Goal: Information Seeking & Learning: Learn about a topic

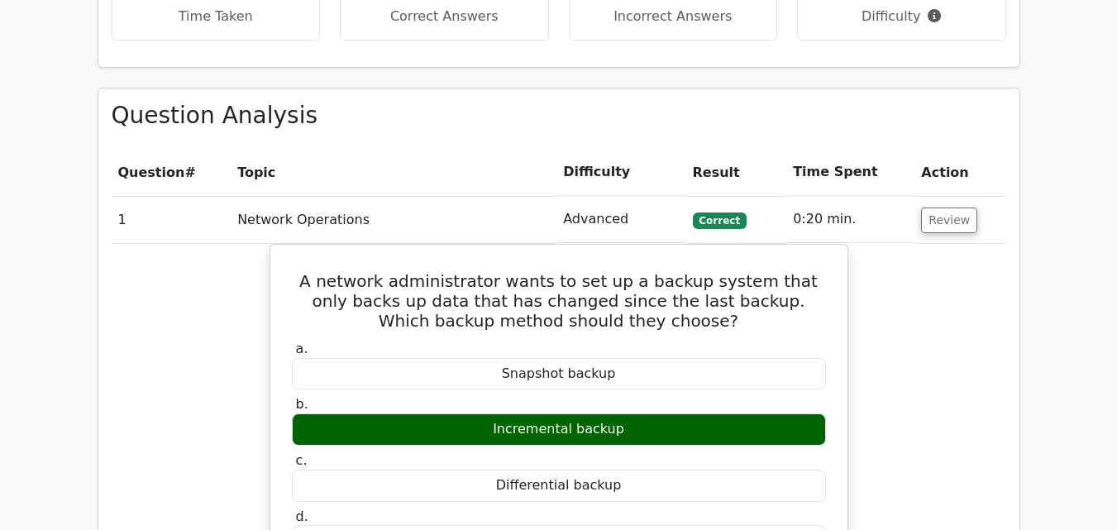
scroll to position [1659, 0]
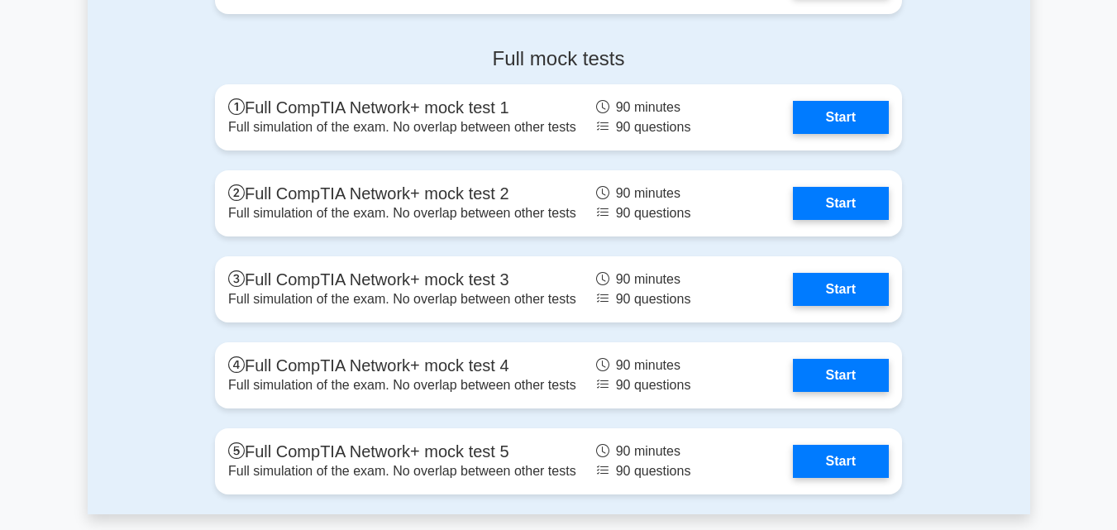
scroll to position [4566, 0]
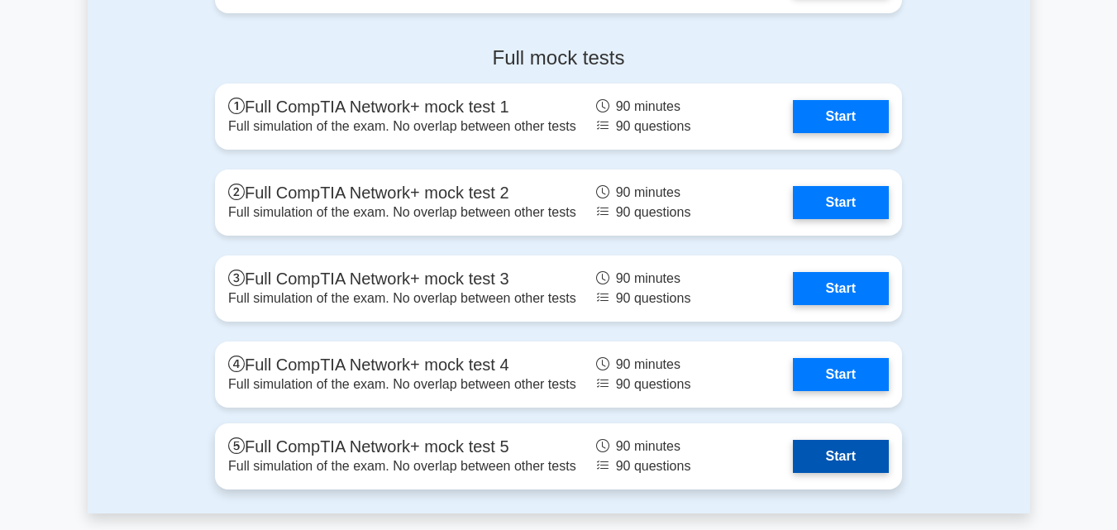
click at [846, 457] on link "Start" at bounding box center [841, 456] width 96 height 33
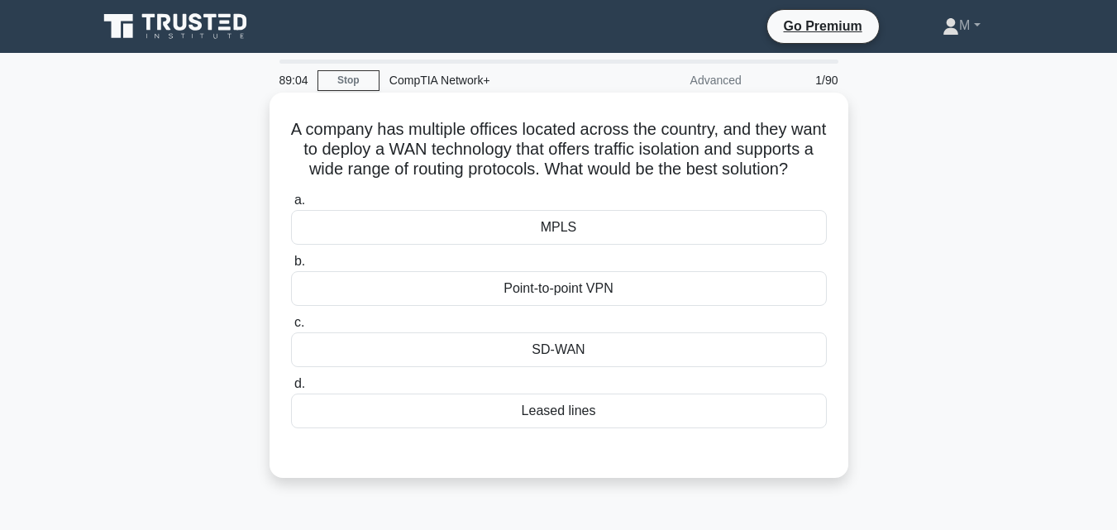
click at [575, 306] on div "Point-to-point VPN" at bounding box center [559, 288] width 536 height 35
click at [291, 267] on input "b. Point-to-point VPN" at bounding box center [291, 261] width 0 height 11
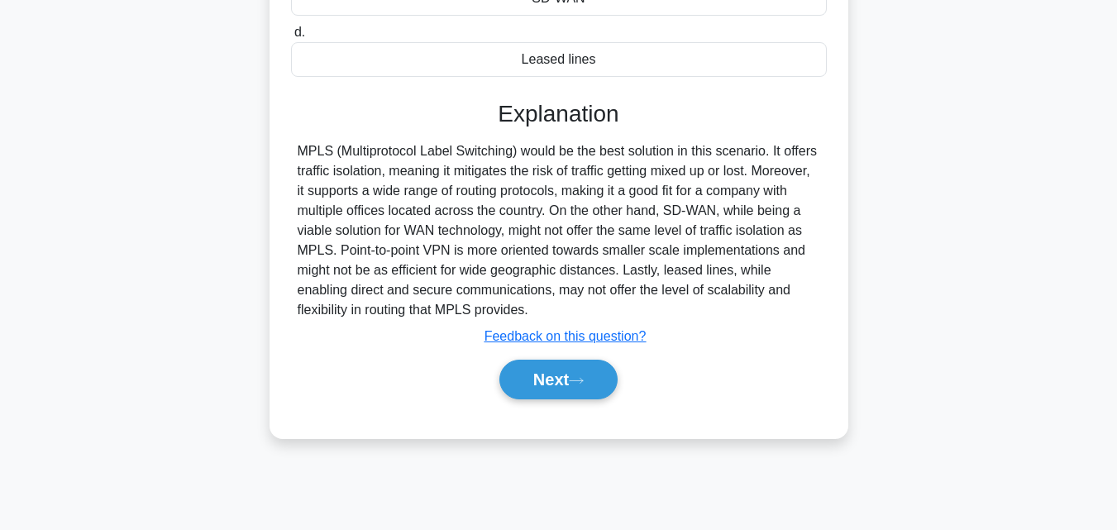
scroll to position [363, 0]
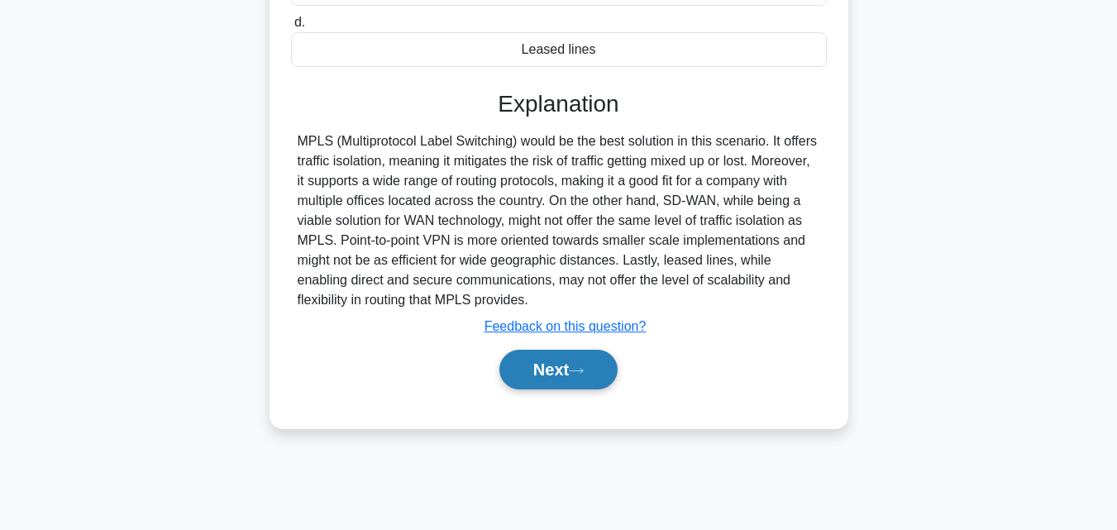
click at [577, 386] on button "Next" at bounding box center [558, 370] width 118 height 40
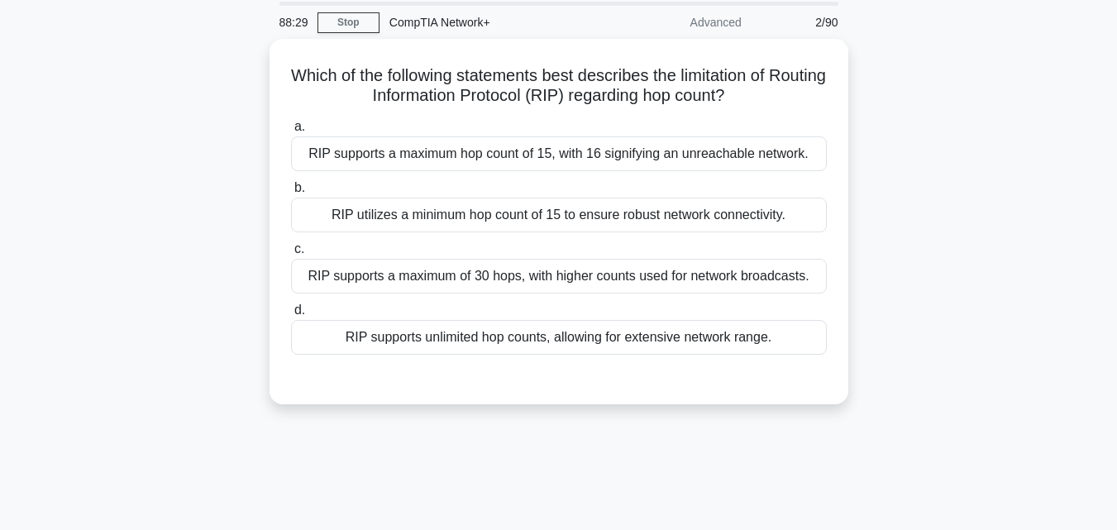
scroll to position [56, 0]
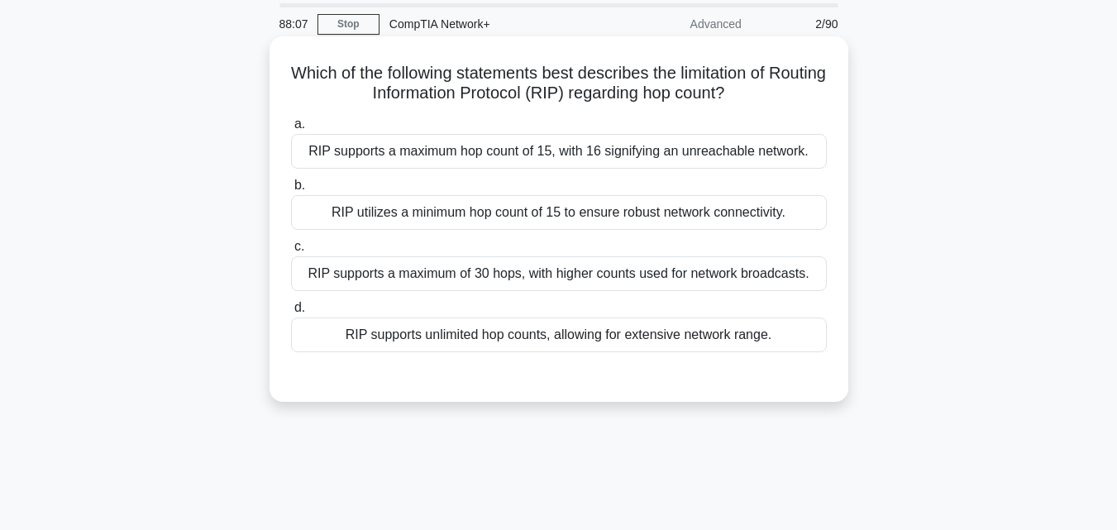
click at [504, 144] on div "RIP supports a maximum hop count of 15, with 16 signifying an unreachable netwo…" at bounding box center [559, 151] width 536 height 35
click at [291, 130] on input "a. RIP supports a maximum hop count of 15, with 16 signifying an unreachable ne…" at bounding box center [291, 124] width 0 height 11
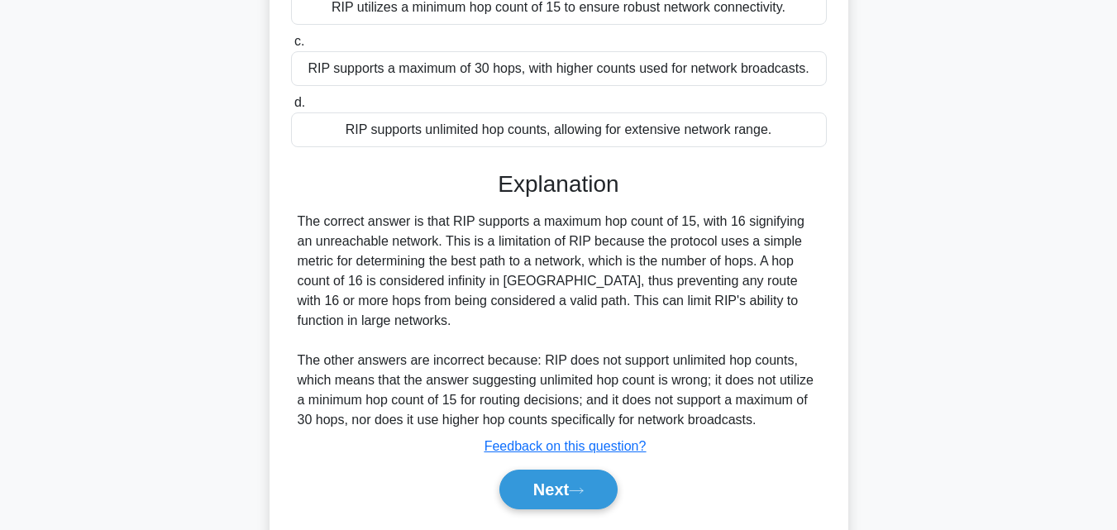
scroll to position [363, 0]
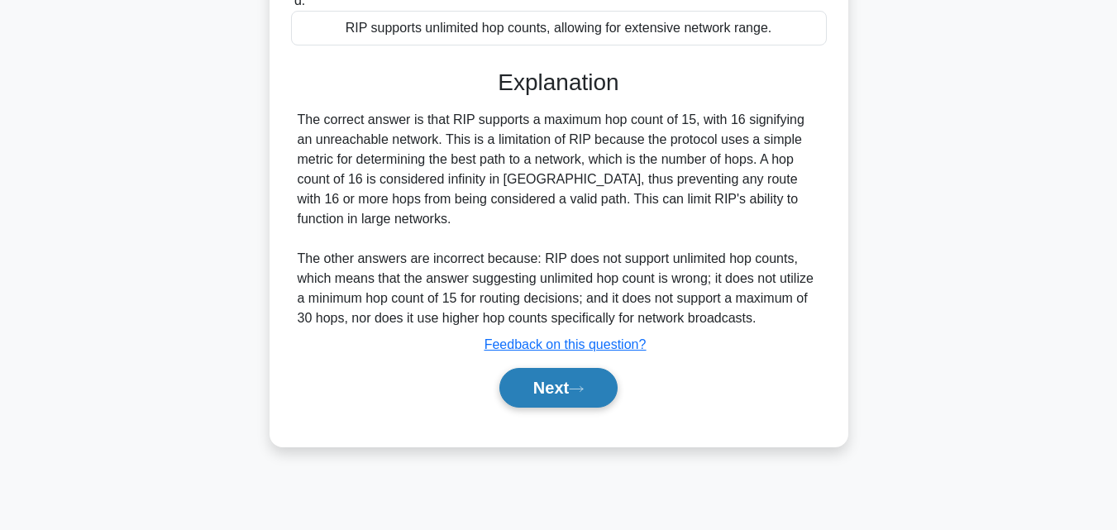
click at [531, 370] on button "Next" at bounding box center [558, 388] width 118 height 40
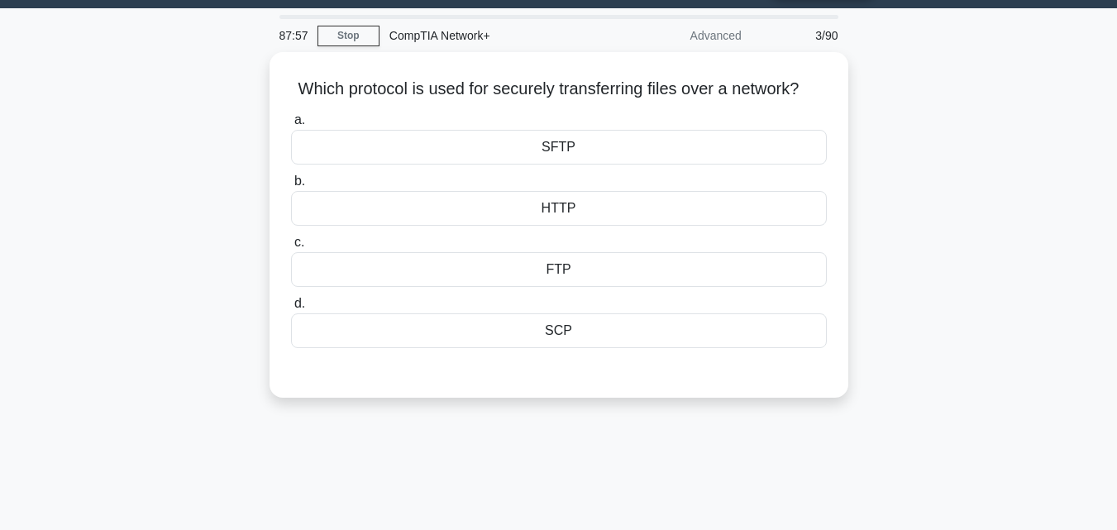
scroll to position [43, 0]
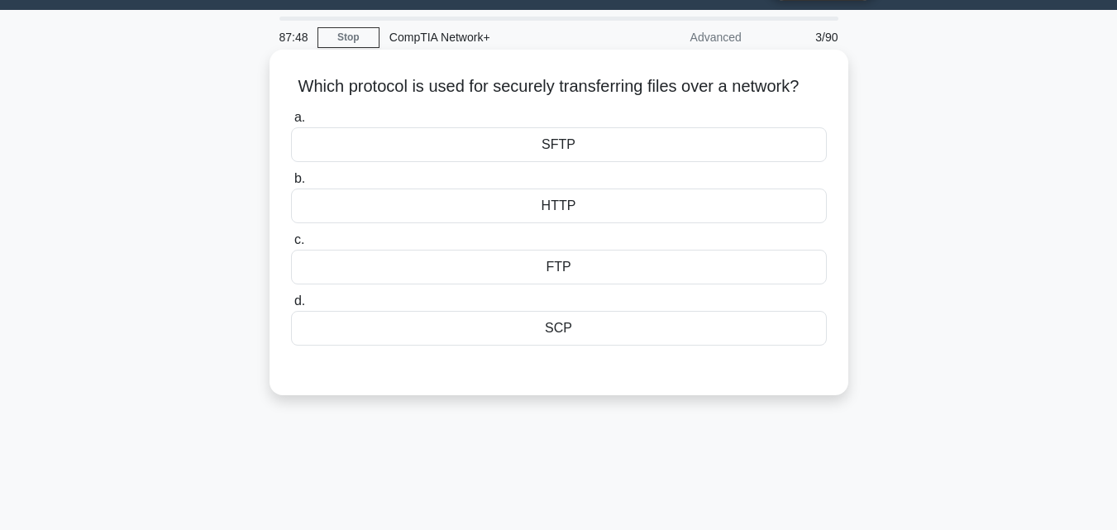
click at [560, 162] on div "SFTP" at bounding box center [559, 144] width 536 height 35
click at [291, 123] on input "a. SFTP" at bounding box center [291, 117] width 0 height 11
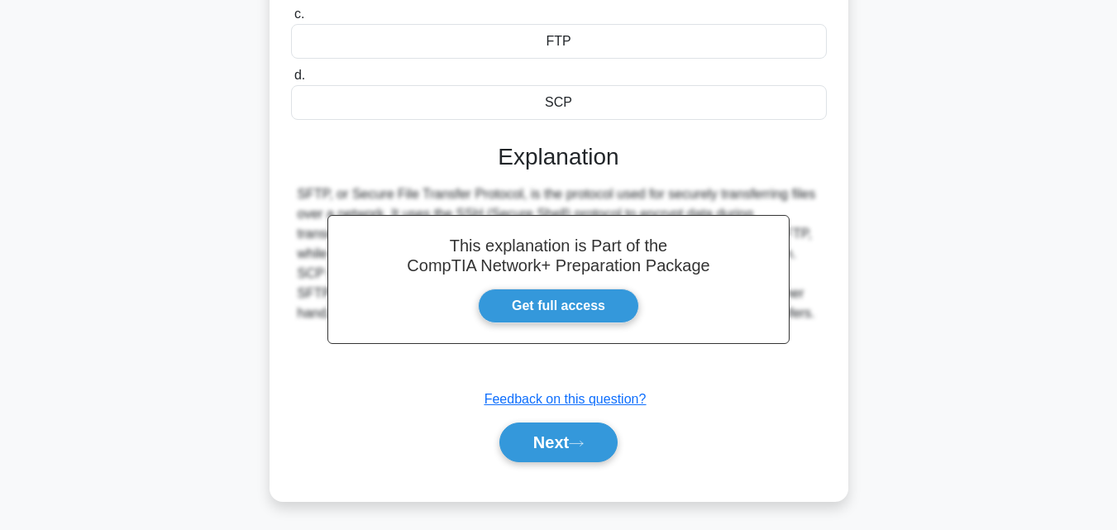
scroll to position [363, 0]
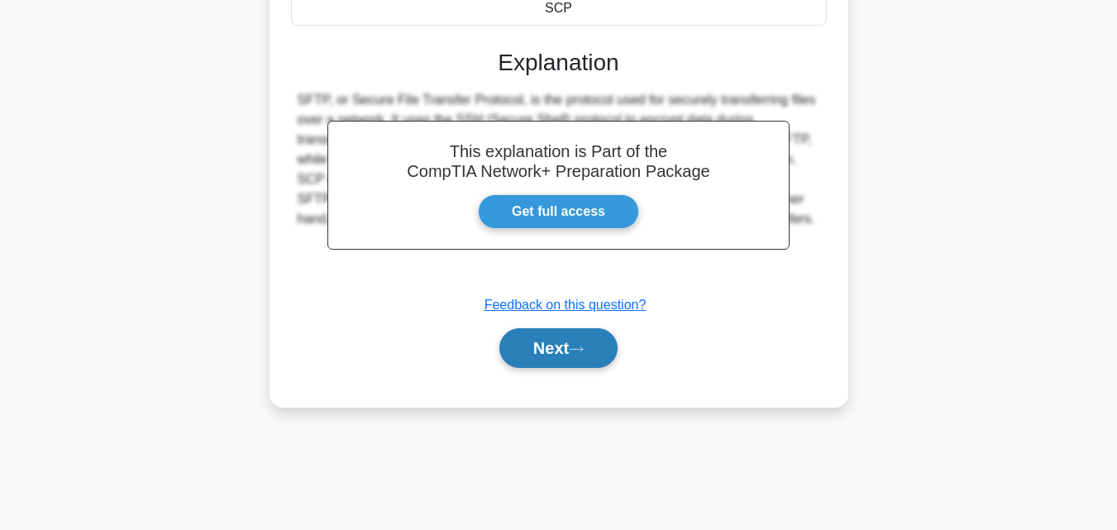
click at [541, 368] on button "Next" at bounding box center [558, 348] width 118 height 40
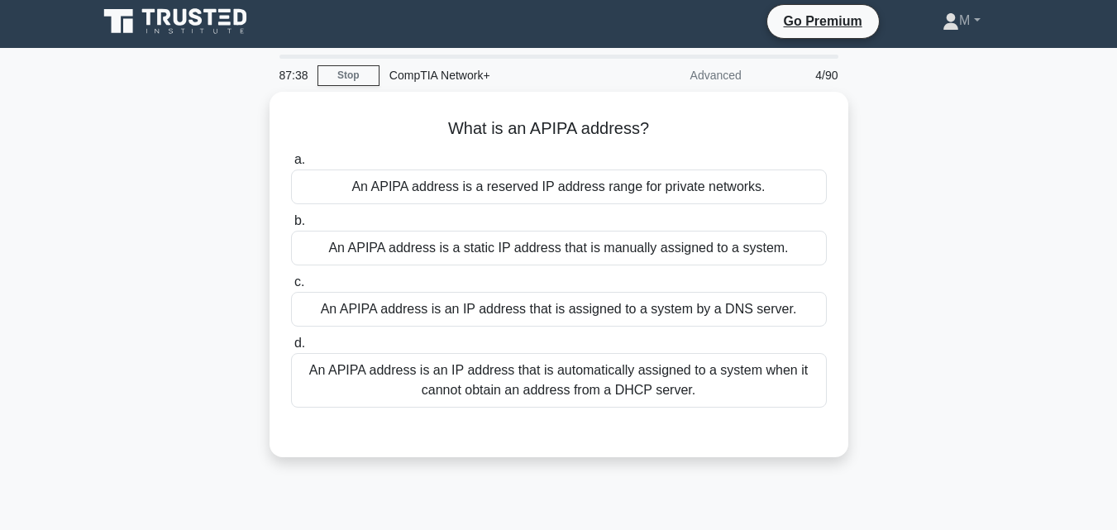
scroll to position [0, 0]
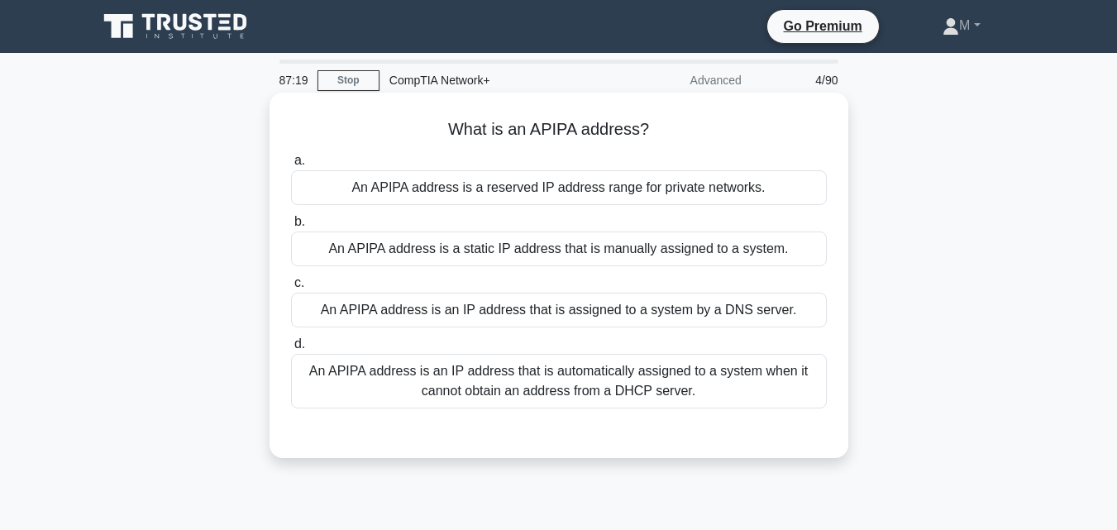
click at [561, 188] on div "An APIPA address is a reserved IP address range for private networks." at bounding box center [559, 187] width 536 height 35
click at [291, 166] on input "a. An APIPA address is a reserved IP address range for private networks." at bounding box center [291, 160] width 0 height 11
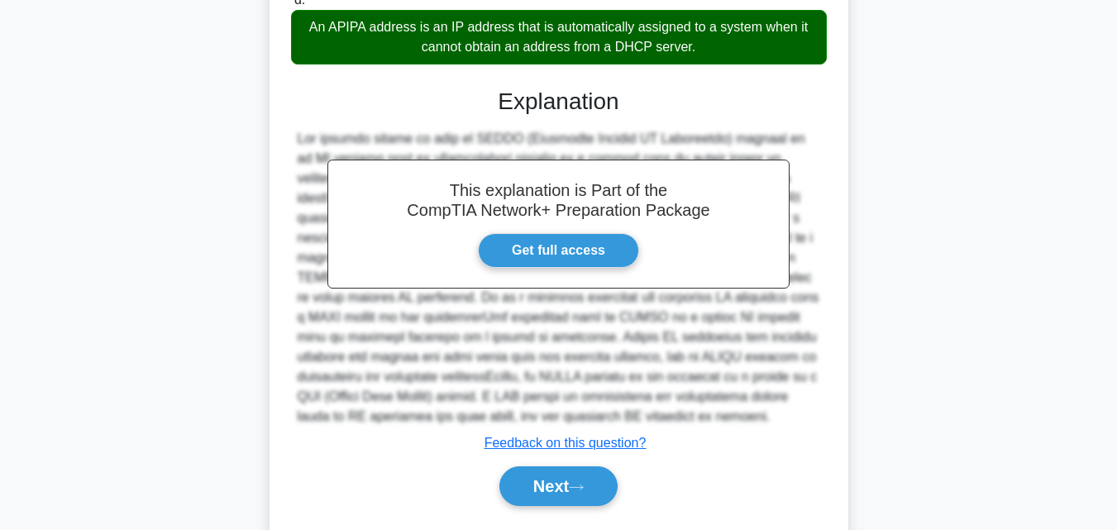
scroll to position [393, 0]
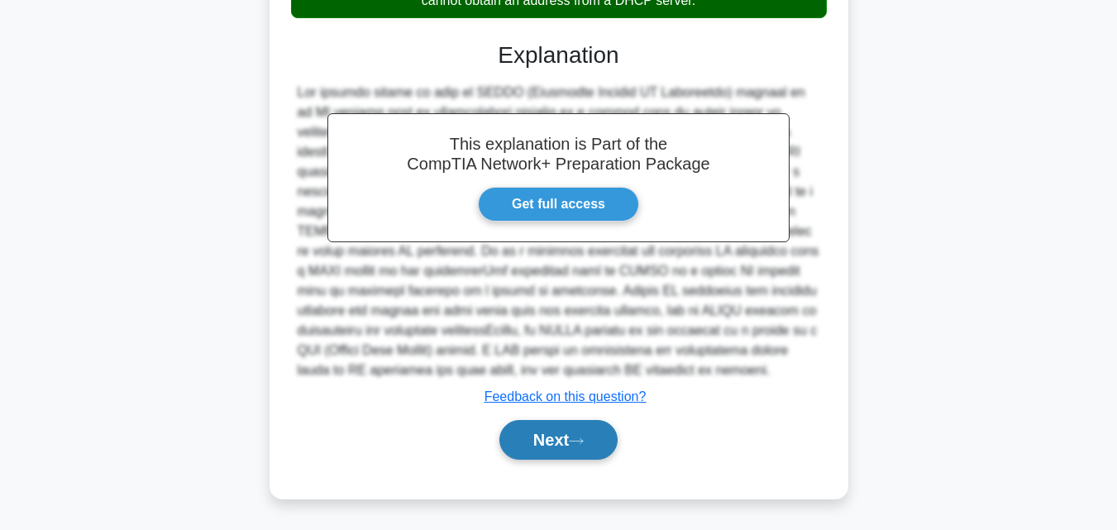
click at [560, 437] on button "Next" at bounding box center [558, 440] width 118 height 40
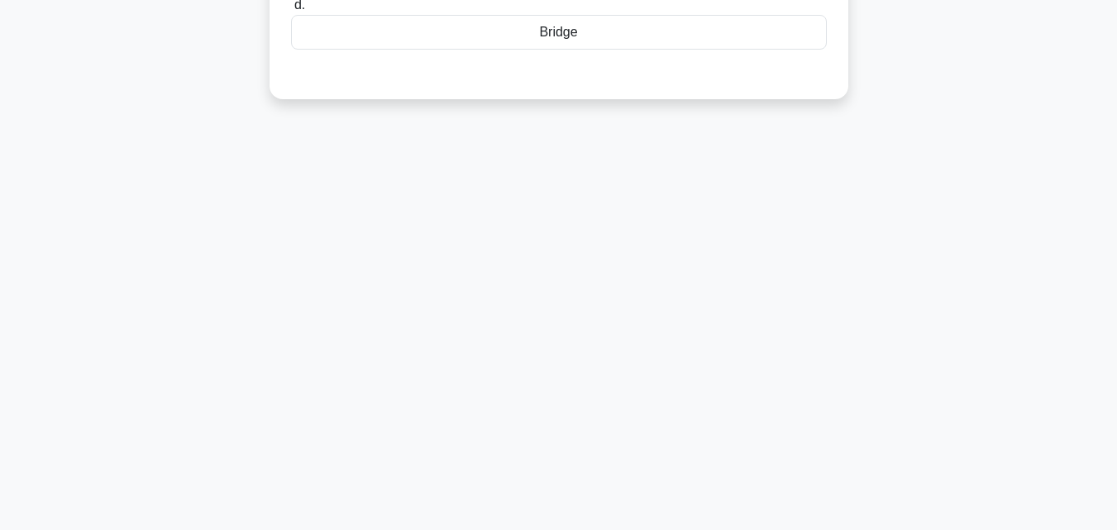
scroll to position [0, 0]
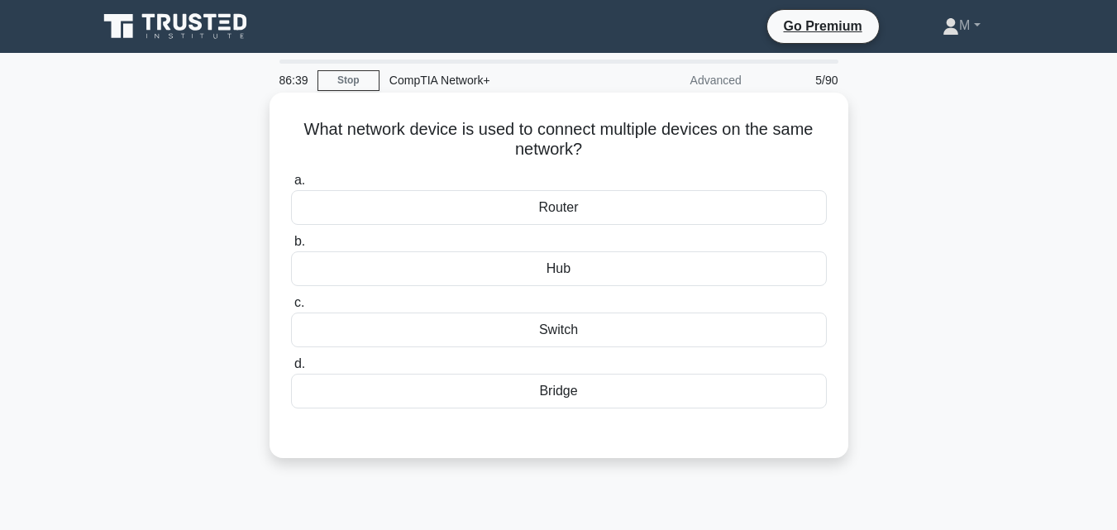
click at [569, 325] on div "Switch" at bounding box center [559, 329] width 536 height 35
click at [291, 308] on input "c. Switch" at bounding box center [291, 303] width 0 height 11
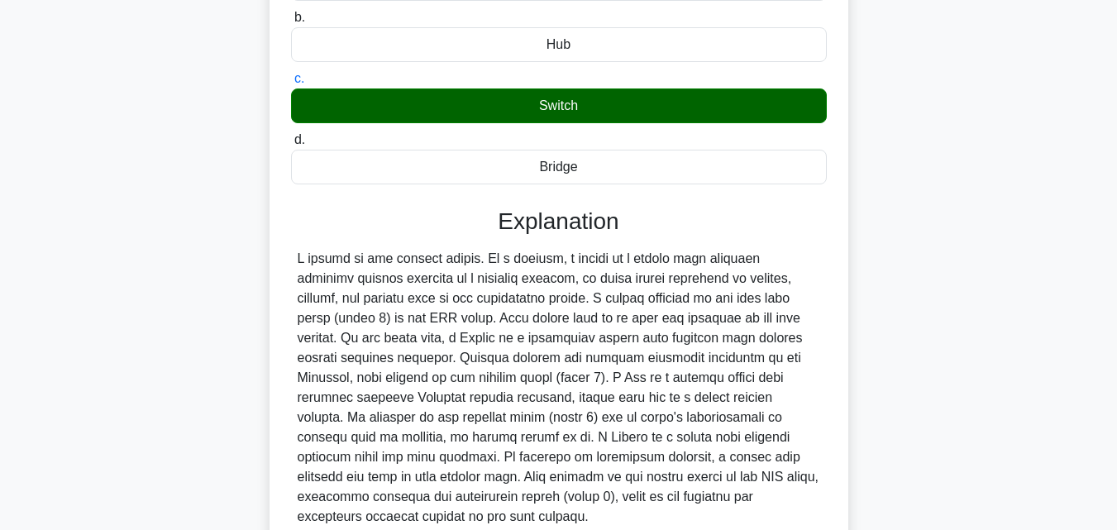
scroll to position [371, 0]
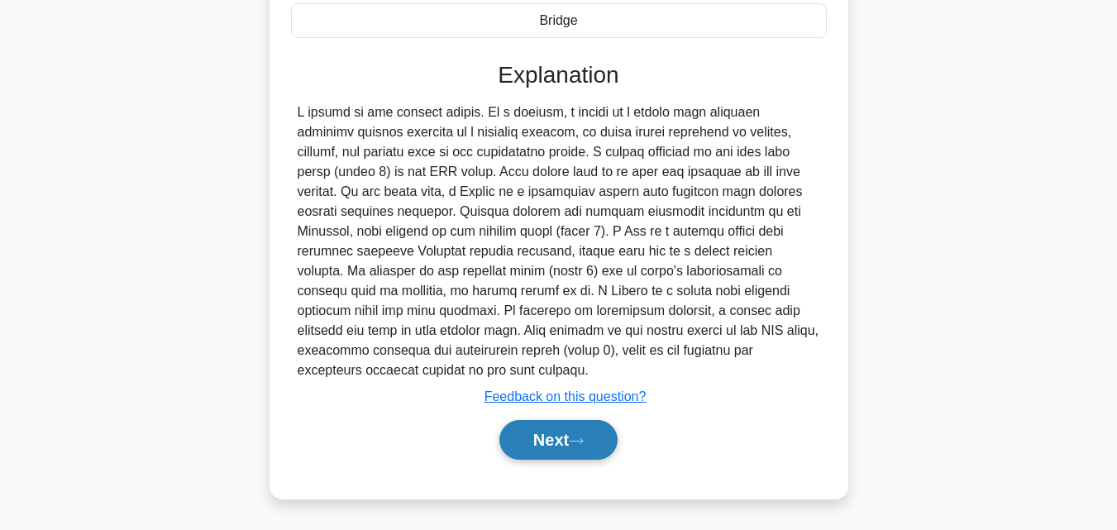
click at [569, 450] on button "Next" at bounding box center [558, 440] width 118 height 40
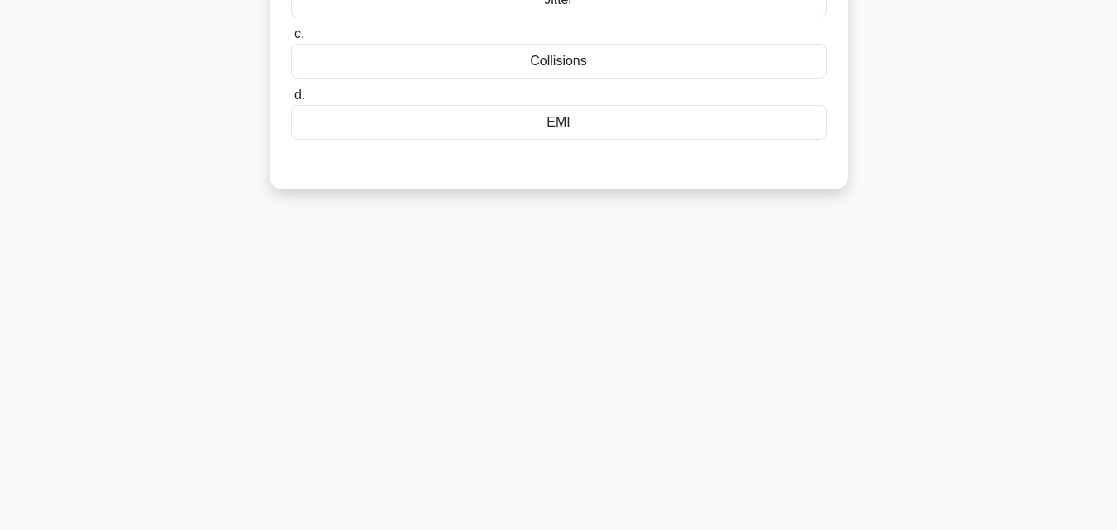
scroll to position [0, 0]
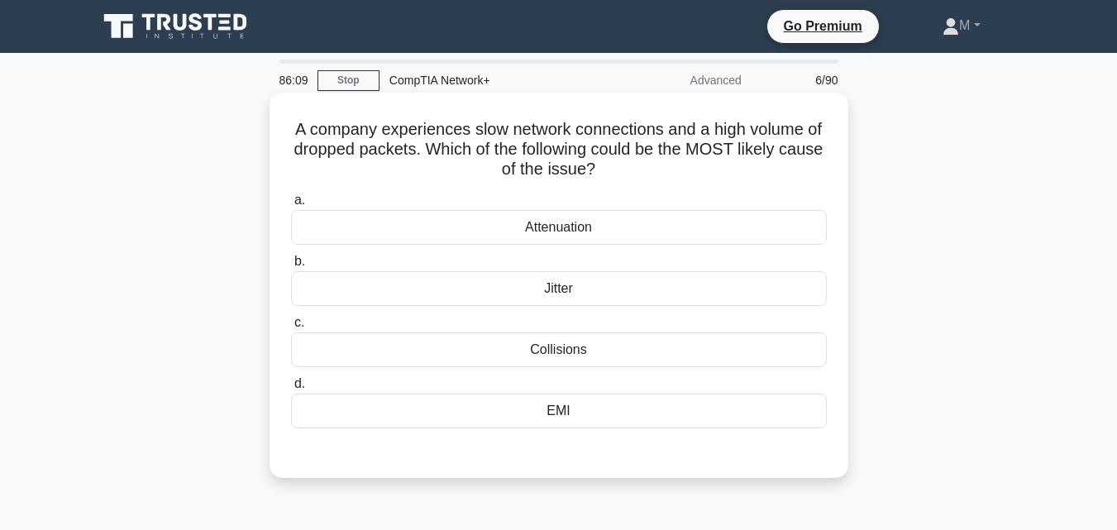
click at [562, 353] on div "Collisions" at bounding box center [559, 349] width 536 height 35
click at [291, 328] on input "c. Collisions" at bounding box center [291, 322] width 0 height 11
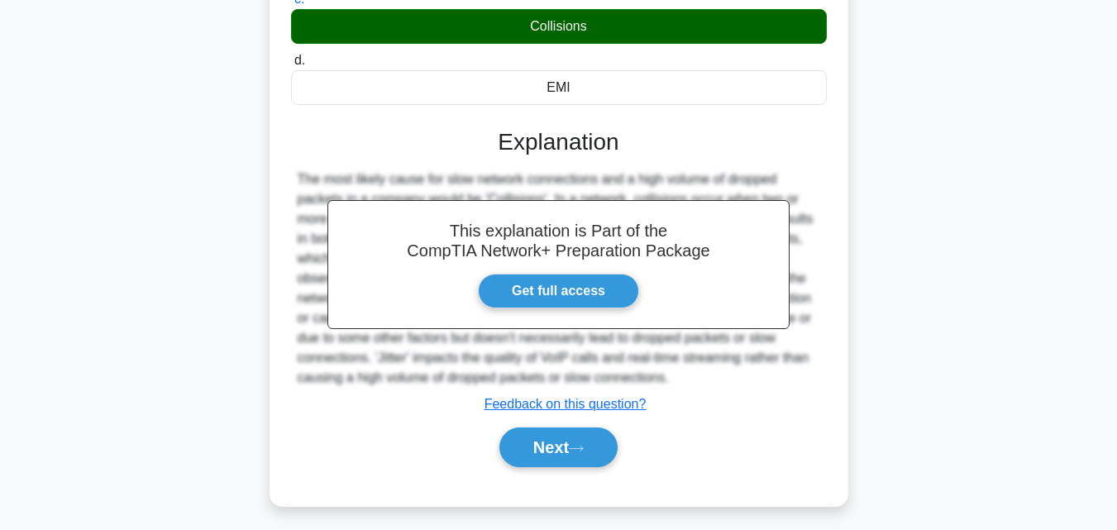
scroll to position [339, 0]
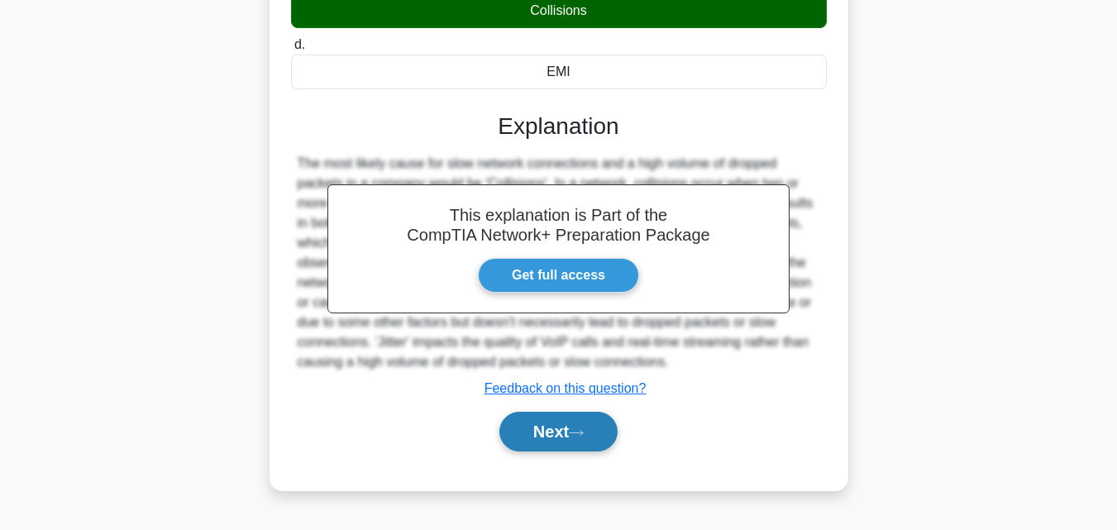
click at [531, 436] on button "Next" at bounding box center [558, 432] width 118 height 40
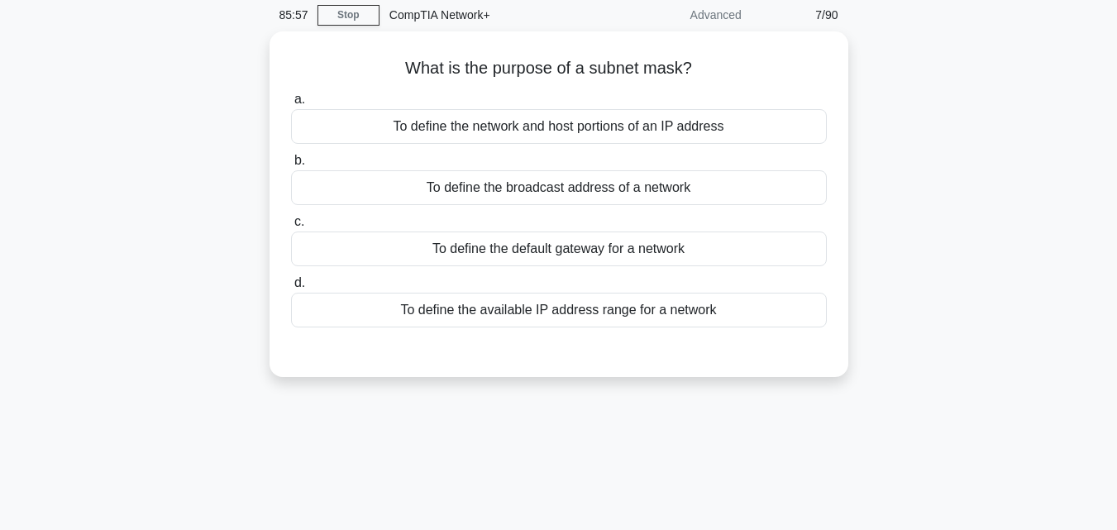
scroll to position [53, 0]
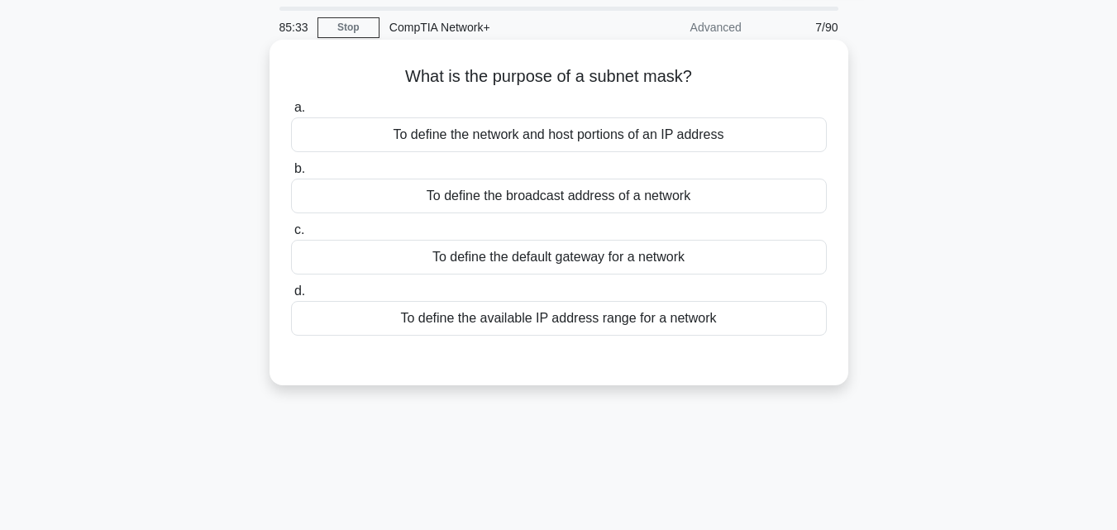
click at [566, 141] on div "To define the network and host portions of an IP address" at bounding box center [559, 134] width 536 height 35
click at [291, 113] on input "a. To define the network and host portions of an IP address" at bounding box center [291, 107] width 0 height 11
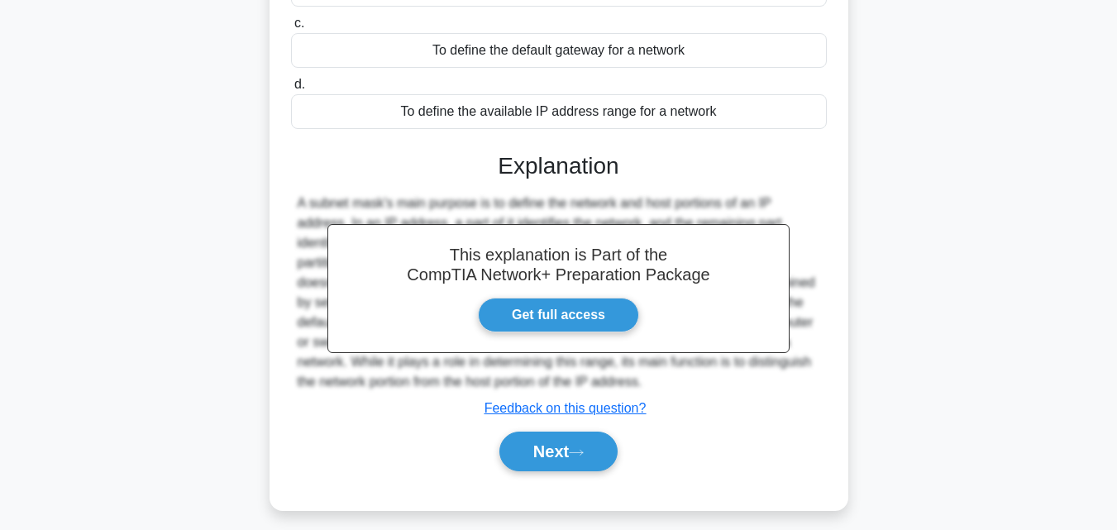
scroll to position [363, 0]
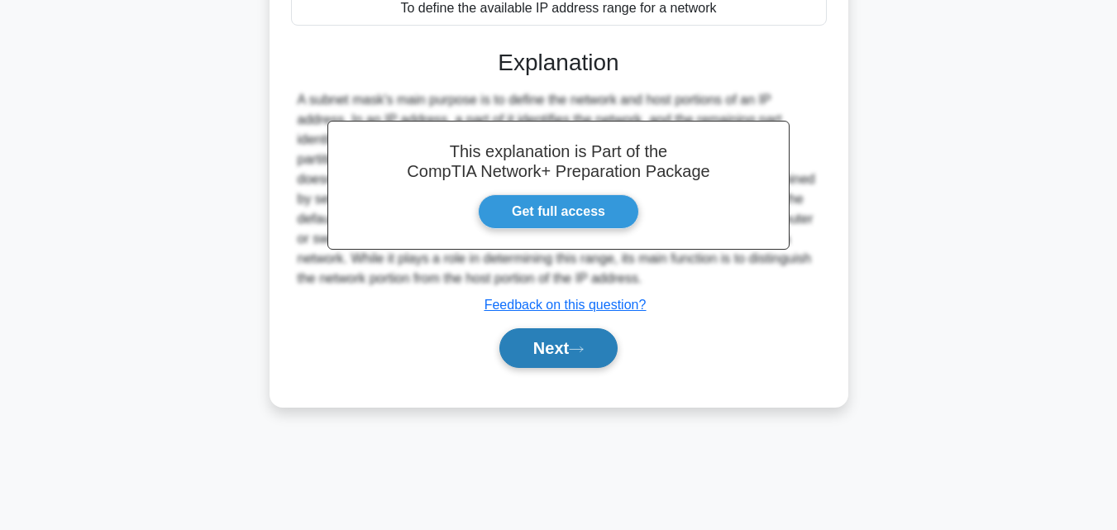
click at [549, 350] on button "Next" at bounding box center [558, 348] width 118 height 40
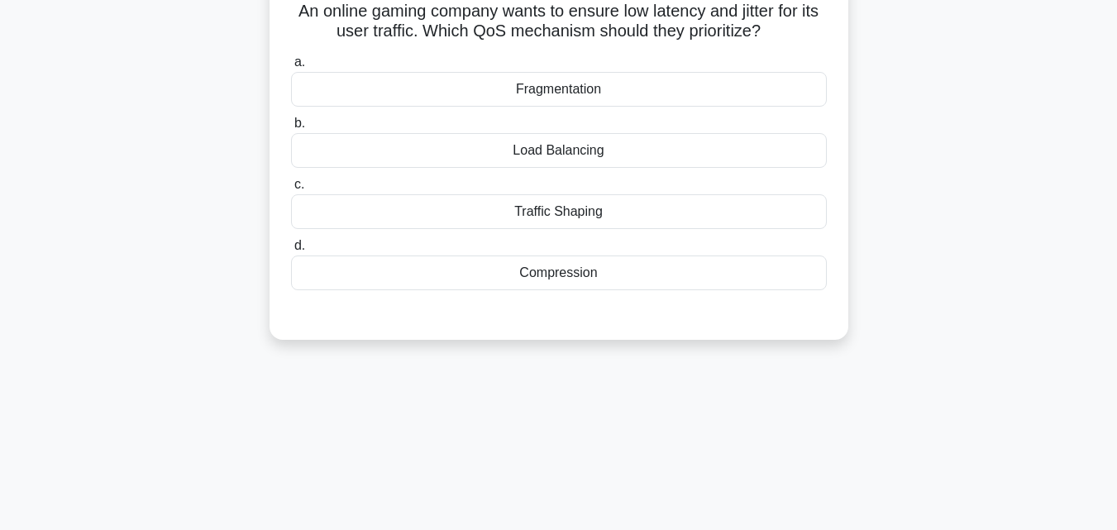
scroll to position [0, 0]
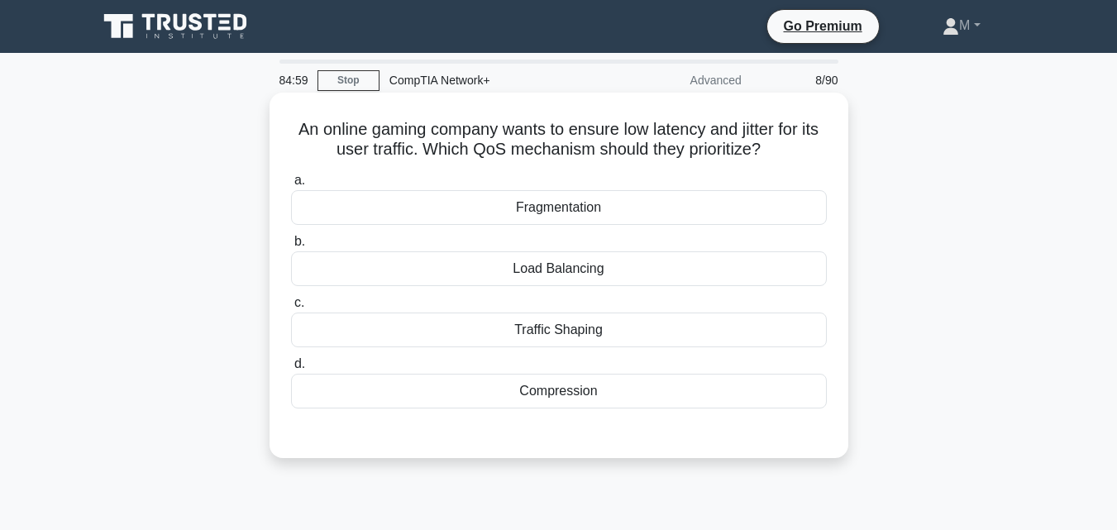
click at [574, 268] on div "Load Balancing" at bounding box center [559, 268] width 536 height 35
click at [291, 247] on input "b. Load Balancing" at bounding box center [291, 241] width 0 height 11
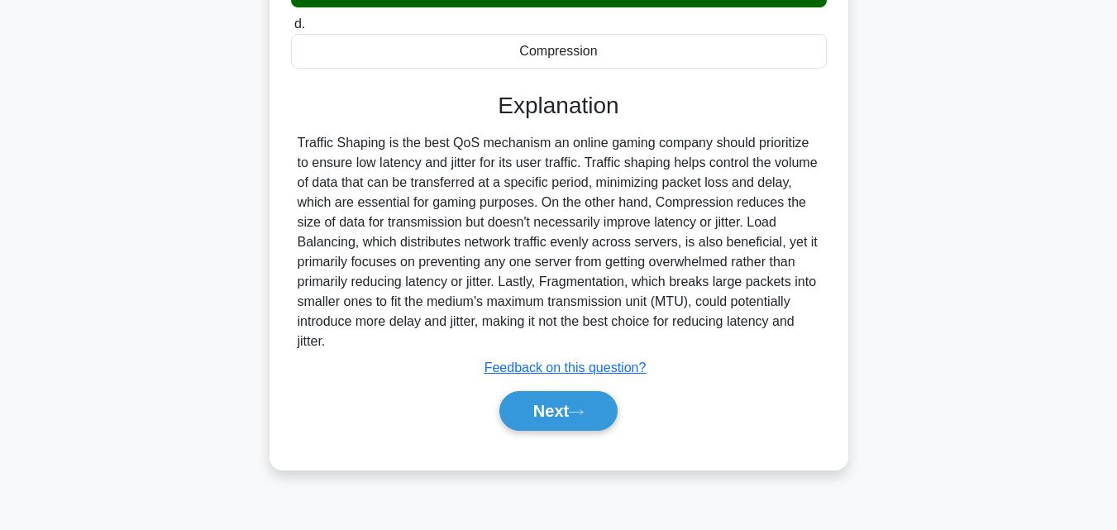
scroll to position [363, 0]
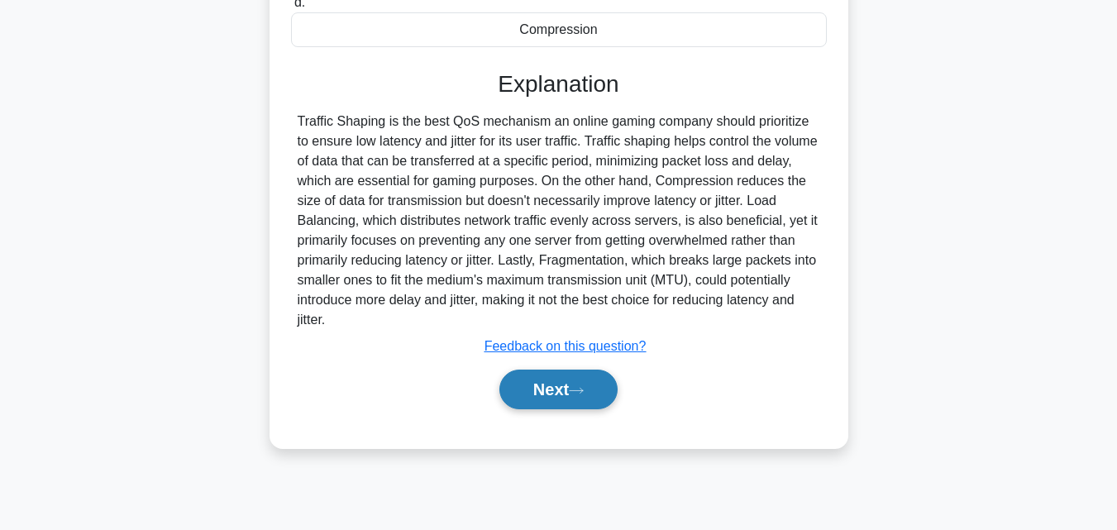
click at [565, 393] on button "Next" at bounding box center [558, 389] width 118 height 40
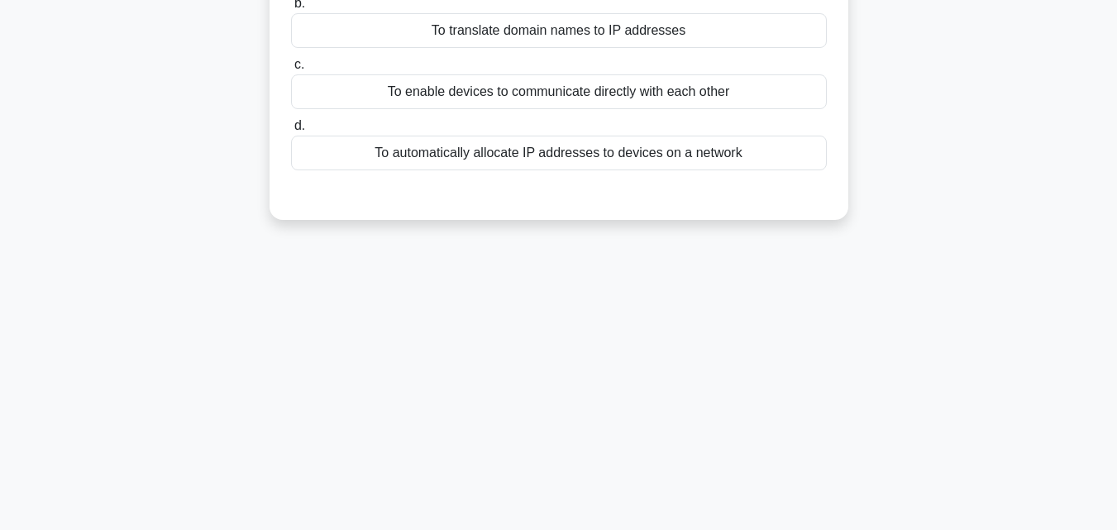
scroll to position [0, 0]
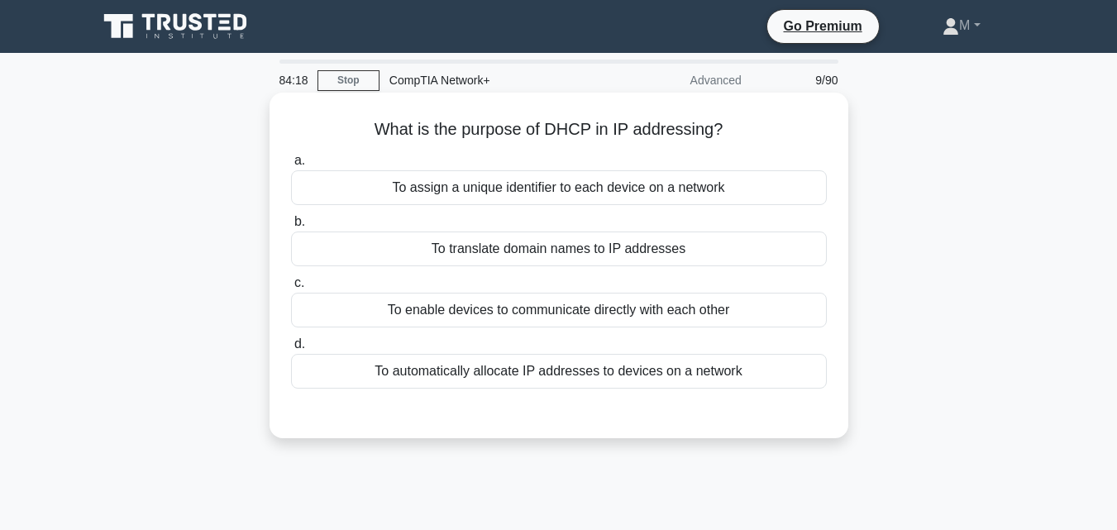
click at [503, 370] on div "To automatically allocate IP addresses to devices on a network" at bounding box center [559, 371] width 536 height 35
click at [291, 350] on input "d. To automatically allocate IP addresses to devices on a network" at bounding box center [291, 344] width 0 height 11
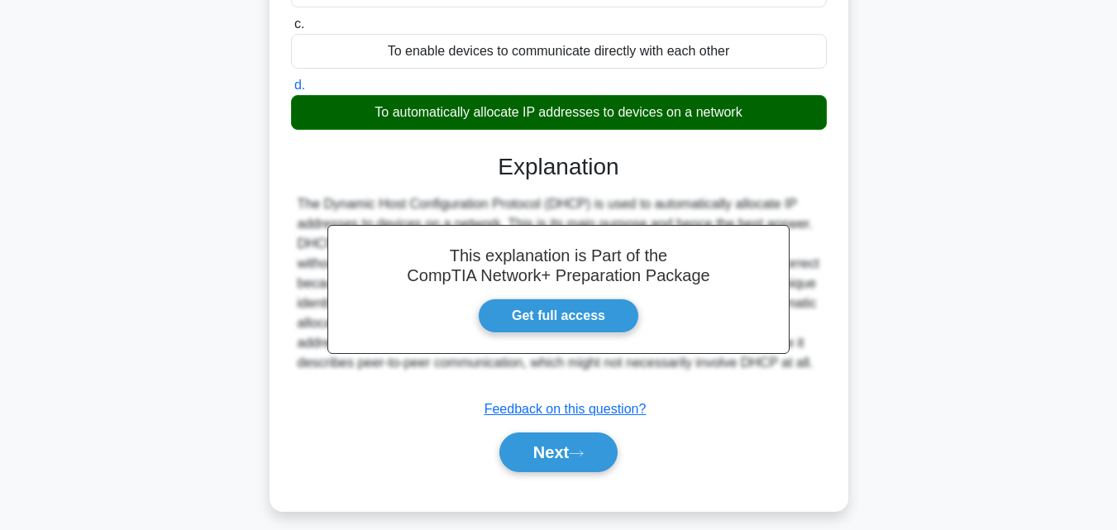
scroll to position [335, 0]
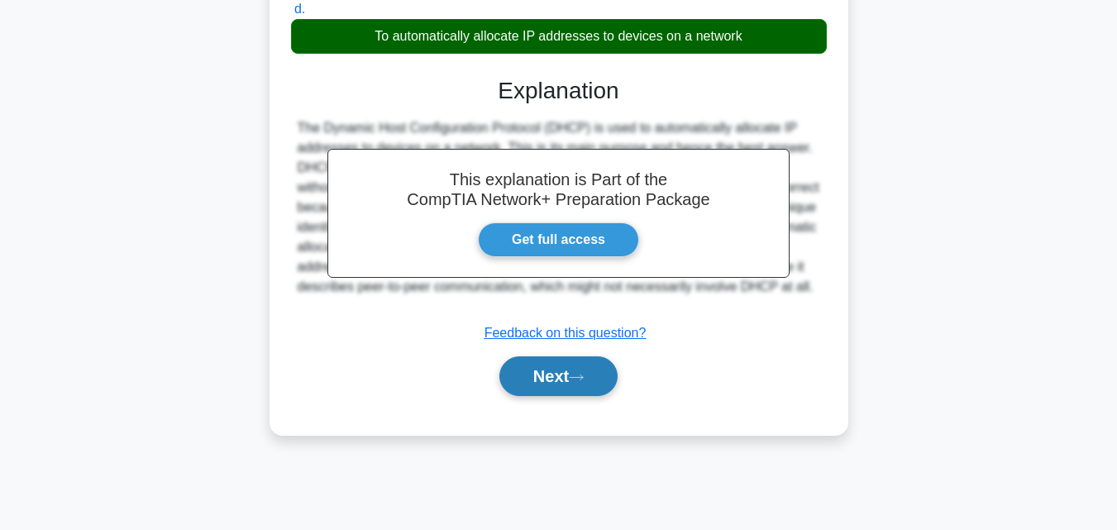
click at [531, 379] on button "Next" at bounding box center [558, 376] width 118 height 40
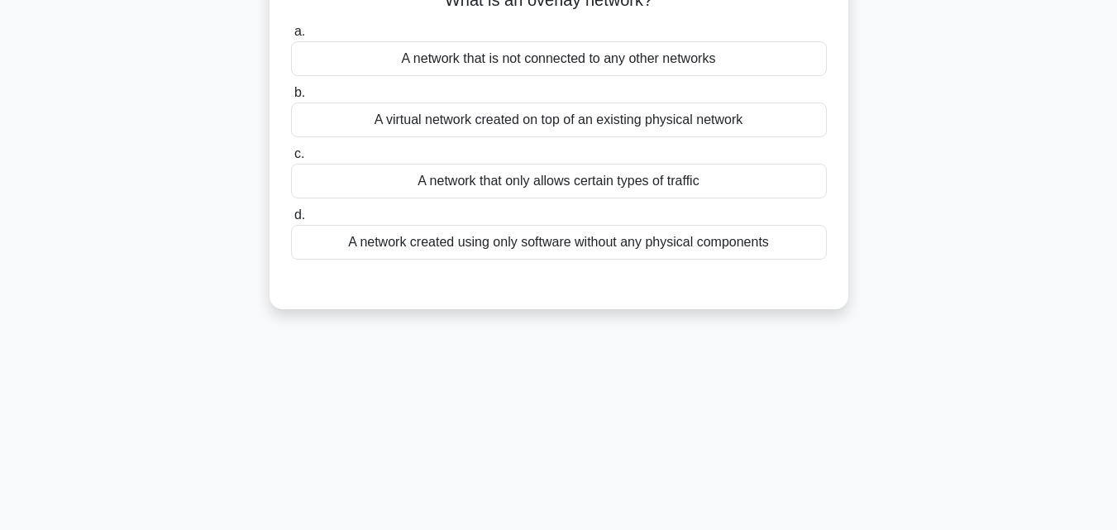
scroll to position [0, 0]
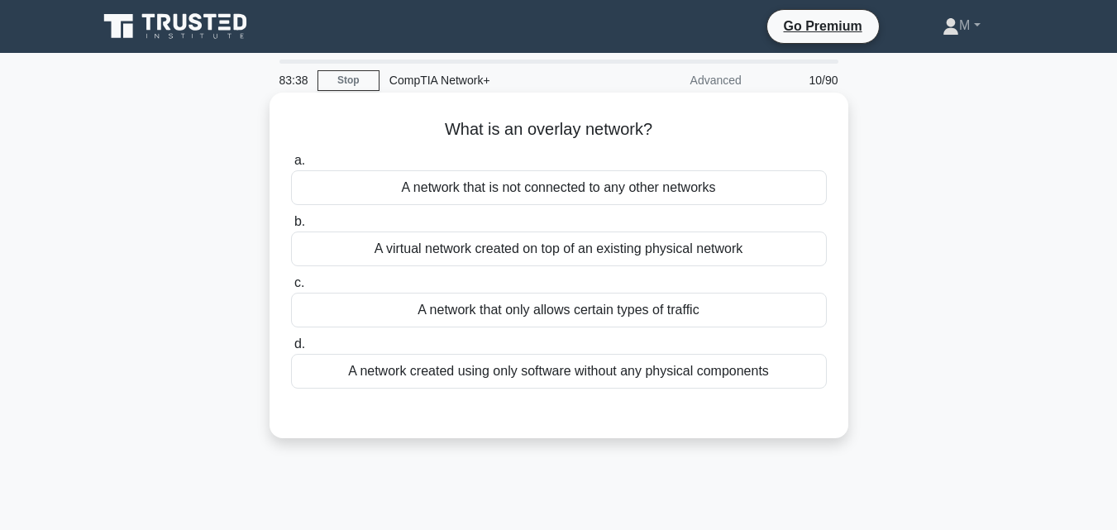
click at [537, 193] on div "A network that is not connected to any other networks" at bounding box center [559, 187] width 536 height 35
click at [291, 166] on input "a. A network that is not connected to any other networks" at bounding box center [291, 160] width 0 height 11
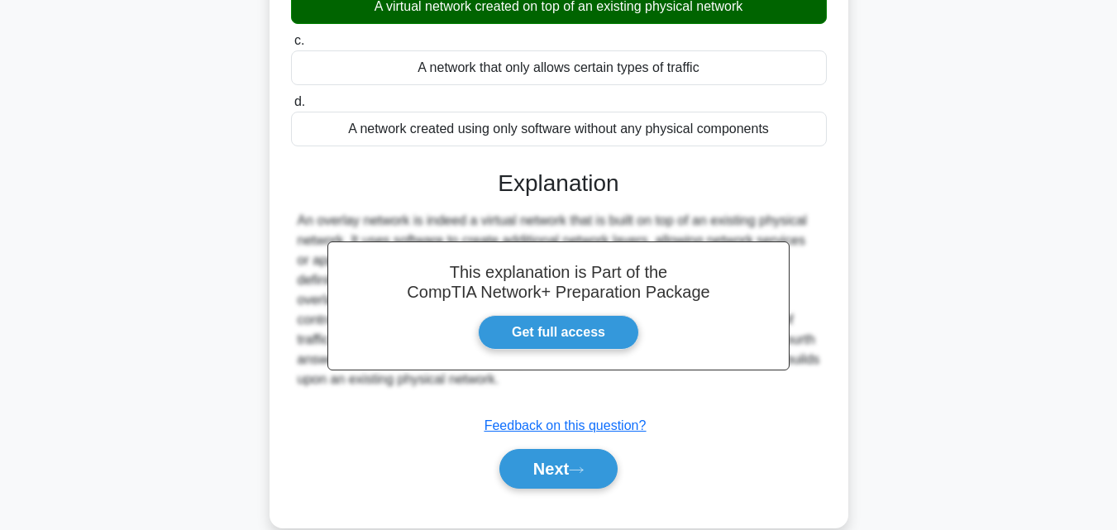
scroll to position [363, 0]
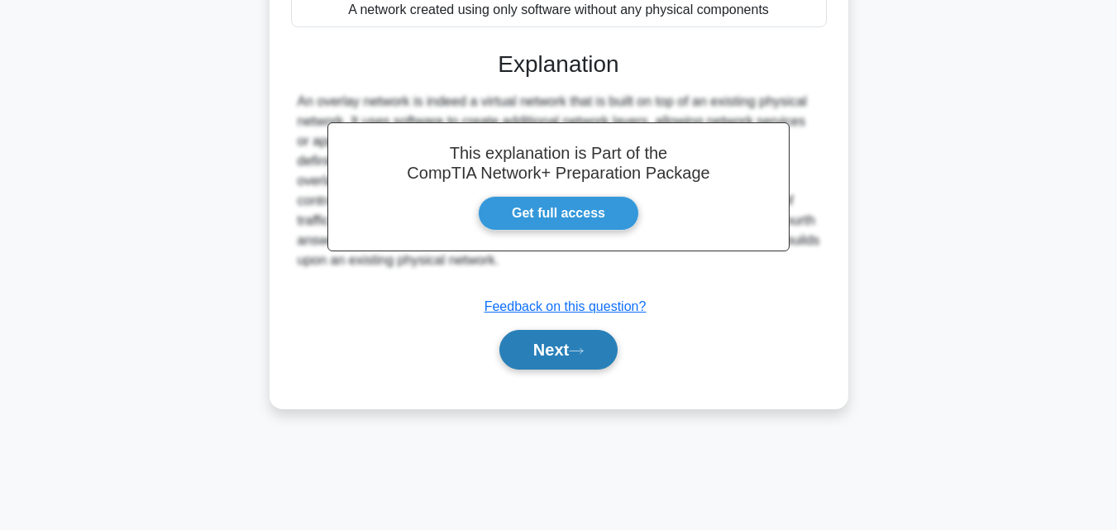
click at [558, 353] on button "Next" at bounding box center [558, 350] width 118 height 40
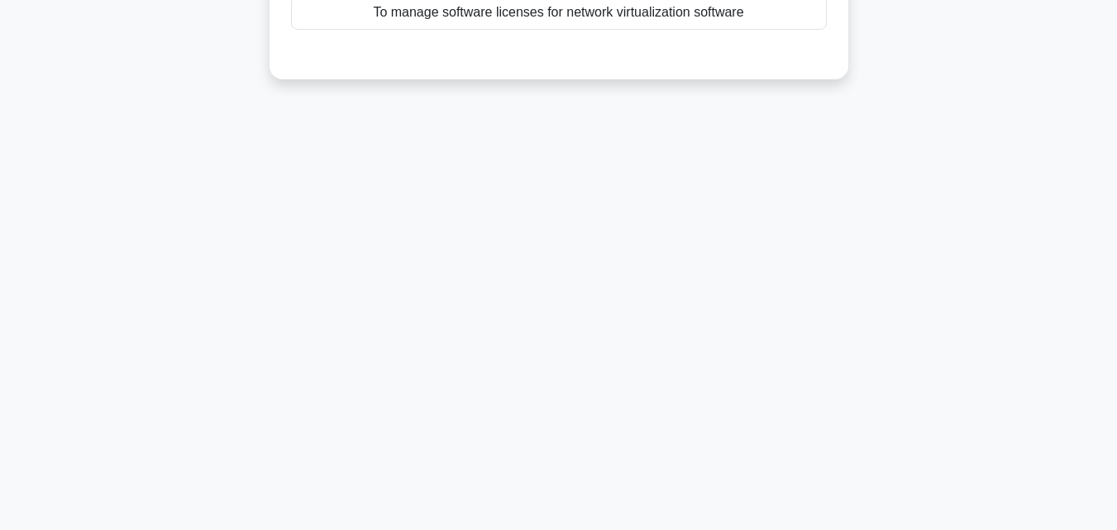
scroll to position [0, 0]
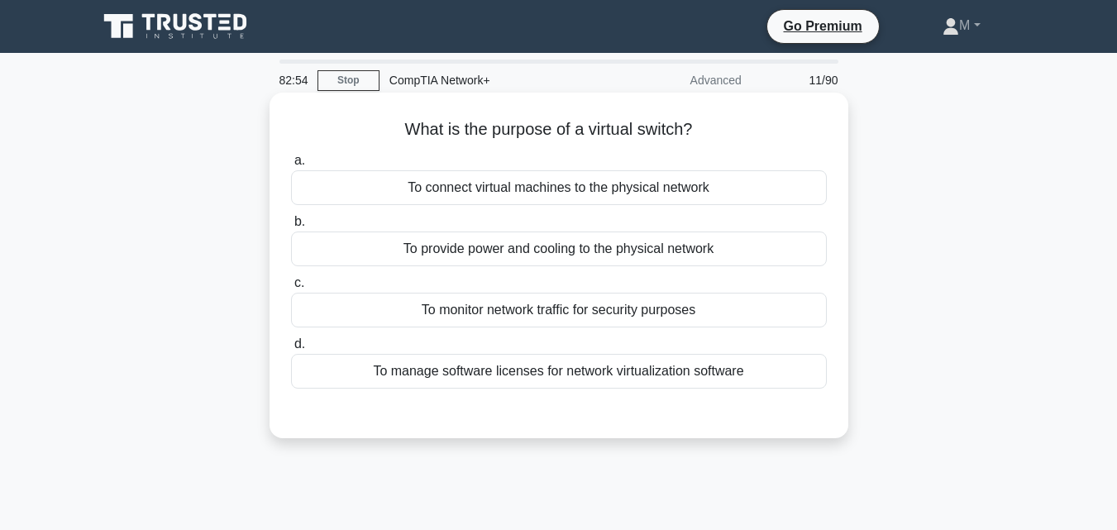
click at [488, 195] on div "To connect virtual machines to the physical network" at bounding box center [559, 187] width 536 height 35
click at [291, 166] on input "a. To connect virtual machines to the physical network" at bounding box center [291, 160] width 0 height 11
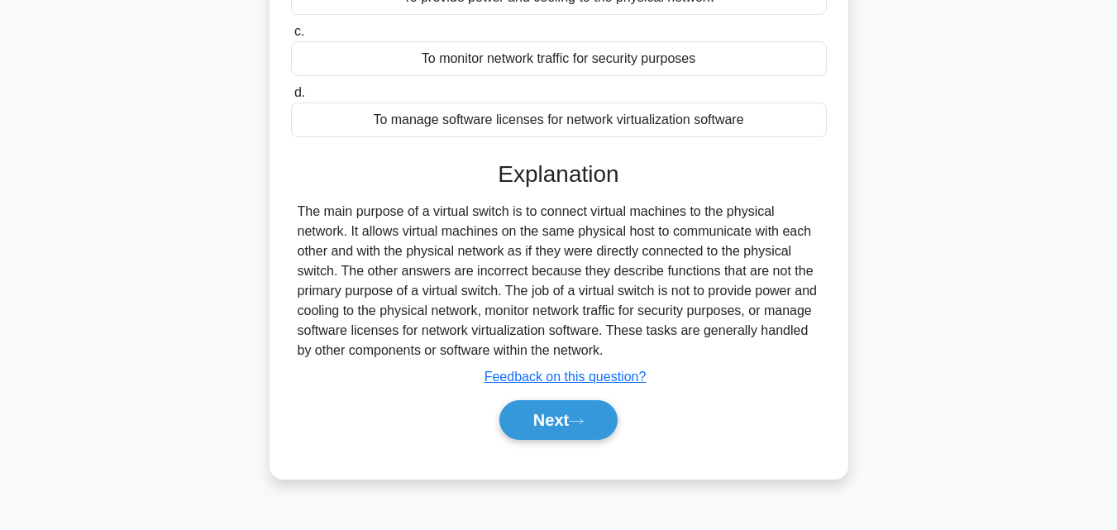
scroll to position [280, 0]
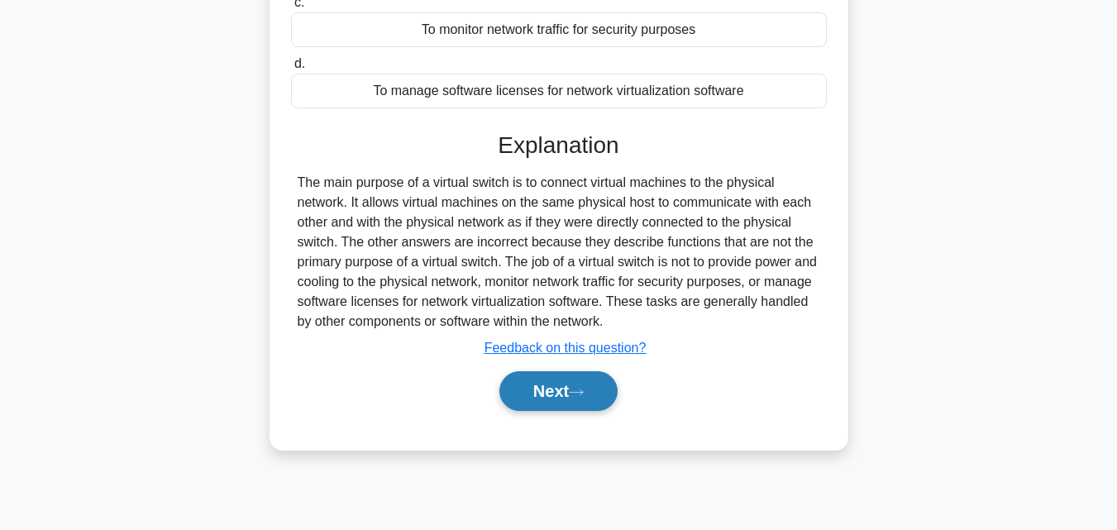
click at [563, 391] on button "Next" at bounding box center [558, 391] width 118 height 40
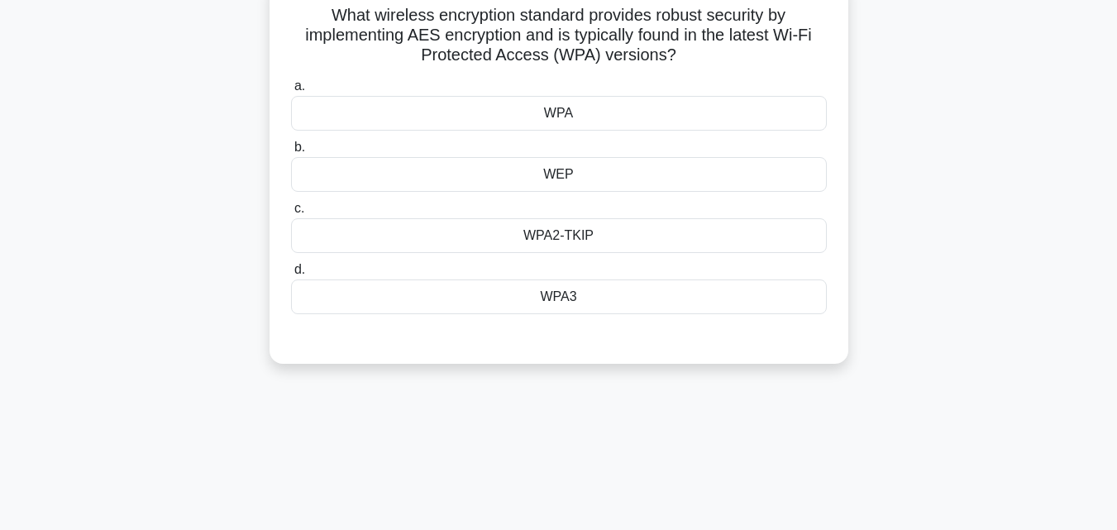
scroll to position [75, 0]
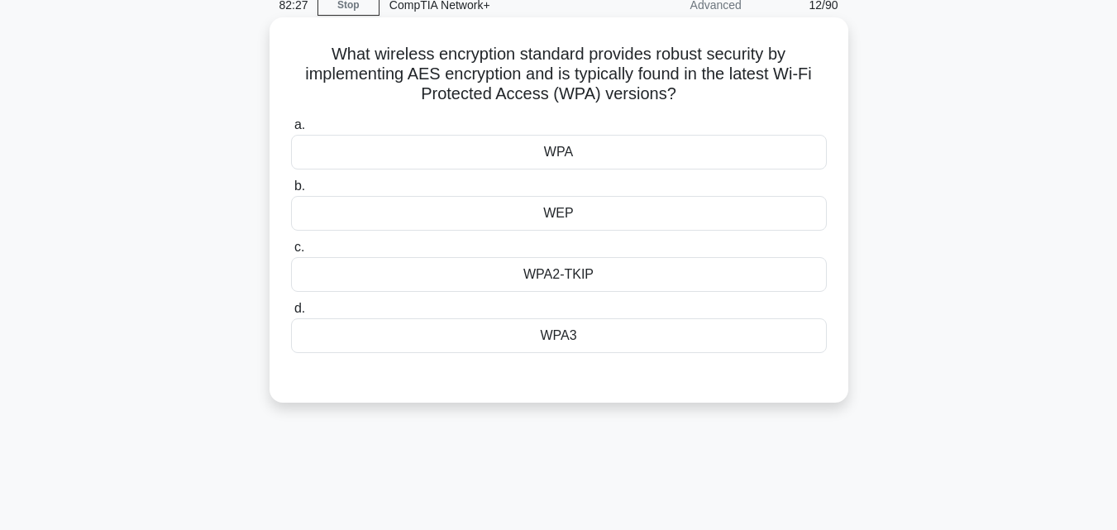
click at [585, 271] on div "WPA2-TKIP" at bounding box center [559, 274] width 536 height 35
click at [291, 253] on input "c. WPA2-TKIP" at bounding box center [291, 247] width 0 height 11
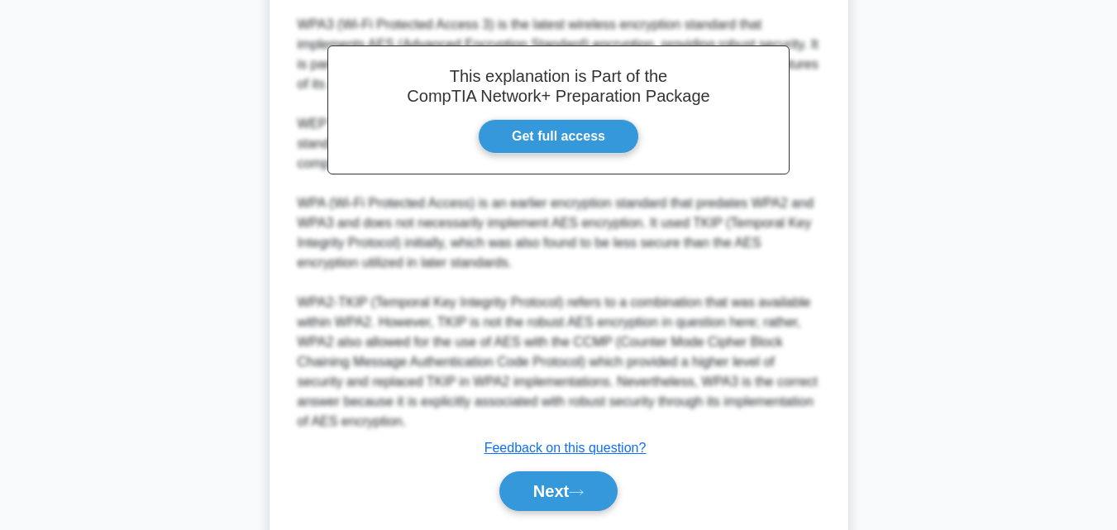
scroll to position [512, 0]
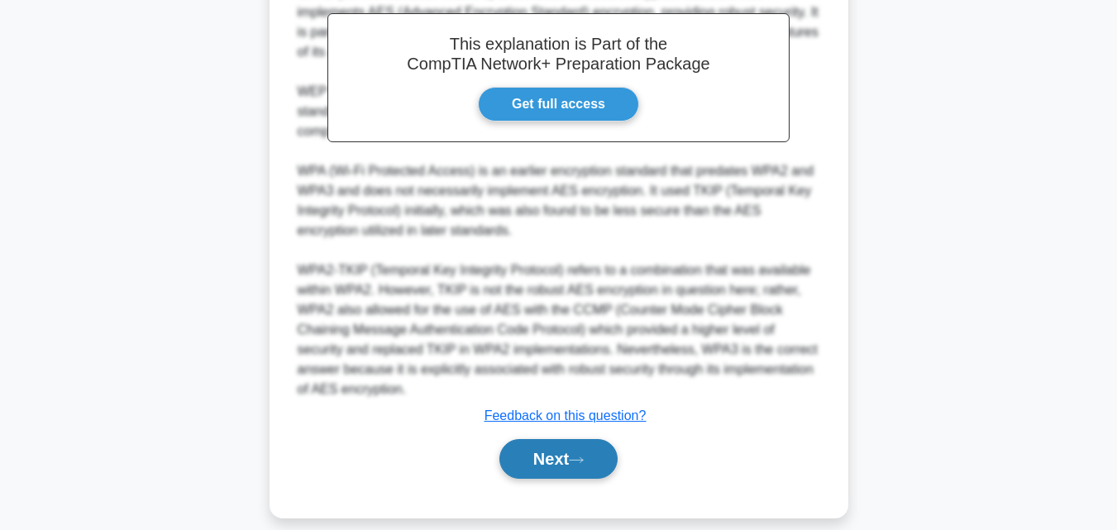
click at [551, 451] on button "Next" at bounding box center [558, 459] width 118 height 40
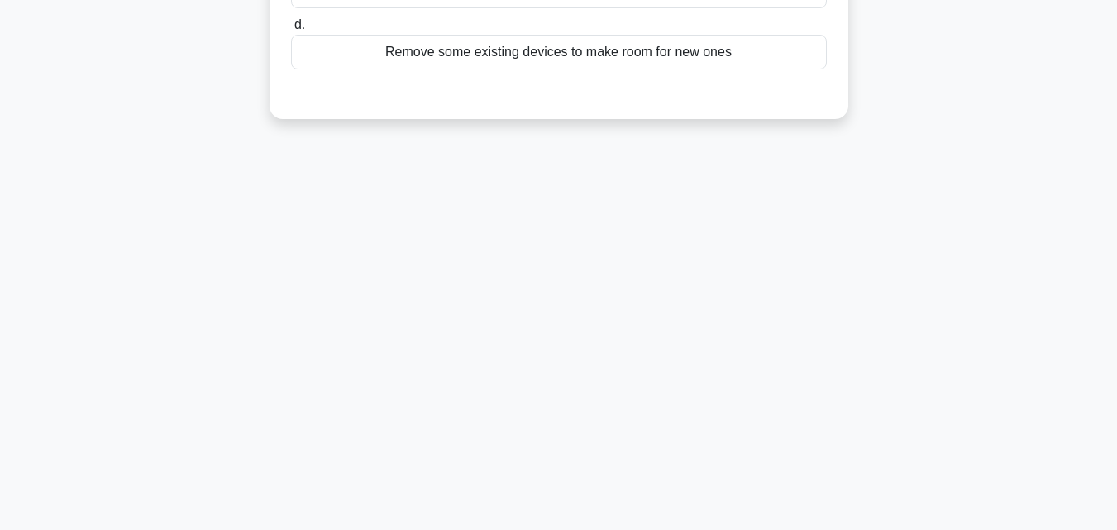
scroll to position [0, 0]
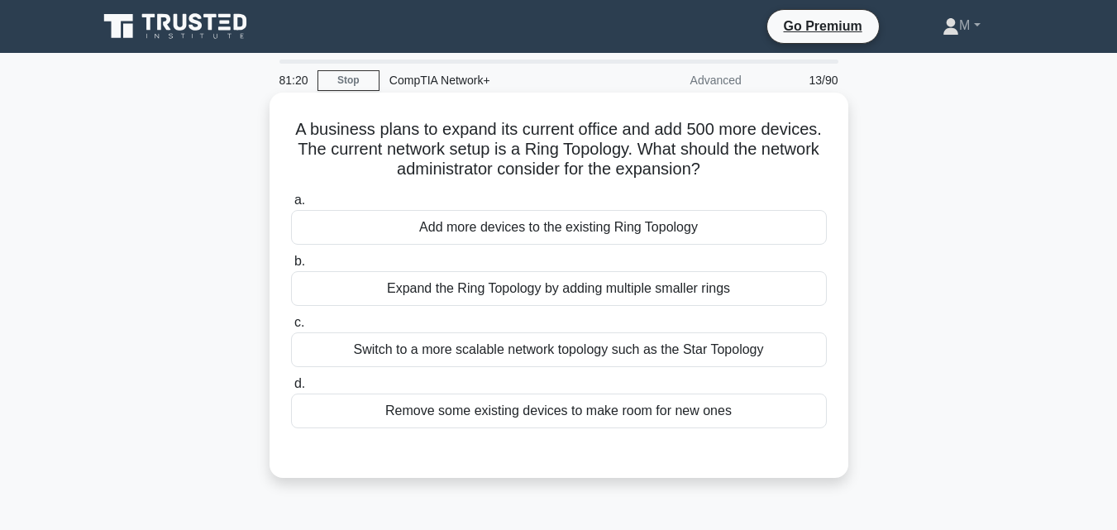
click at [591, 355] on div "Switch to a more scalable network topology such as the Star Topology" at bounding box center [559, 349] width 536 height 35
click at [291, 328] on input "c. Switch to a more scalable network topology such as the Star Topology" at bounding box center [291, 322] width 0 height 11
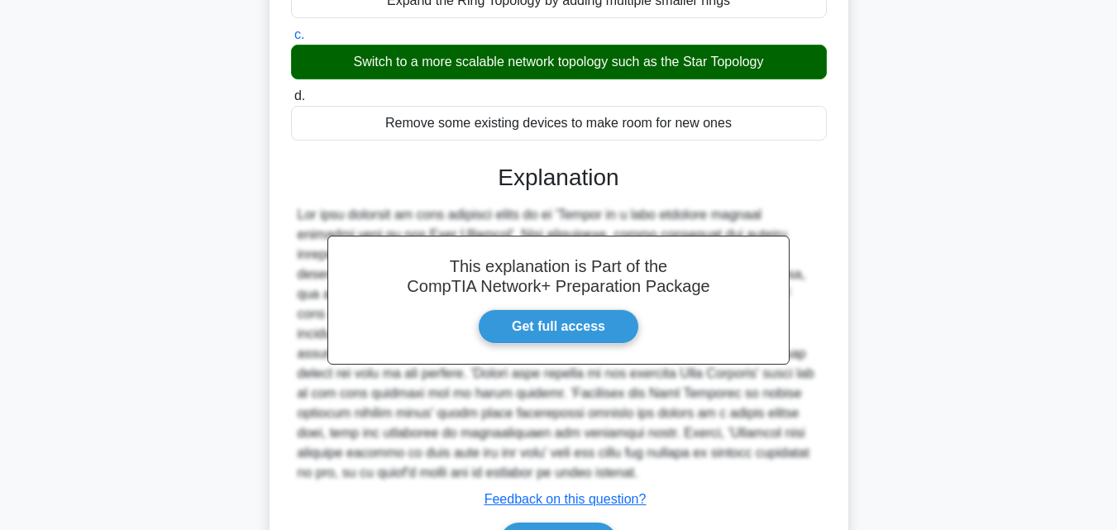
scroll to position [365, 0]
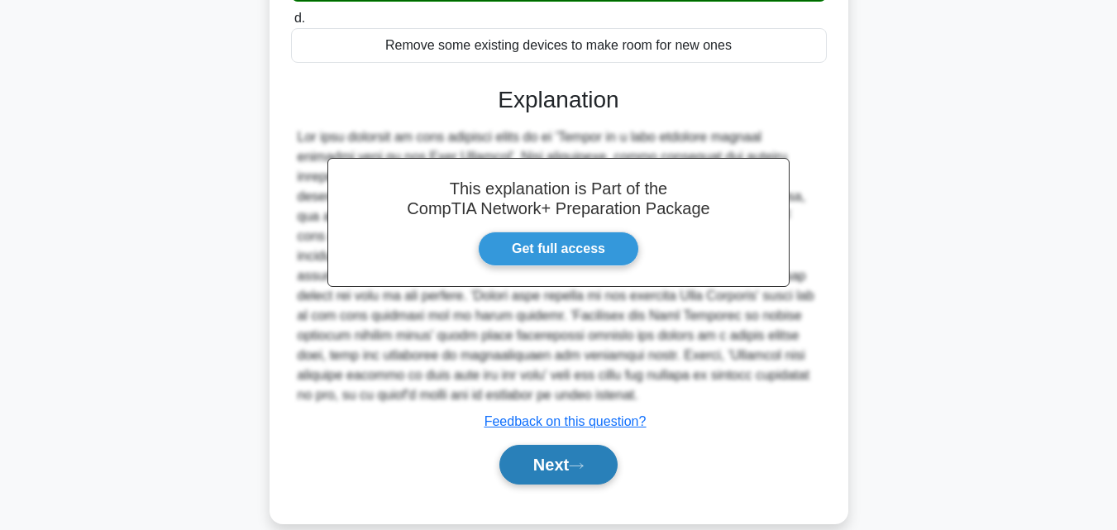
click at [536, 462] on button "Next" at bounding box center [558, 465] width 118 height 40
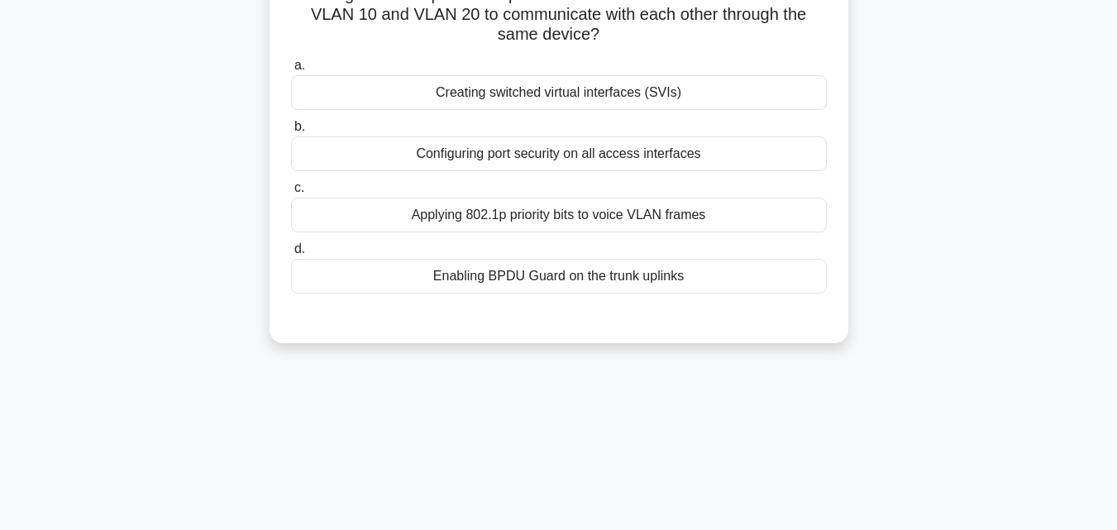
scroll to position [88, 0]
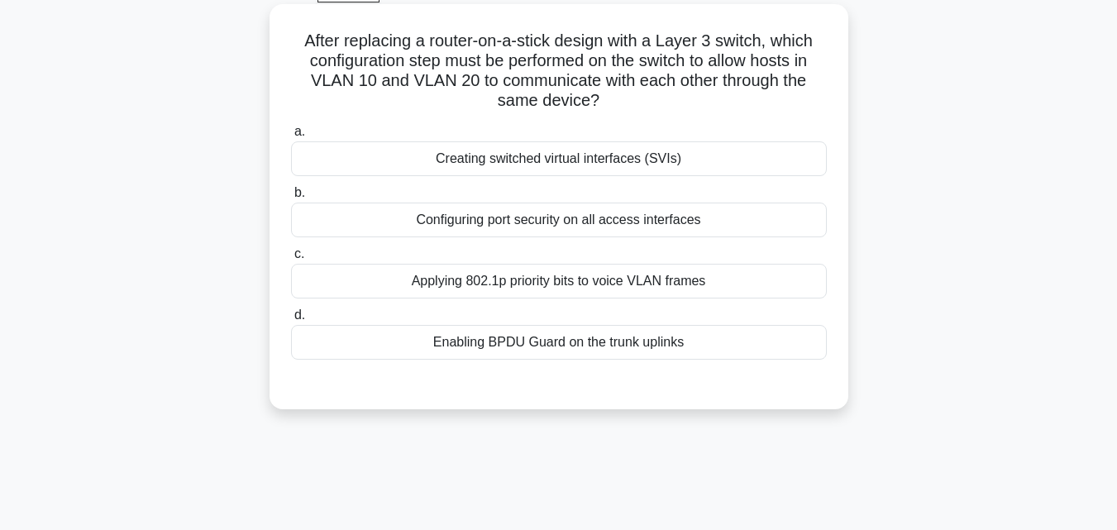
click at [542, 164] on div "Creating switched virtual interfaces (SVIs)" at bounding box center [559, 158] width 536 height 35
click at [291, 137] on input "a. Creating switched virtual interfaces (SVIs)" at bounding box center [291, 131] width 0 height 11
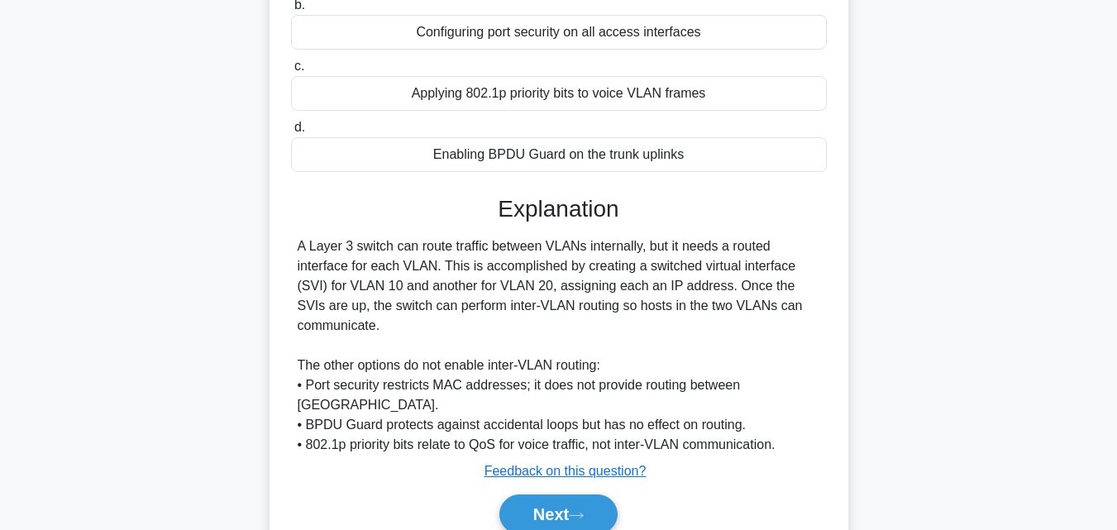
scroll to position [363, 0]
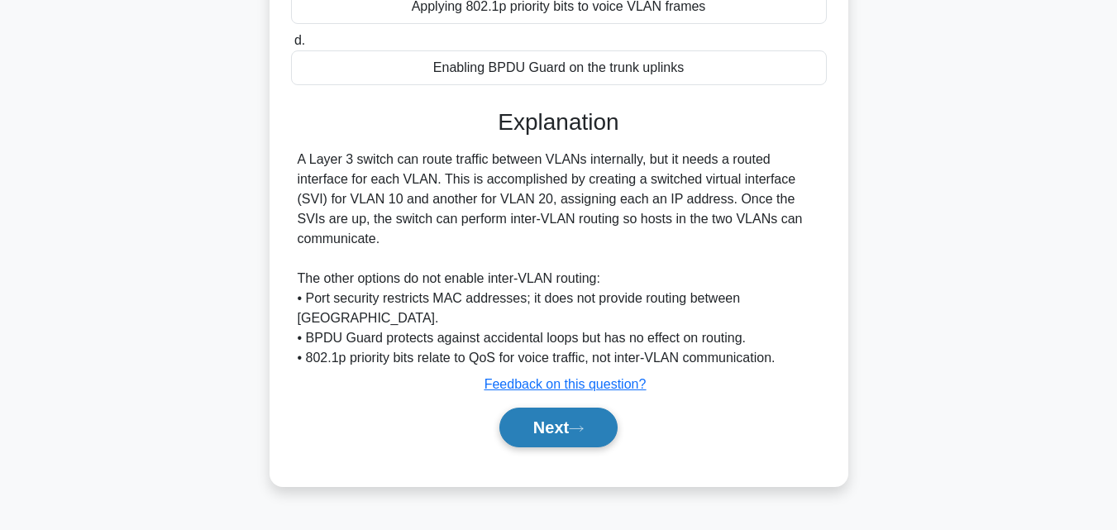
click at [540, 413] on button "Next" at bounding box center [558, 427] width 118 height 40
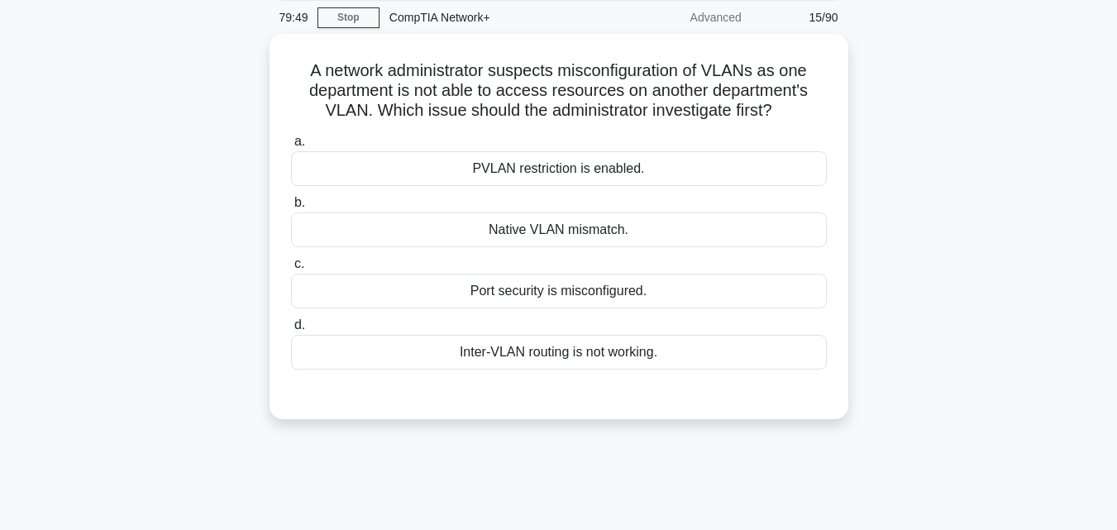
scroll to position [0, 0]
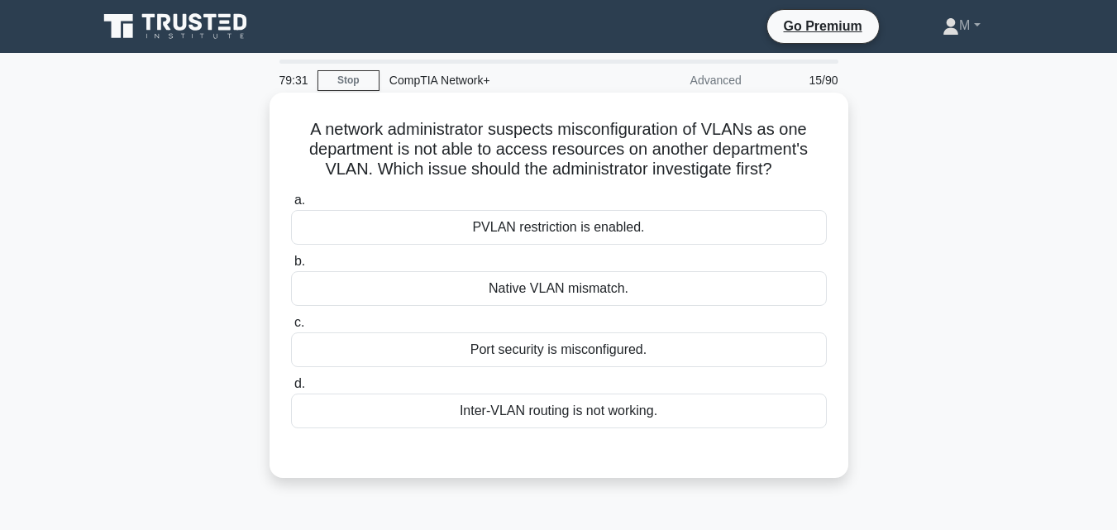
click at [557, 417] on div "Inter-VLAN routing is not working." at bounding box center [559, 410] width 536 height 35
click at [291, 389] on input "d. Inter-VLAN routing is not working." at bounding box center [291, 384] width 0 height 11
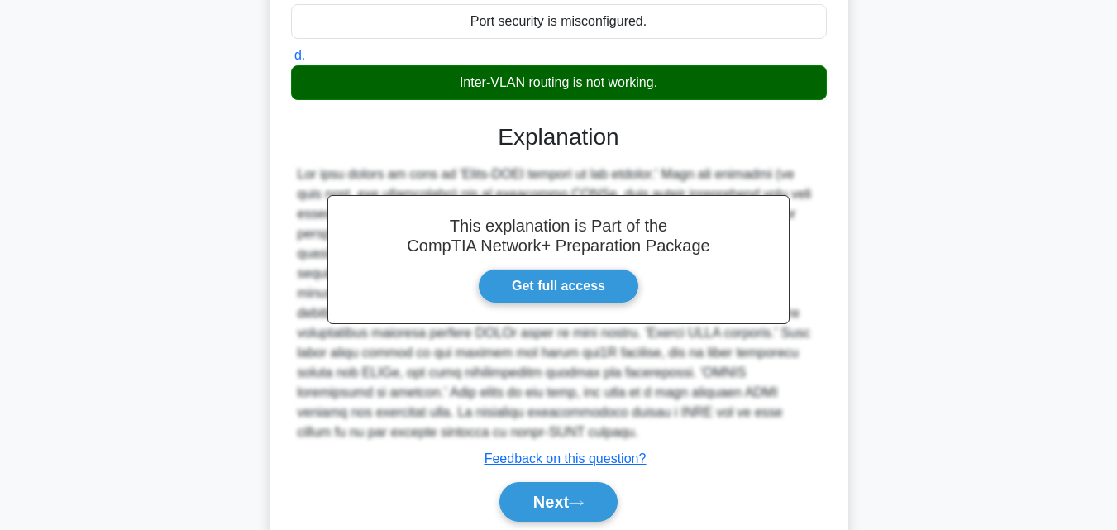
scroll to position [371, 0]
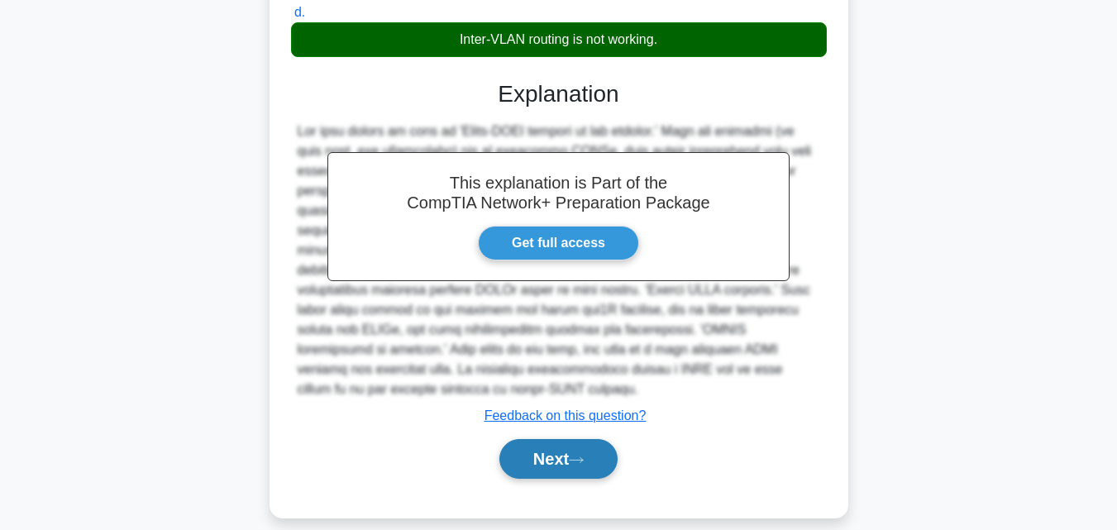
click at [573, 439] on button "Next" at bounding box center [558, 459] width 118 height 40
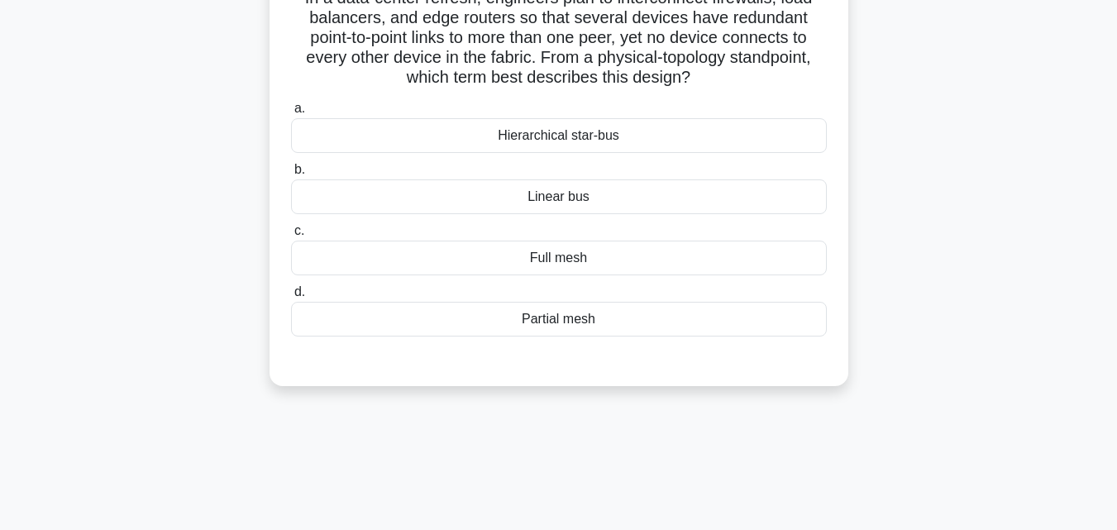
scroll to position [26, 0]
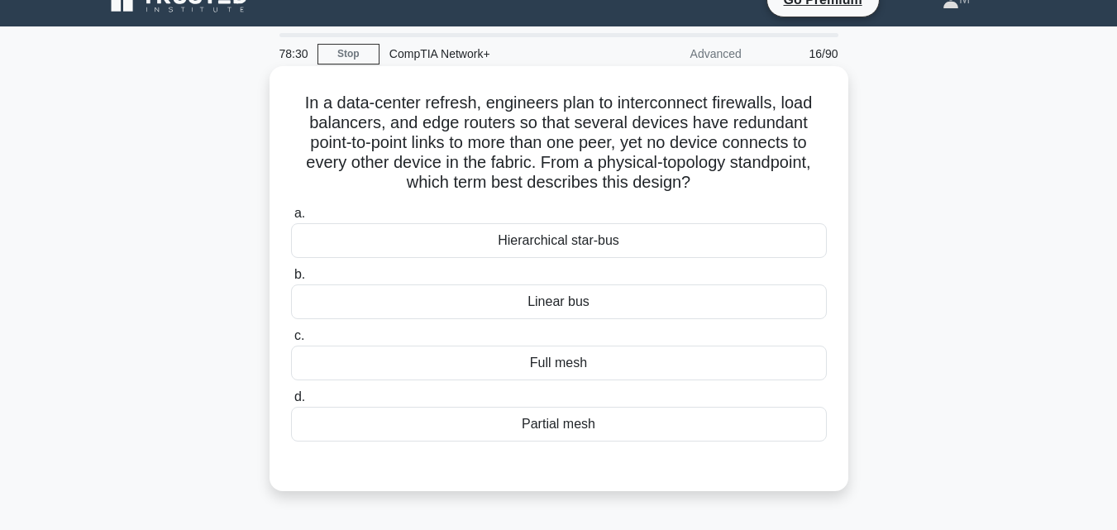
click at [550, 431] on div "Partial mesh" at bounding box center [559, 424] width 536 height 35
click at [291, 403] on input "d. Partial mesh" at bounding box center [291, 397] width 0 height 11
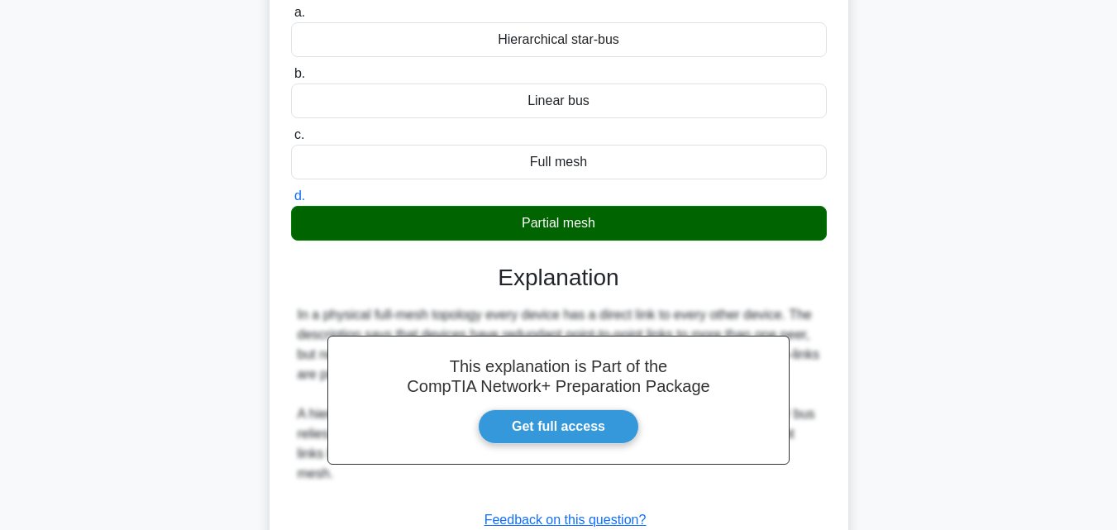
scroll to position [363, 0]
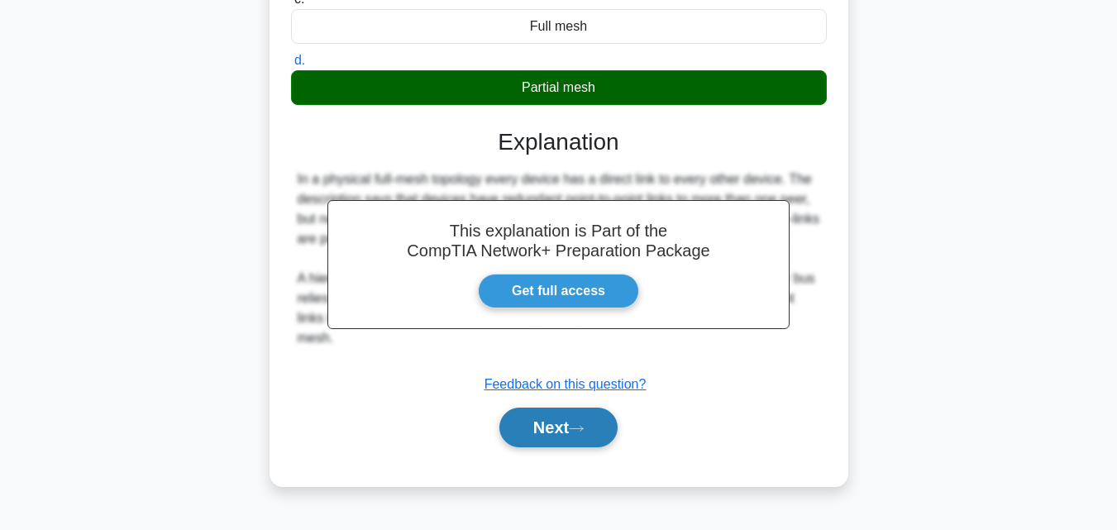
click at [546, 433] on button "Next" at bounding box center [558, 427] width 118 height 40
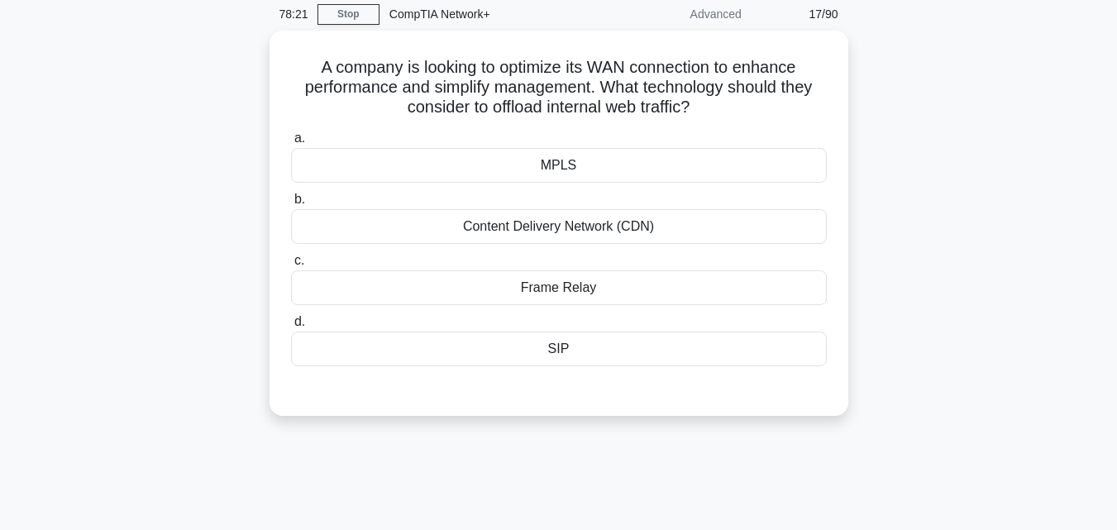
scroll to position [0, 0]
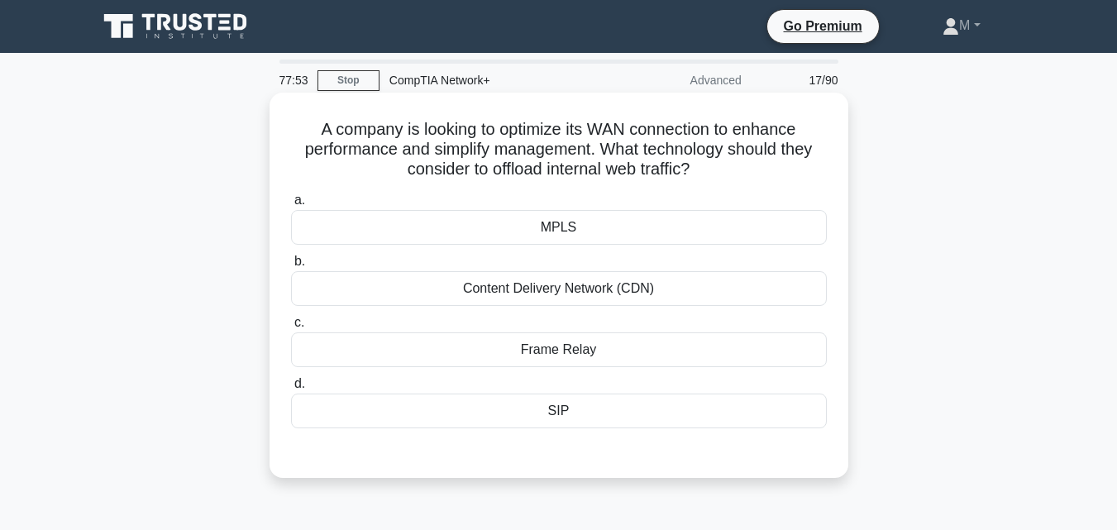
click at [609, 290] on div "Content Delivery Network (CDN)" at bounding box center [559, 288] width 536 height 35
click at [291, 267] on input "b. Content Delivery Network (CDN)" at bounding box center [291, 261] width 0 height 11
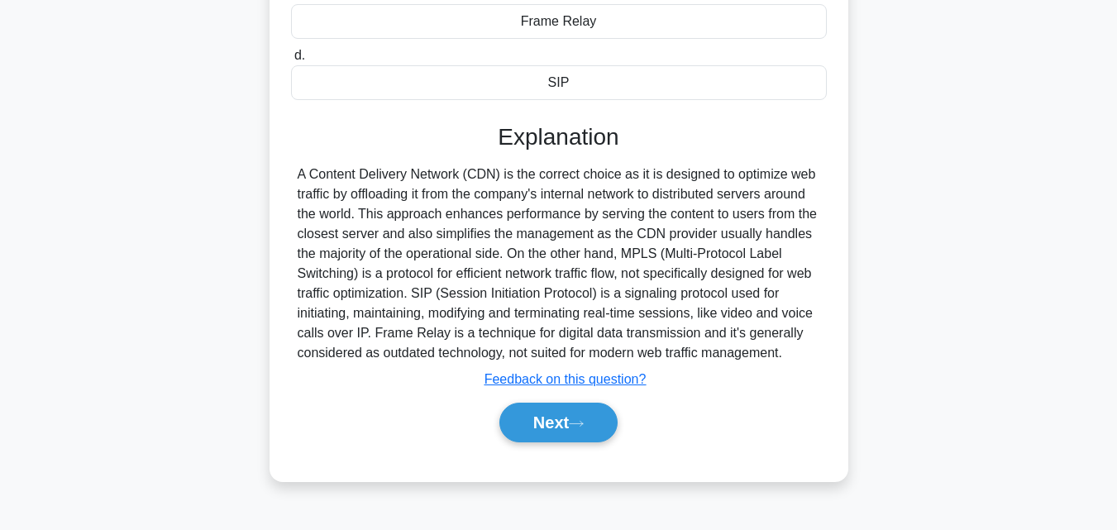
scroll to position [363, 0]
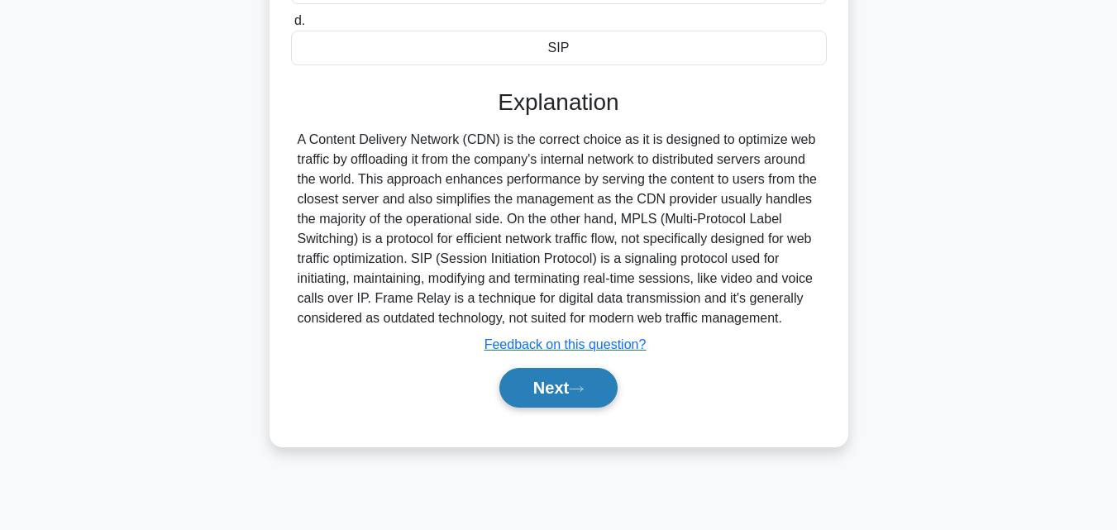
click at [556, 378] on button "Next" at bounding box center [558, 388] width 118 height 40
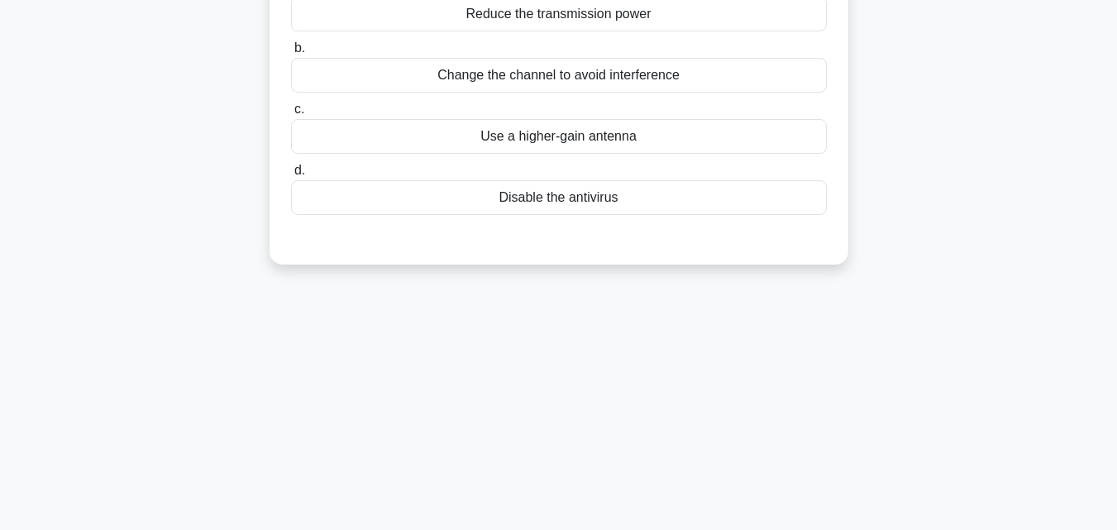
scroll to position [17, 0]
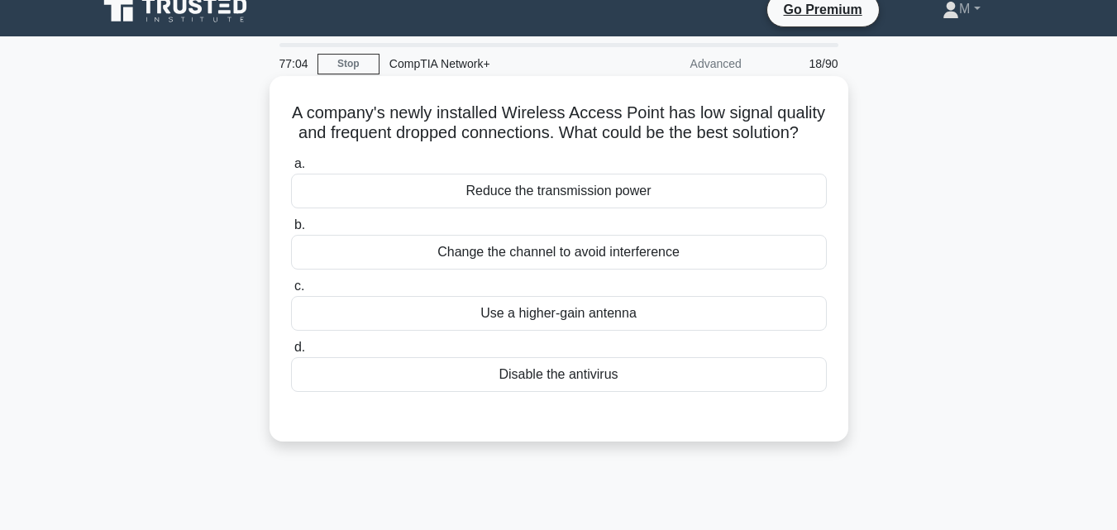
click at [593, 331] on div "Use a higher-gain antenna" at bounding box center [559, 313] width 536 height 35
click at [291, 292] on input "c. Use a higher-gain antenna" at bounding box center [291, 286] width 0 height 11
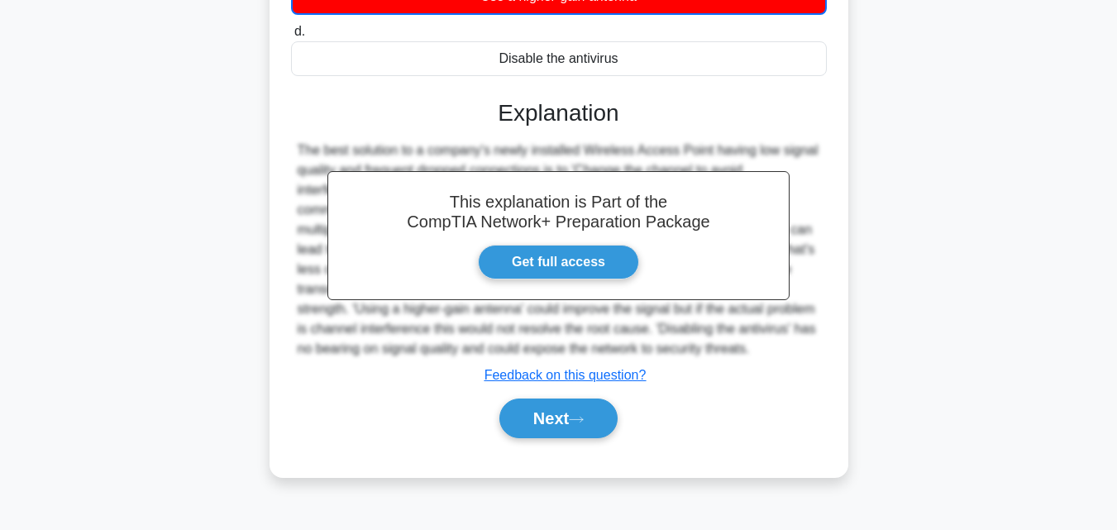
scroll to position [363, 0]
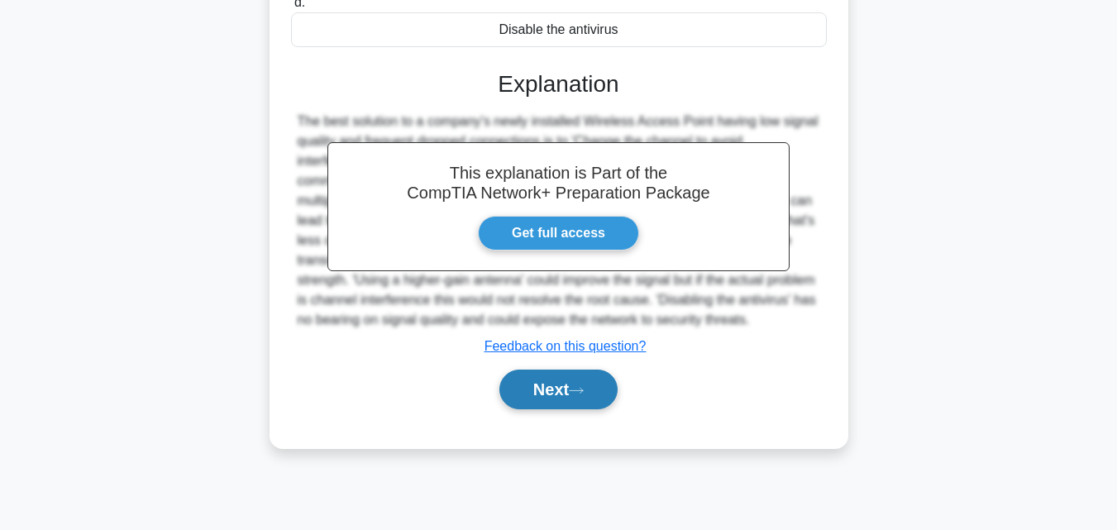
click at [584, 409] on button "Next" at bounding box center [558, 389] width 118 height 40
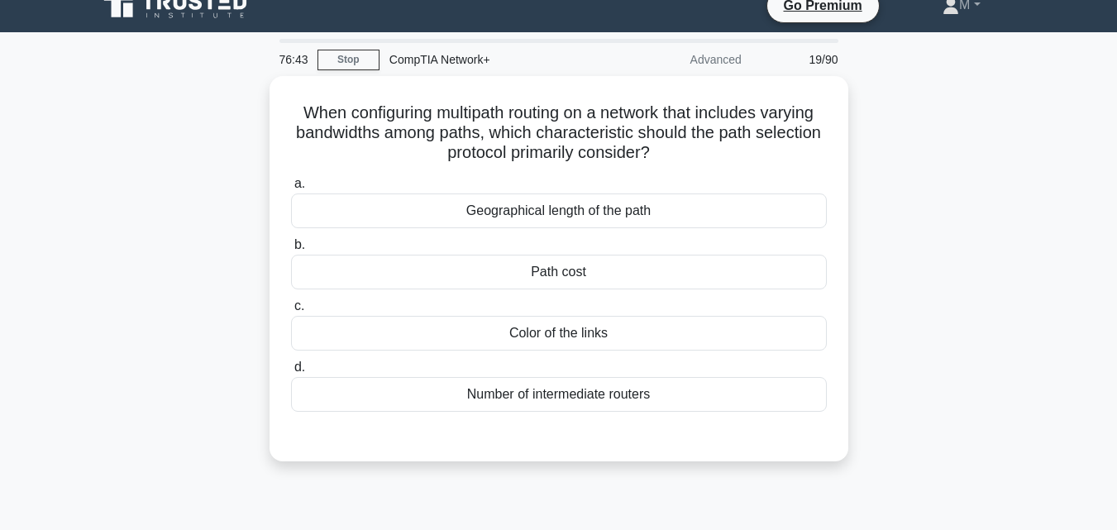
scroll to position [0, 0]
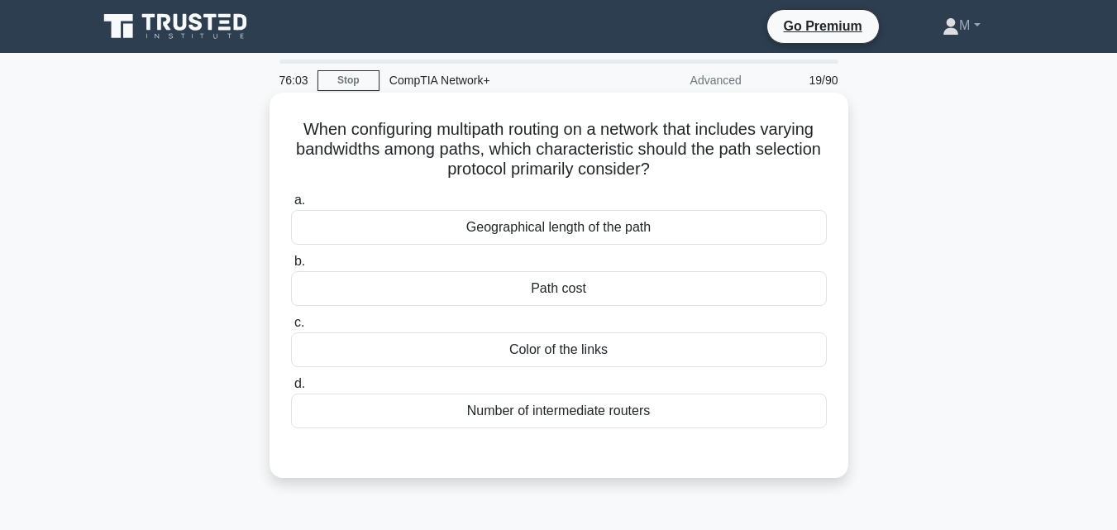
click at [582, 291] on div "Path cost" at bounding box center [559, 288] width 536 height 35
click at [291, 267] on input "b. Path cost" at bounding box center [291, 261] width 0 height 11
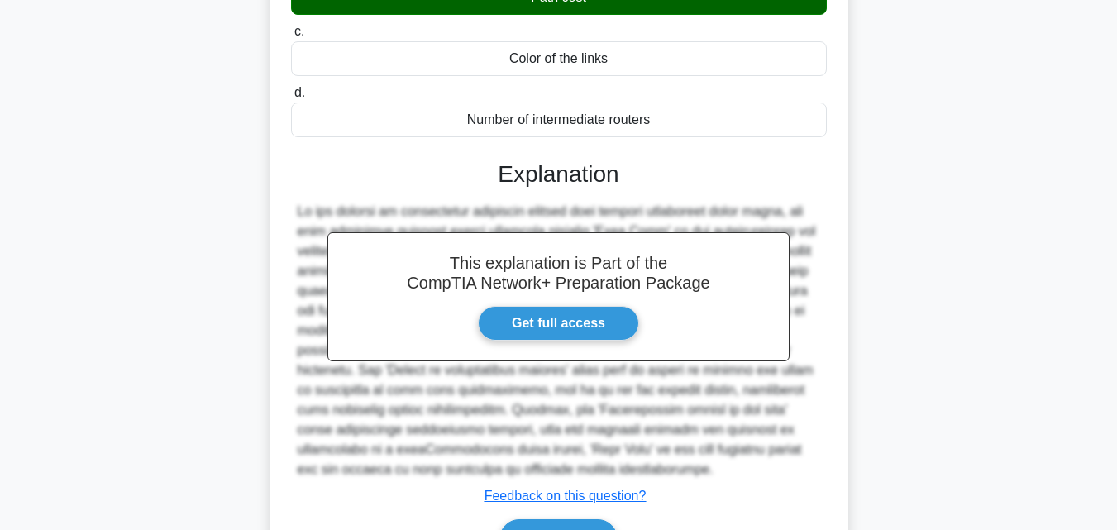
scroll to position [350, 0]
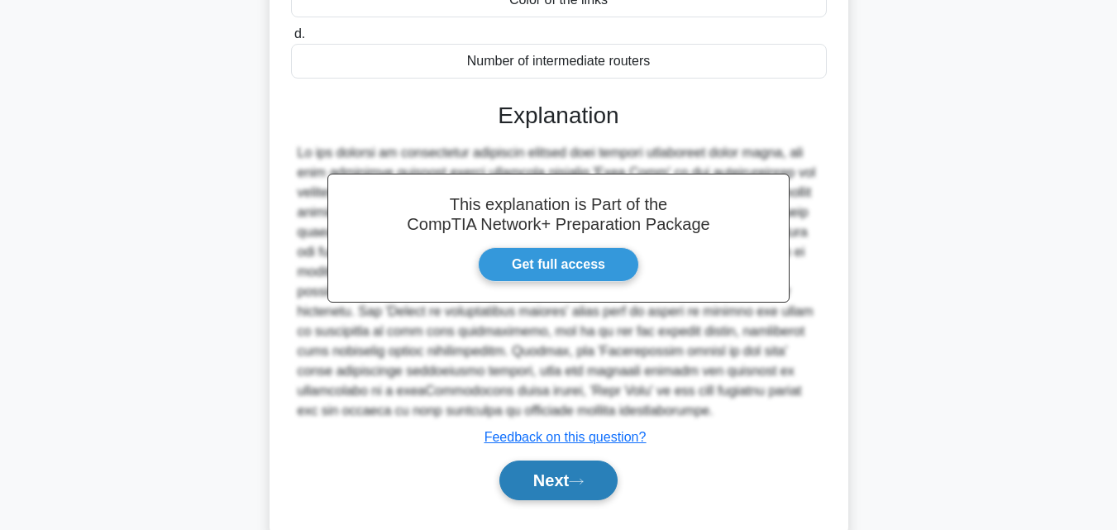
click at [560, 485] on button "Next" at bounding box center [558, 480] width 118 height 40
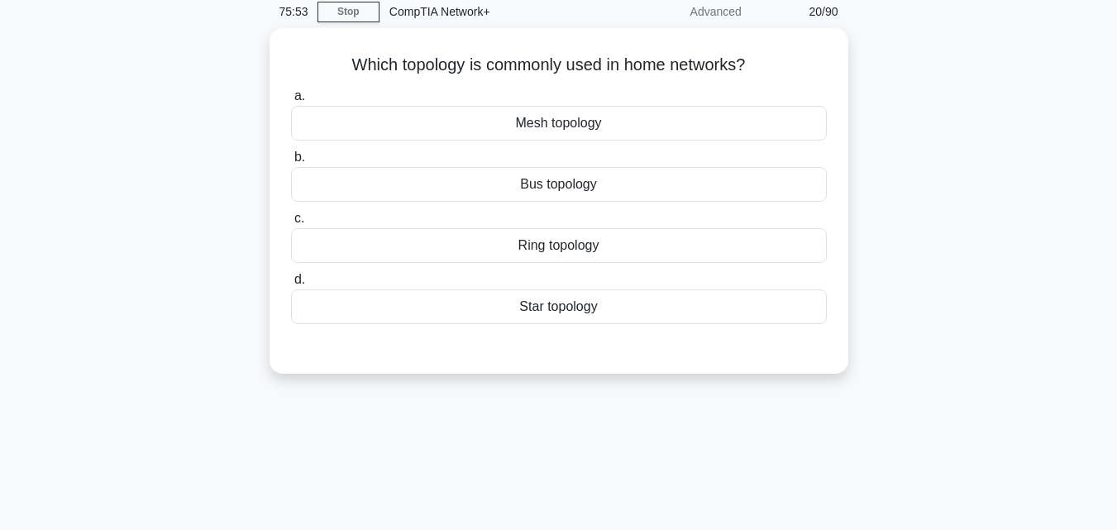
scroll to position [0, 0]
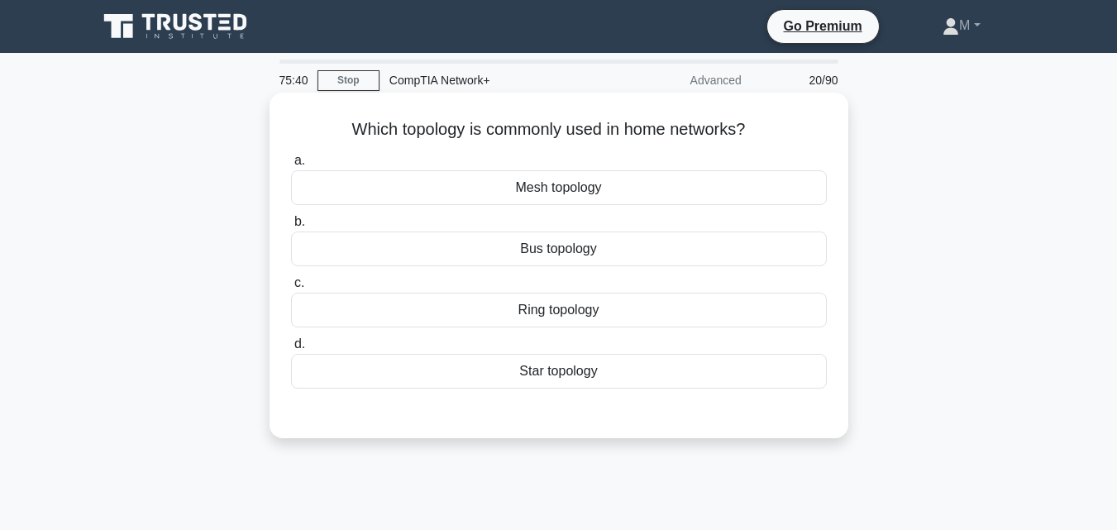
click at [543, 312] on div "Ring topology" at bounding box center [559, 310] width 536 height 35
click at [291, 288] on input "c. Ring topology" at bounding box center [291, 283] width 0 height 11
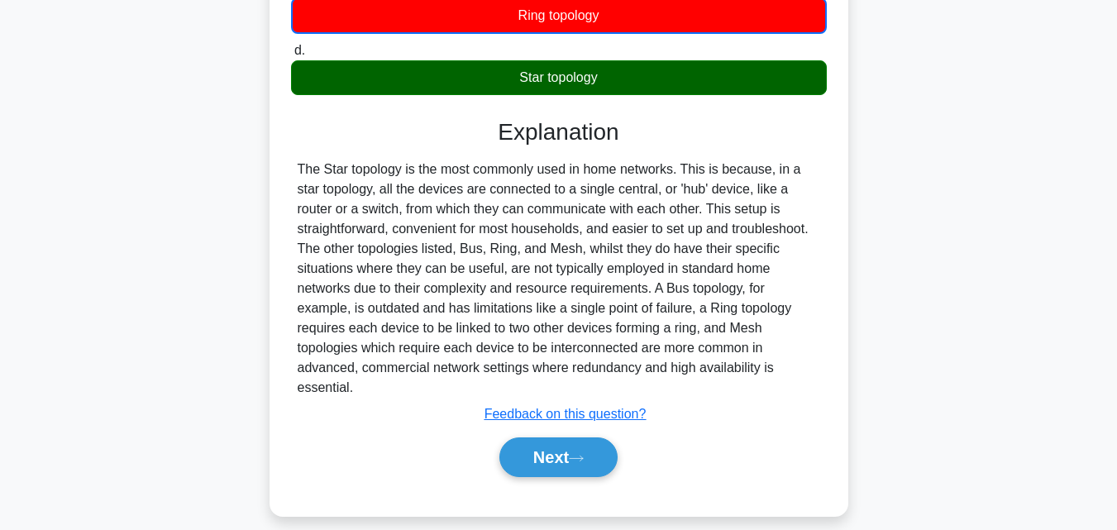
scroll to position [363, 0]
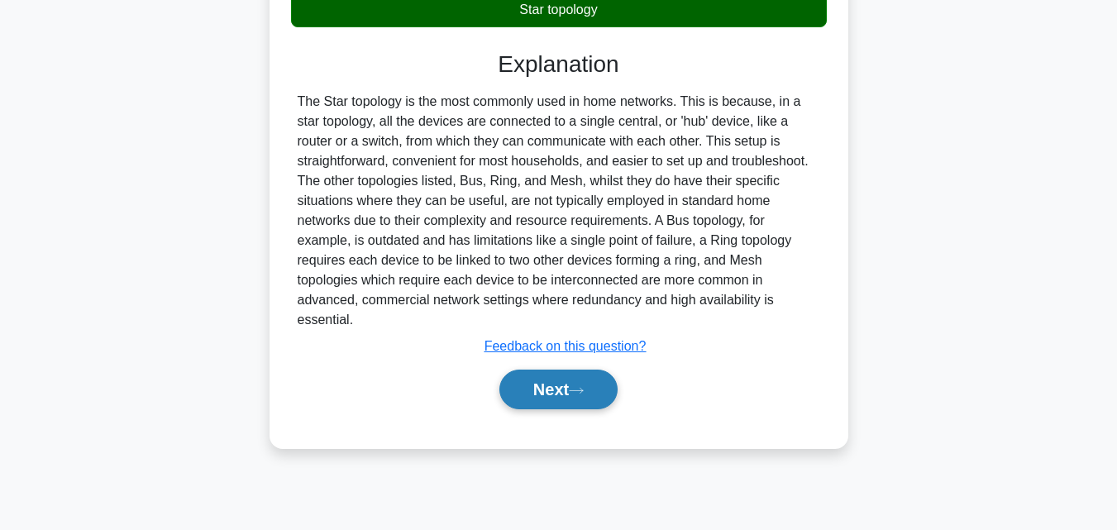
click at [551, 378] on button "Next" at bounding box center [558, 389] width 118 height 40
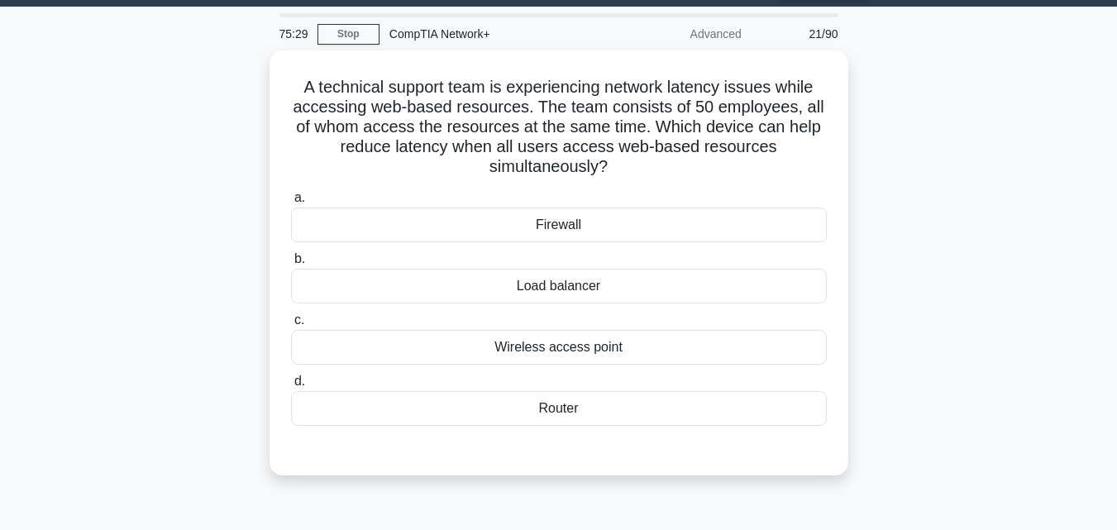
scroll to position [0, 0]
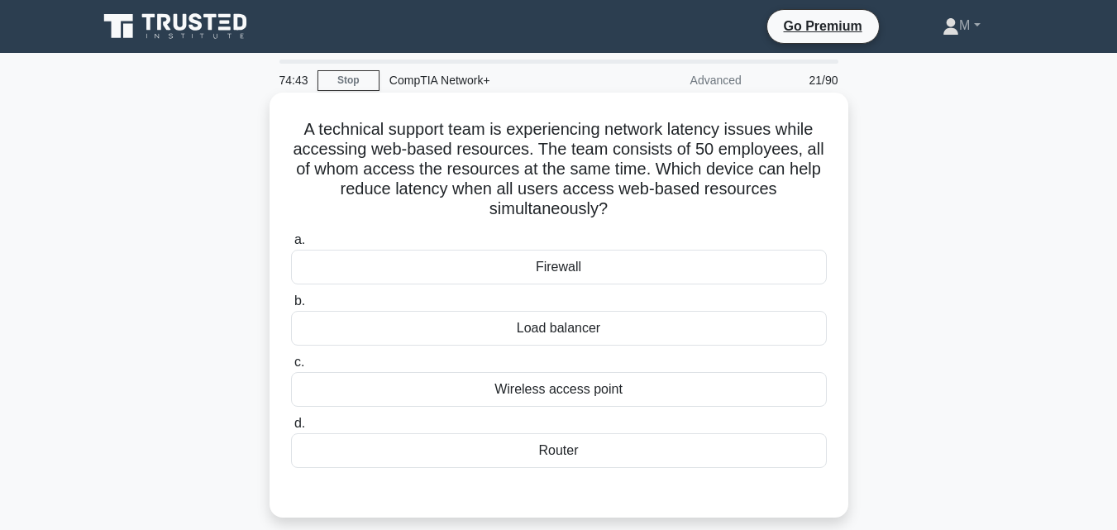
click at [566, 331] on div "Load balancer" at bounding box center [559, 328] width 536 height 35
click at [291, 307] on input "b. Load balancer" at bounding box center [291, 301] width 0 height 11
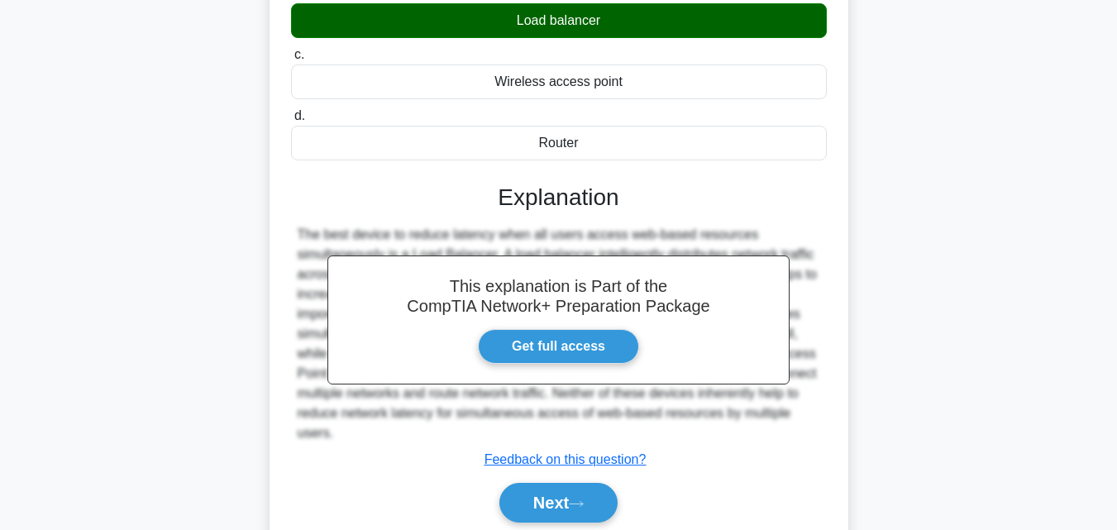
scroll to position [371, 0]
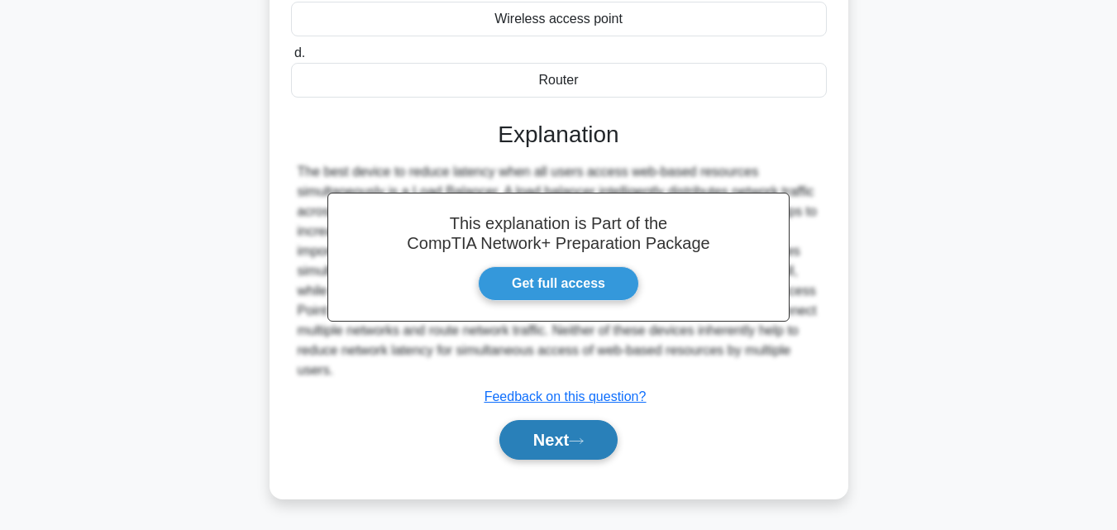
click at [544, 443] on button "Next" at bounding box center [558, 440] width 118 height 40
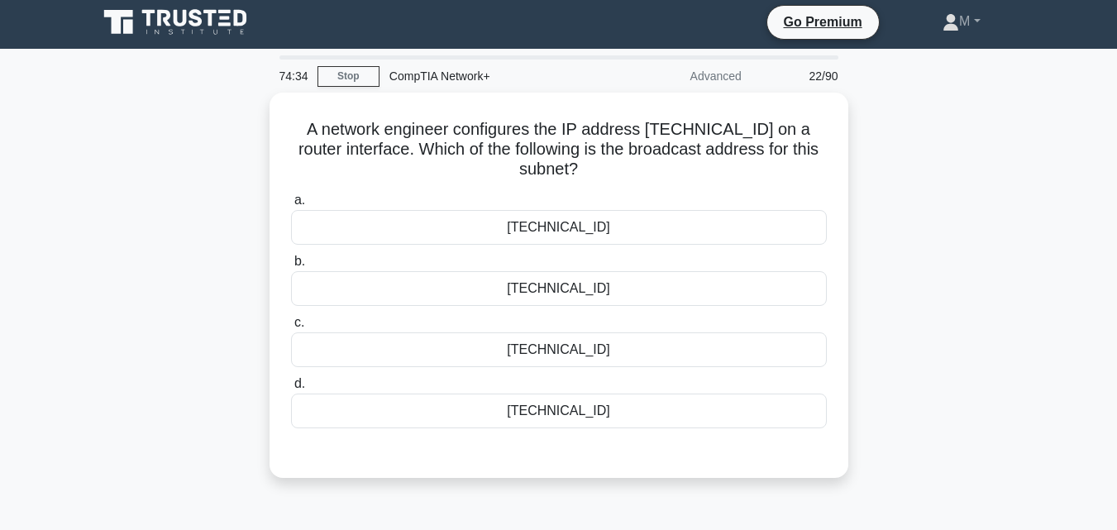
scroll to position [0, 0]
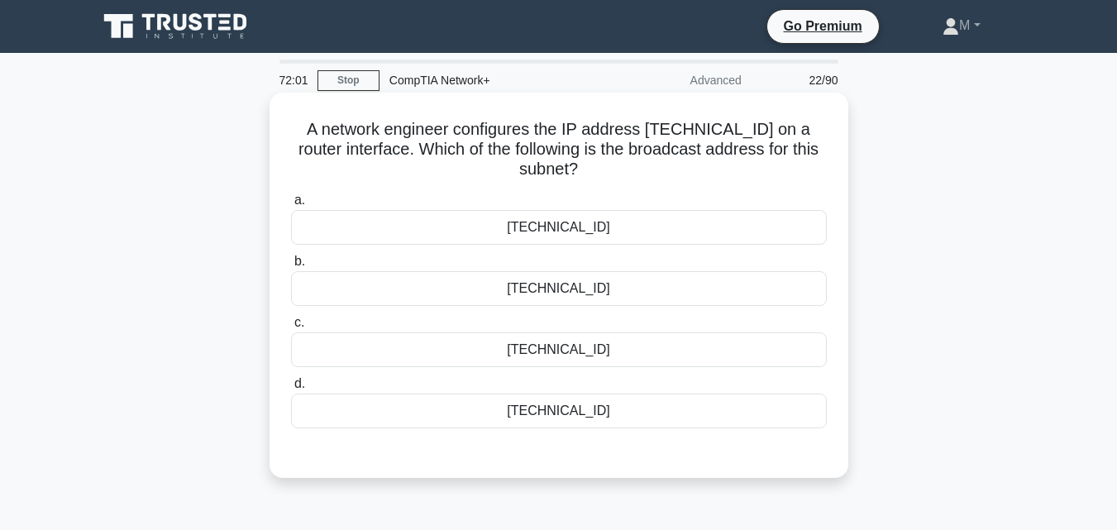
click at [573, 288] on div "172.19.108.127" at bounding box center [559, 288] width 536 height 35
click at [291, 267] on input "b. 172.19.108.127" at bounding box center [291, 261] width 0 height 11
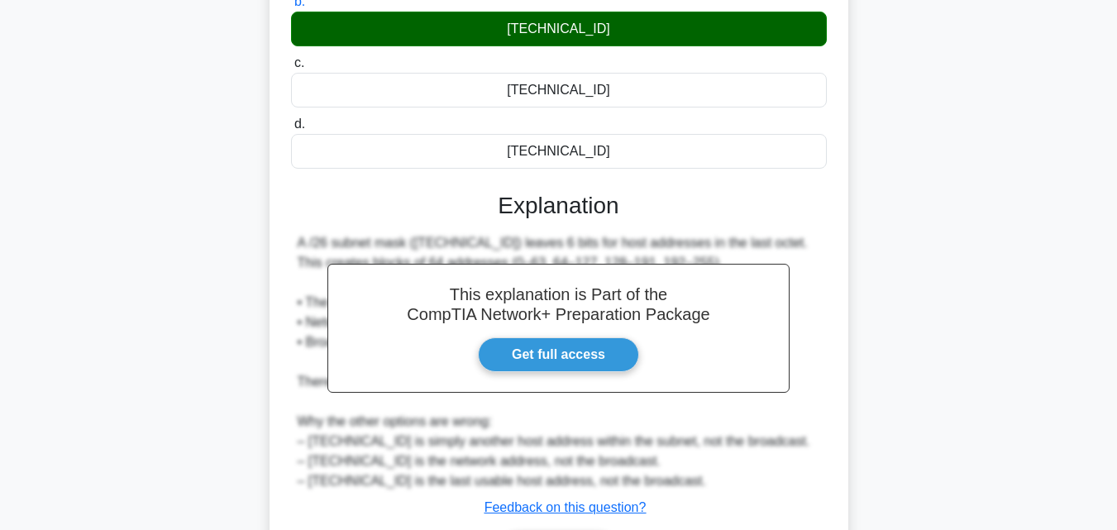
scroll to position [371, 0]
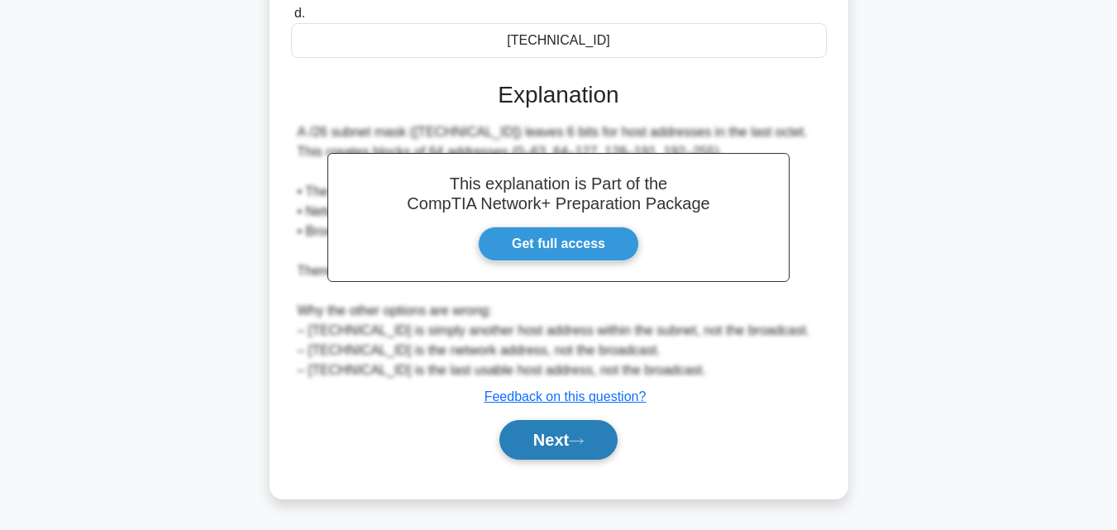
click at [547, 440] on button "Next" at bounding box center [558, 440] width 118 height 40
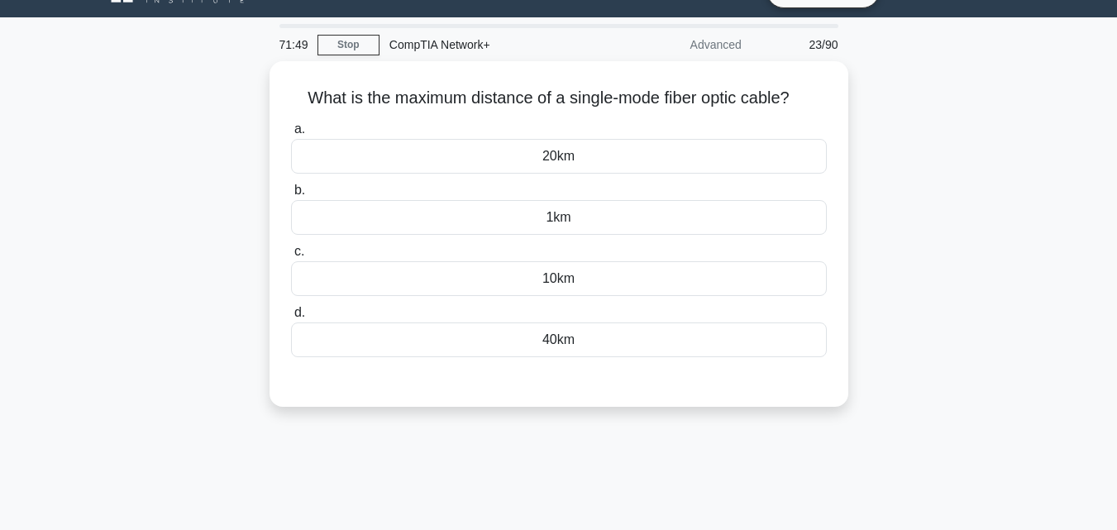
scroll to position [30, 0]
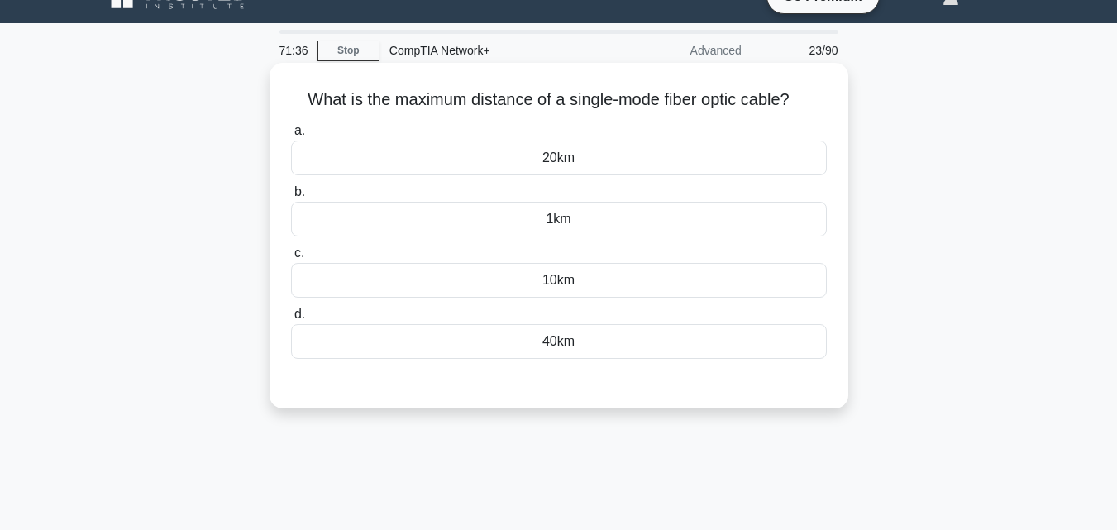
click at [552, 349] on div "40km" at bounding box center [559, 341] width 536 height 35
click at [291, 320] on input "d. 40km" at bounding box center [291, 314] width 0 height 11
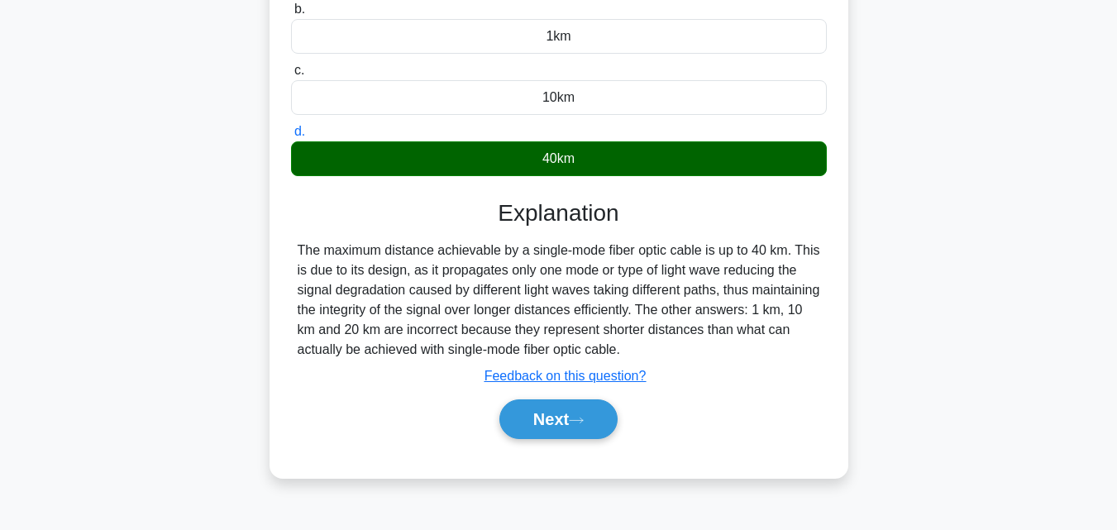
scroll to position [308, 0]
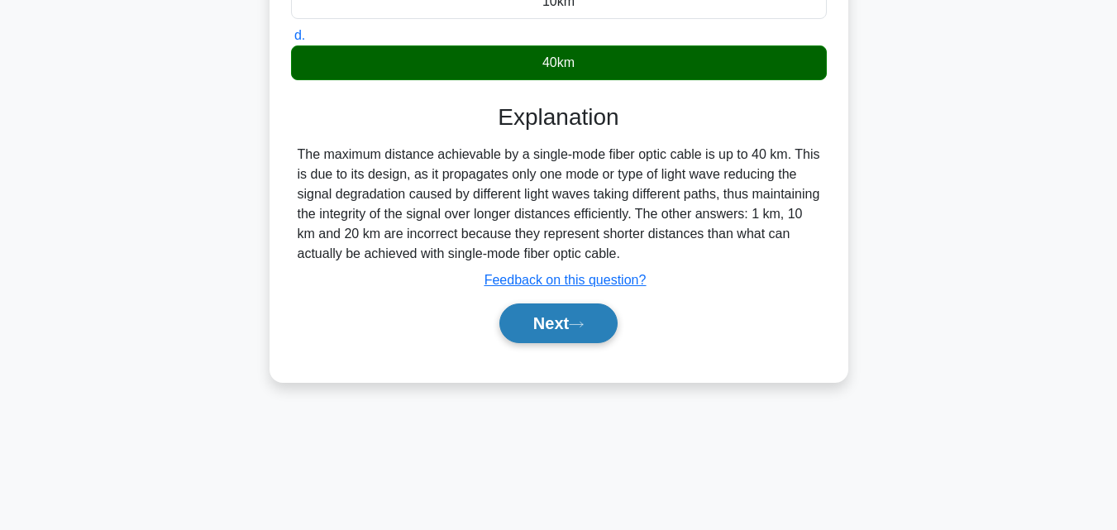
click at [537, 326] on button "Next" at bounding box center [558, 323] width 118 height 40
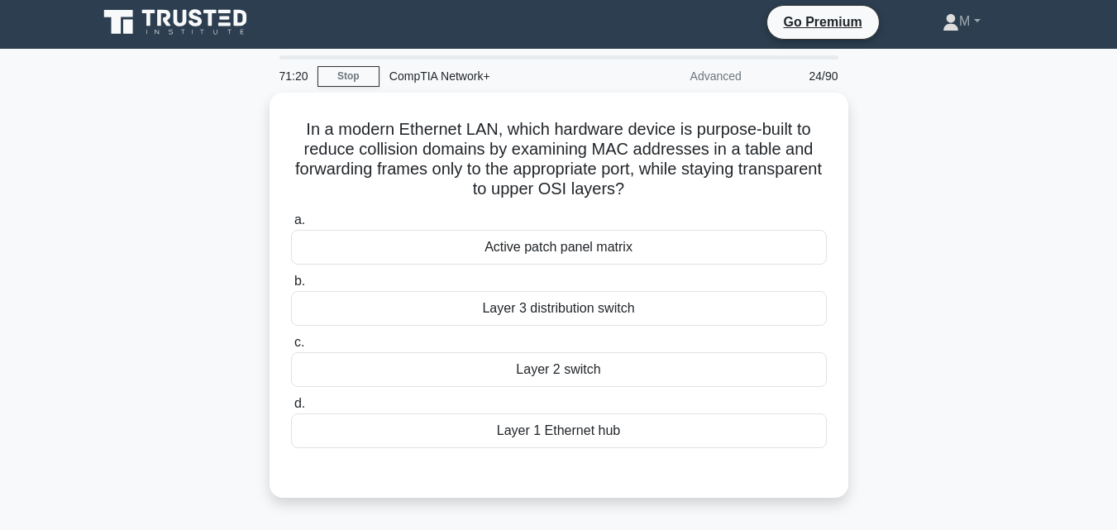
scroll to position [2, 0]
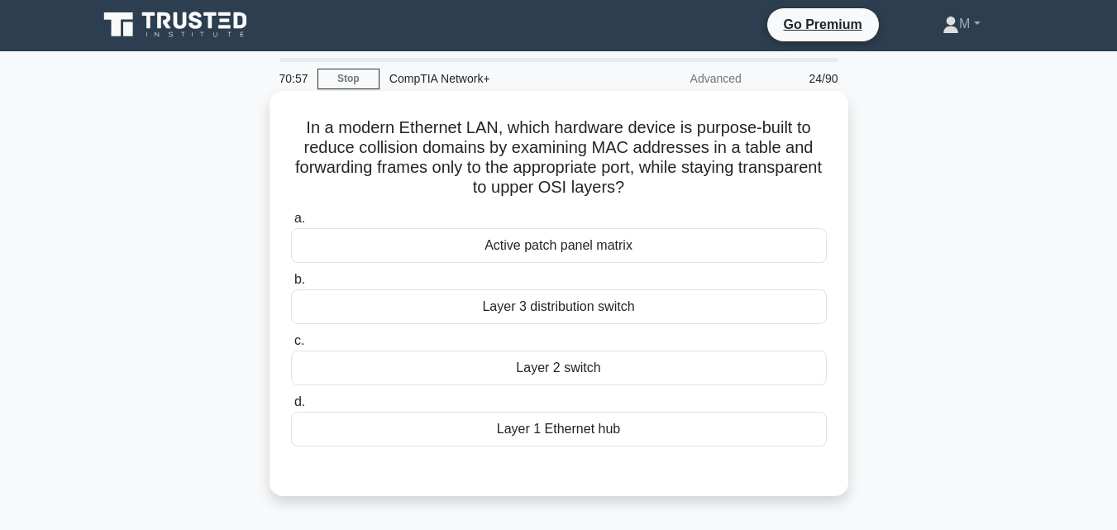
click at [541, 369] on div "Layer 2 switch" at bounding box center [559, 367] width 536 height 35
click at [291, 346] on input "c. Layer 2 switch" at bounding box center [291, 341] width 0 height 11
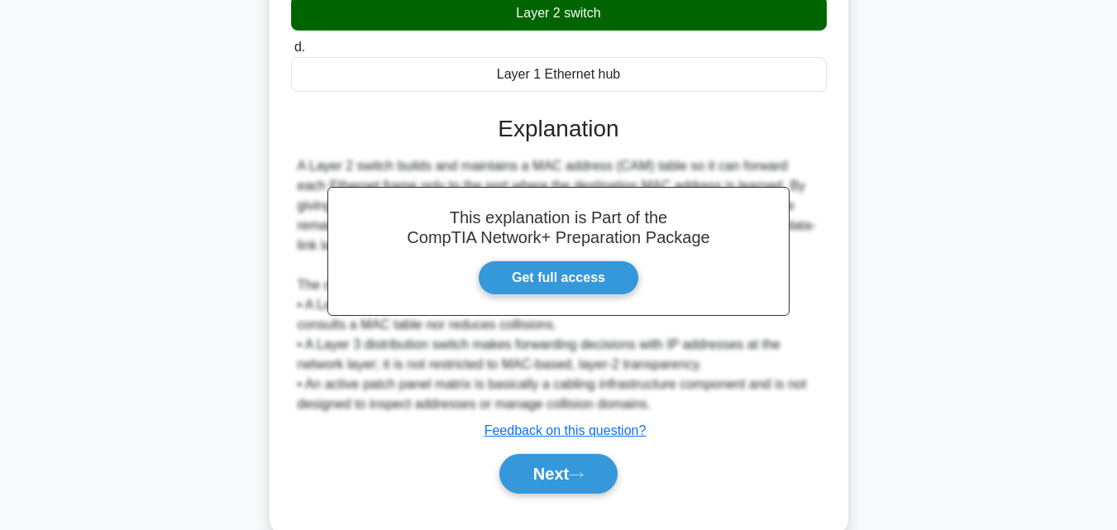
scroll to position [391, 0]
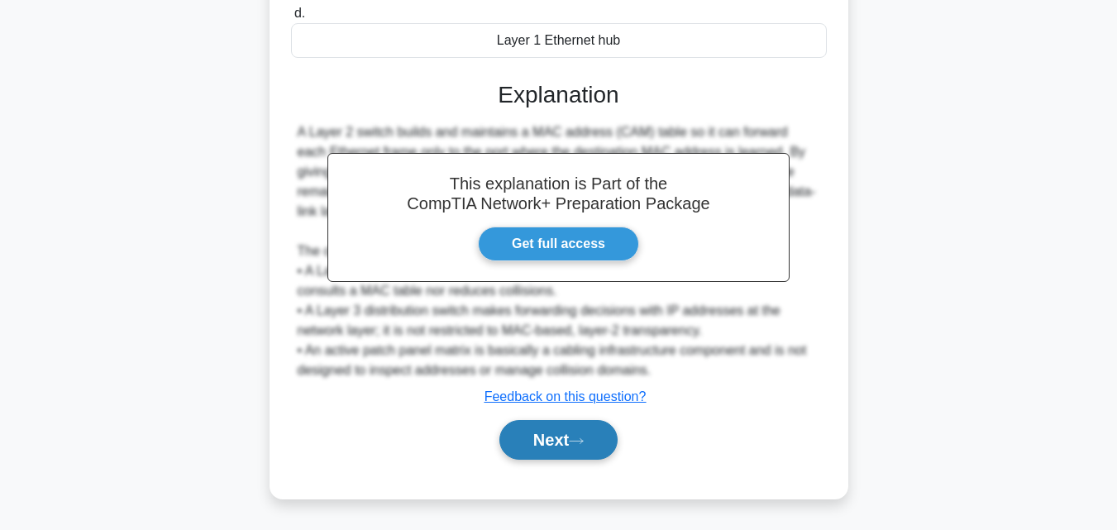
click at [594, 443] on button "Next" at bounding box center [558, 440] width 118 height 40
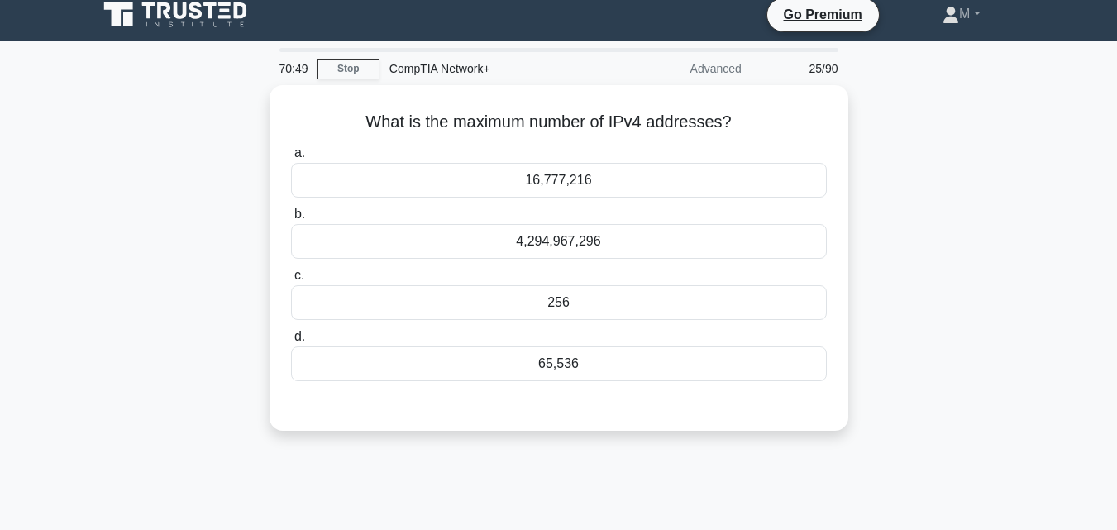
scroll to position [0, 0]
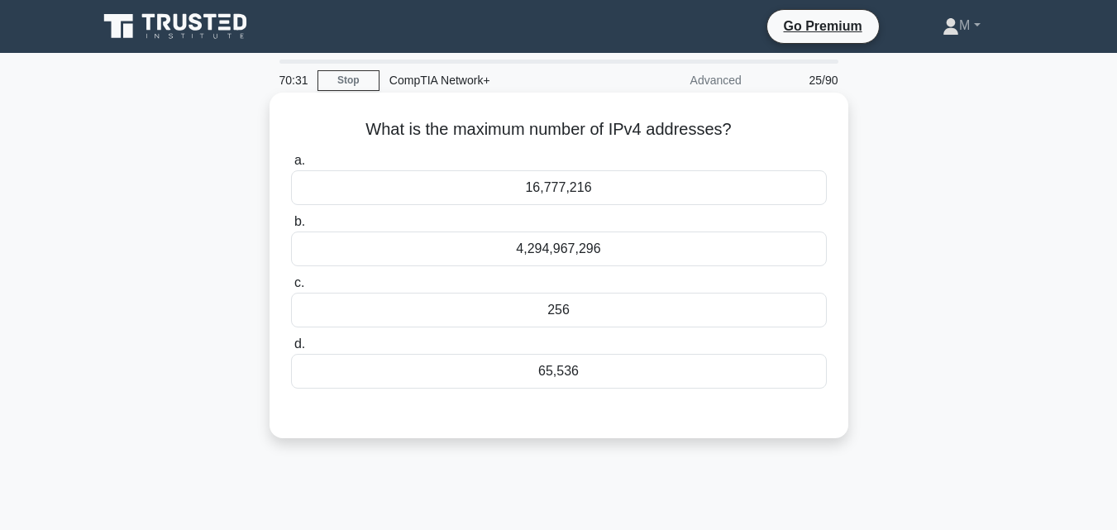
click at [561, 240] on div "4,294,967,296" at bounding box center [559, 248] width 536 height 35
click at [291, 227] on input "b. 4,294,967,296" at bounding box center [291, 222] width 0 height 11
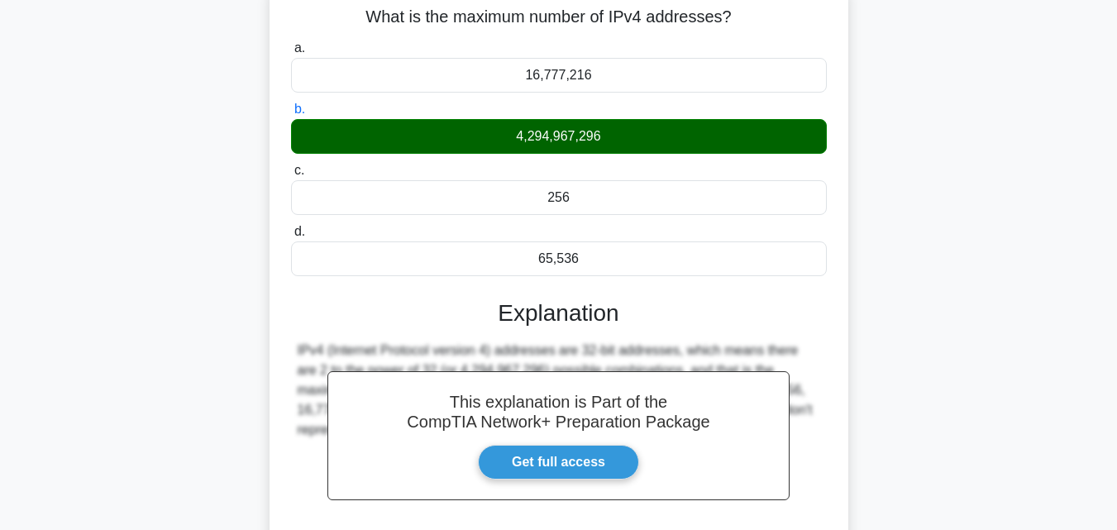
scroll to position [363, 0]
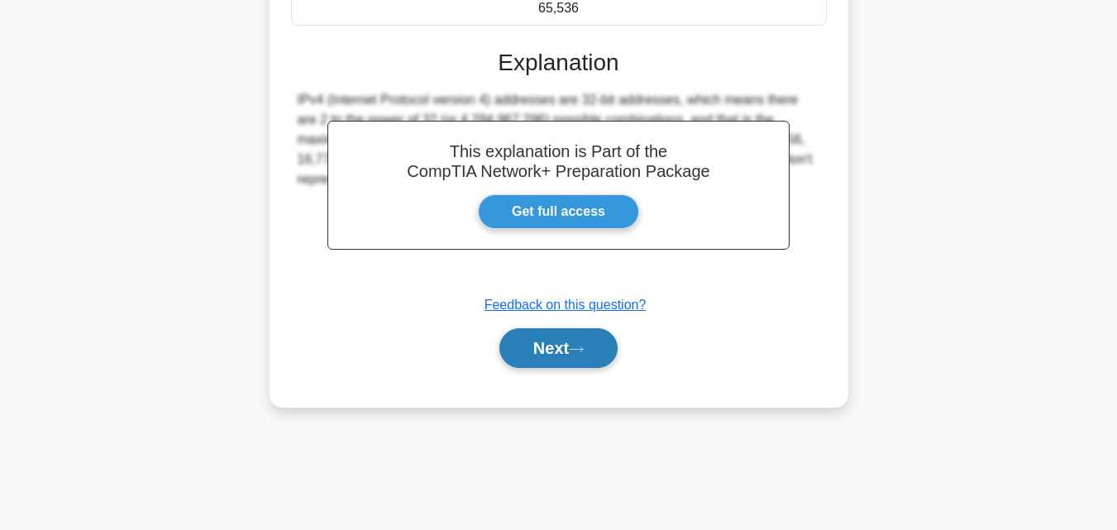
click at [539, 340] on button "Next" at bounding box center [558, 348] width 118 height 40
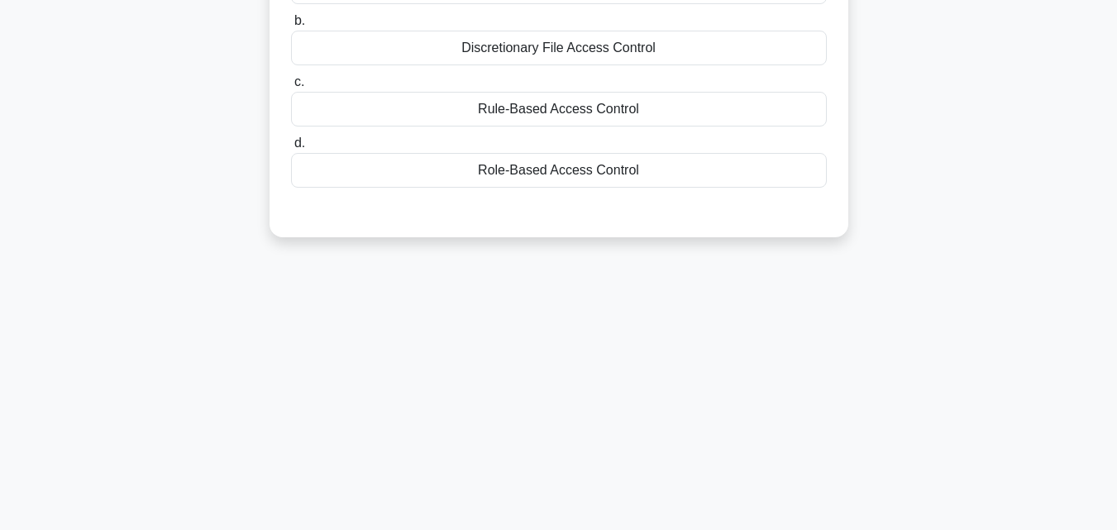
scroll to position [0, 0]
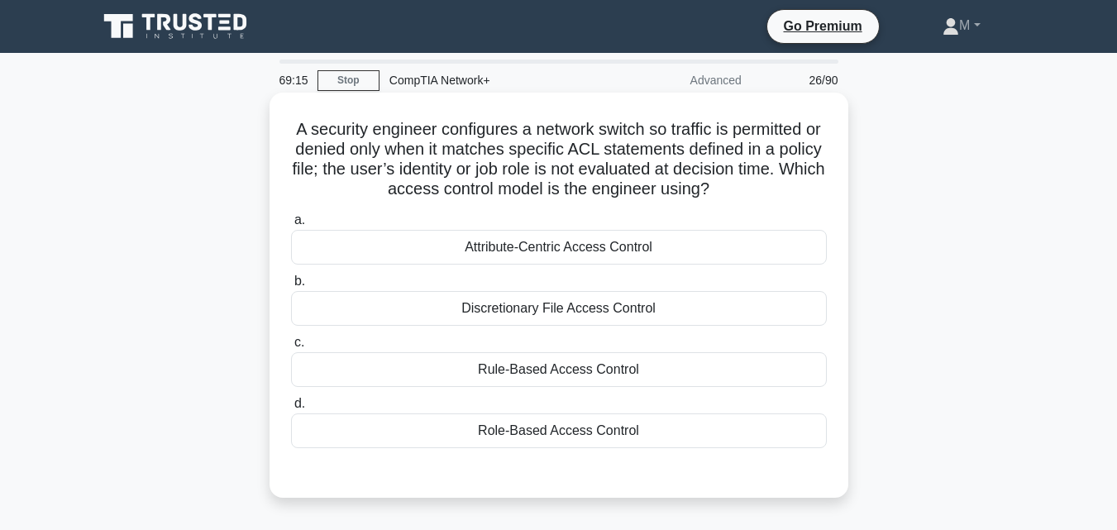
click at [546, 315] on div "Discretionary File Access Control" at bounding box center [559, 308] width 536 height 35
click at [291, 287] on input "b. Discretionary File Access Control" at bounding box center [291, 281] width 0 height 11
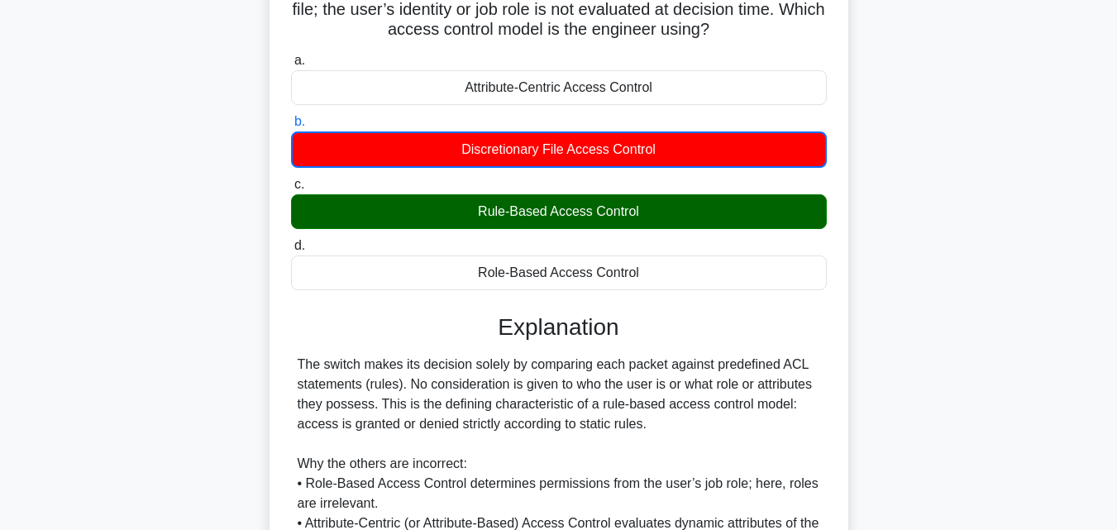
scroll to position [321, 0]
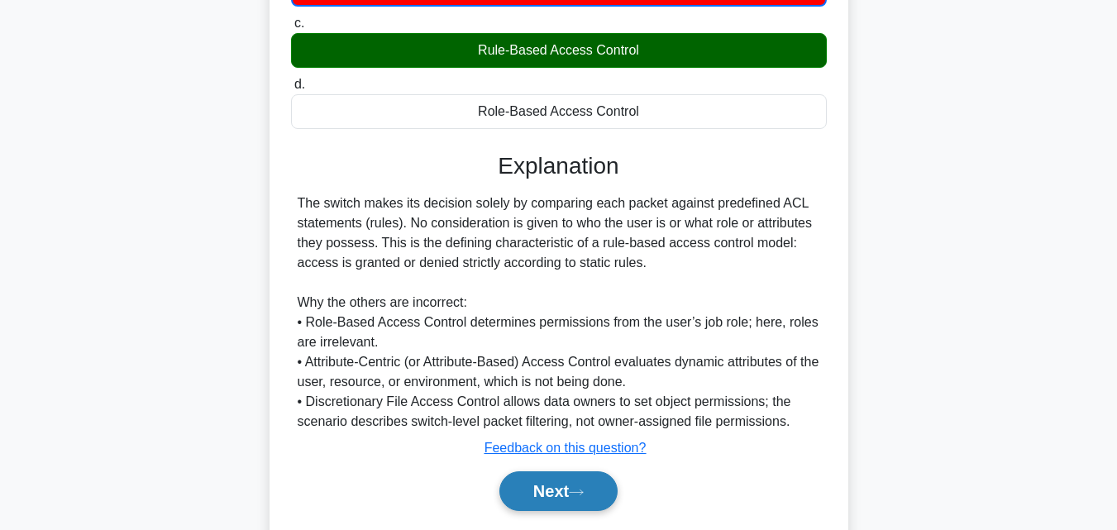
click at [559, 502] on button "Next" at bounding box center [558, 491] width 118 height 40
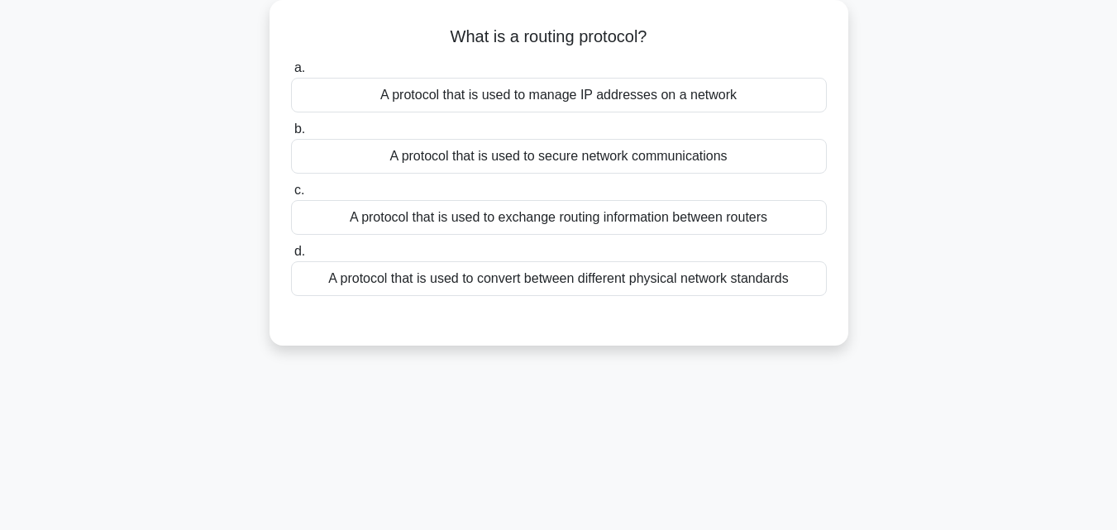
scroll to position [0, 0]
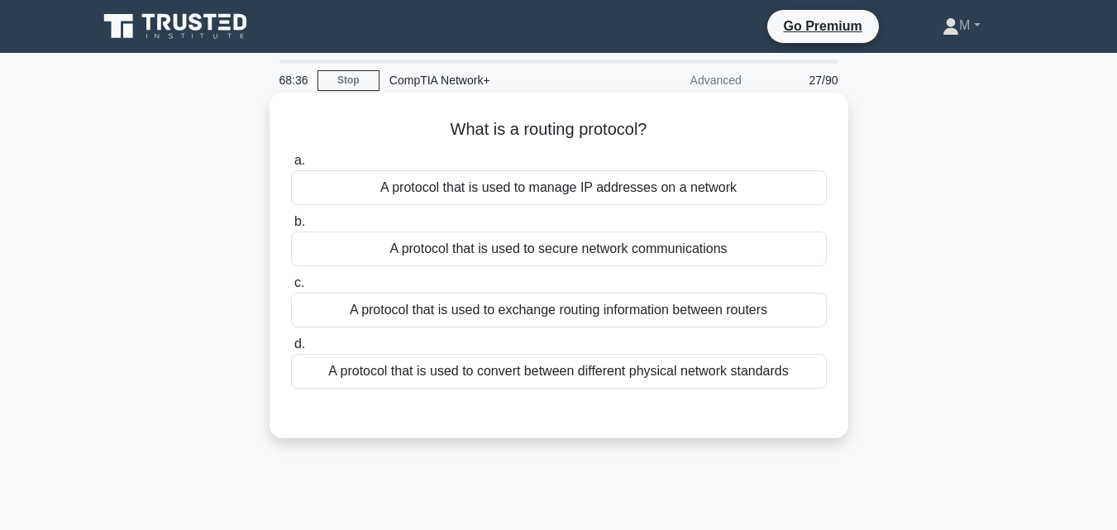
click at [555, 313] on div "A protocol that is used to exchange routing information between routers" at bounding box center [559, 310] width 536 height 35
click at [291, 288] on input "c. A protocol that is used to exchange routing information between routers" at bounding box center [291, 283] width 0 height 11
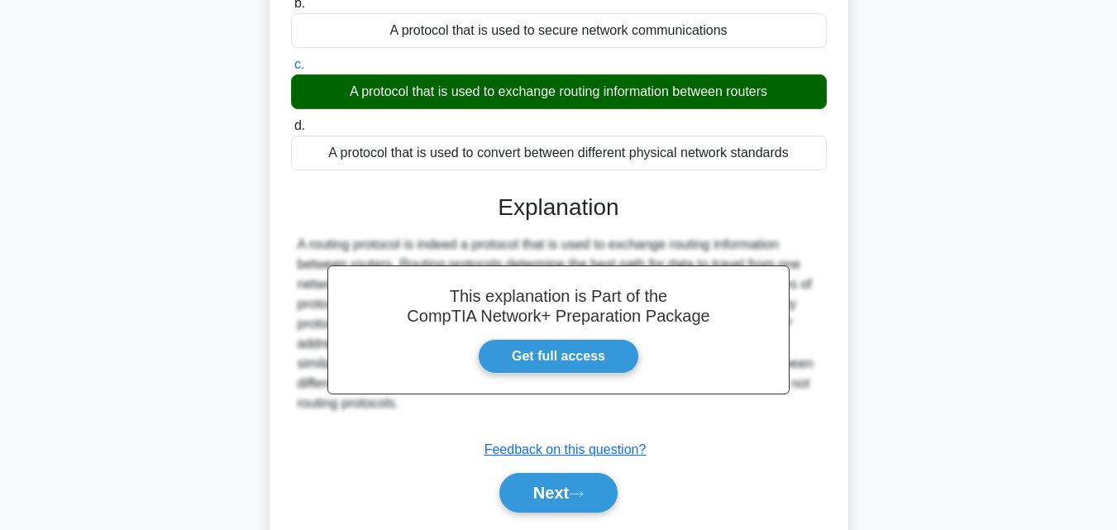
scroll to position [363, 0]
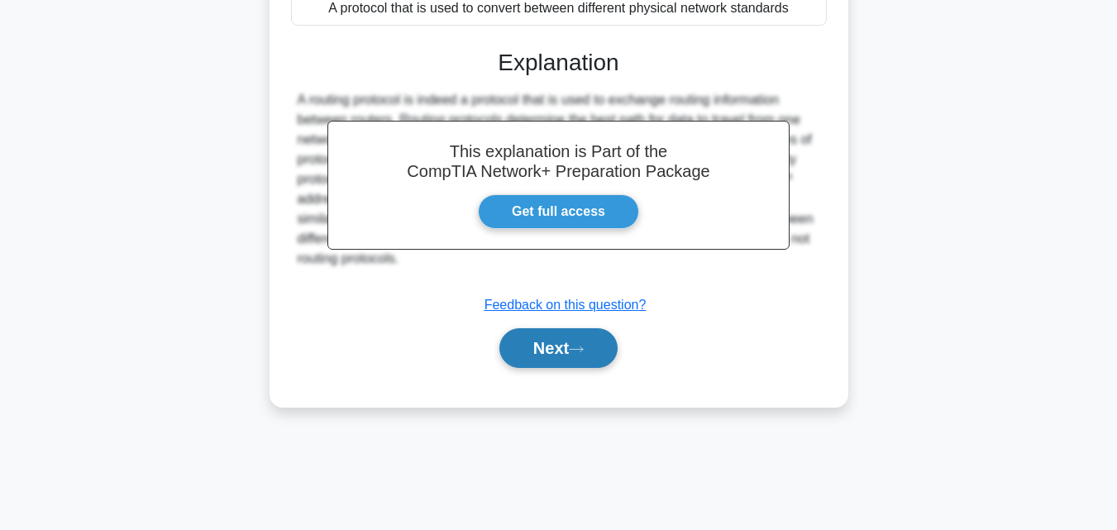
click at [518, 346] on button "Next" at bounding box center [558, 348] width 118 height 40
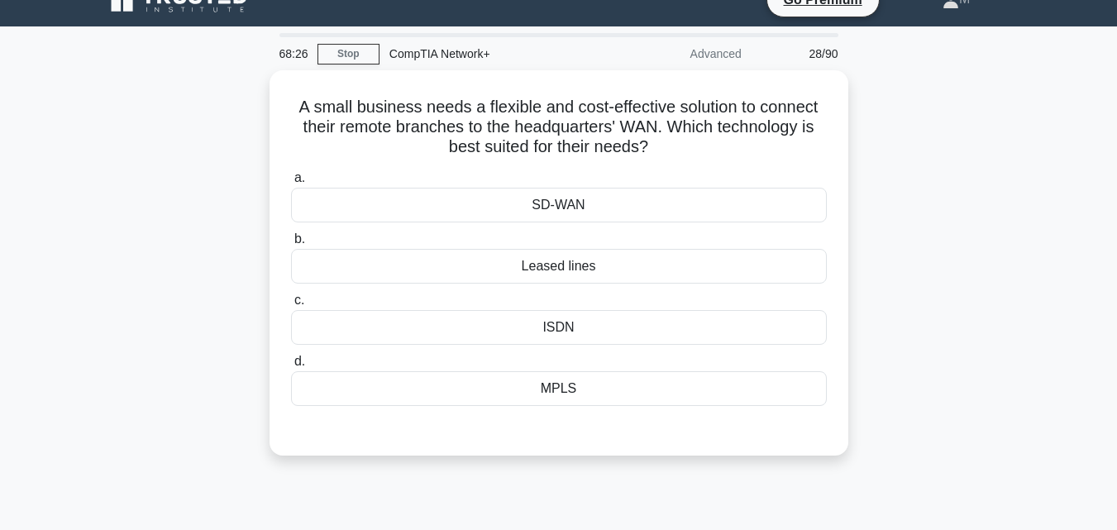
scroll to position [0, 0]
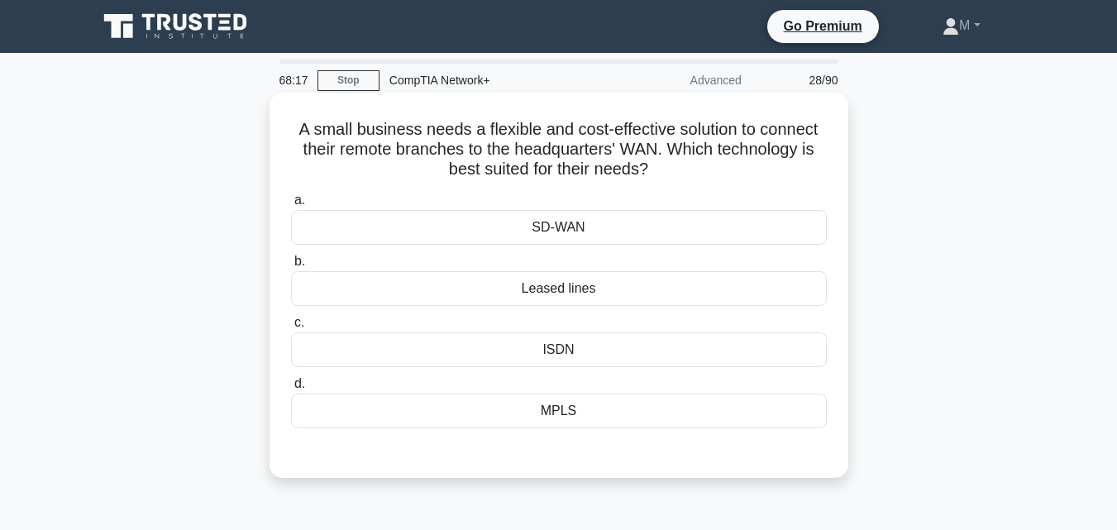
click at [571, 299] on div "Leased lines" at bounding box center [559, 288] width 536 height 35
click at [291, 267] on input "b. Leased lines" at bounding box center [291, 261] width 0 height 11
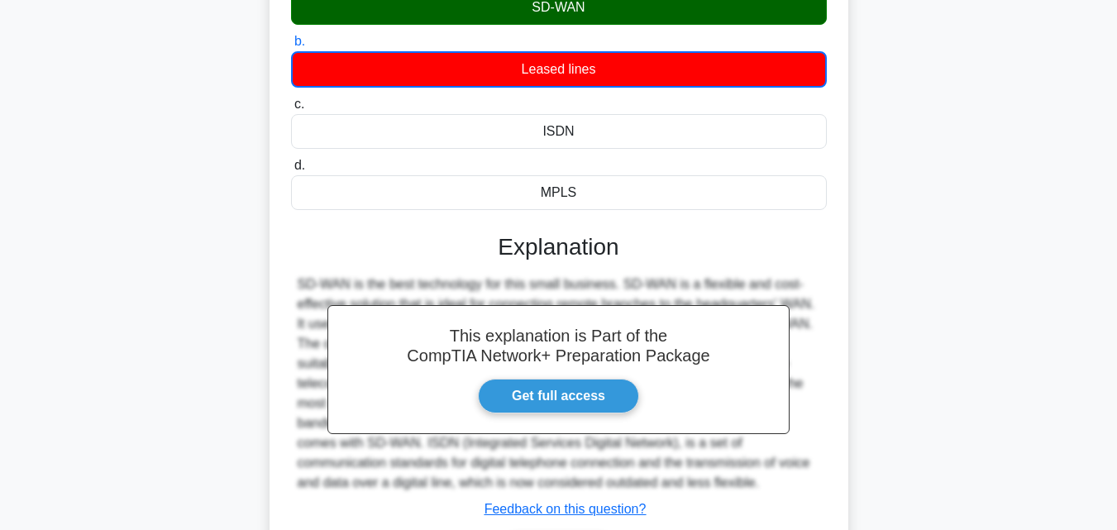
scroll to position [303, 0]
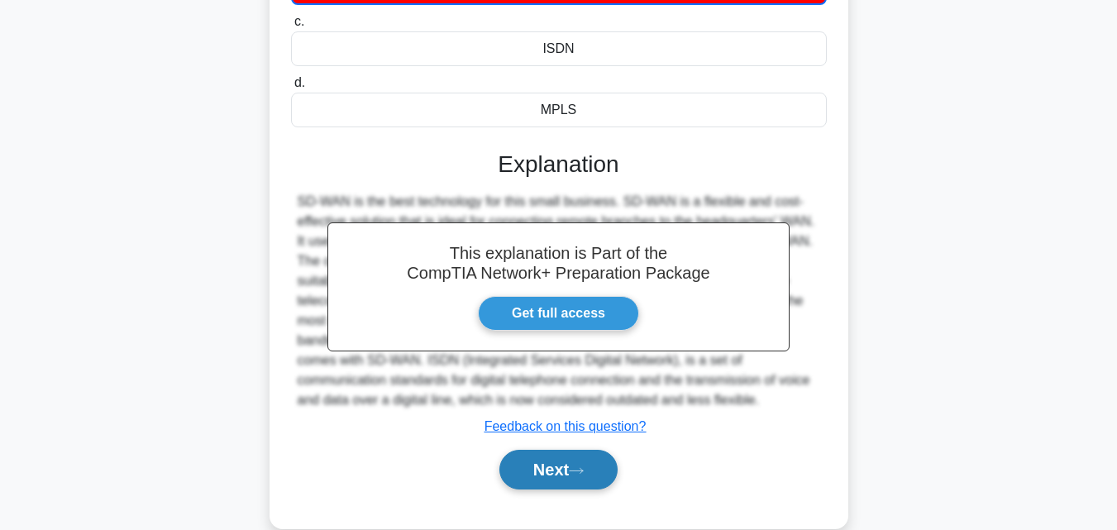
click at [541, 481] on button "Next" at bounding box center [558, 470] width 118 height 40
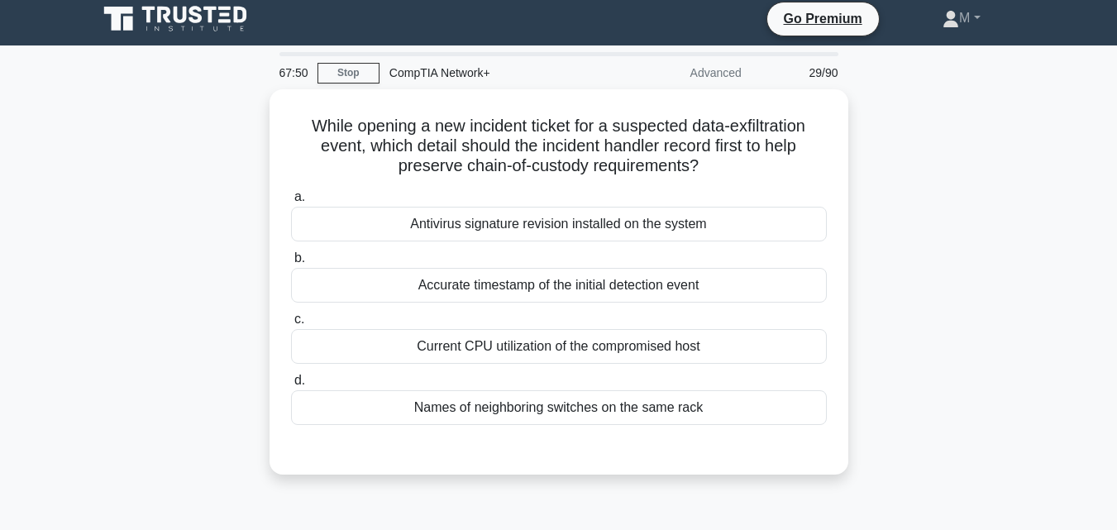
scroll to position [0, 0]
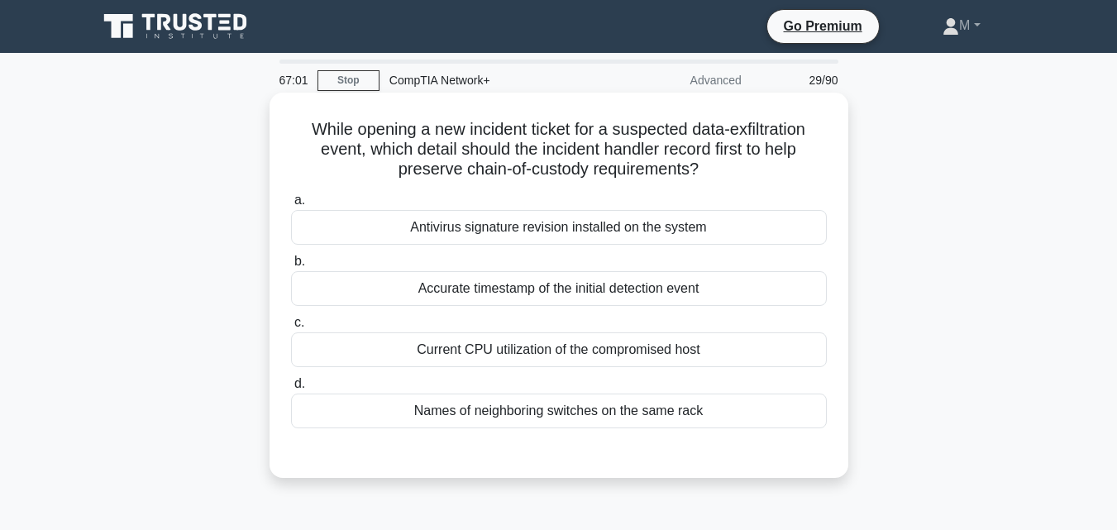
click at [488, 410] on div "Names of neighboring switches on the same rack" at bounding box center [559, 410] width 536 height 35
click at [291, 389] on input "d. Names of neighboring switches on the same rack" at bounding box center [291, 384] width 0 height 11
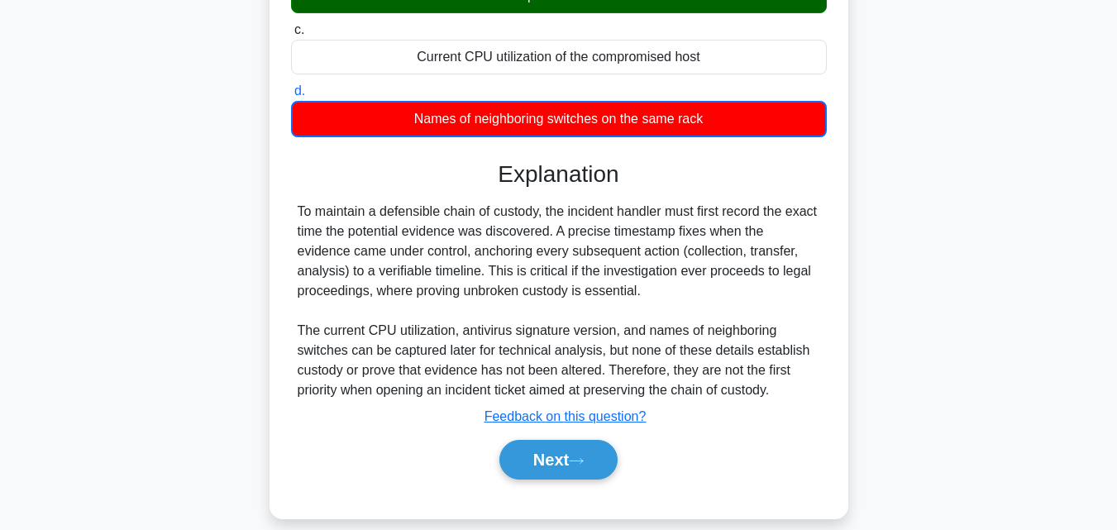
scroll to position [363, 0]
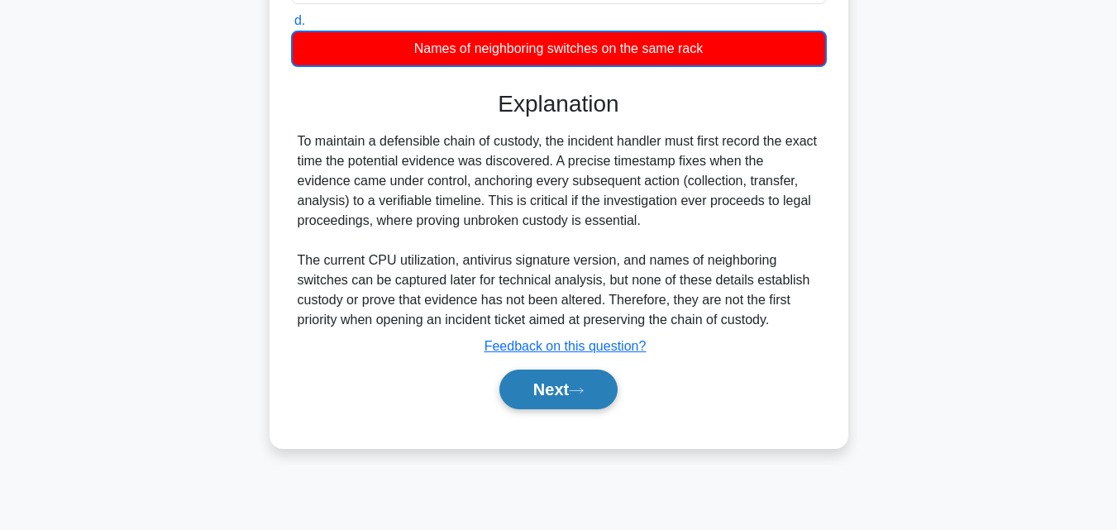
click at [569, 390] on button "Next" at bounding box center [558, 389] width 118 height 40
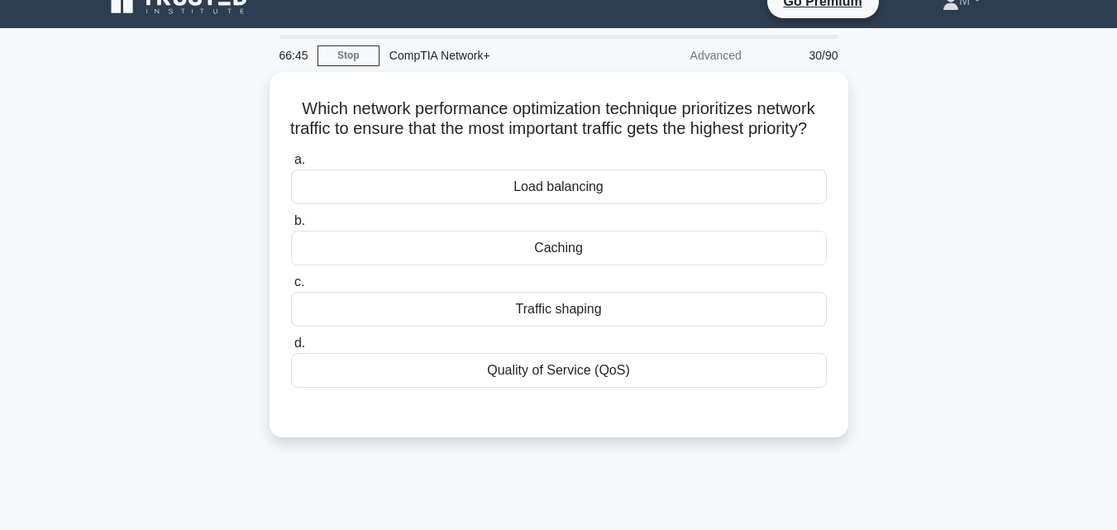
scroll to position [0, 0]
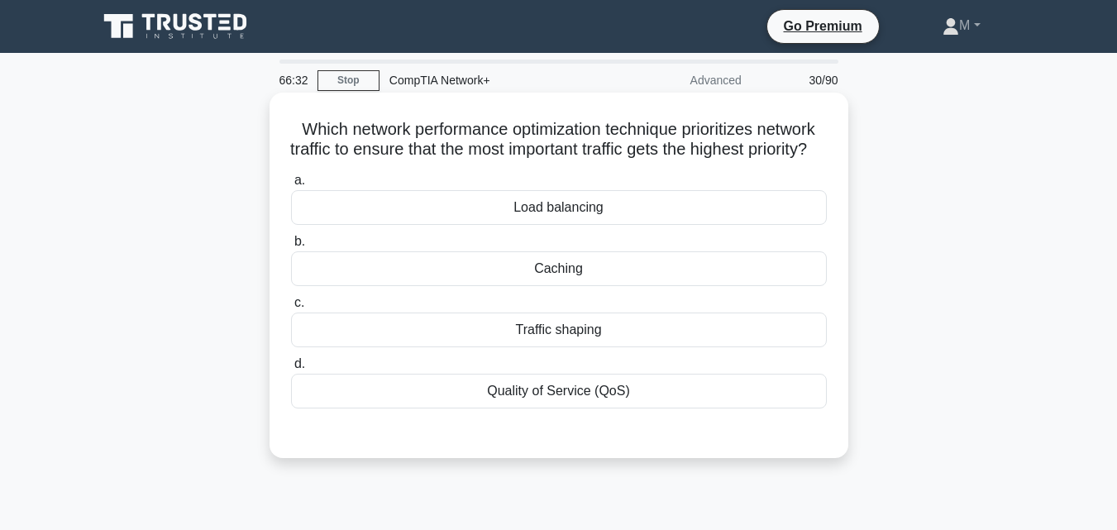
click at [557, 408] on div "Quality of Service (QoS)" at bounding box center [559, 391] width 536 height 35
click at [291, 369] on input "d. Quality of Service (QoS)" at bounding box center [291, 364] width 0 height 11
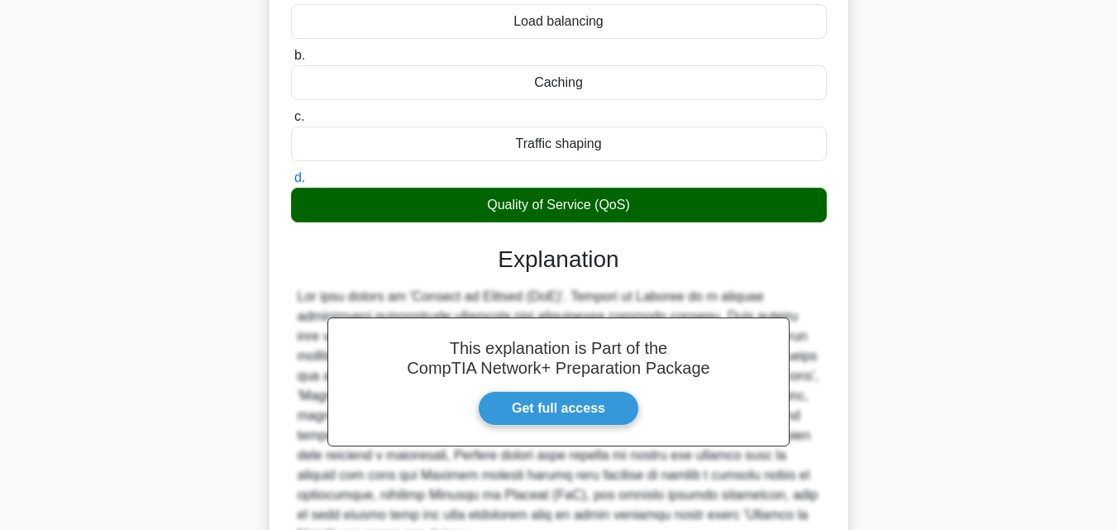
scroll to position [363, 0]
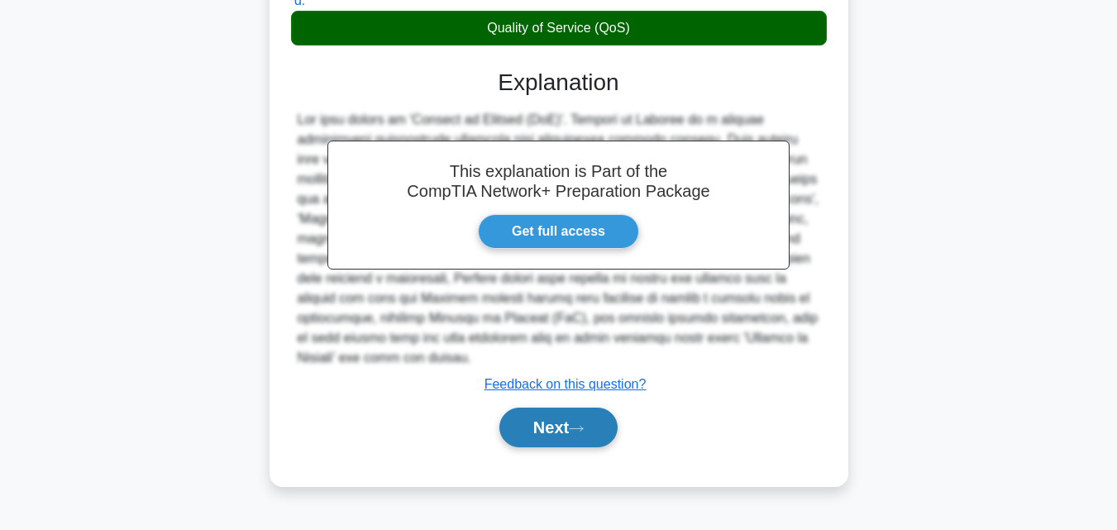
click at [563, 420] on button "Next" at bounding box center [558, 427] width 118 height 40
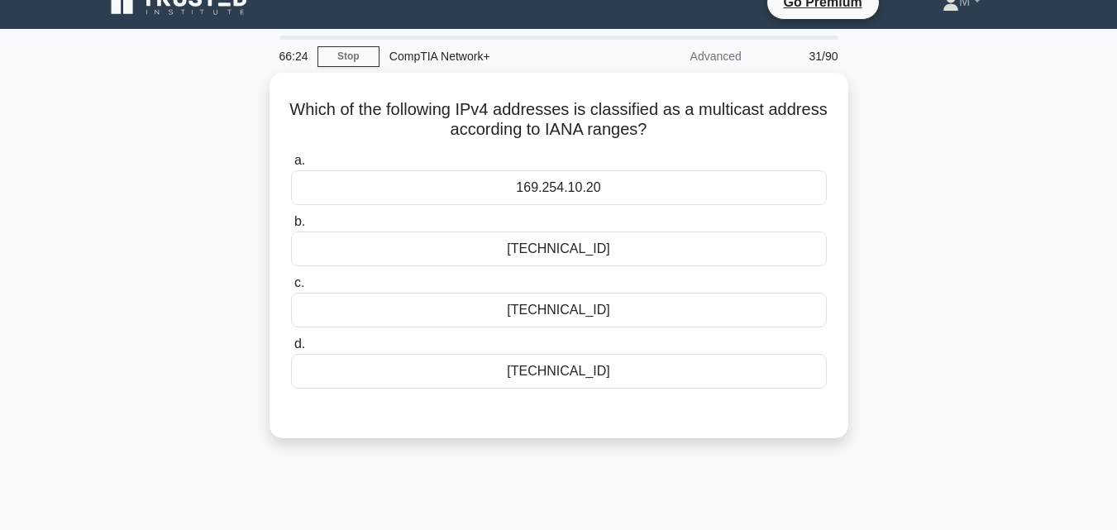
scroll to position [0, 0]
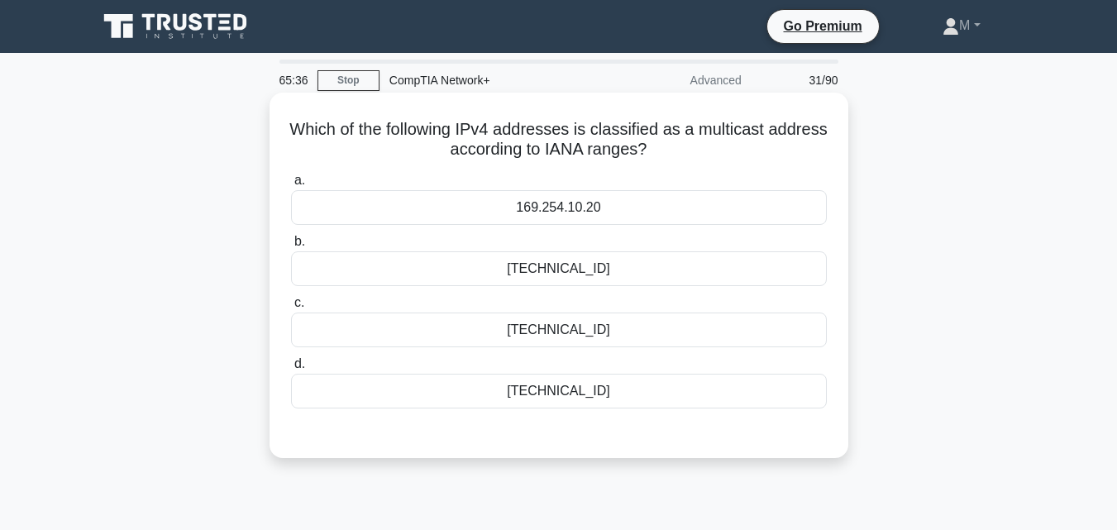
click at [531, 213] on div "169.254.10.20" at bounding box center [559, 207] width 536 height 35
click at [291, 186] on input "a. 169.254.10.20" at bounding box center [291, 180] width 0 height 11
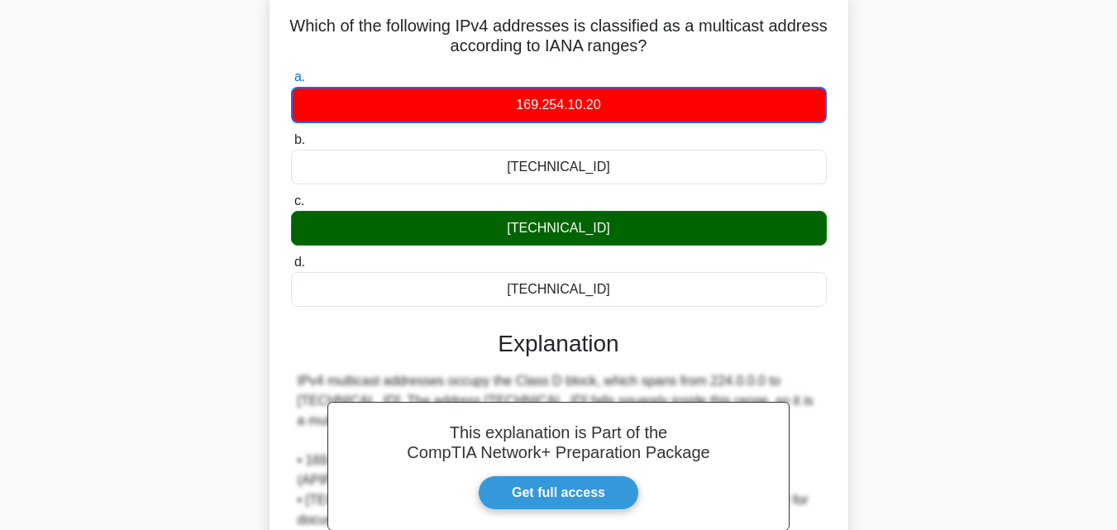
scroll to position [126, 0]
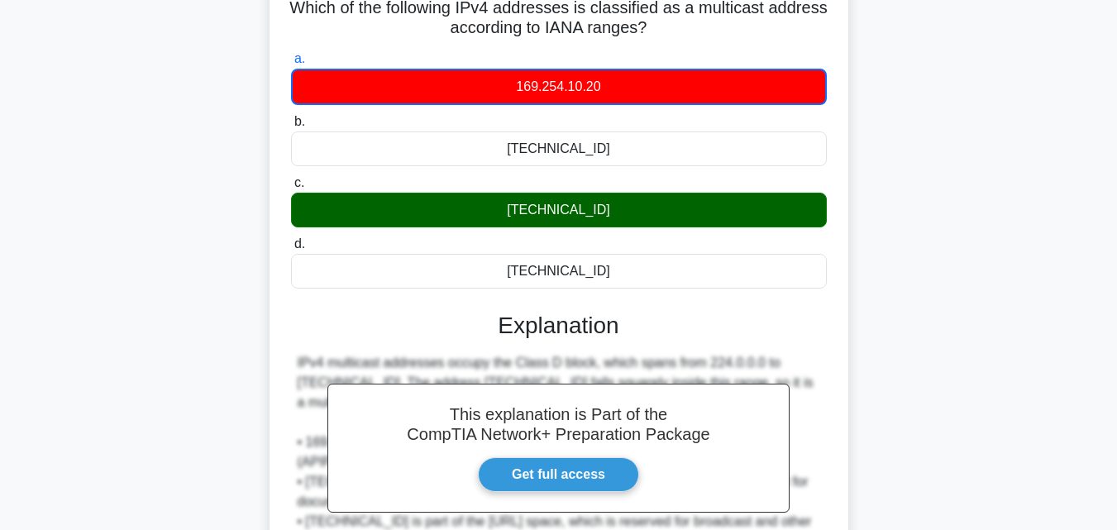
drag, startPoint x: 1108, startPoint y: 293, endPoint x: 1068, endPoint y: 404, distance: 118.4
click at [1068, 404] on main "65:17 Stop CompTIA Network+ Advanced 31/90 Which of the following IPv4 addresse…" at bounding box center [558, 347] width 1117 height 840
click at [1017, 345] on div "Which of the following IPv4 addresses is classified as a multicast address acco…" at bounding box center [559, 360] width 942 height 778
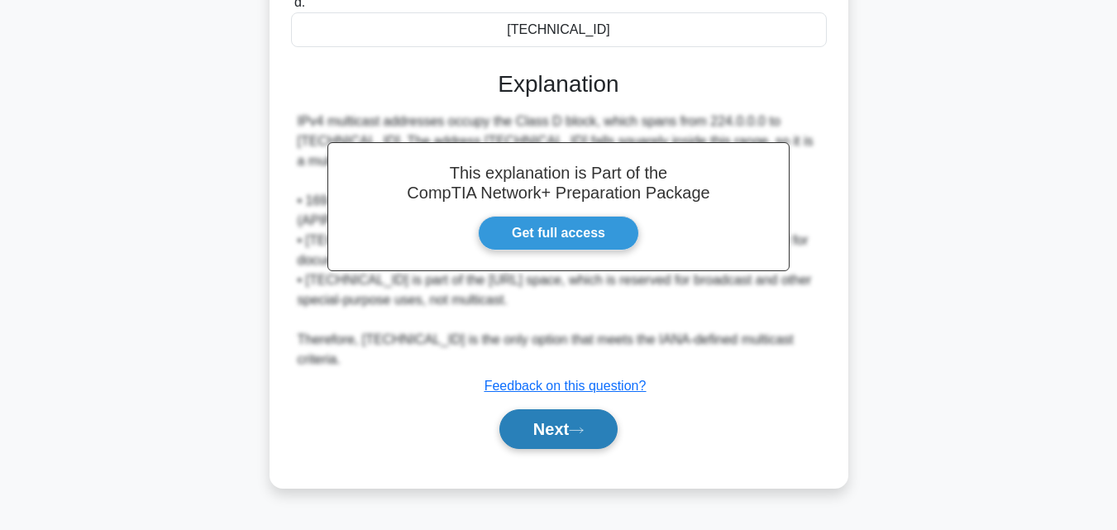
click at [538, 409] on button "Next" at bounding box center [558, 429] width 118 height 40
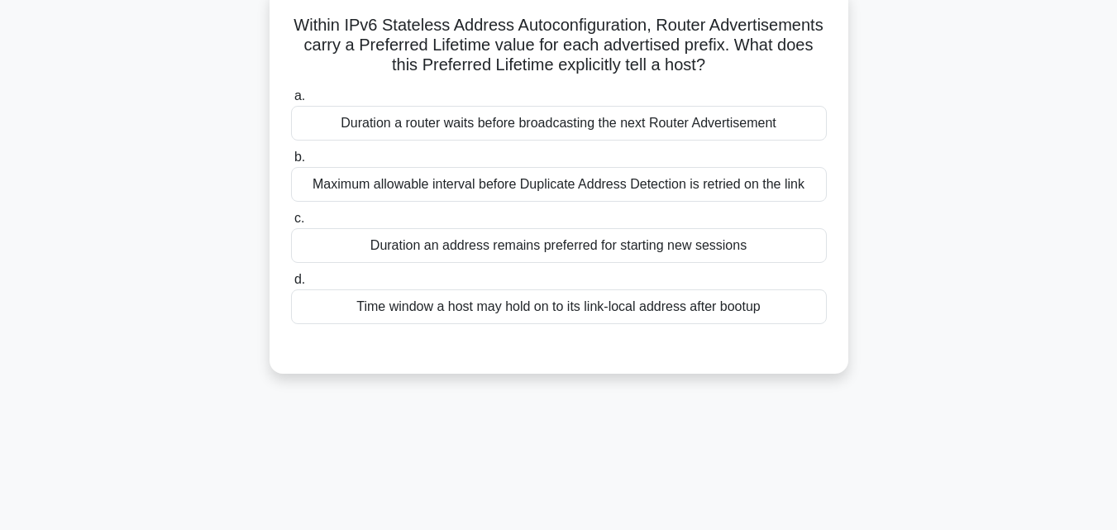
scroll to position [0, 0]
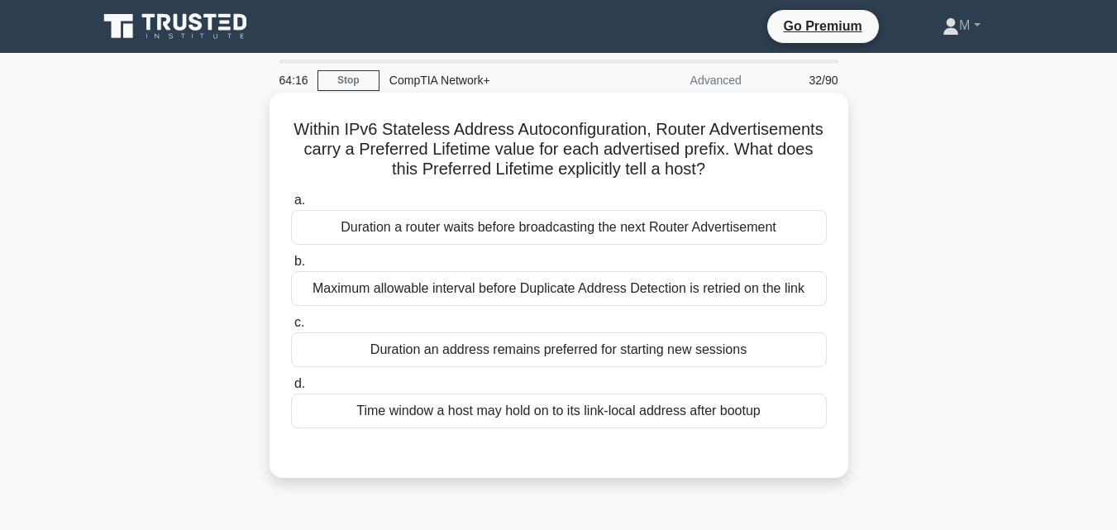
click at [579, 231] on div "Duration a router waits before broadcasting the next Router Advertisement" at bounding box center [559, 227] width 536 height 35
click at [291, 206] on input "a. Duration a router waits before broadcasting the next Router Advertisement" at bounding box center [291, 200] width 0 height 11
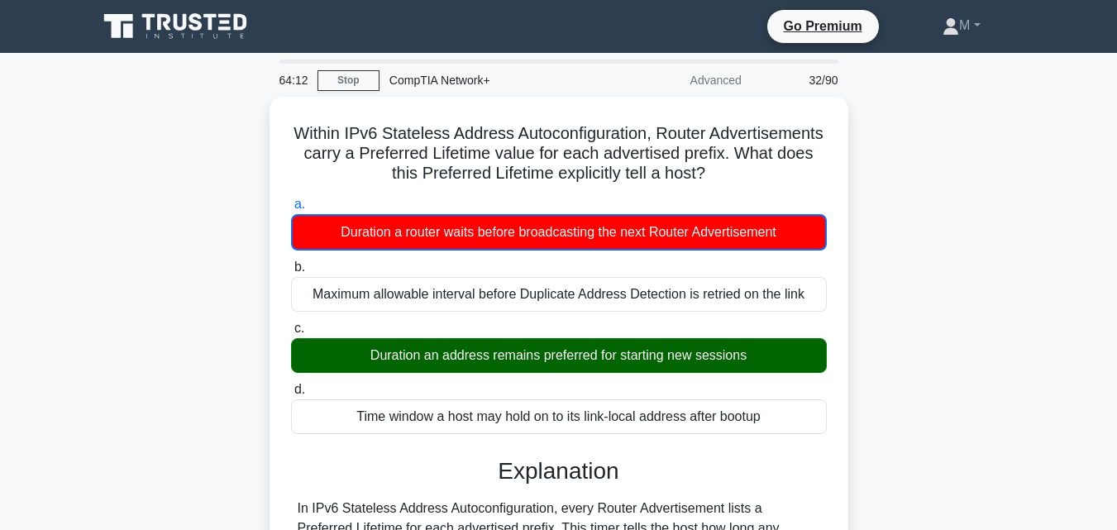
click at [291, 262] on input "b. Maximum allowable interval before Duplicate Address Detection is retried on …" at bounding box center [291, 267] width 0 height 11
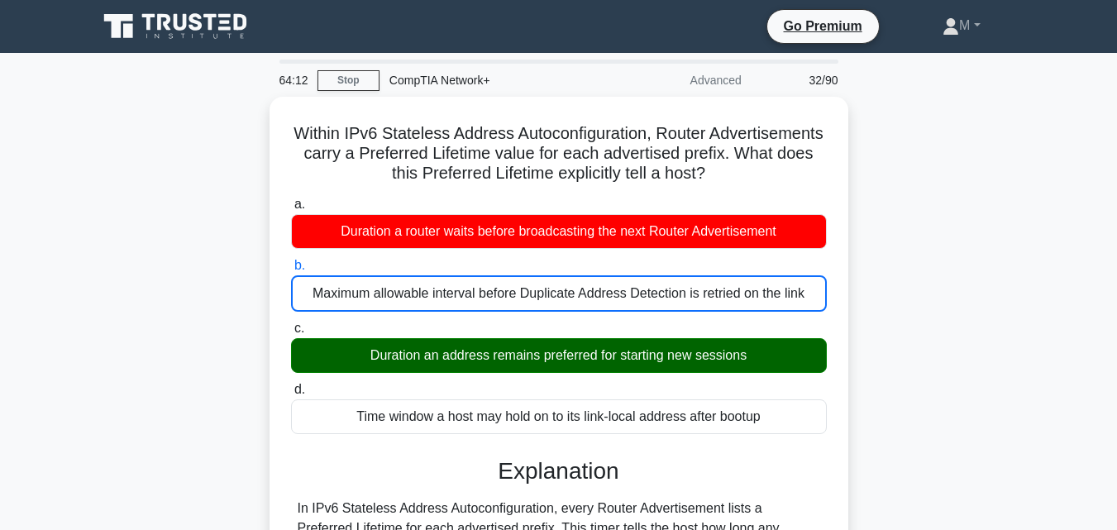
click at [291, 323] on input "c. Duration an address remains preferred for starting new sessions" at bounding box center [291, 328] width 0 height 11
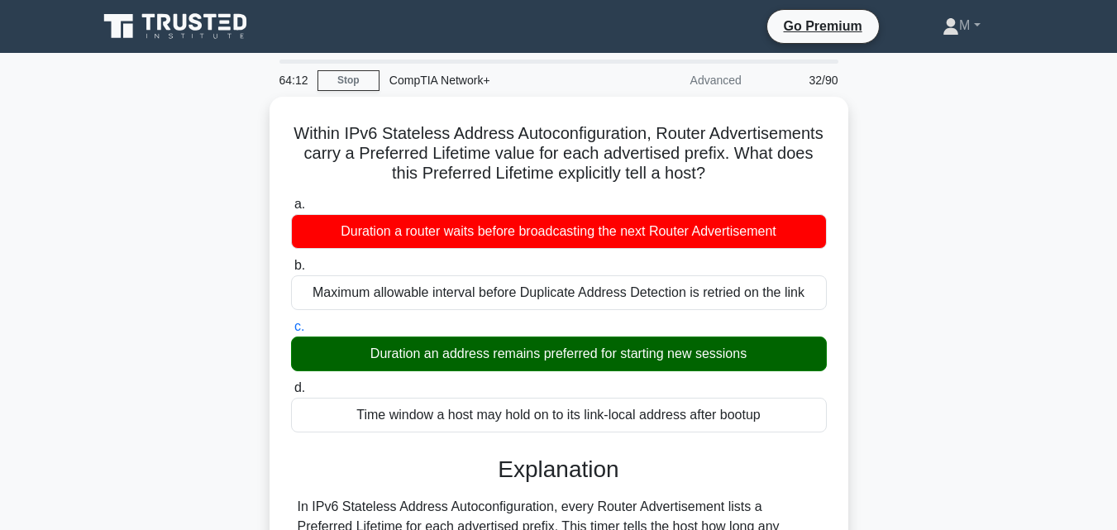
click at [291, 383] on input "d. Time window a host may hold on to its link-local address after bootup" at bounding box center [291, 388] width 0 height 11
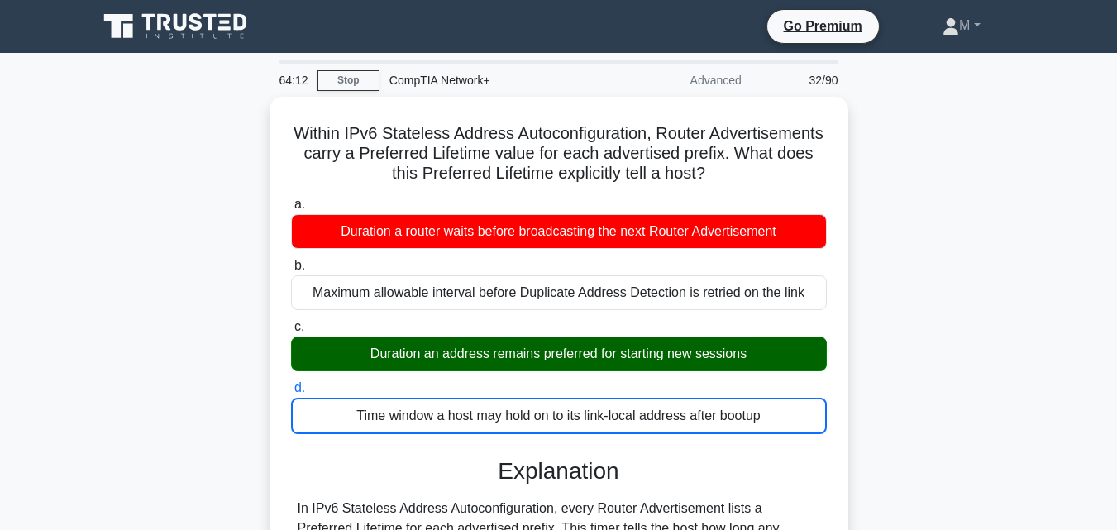
click at [291, 199] on input "a. Duration a router waits before broadcasting the next Router Advertisement" at bounding box center [291, 204] width 0 height 11
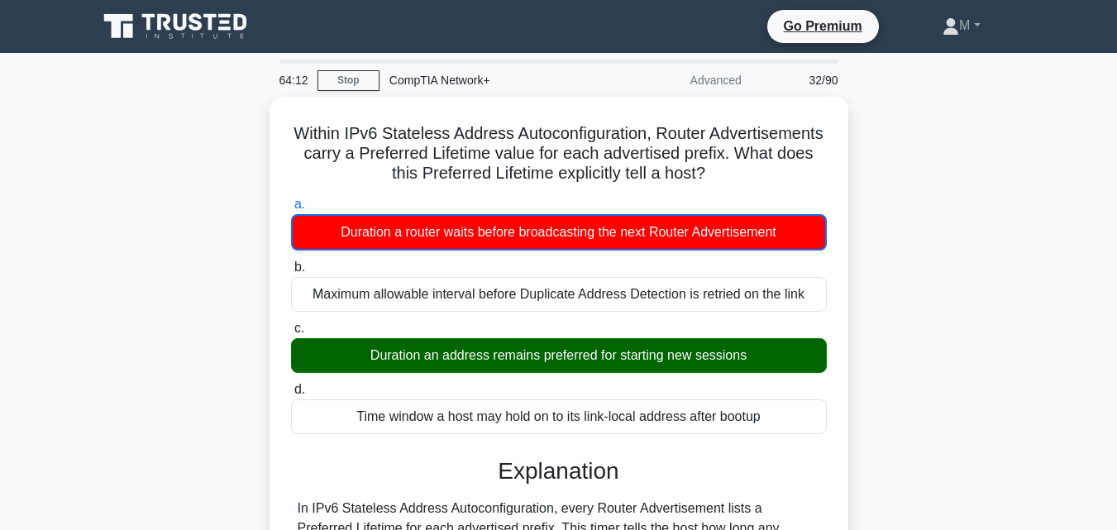
click at [291, 262] on input "b. Maximum allowable interval before Duplicate Address Detection is retried on …" at bounding box center [291, 267] width 0 height 11
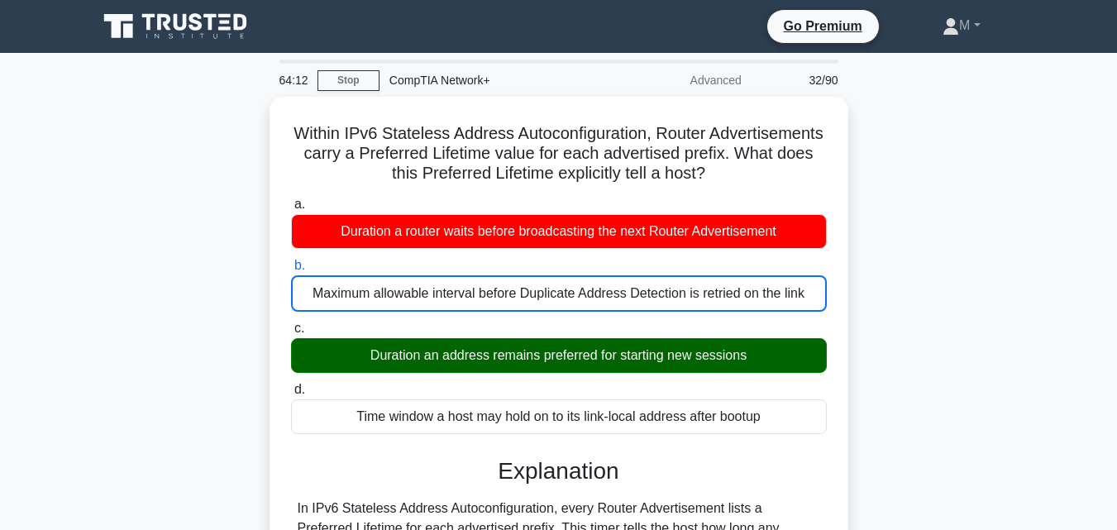
click at [291, 323] on input "c. Duration an address remains preferred for starting new sessions" at bounding box center [291, 328] width 0 height 11
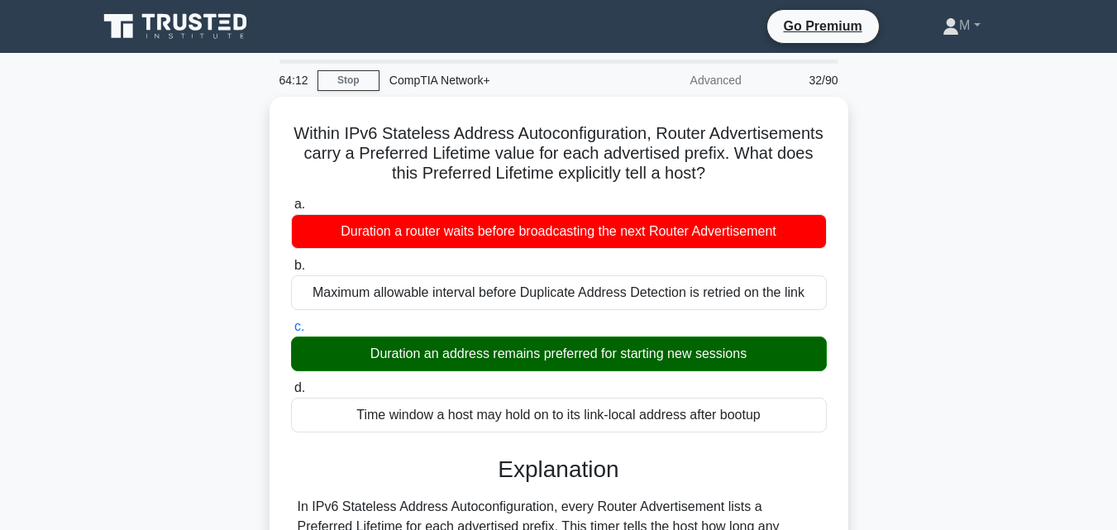
click at [291, 383] on input "d. Time window a host may hold on to its link-local address after bootup" at bounding box center [291, 388] width 0 height 11
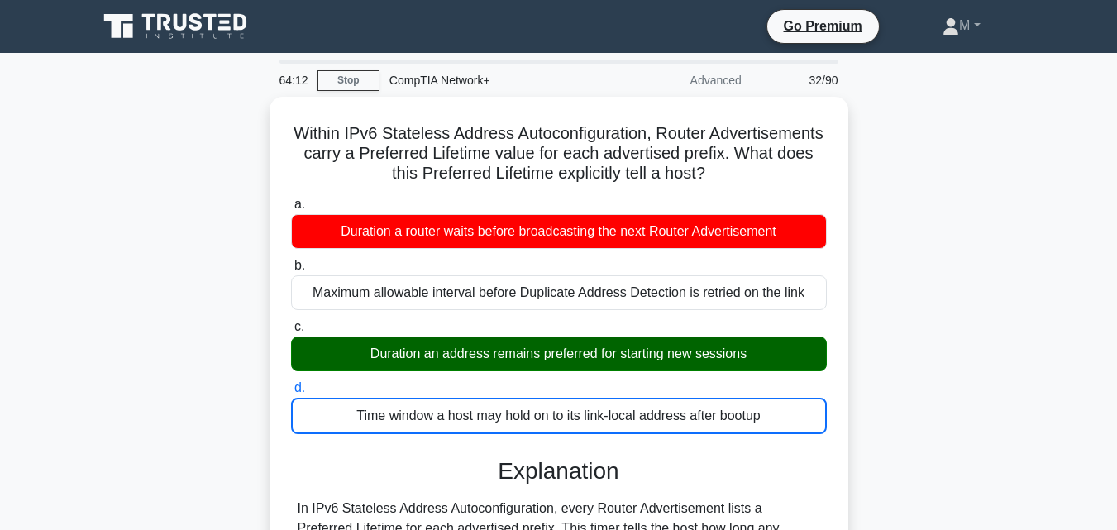
click at [291, 199] on input "a. Duration a router waits before broadcasting the next Router Advertisement" at bounding box center [291, 204] width 0 height 11
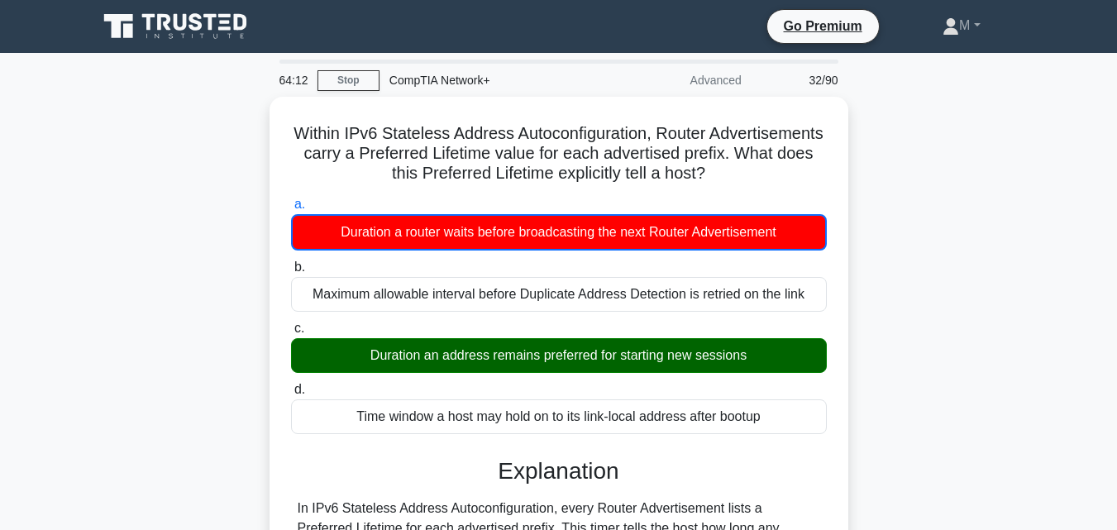
click at [291, 262] on input "b. Maximum allowable interval before Duplicate Address Detection is retried on …" at bounding box center [291, 267] width 0 height 11
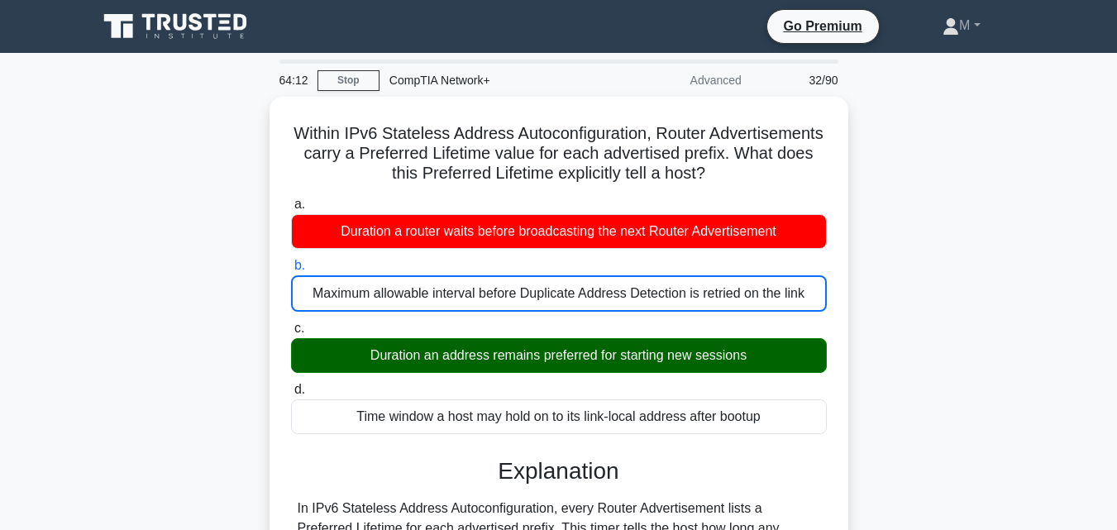
click at [291, 323] on input "c. Duration an address remains preferred for starting new sessions" at bounding box center [291, 328] width 0 height 11
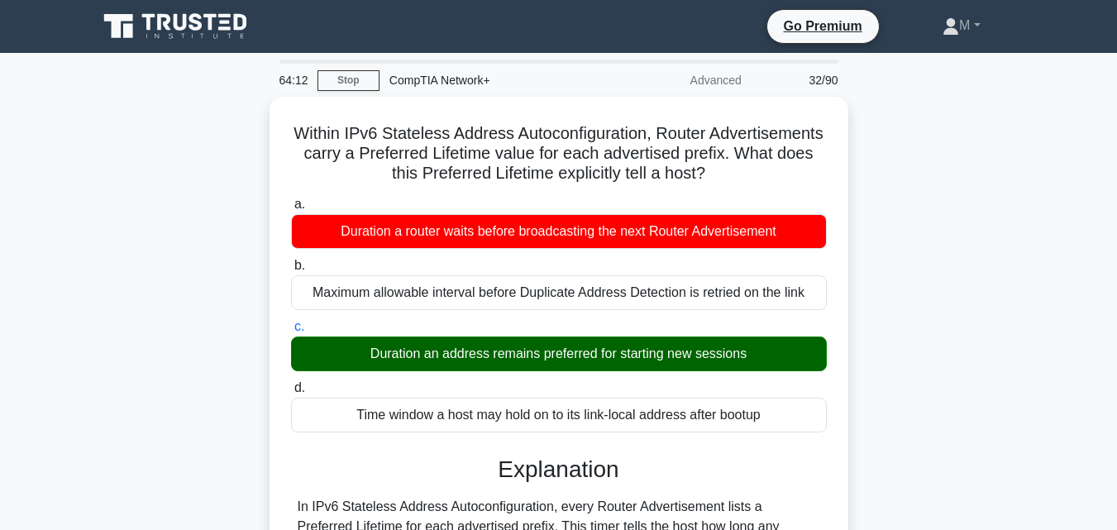
click at [291, 383] on input "d. Time window a host may hold on to its link-local address after bootup" at bounding box center [291, 388] width 0 height 11
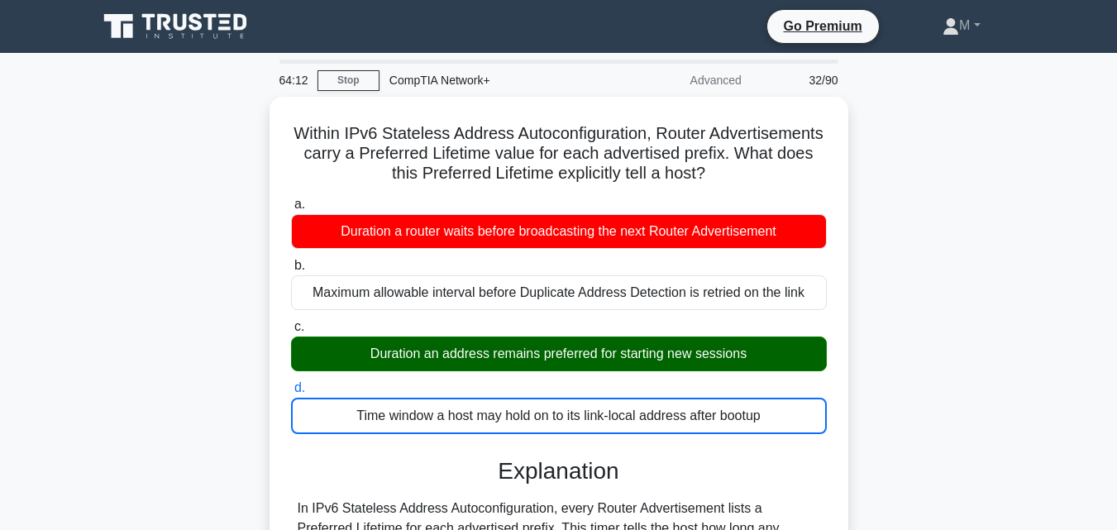
click at [291, 199] on input "a. Duration a router waits before broadcasting the next Router Advertisement" at bounding box center [291, 204] width 0 height 11
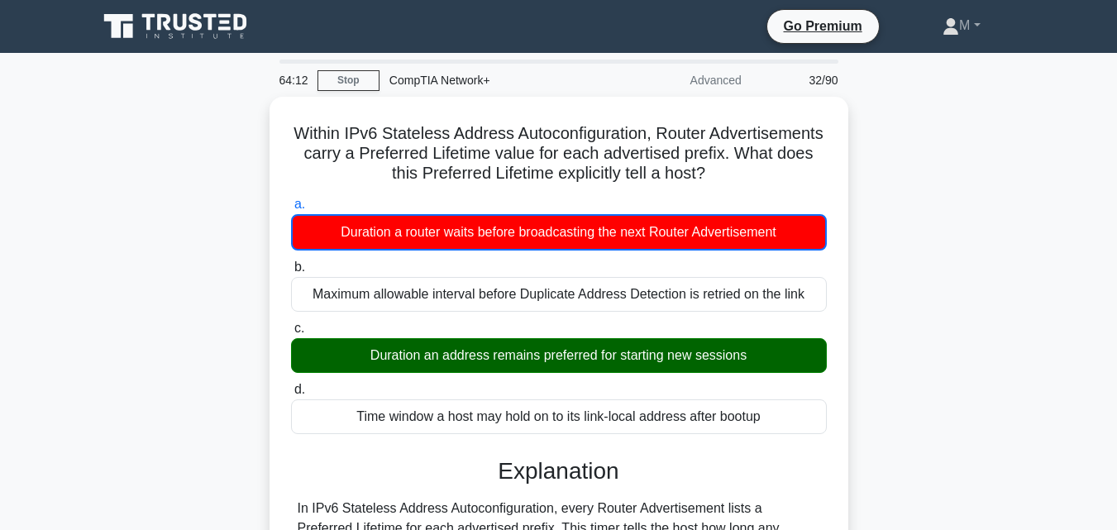
click at [291, 262] on input "b. Maximum allowable interval before Duplicate Address Detection is retried on …" at bounding box center [291, 267] width 0 height 11
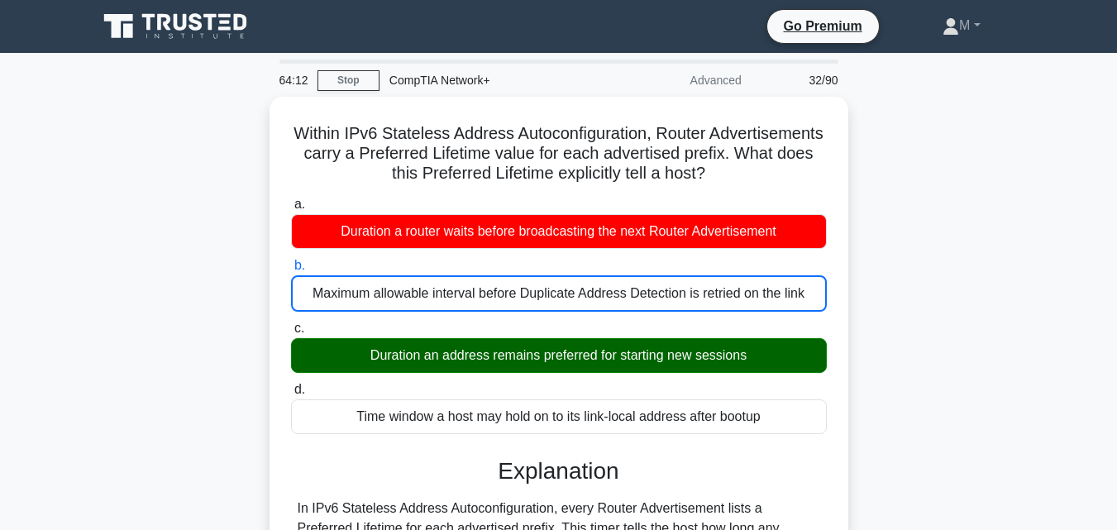
click at [291, 323] on input "c. Duration an address remains preferred for starting new sessions" at bounding box center [291, 328] width 0 height 11
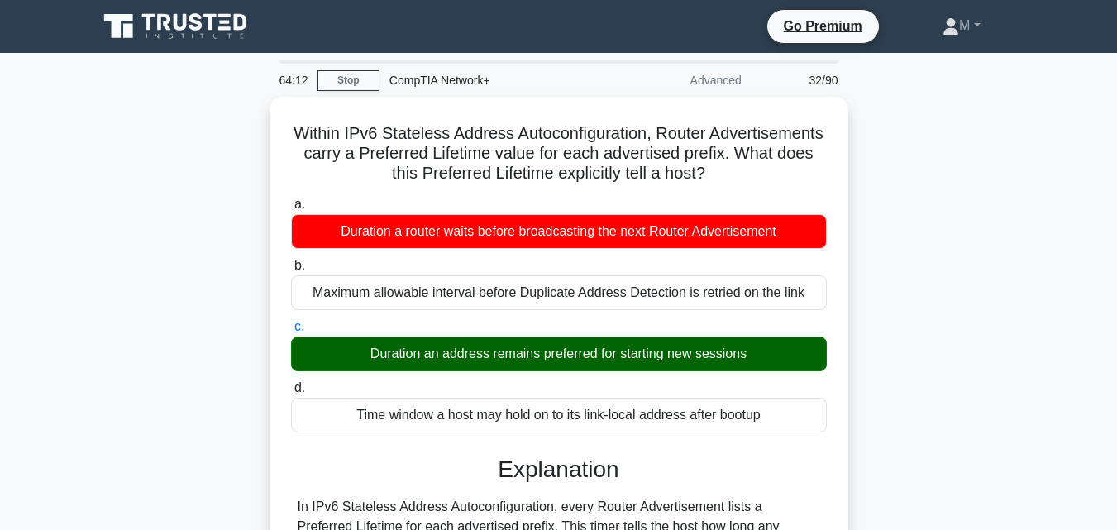
click at [291, 383] on input "d. Time window a host may hold on to its link-local address after bootup" at bounding box center [291, 388] width 0 height 11
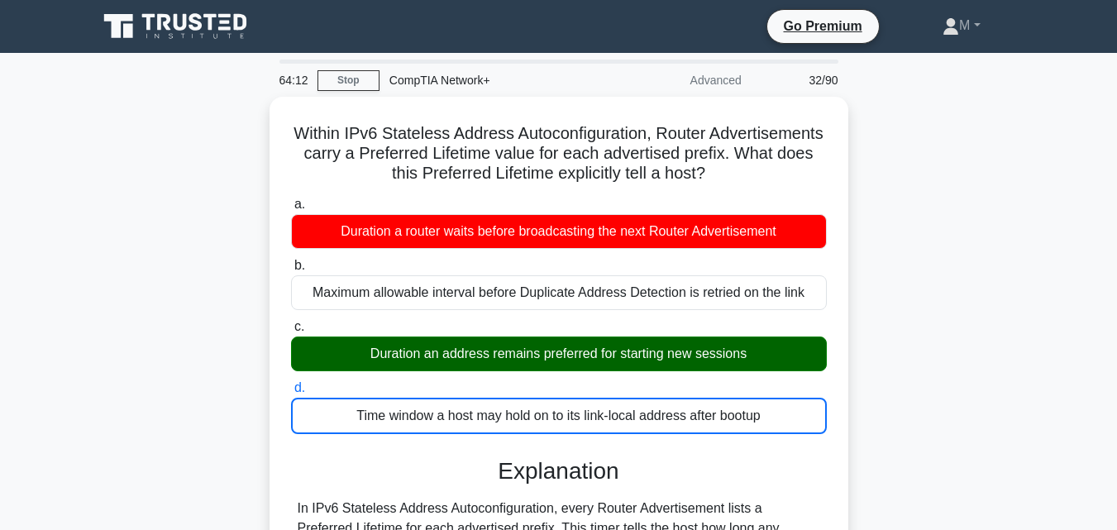
click at [291, 199] on input "a. Duration a router waits before broadcasting the next Router Advertisement" at bounding box center [291, 204] width 0 height 11
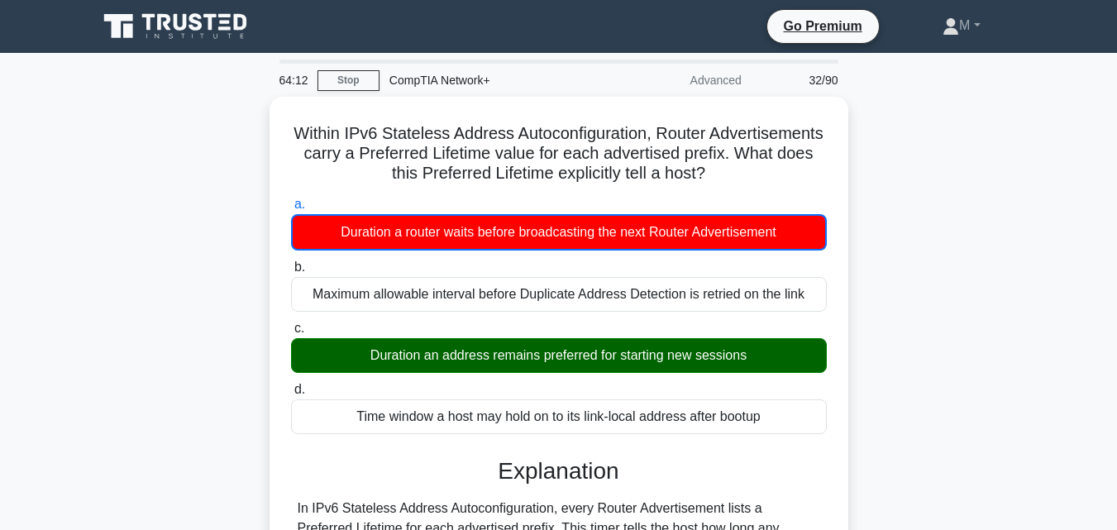
click at [291, 262] on input "b. Maximum allowable interval before Duplicate Address Detection is retried on …" at bounding box center [291, 267] width 0 height 11
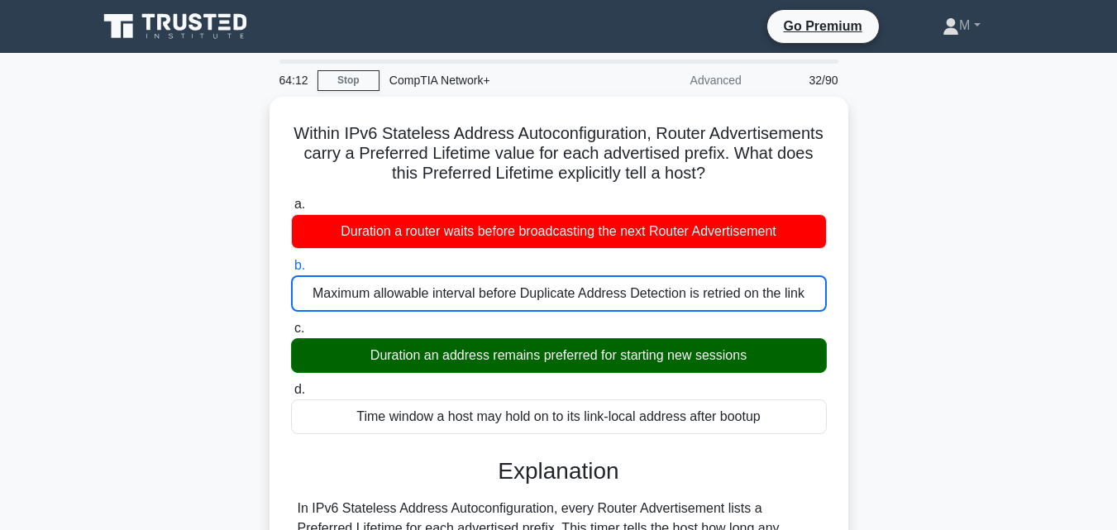
click at [291, 323] on input "c. Duration an address remains preferred for starting new sessions" at bounding box center [291, 328] width 0 height 11
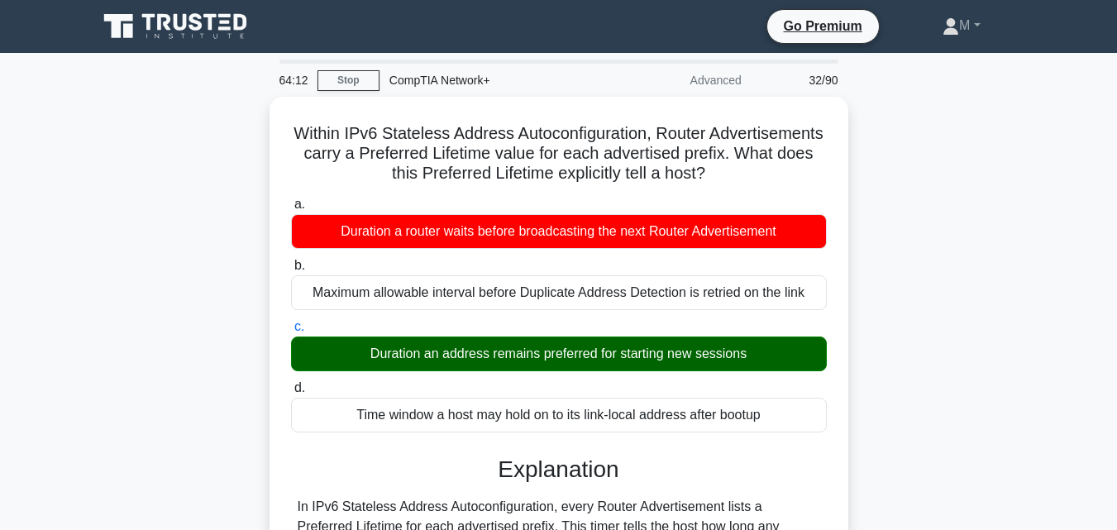
click at [291, 383] on input "d. Time window a host may hold on to its link-local address after bootup" at bounding box center [291, 388] width 0 height 11
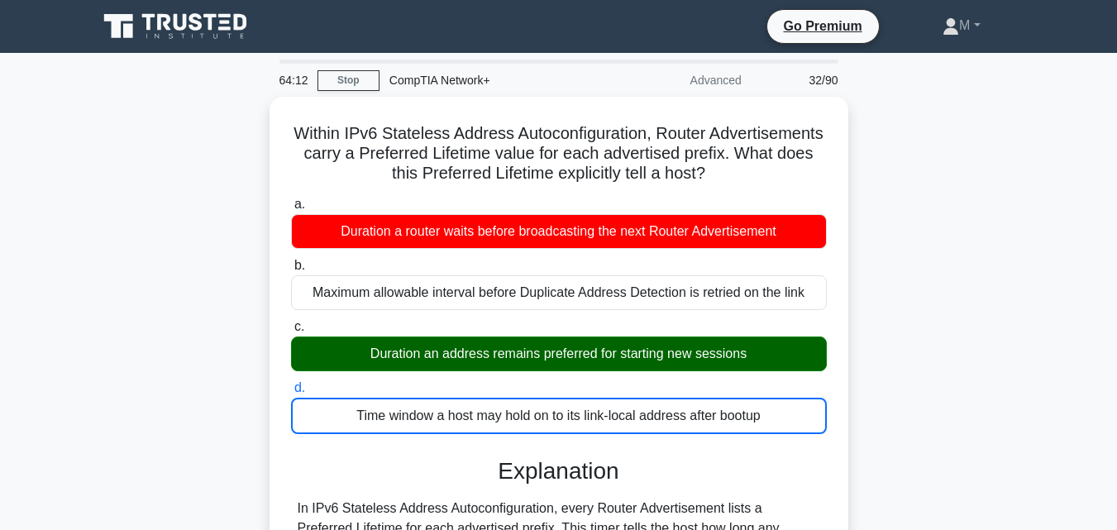
click at [291, 199] on input "a. Duration a router waits before broadcasting the next Router Advertisement" at bounding box center [291, 204] width 0 height 11
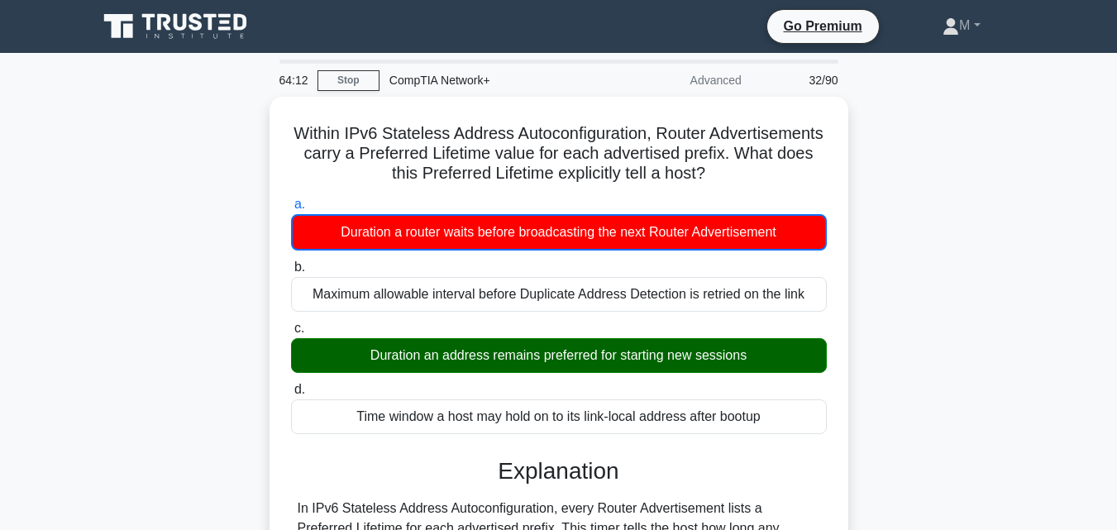
click at [291, 262] on input "b. Maximum allowable interval before Duplicate Address Detection is retried on …" at bounding box center [291, 267] width 0 height 11
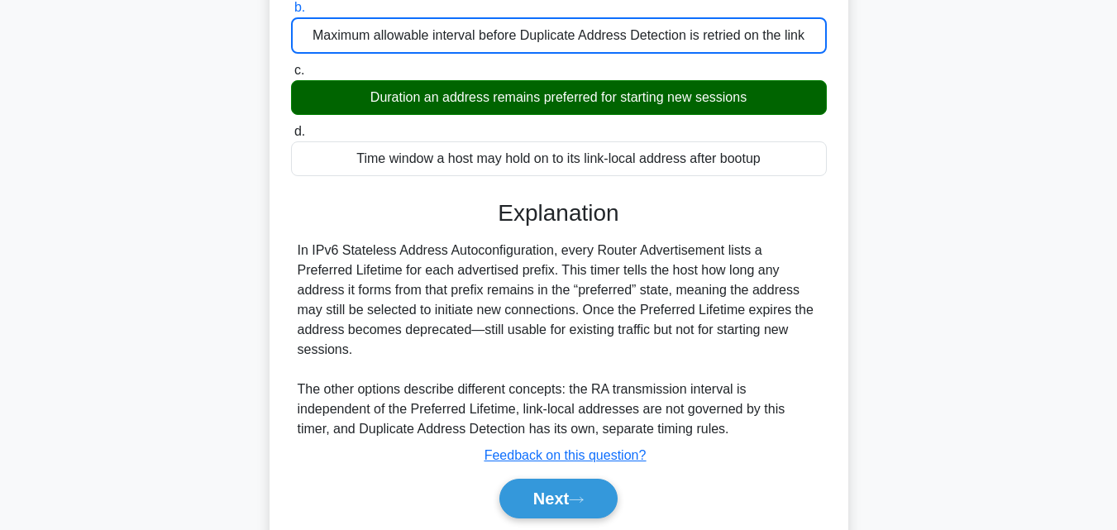
scroll to position [277, 0]
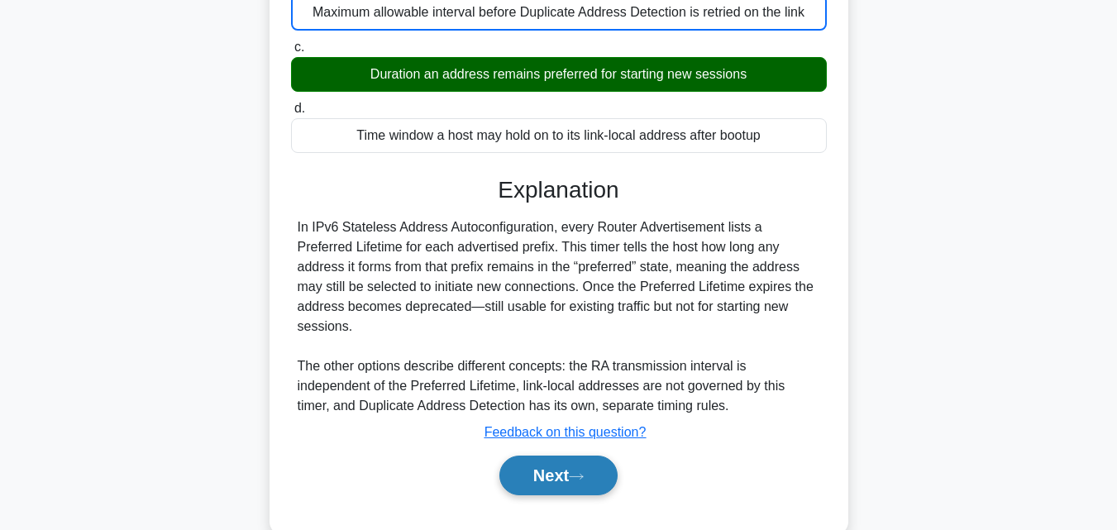
click at [564, 455] on button "Next" at bounding box center [558, 475] width 118 height 40
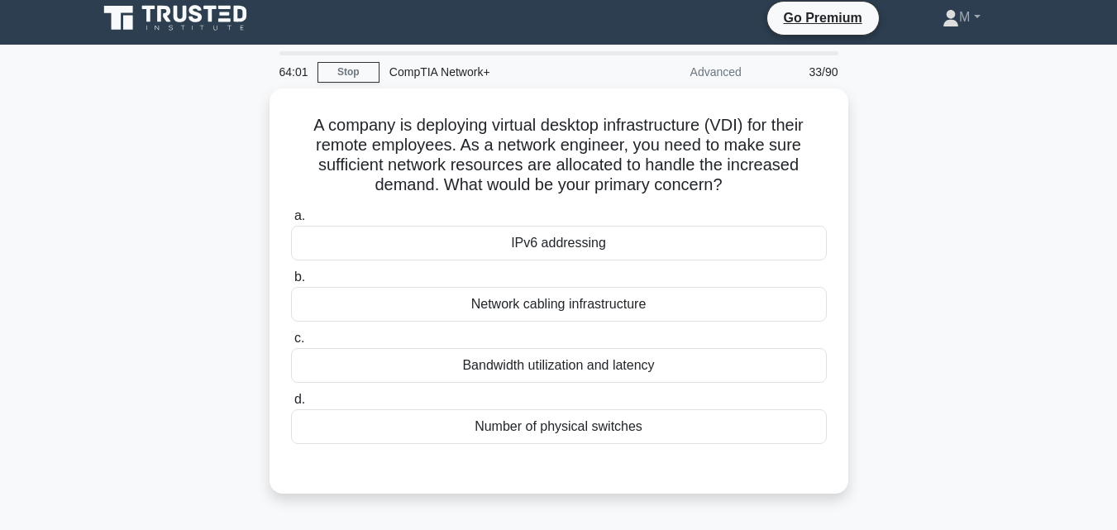
scroll to position [0, 0]
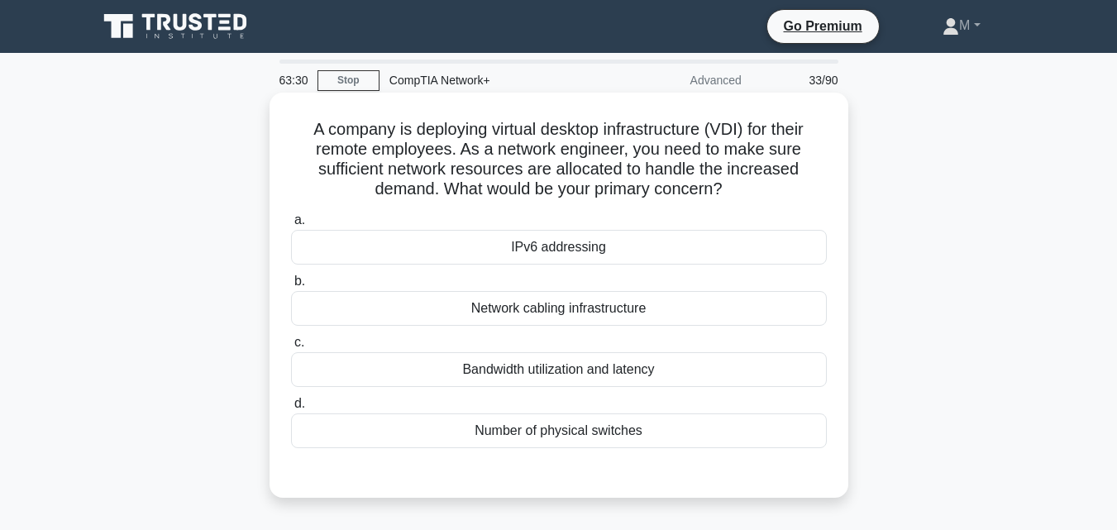
click at [593, 371] on div "Bandwidth utilization and latency" at bounding box center [559, 369] width 536 height 35
click at [291, 348] on input "c. Bandwidth utilization and latency" at bounding box center [291, 342] width 0 height 11
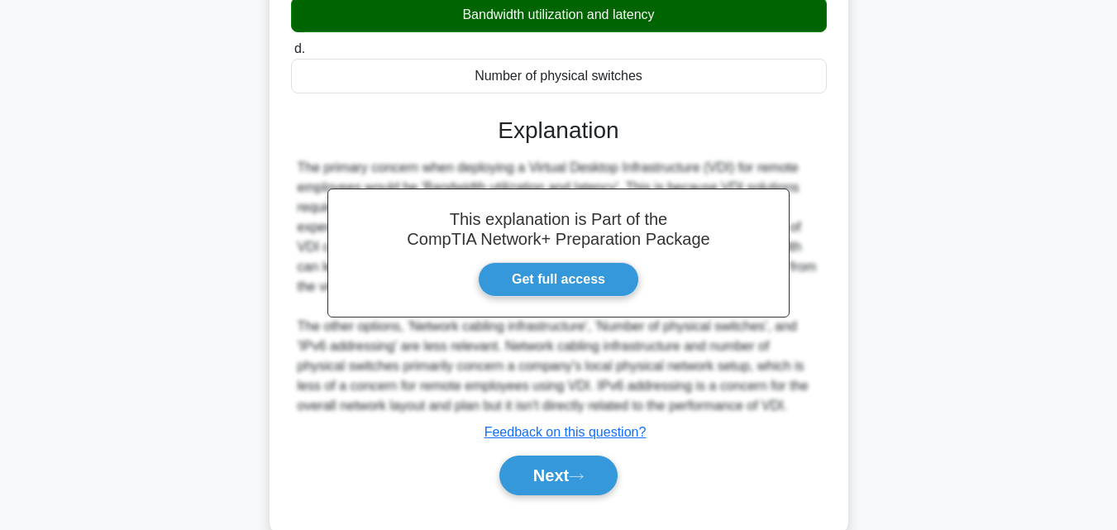
scroll to position [391, 0]
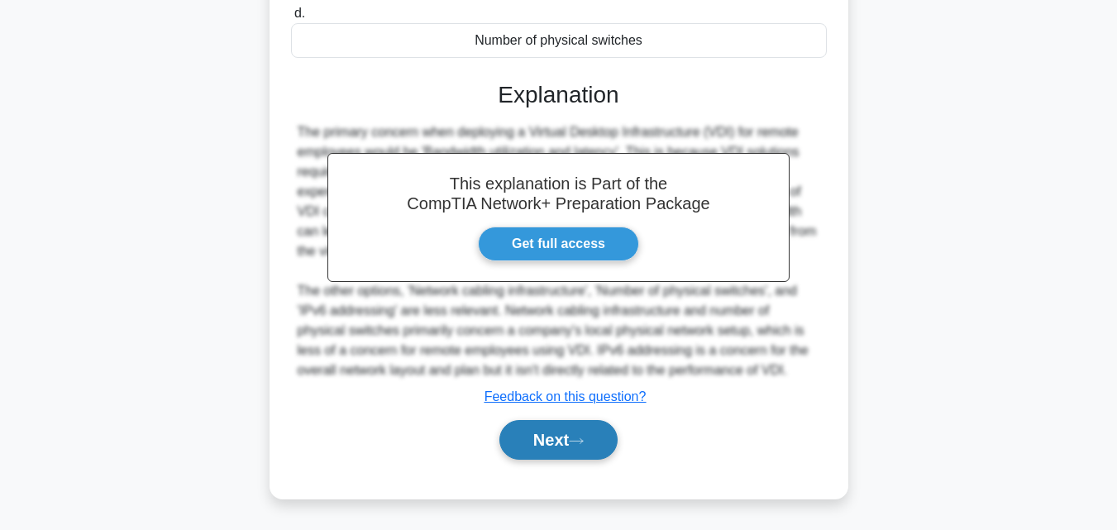
click at [558, 446] on button "Next" at bounding box center [558, 440] width 118 height 40
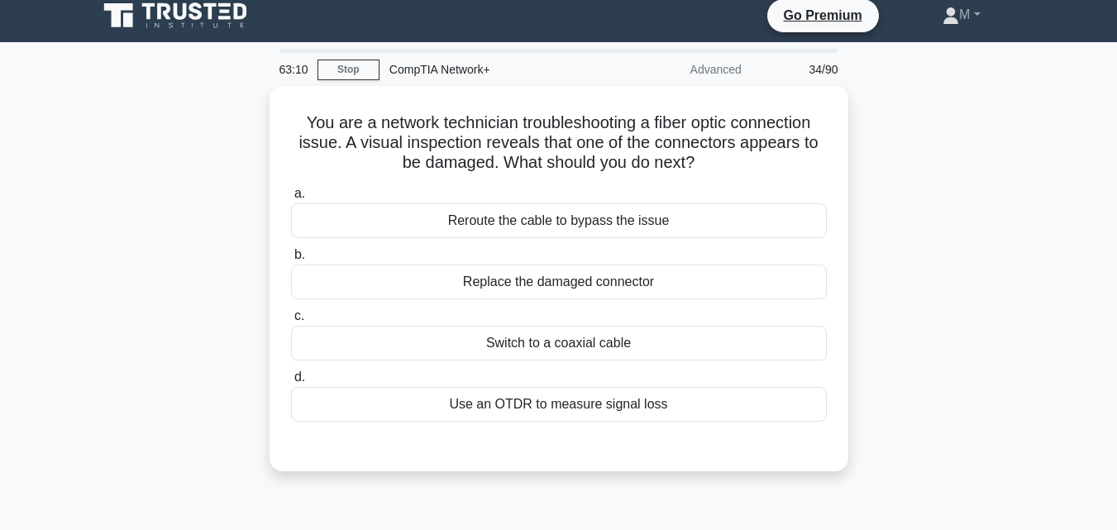
scroll to position [0, 0]
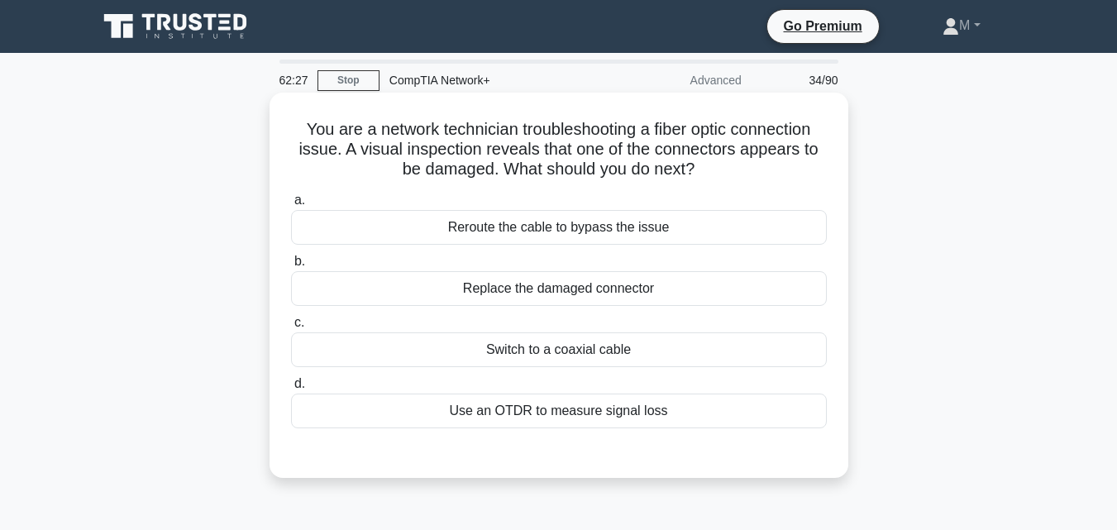
click at [637, 421] on div "Use an OTDR to measure signal loss" at bounding box center [559, 410] width 536 height 35
click at [291, 389] on input "d. Use an OTDR to measure signal loss" at bounding box center [291, 384] width 0 height 11
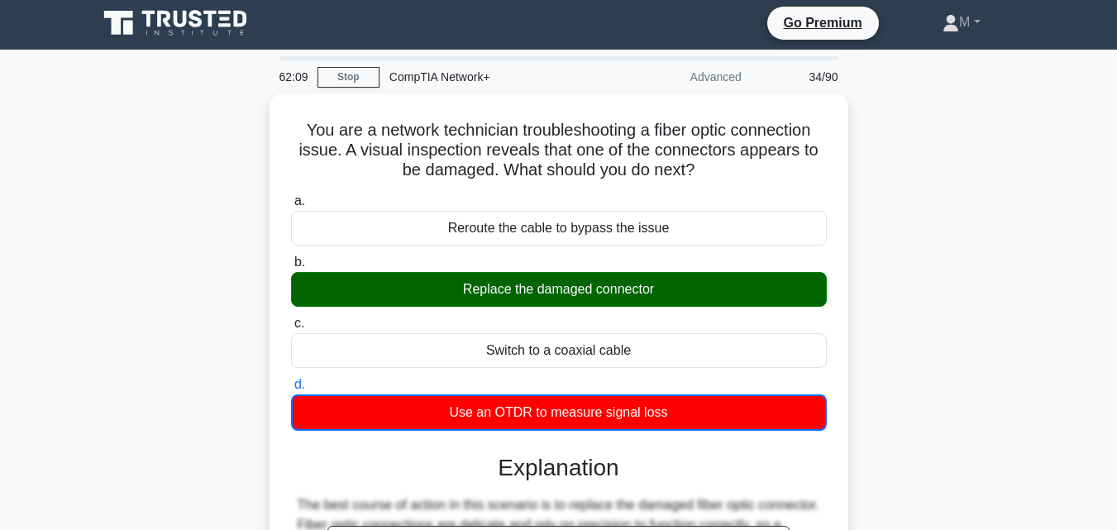
scroll to position [363, 0]
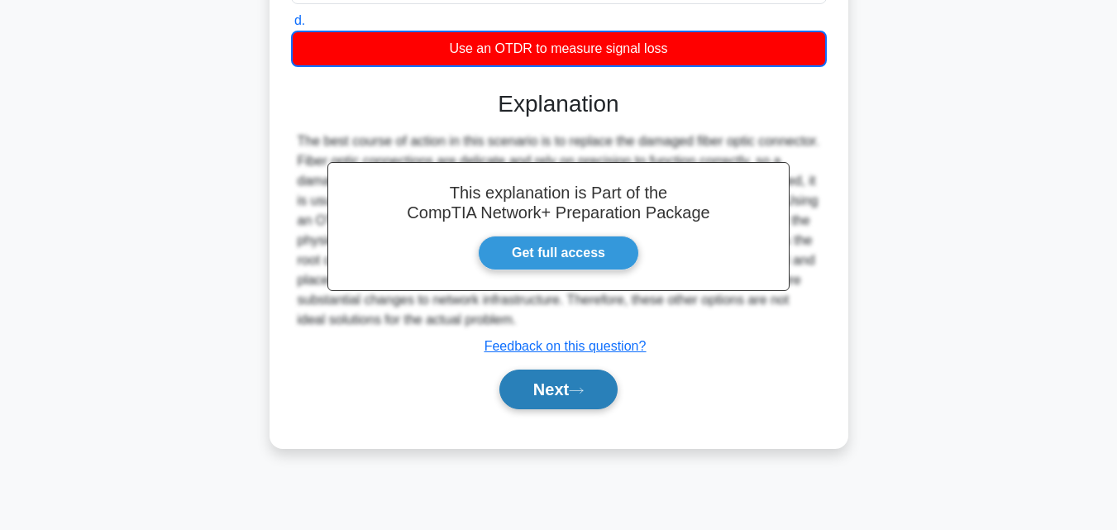
click at [516, 393] on button "Next" at bounding box center [558, 389] width 118 height 40
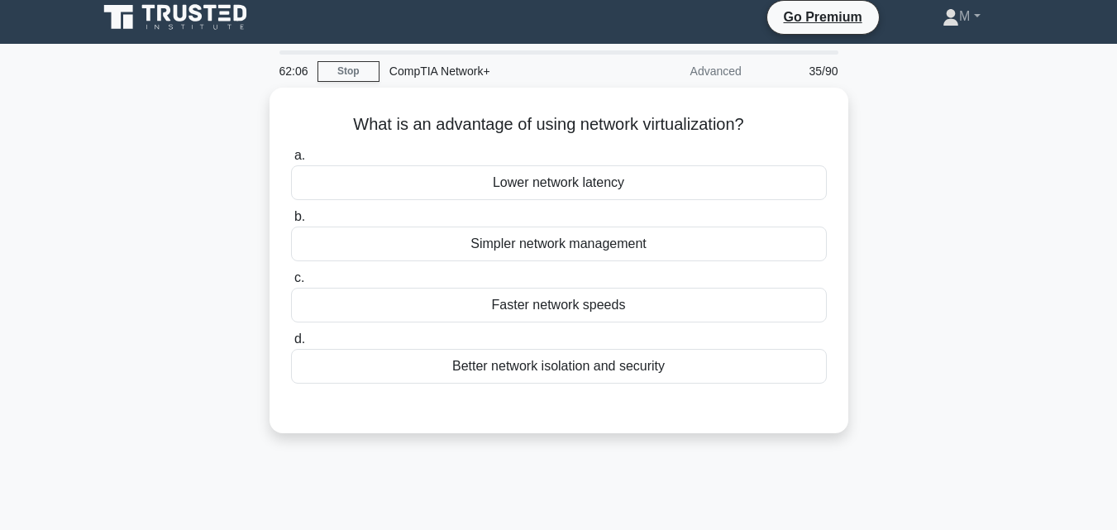
scroll to position [0, 0]
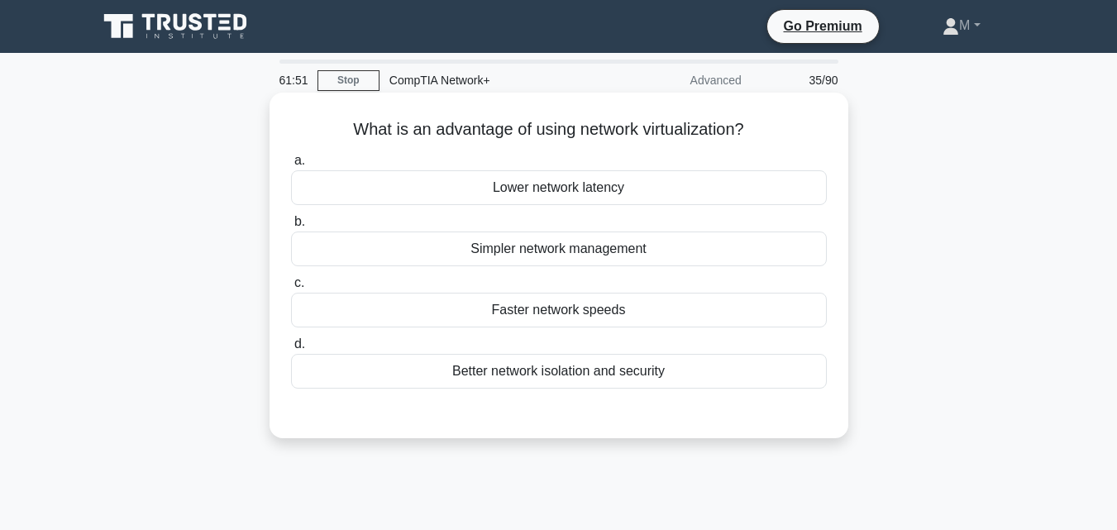
click at [582, 370] on div "Better network isolation and security" at bounding box center [559, 371] width 536 height 35
click at [291, 350] on input "d. Better network isolation and security" at bounding box center [291, 344] width 0 height 11
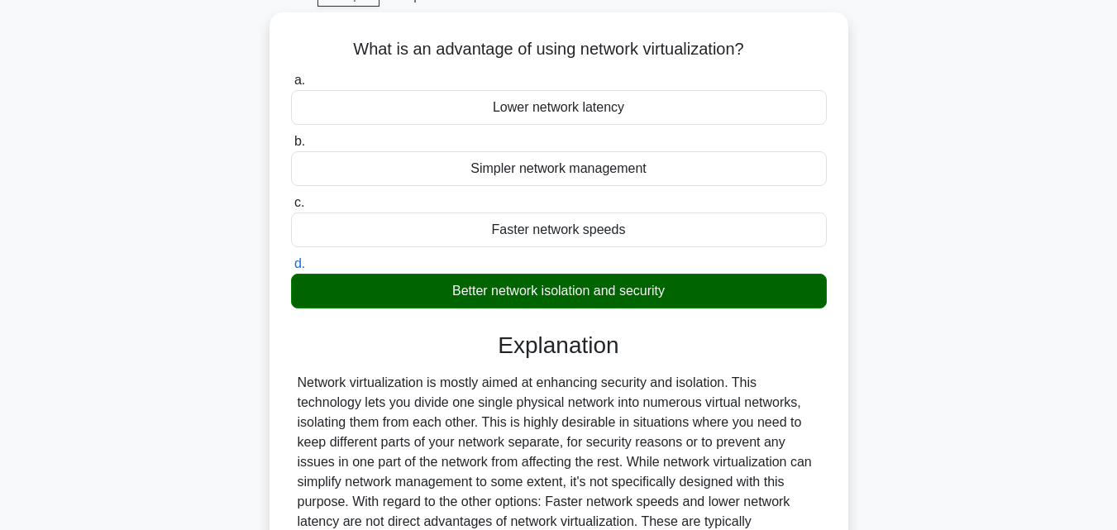
scroll to position [363, 0]
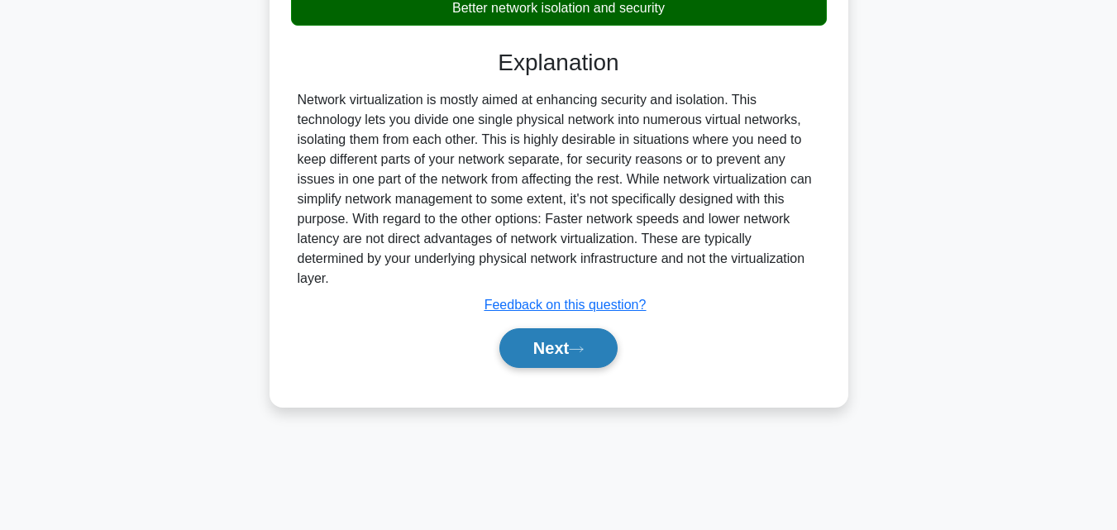
click at [531, 338] on button "Next" at bounding box center [558, 348] width 118 height 40
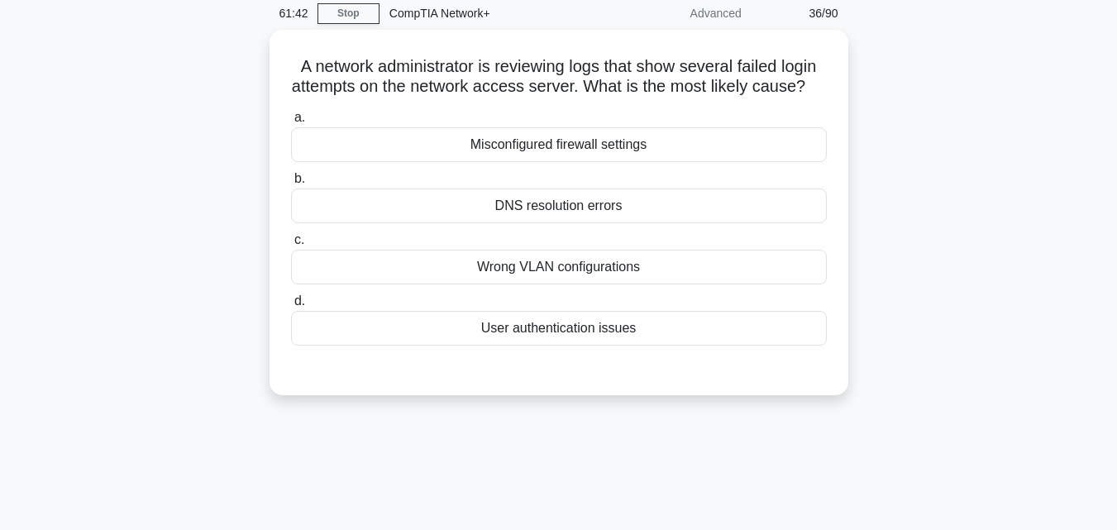
scroll to position [65, 0]
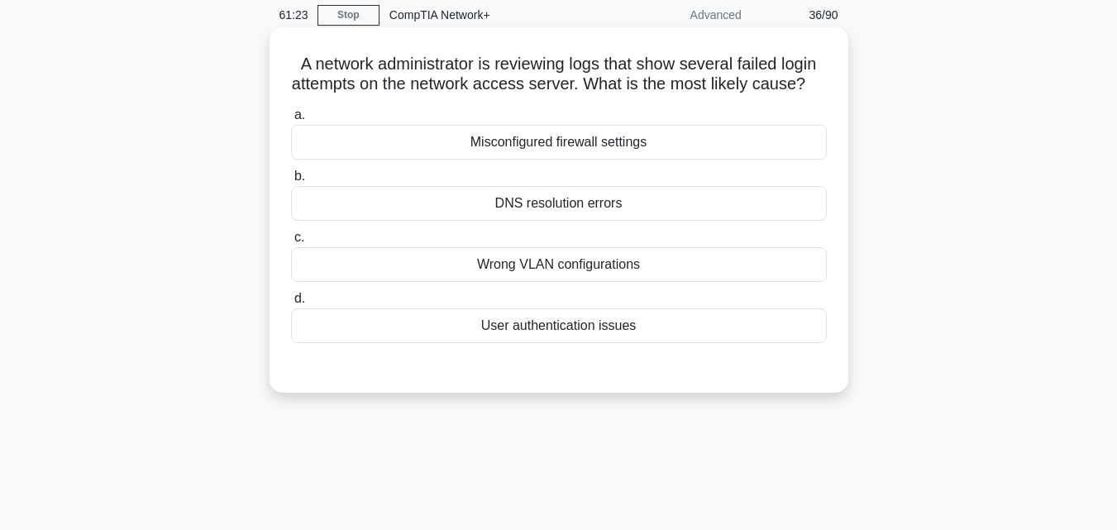
click at [603, 343] on div "User authentication issues" at bounding box center [559, 325] width 536 height 35
click at [291, 304] on input "d. User authentication issues" at bounding box center [291, 298] width 0 height 11
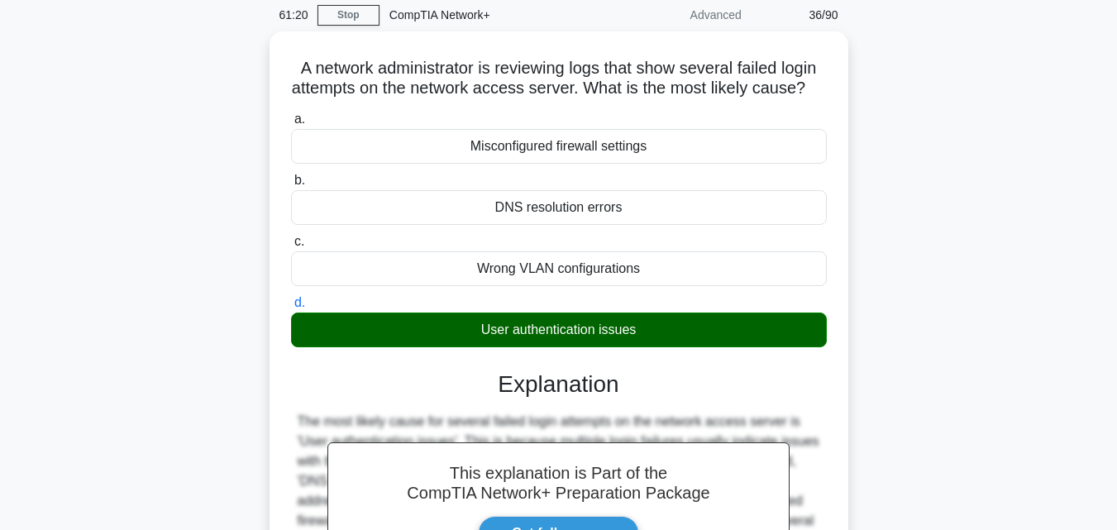
scroll to position [363, 0]
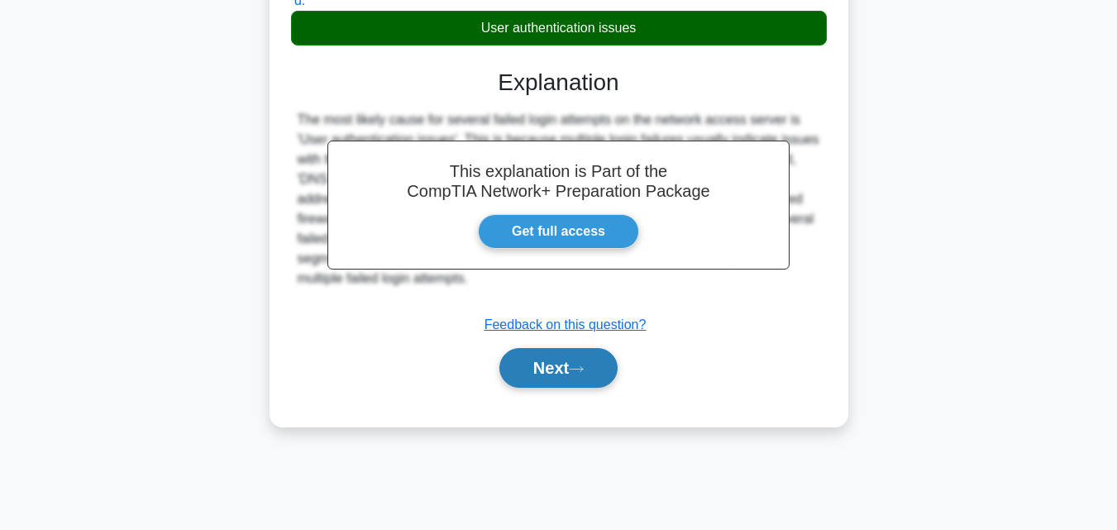
click at [544, 388] on button "Next" at bounding box center [558, 368] width 118 height 40
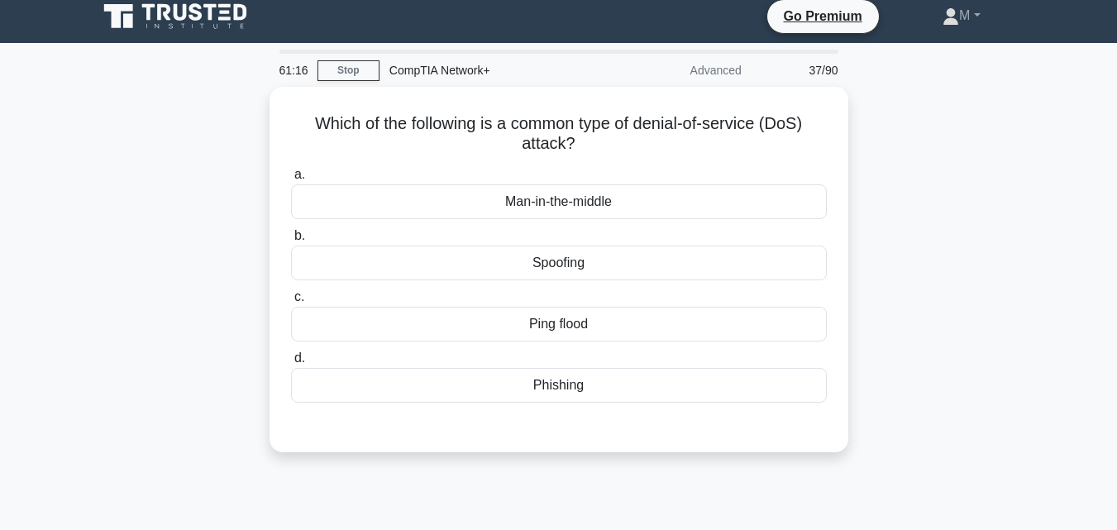
scroll to position [0, 0]
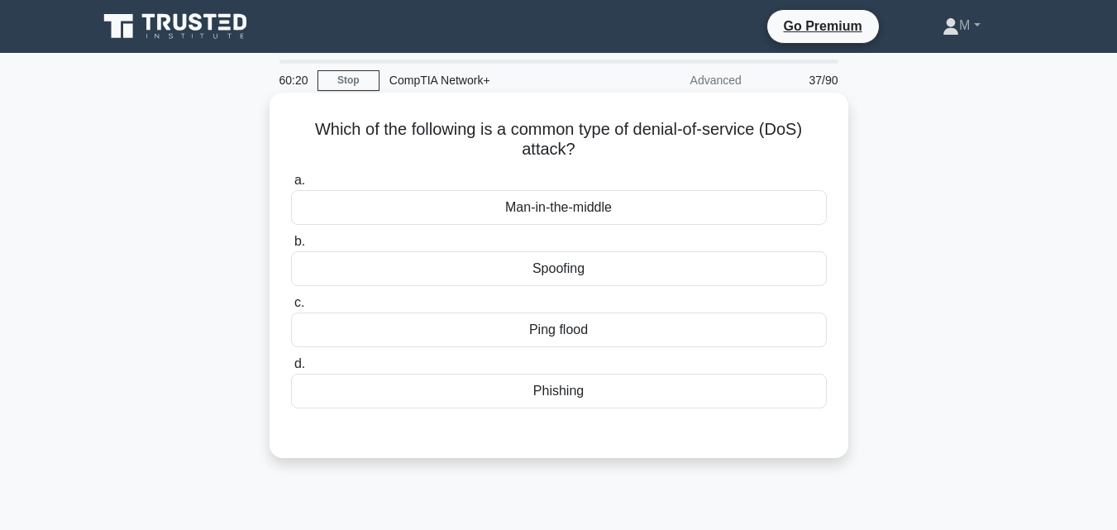
click at [568, 393] on div "Phishing" at bounding box center [559, 391] width 536 height 35
click at [291, 369] on input "d. Phishing" at bounding box center [291, 364] width 0 height 11
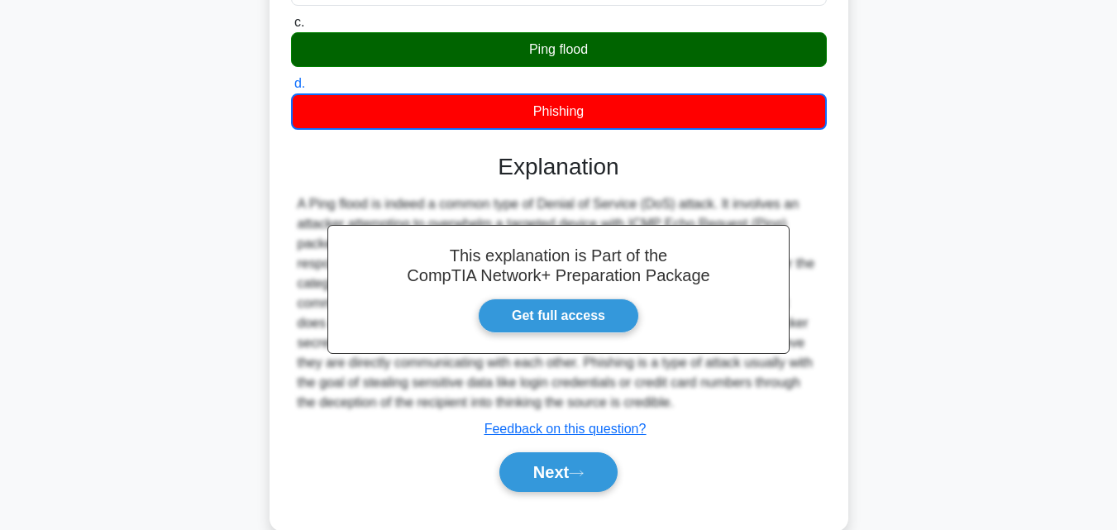
scroll to position [333, 0]
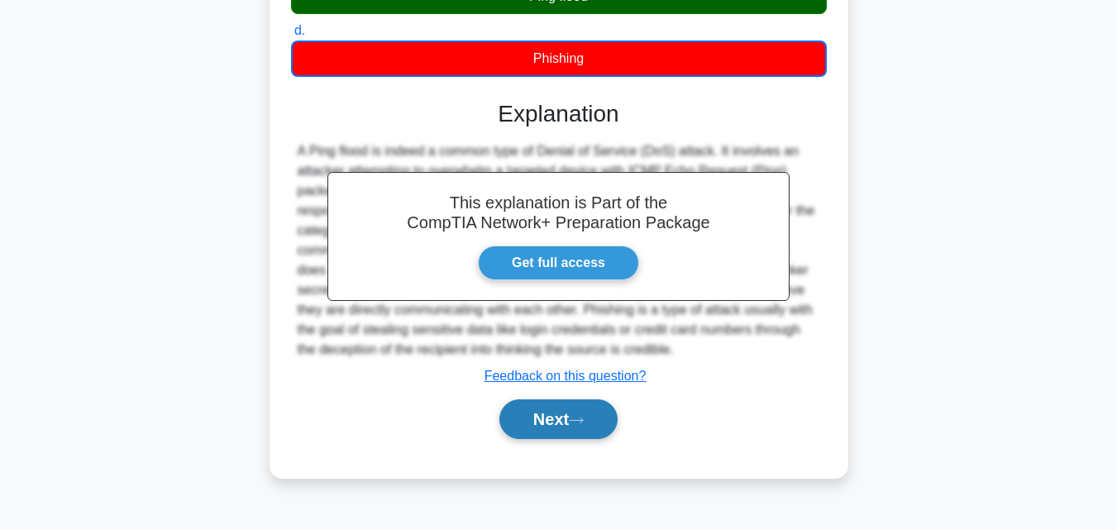
click at [530, 419] on button "Next" at bounding box center [558, 419] width 118 height 40
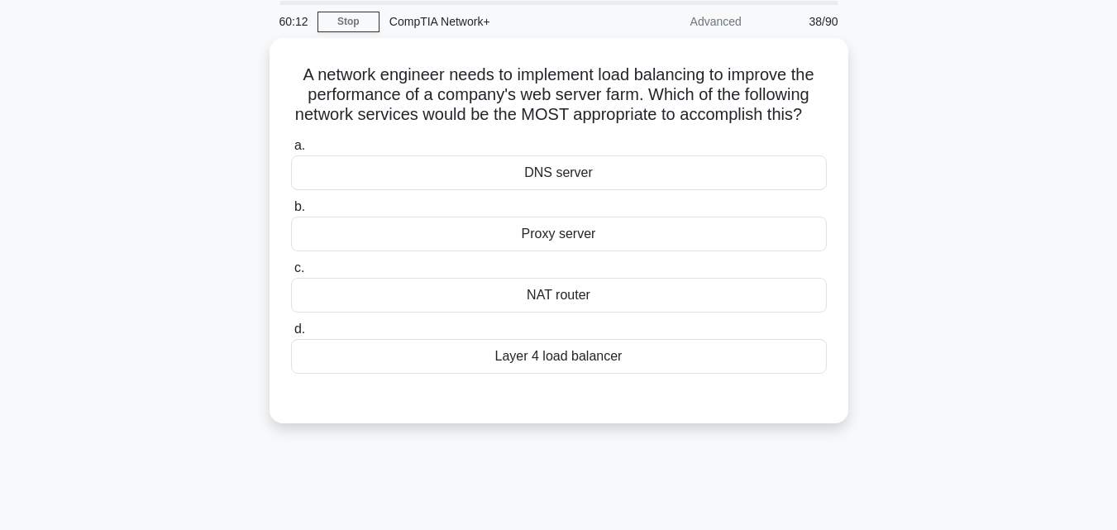
scroll to position [0, 0]
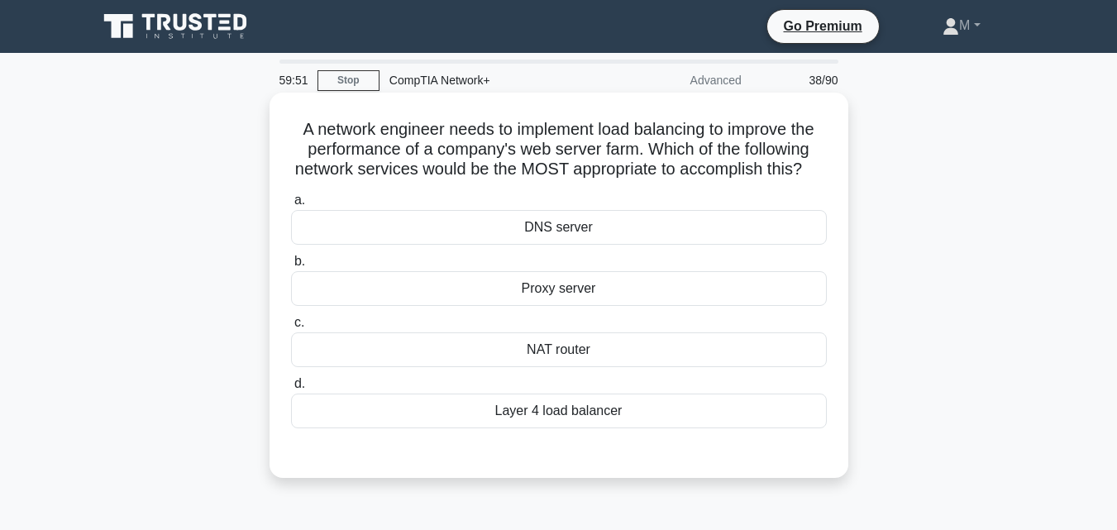
click at [565, 428] on div "Layer 4 load balancer" at bounding box center [559, 410] width 536 height 35
click at [291, 389] on input "d. Layer 4 load balancer" at bounding box center [291, 384] width 0 height 11
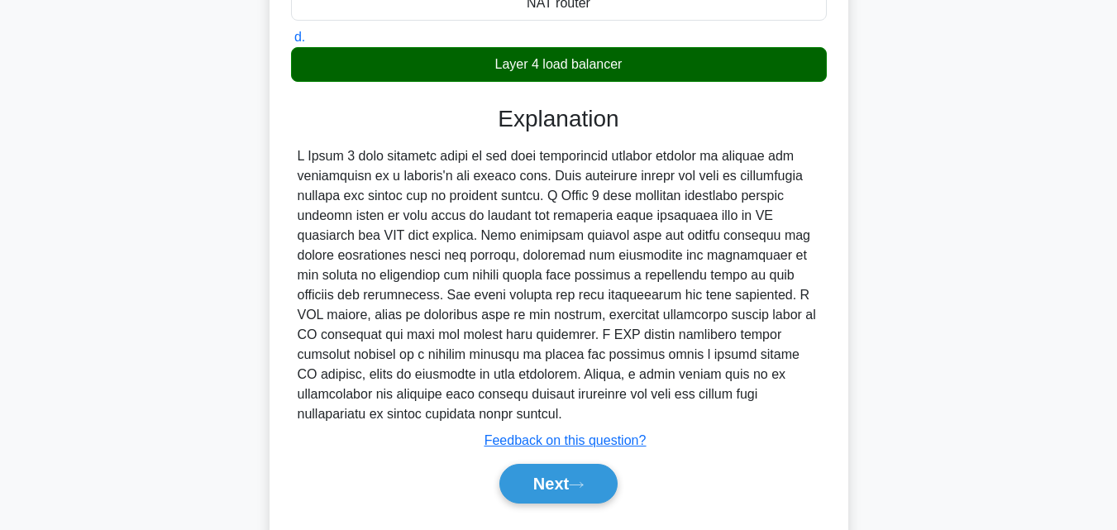
scroll to position [411, 0]
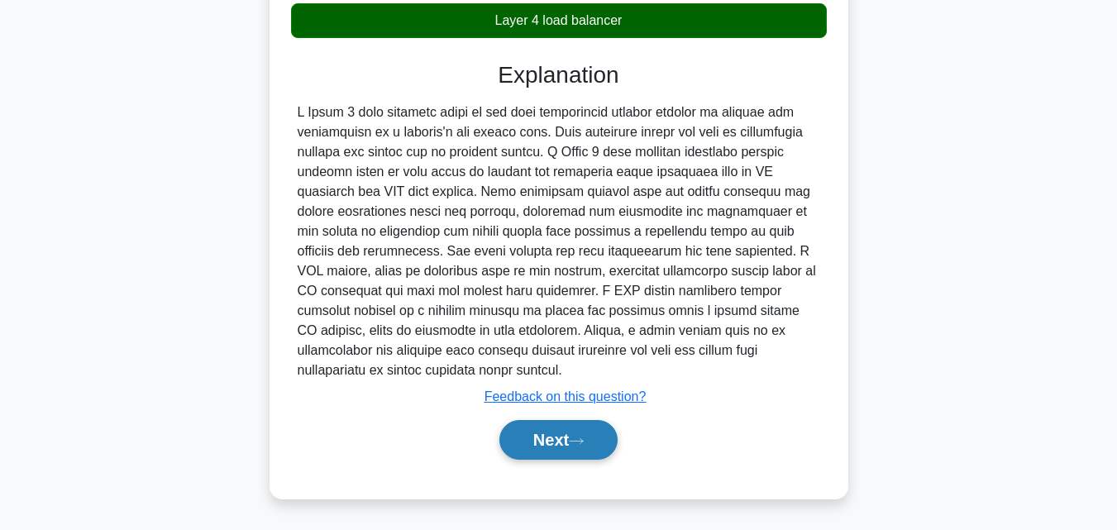
click at [546, 429] on button "Next" at bounding box center [558, 440] width 118 height 40
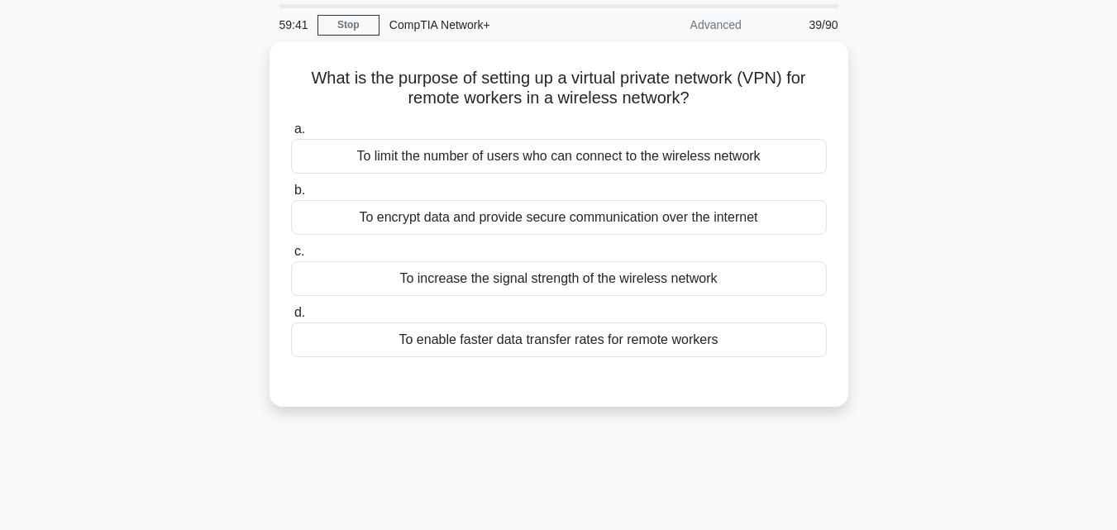
scroll to position [0, 0]
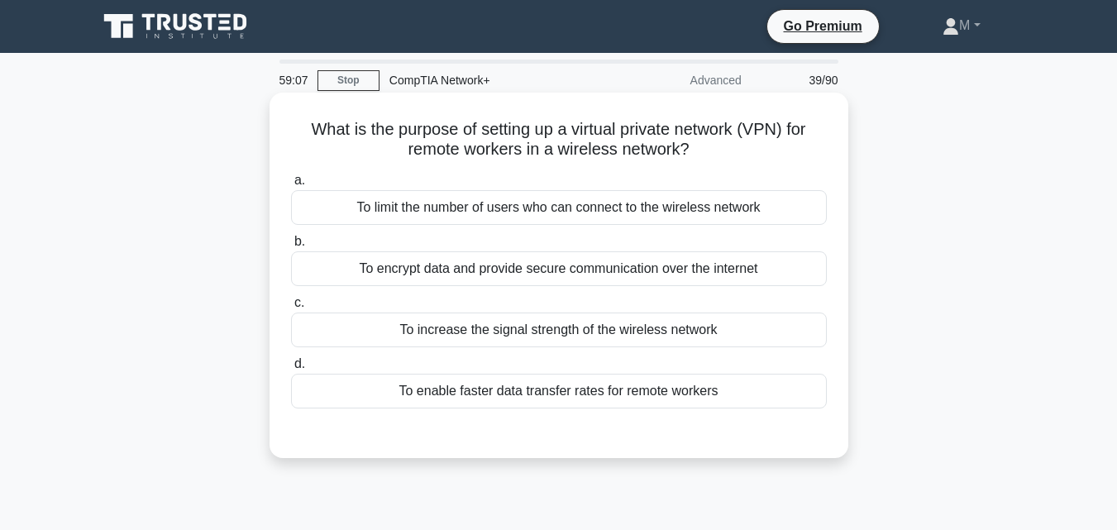
click at [528, 274] on div "To encrypt data and provide secure communication over the internet" at bounding box center [559, 268] width 536 height 35
click at [291, 247] on input "b. To encrypt data and provide secure communication over the internet" at bounding box center [291, 241] width 0 height 11
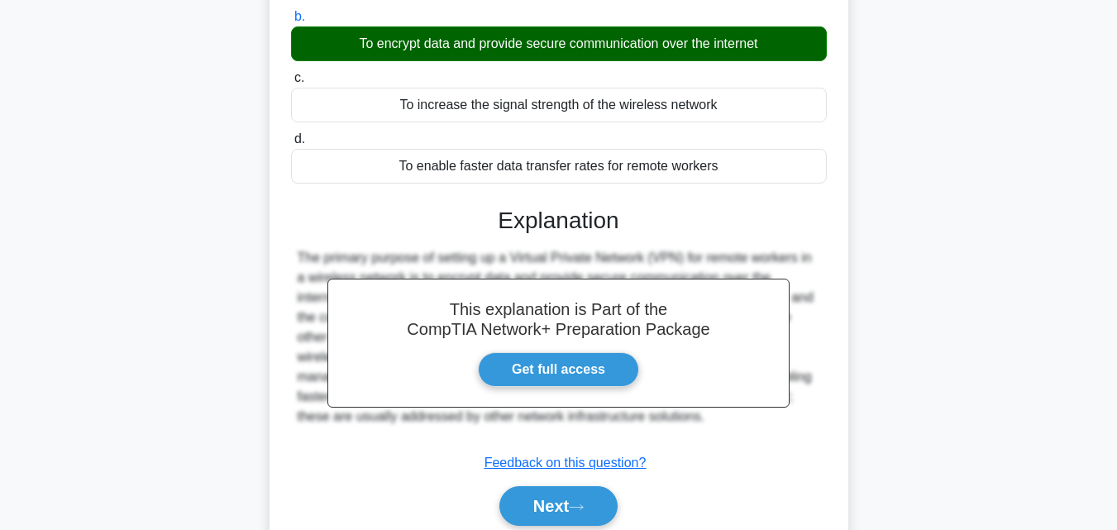
scroll to position [258, 0]
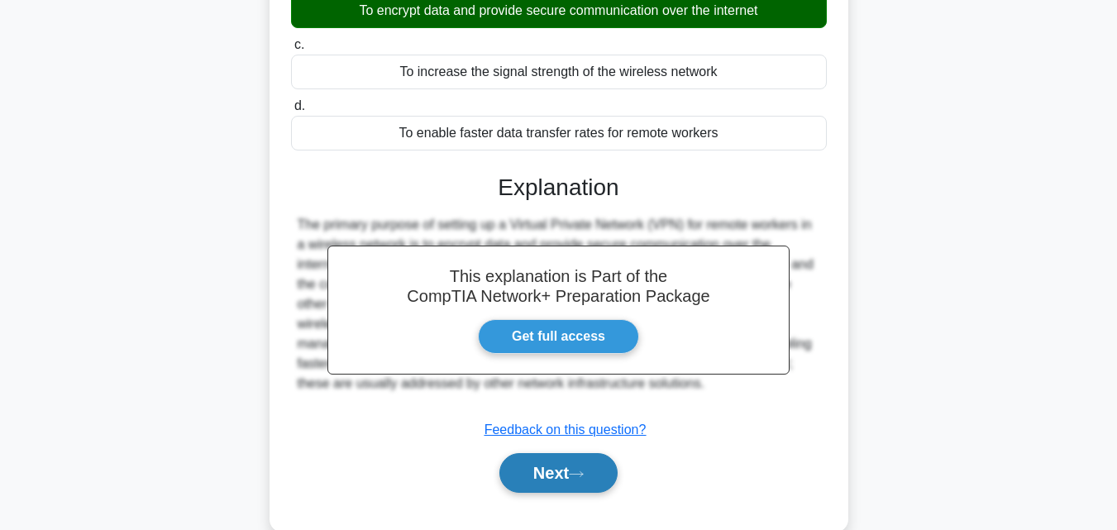
click at [546, 469] on button "Next" at bounding box center [558, 473] width 118 height 40
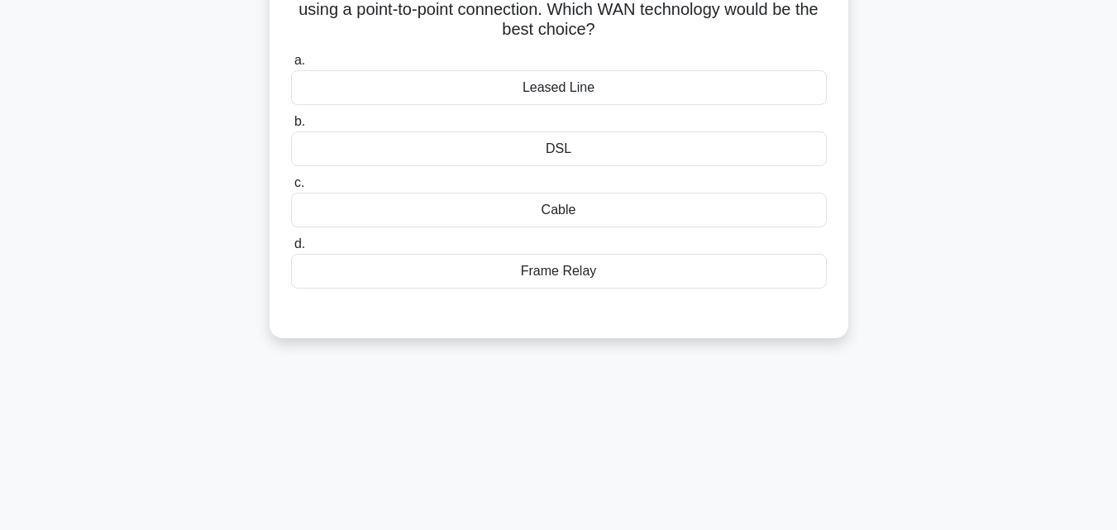
scroll to position [0, 0]
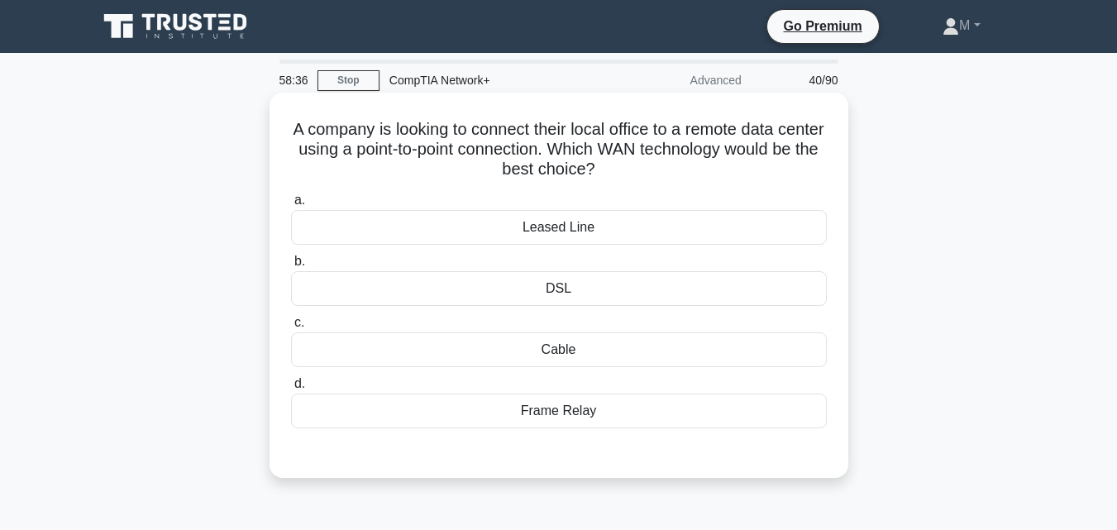
click at [566, 224] on div "Leased Line" at bounding box center [559, 227] width 536 height 35
click at [291, 206] on input "a. Leased Line" at bounding box center [291, 200] width 0 height 11
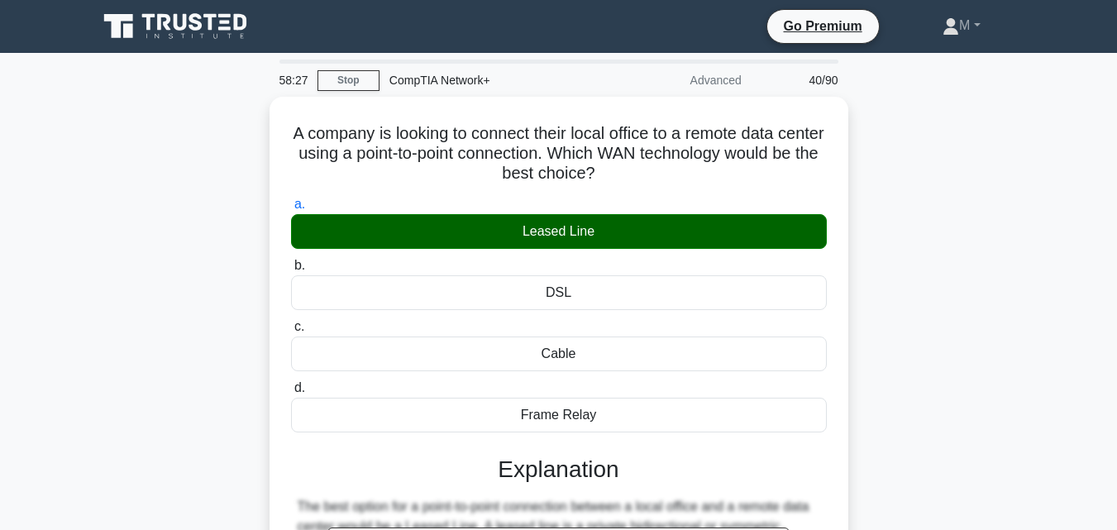
click at [1106, 422] on main "58:27 Stop CompTIA Network+ Advanced 40/90 A company is looking to connect thei…" at bounding box center [558, 473] width 1117 height 840
drag, startPoint x: 1106, startPoint y: 422, endPoint x: 1124, endPoint y: 291, distance: 131.9
click at [1116, 291] on html "Go Premium M" at bounding box center [558, 446] width 1117 height 893
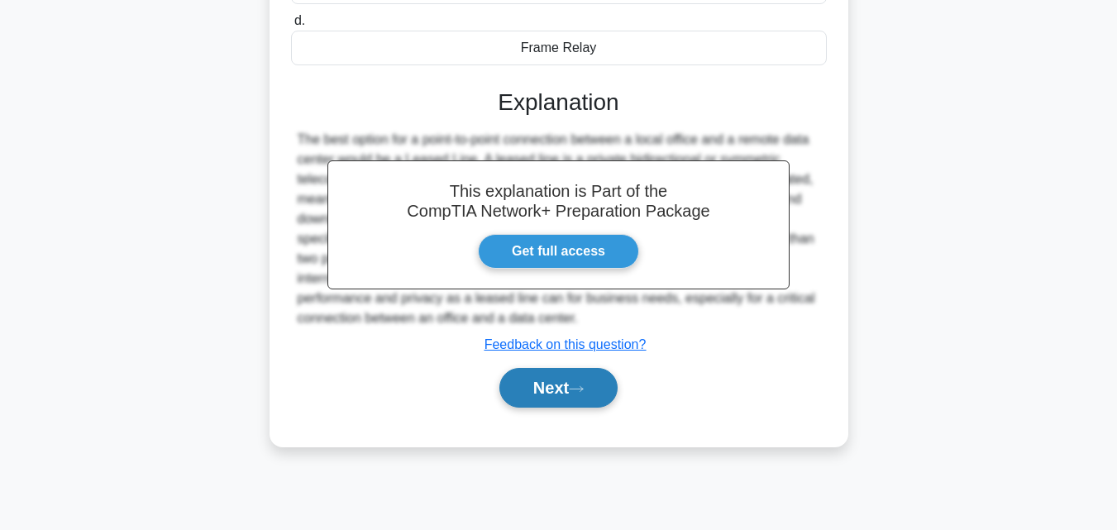
click at [544, 379] on button "Next" at bounding box center [558, 388] width 118 height 40
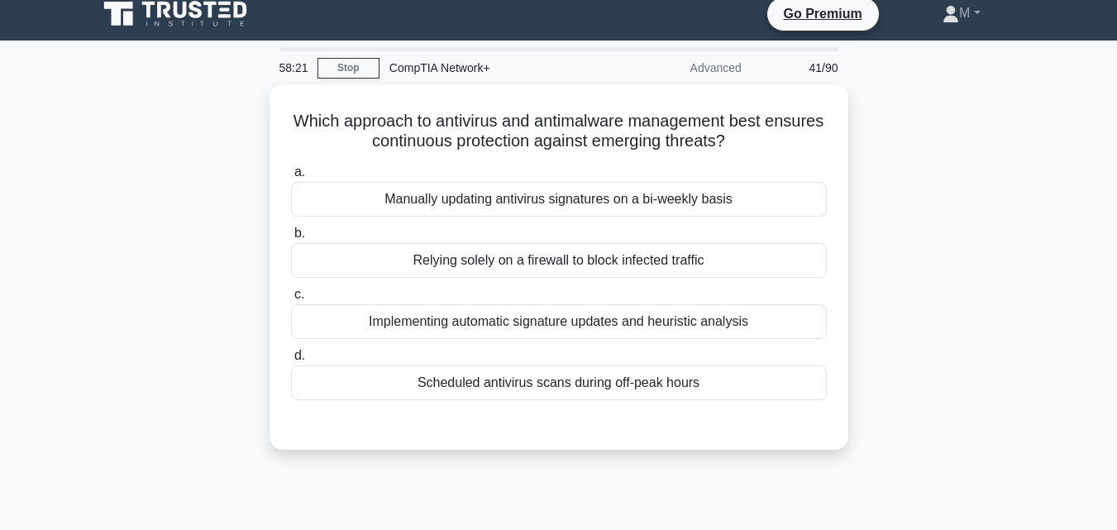
scroll to position [0, 0]
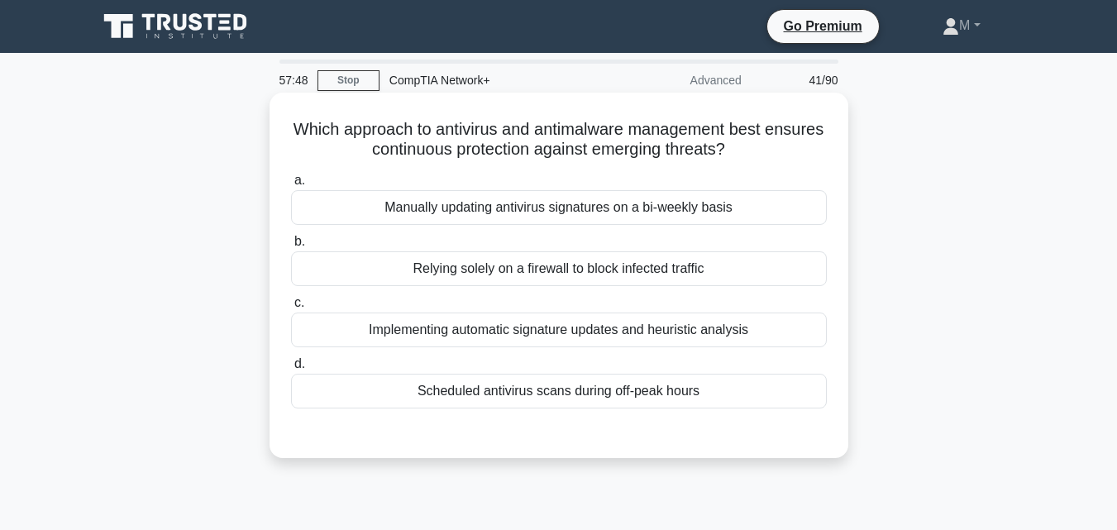
click at [514, 397] on div "Scheduled antivirus scans during off-peak hours" at bounding box center [559, 391] width 536 height 35
click at [291, 369] on input "d. Scheduled antivirus scans during off-peak hours" at bounding box center [291, 364] width 0 height 11
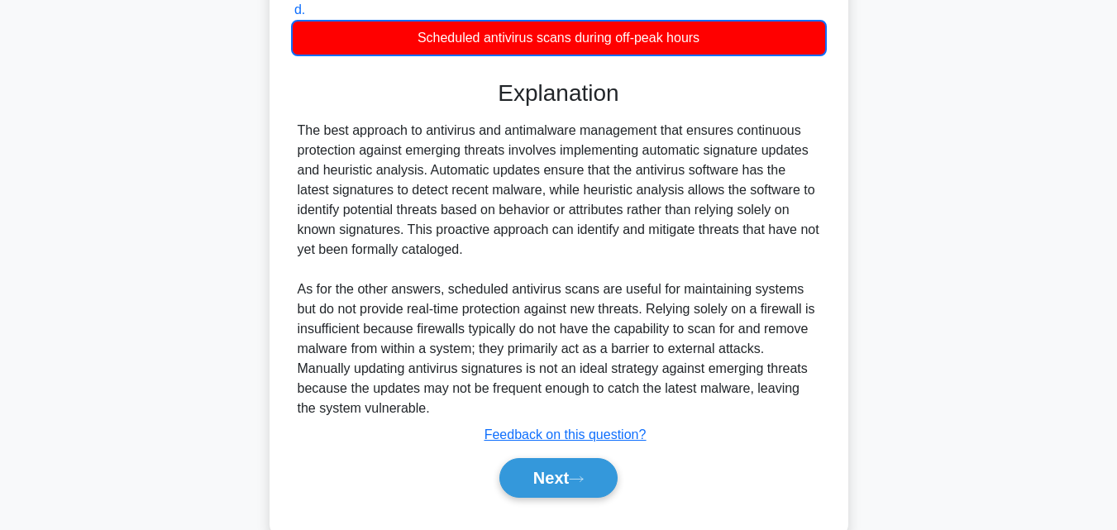
scroll to position [378, 0]
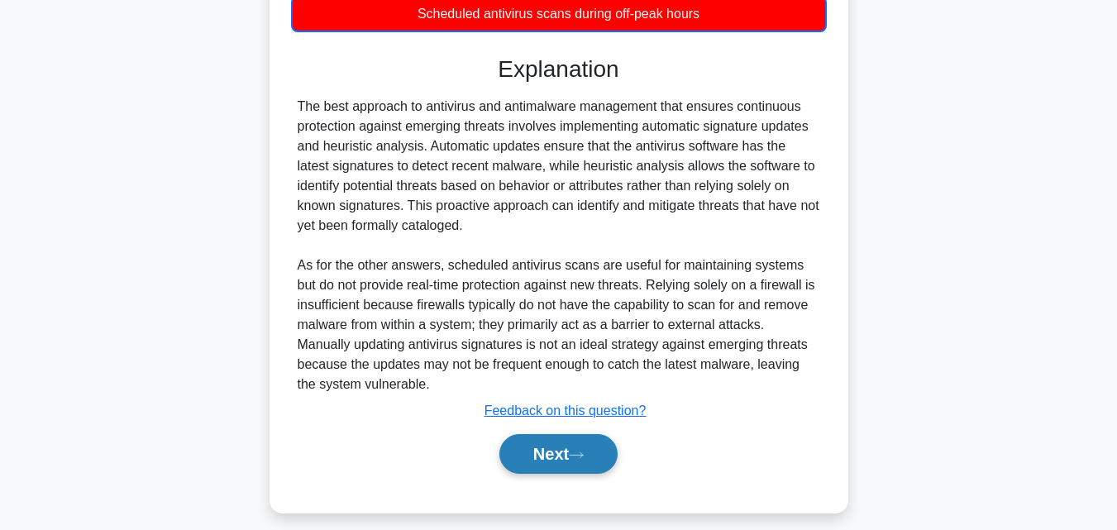
click at [562, 453] on button "Next" at bounding box center [558, 454] width 118 height 40
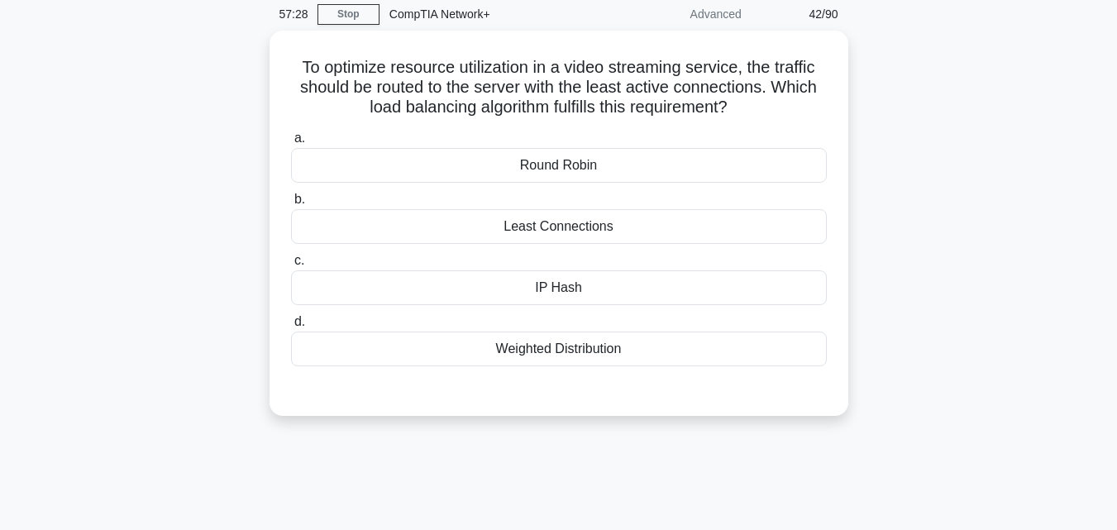
scroll to position [0, 0]
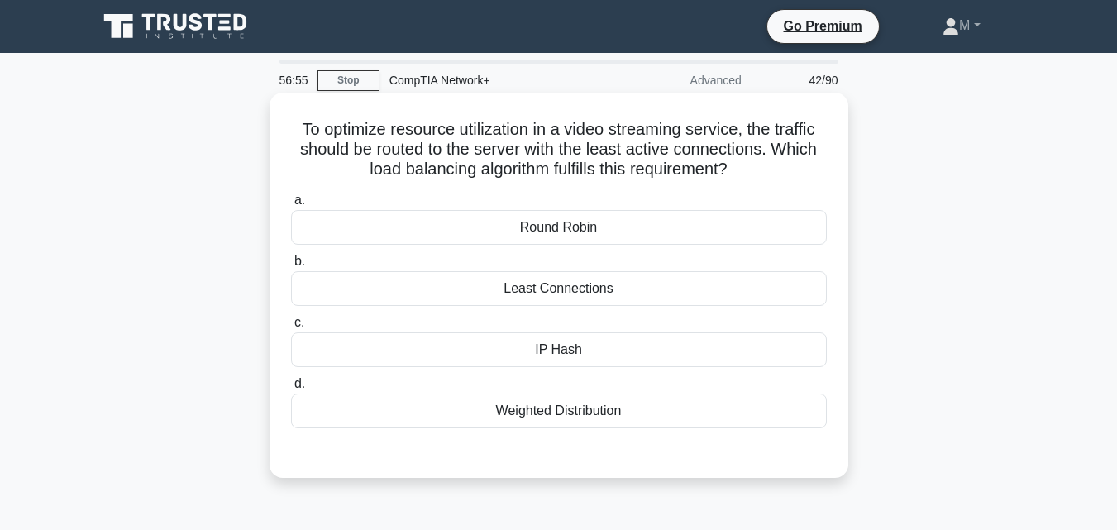
click at [560, 231] on div "Round Robin" at bounding box center [559, 227] width 536 height 35
click at [291, 206] on input "a. Round Robin" at bounding box center [291, 200] width 0 height 11
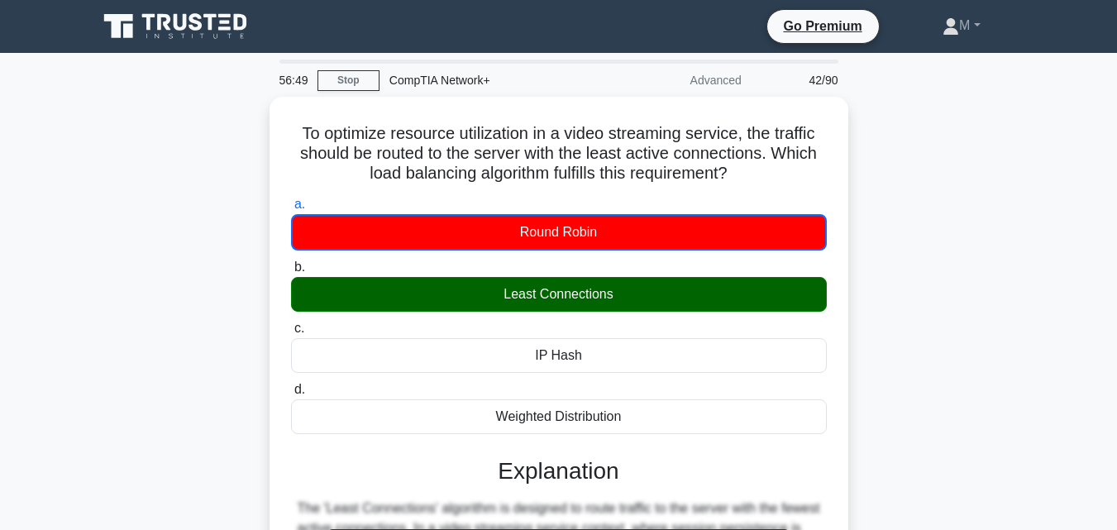
drag, startPoint x: 1114, startPoint y: 144, endPoint x: 1120, endPoint y: 250, distance: 106.0
click at [1116, 250] on html "Go Premium M" at bounding box center [558, 490] width 1117 height 981
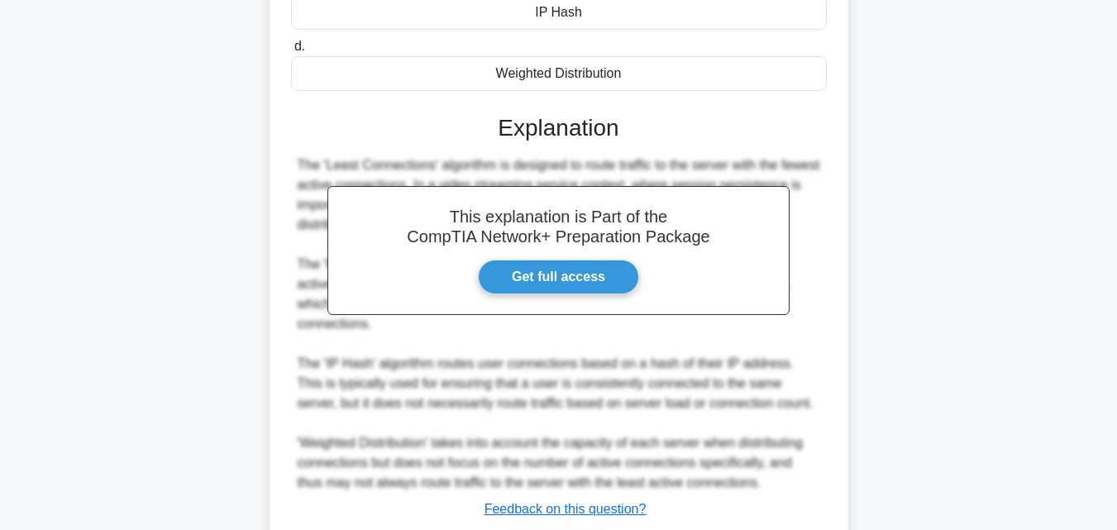
scroll to position [432, 0]
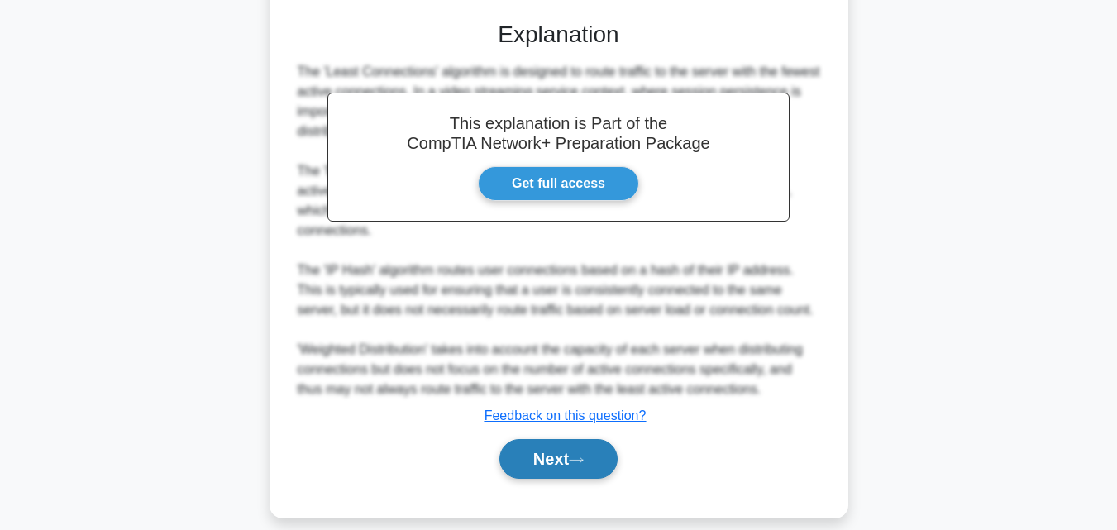
click at [543, 439] on button "Next" at bounding box center [558, 459] width 118 height 40
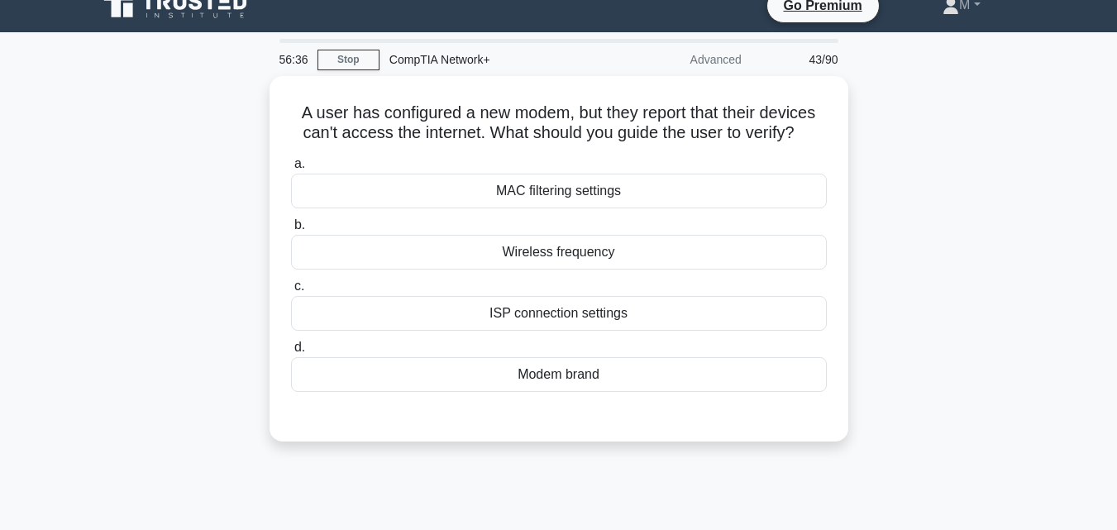
scroll to position [0, 0]
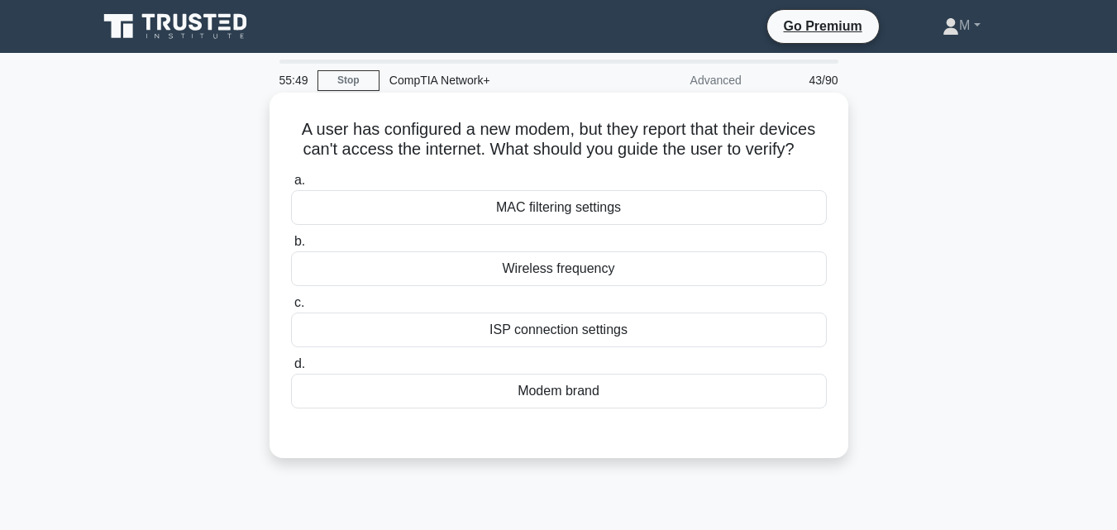
click at [576, 337] on div "ISP connection settings" at bounding box center [559, 329] width 536 height 35
click at [291, 308] on input "c. ISP connection settings" at bounding box center [291, 303] width 0 height 11
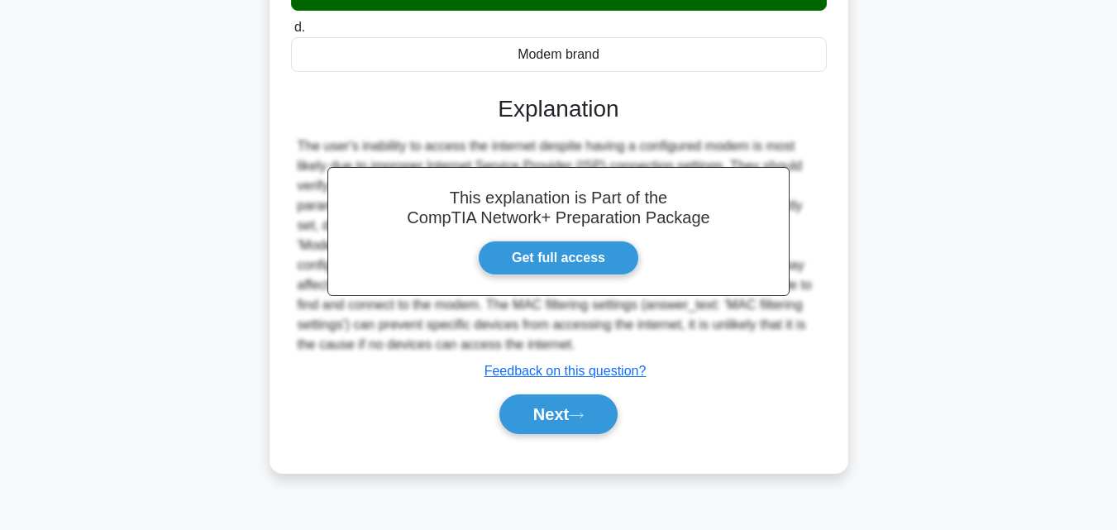
scroll to position [342, 0]
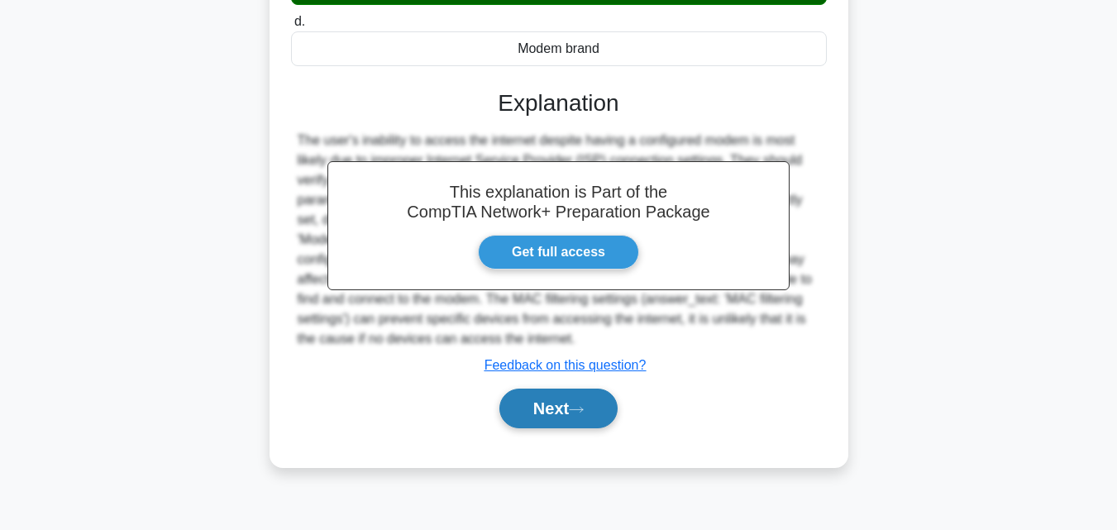
click at [546, 413] on button "Next" at bounding box center [558, 408] width 118 height 40
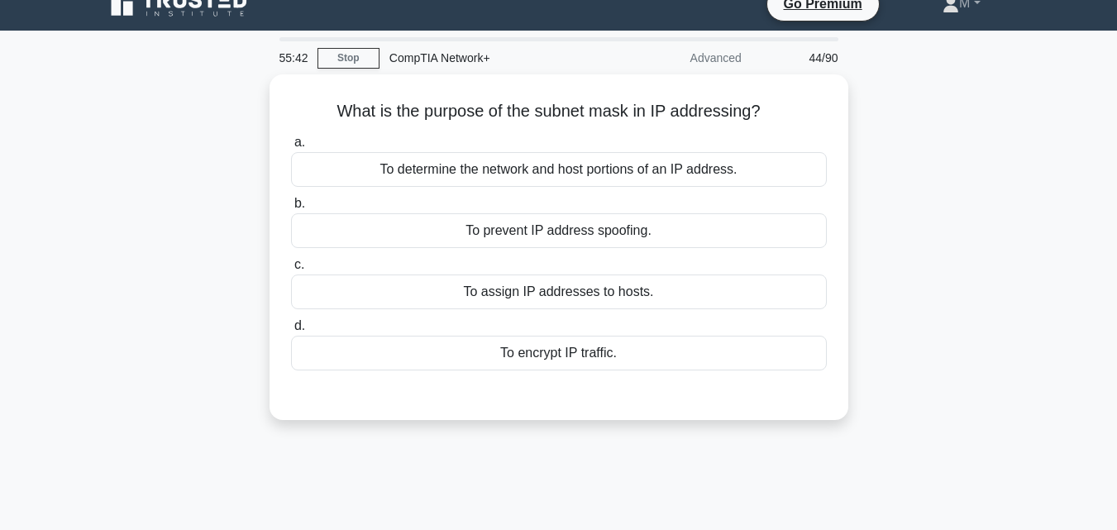
scroll to position [0, 0]
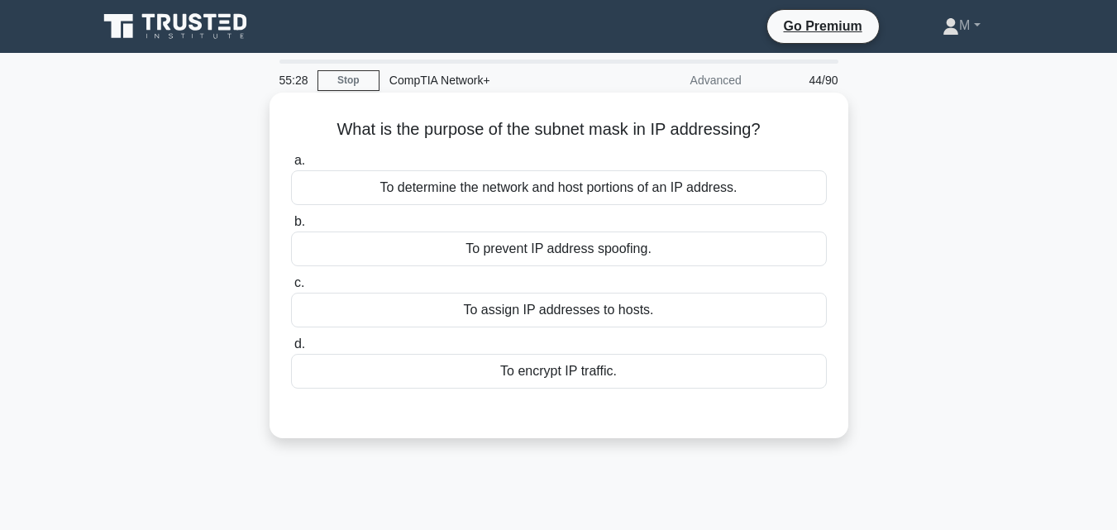
click at [603, 184] on div "To determine the network and host portions of an IP address." at bounding box center [559, 187] width 536 height 35
click at [291, 166] on input "a. To determine the network and host portions of an IP address." at bounding box center [291, 160] width 0 height 11
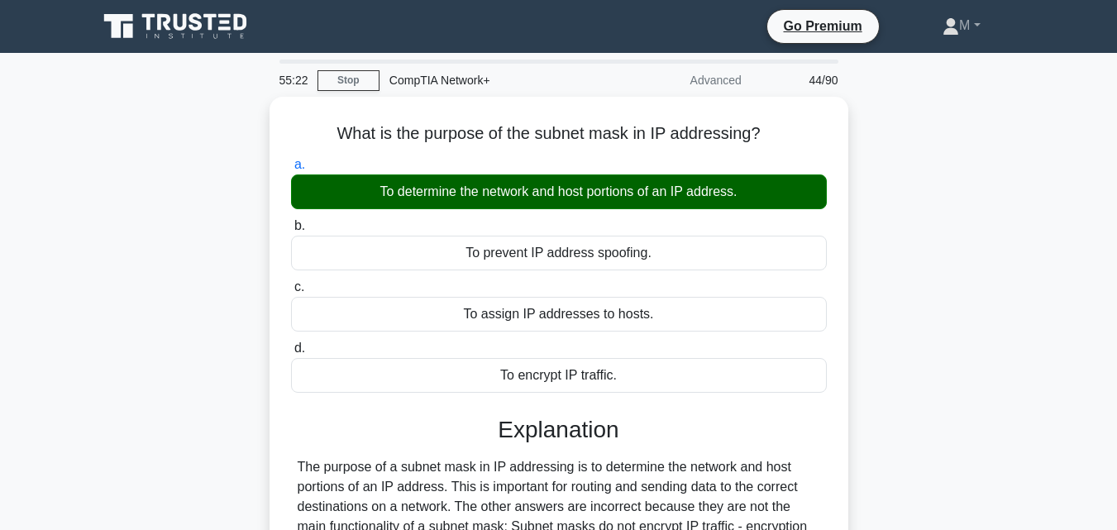
scroll to position [363, 0]
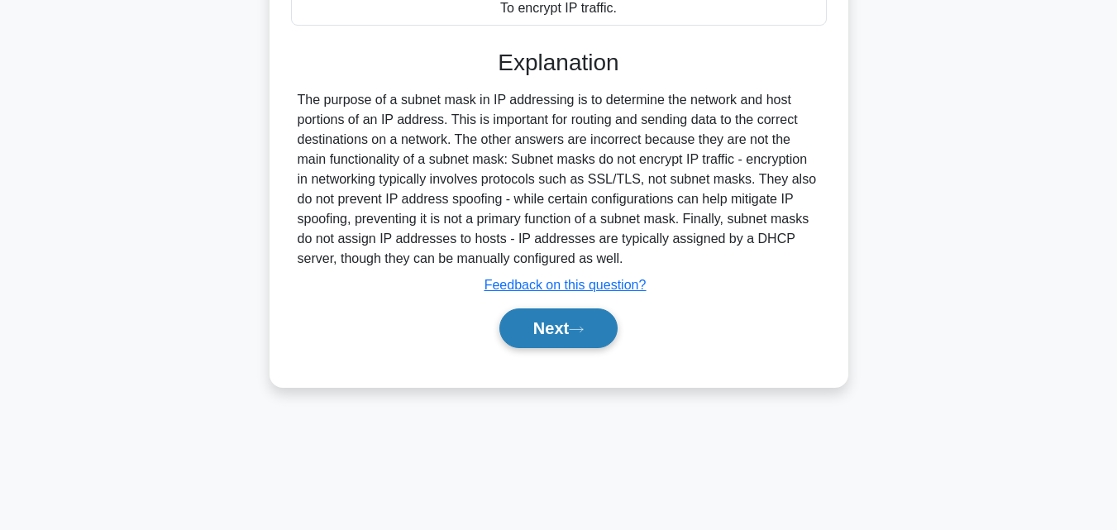
click at [546, 322] on button "Next" at bounding box center [558, 328] width 118 height 40
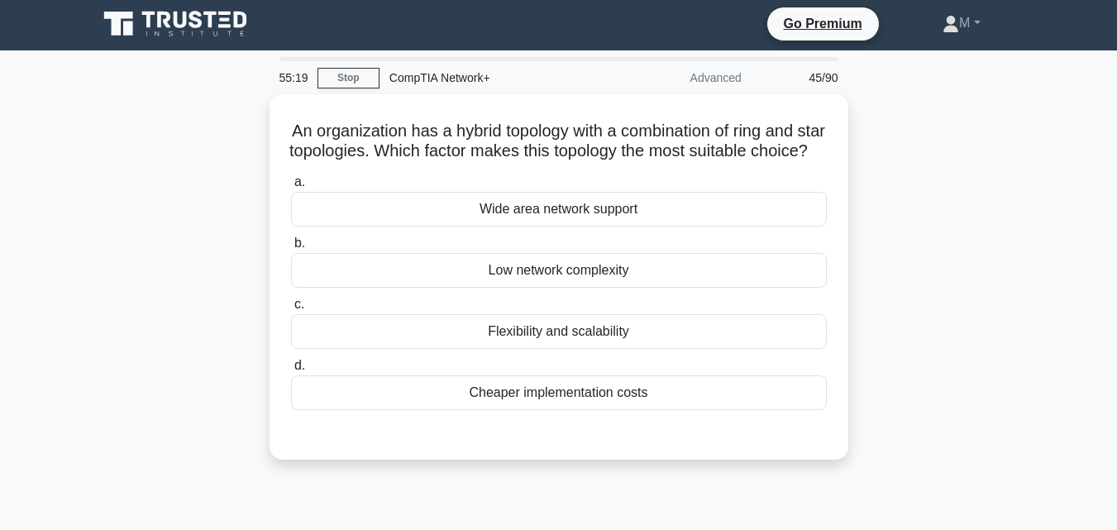
scroll to position [0, 0]
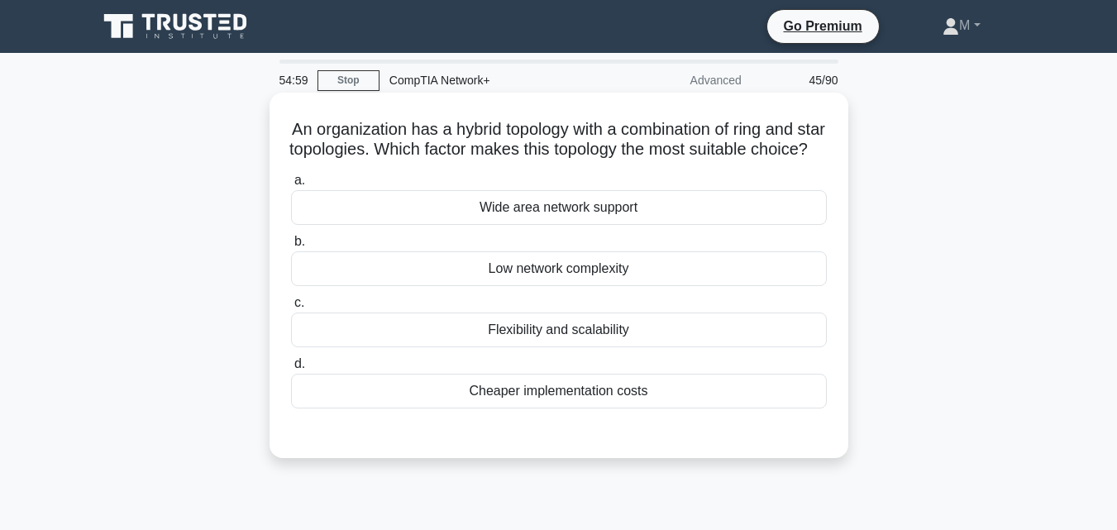
click at [557, 347] on div "Flexibility and scalability" at bounding box center [559, 329] width 536 height 35
click at [291, 308] on input "c. Flexibility and scalability" at bounding box center [291, 303] width 0 height 11
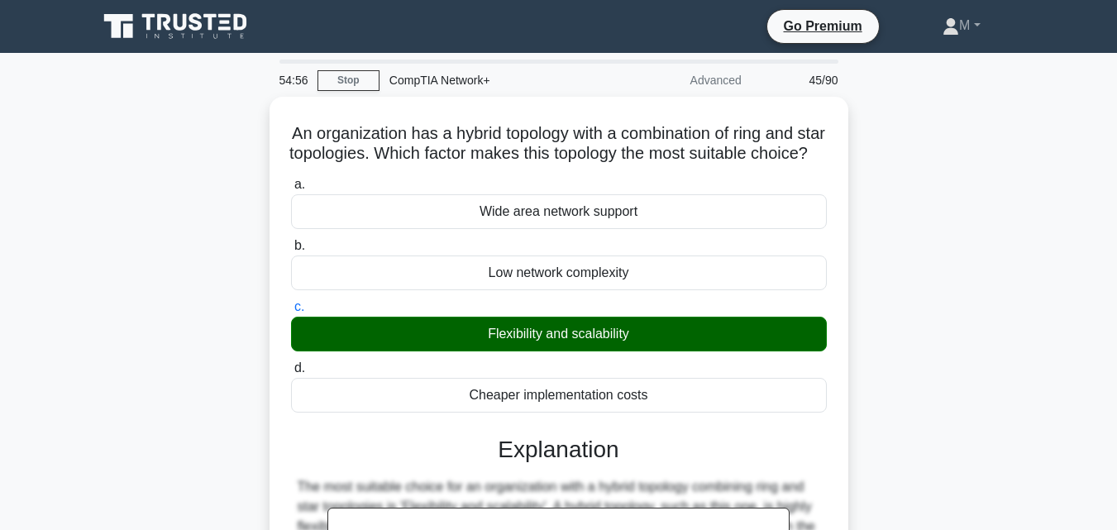
scroll to position [363, 0]
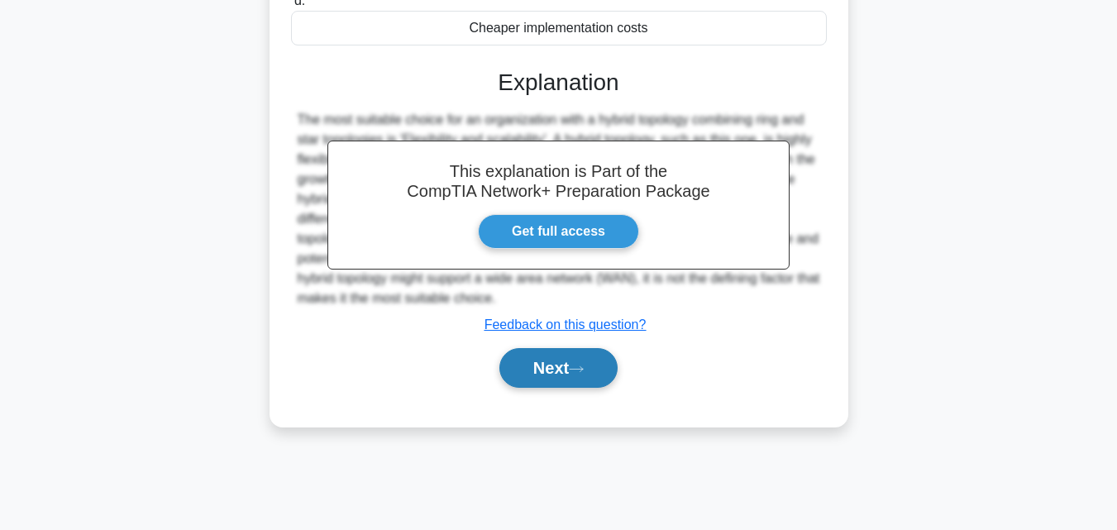
click at [540, 386] on button "Next" at bounding box center [558, 368] width 118 height 40
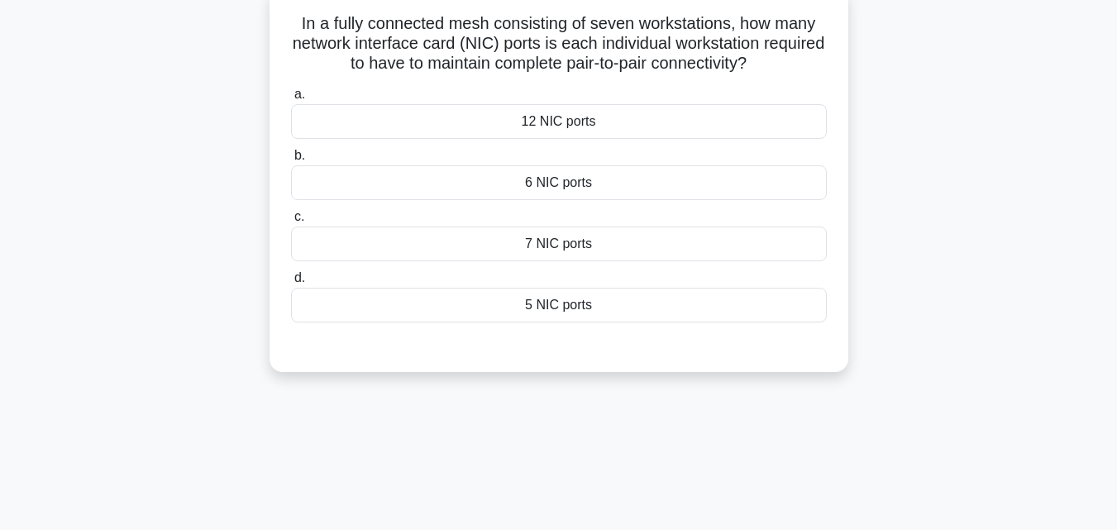
scroll to position [0, 0]
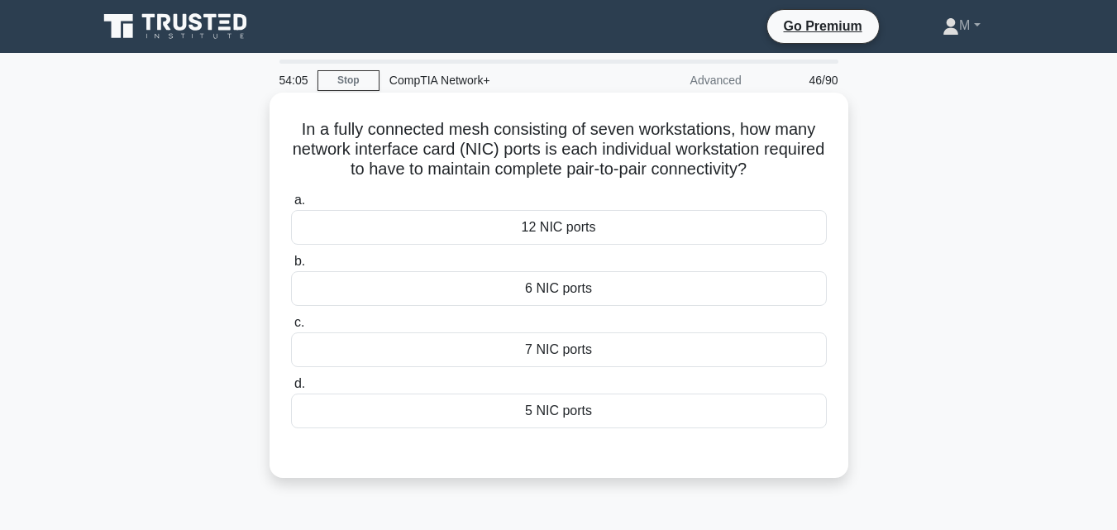
click at [575, 363] on div "7 NIC ports" at bounding box center [559, 349] width 536 height 35
click at [291, 328] on input "c. 7 NIC ports" at bounding box center [291, 322] width 0 height 11
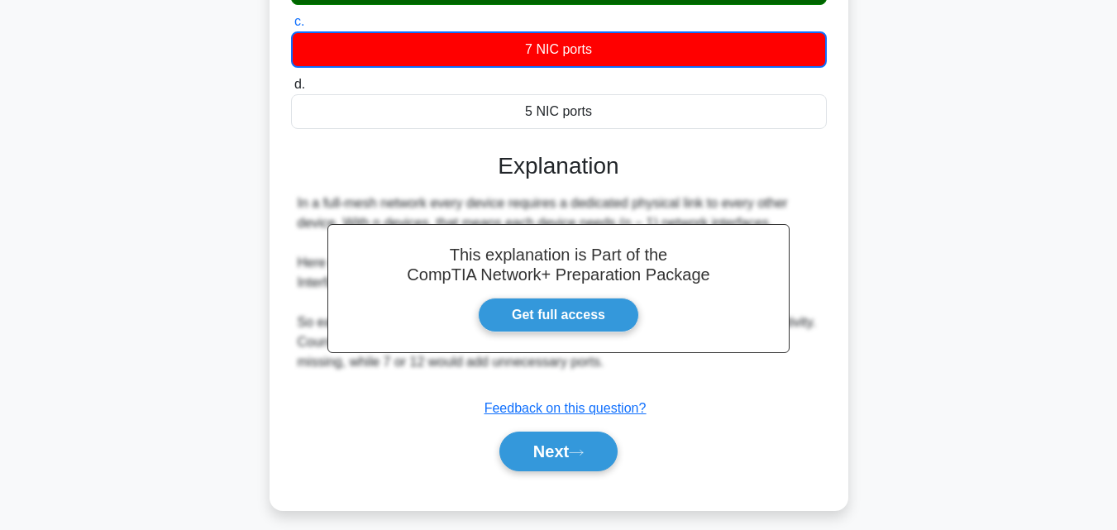
scroll to position [307, 0]
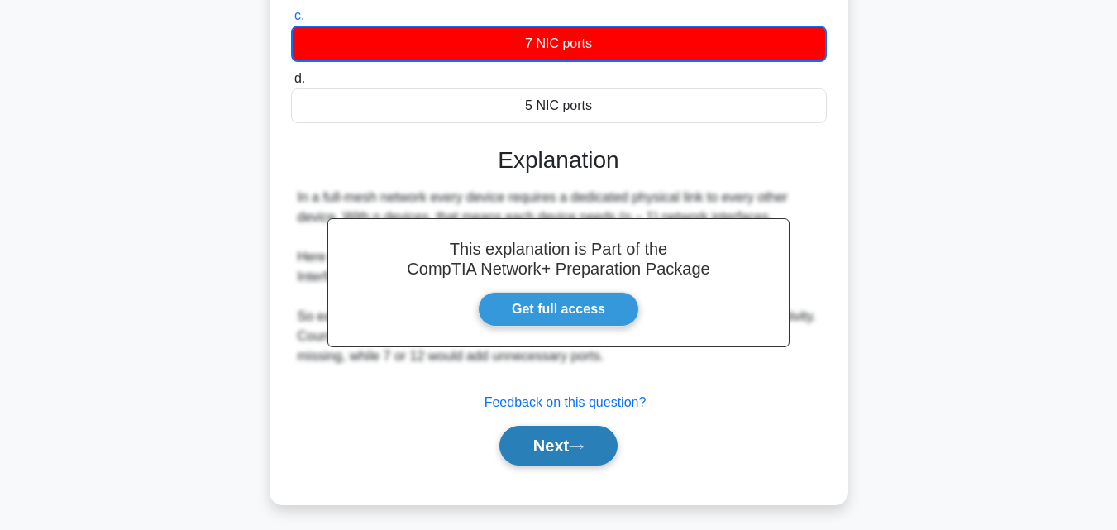
click at [553, 441] on button "Next" at bounding box center [558, 446] width 118 height 40
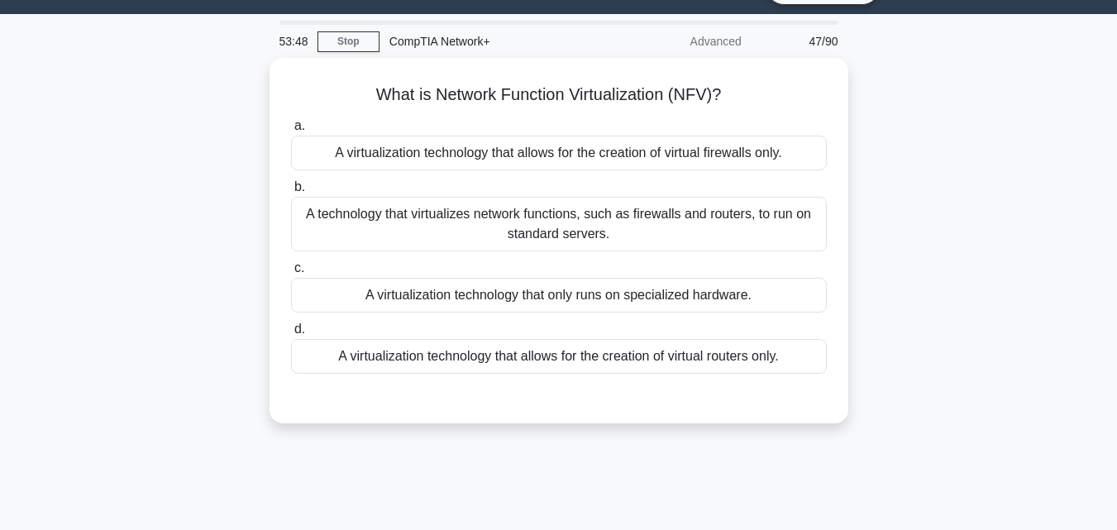
scroll to position [0, 0]
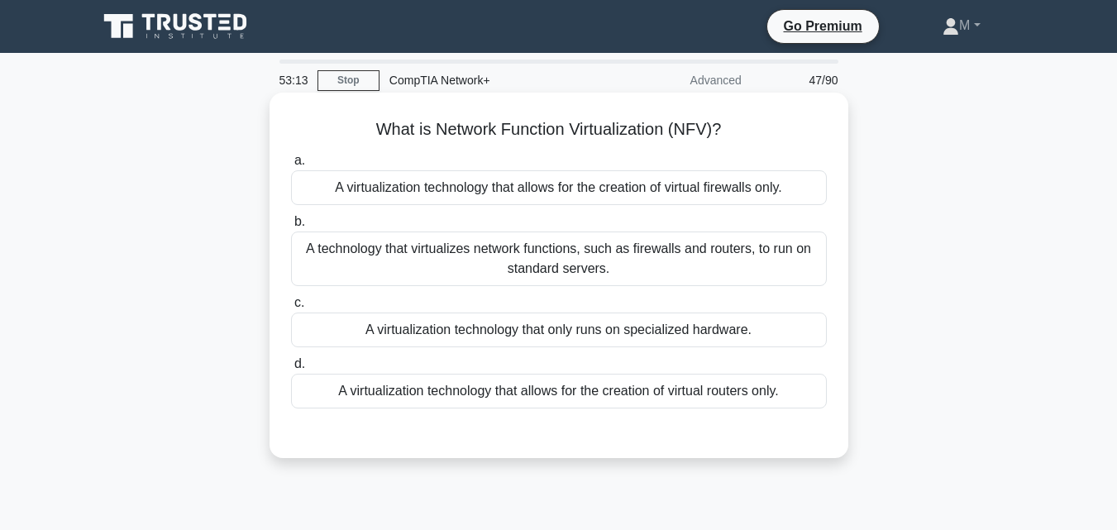
click at [583, 332] on div "A virtualization technology that only runs on specialized hardware." at bounding box center [559, 329] width 536 height 35
click at [291, 308] on input "c. A virtualization technology that only runs on specialized hardware." at bounding box center [291, 303] width 0 height 11
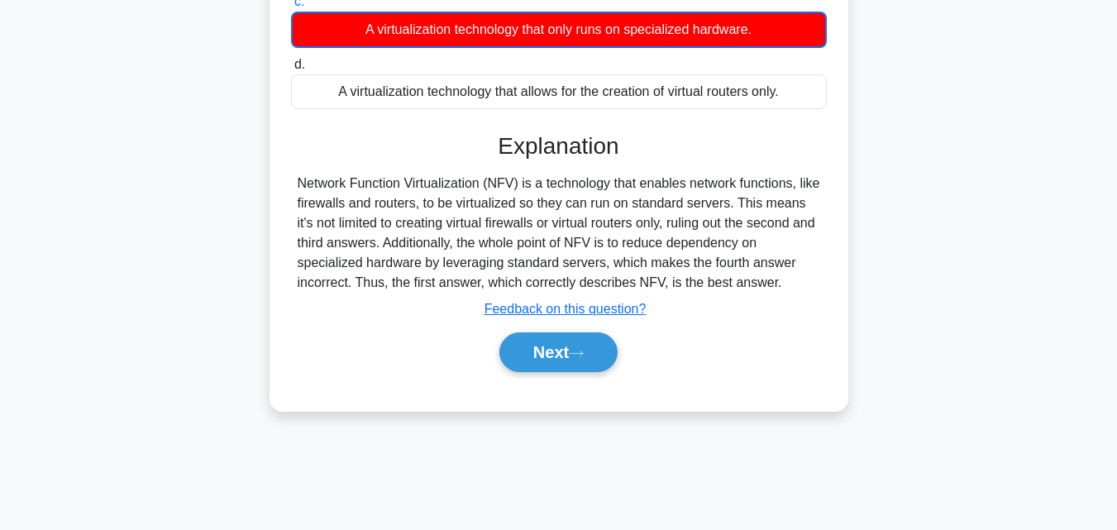
scroll to position [363, 0]
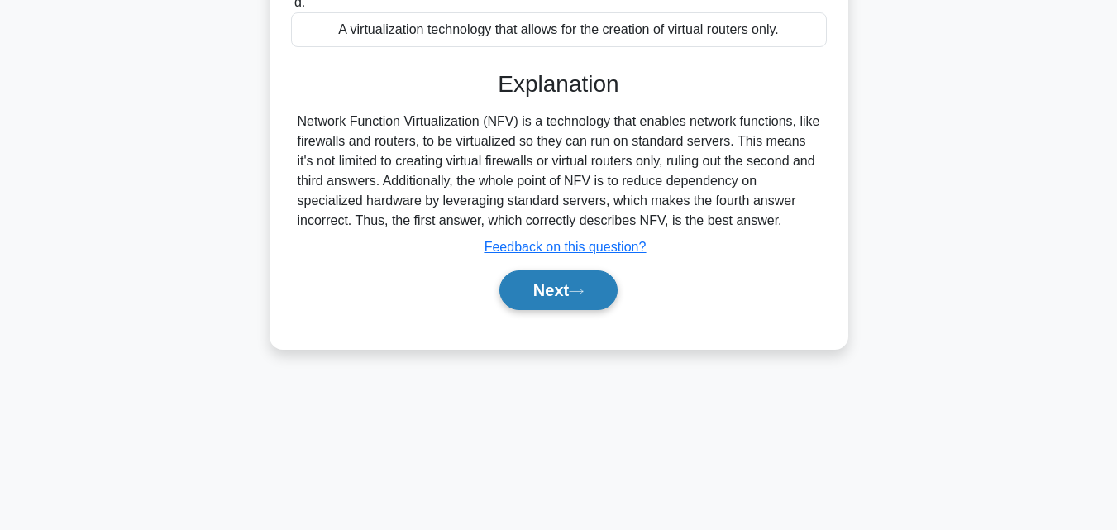
click at [550, 289] on button "Next" at bounding box center [558, 290] width 118 height 40
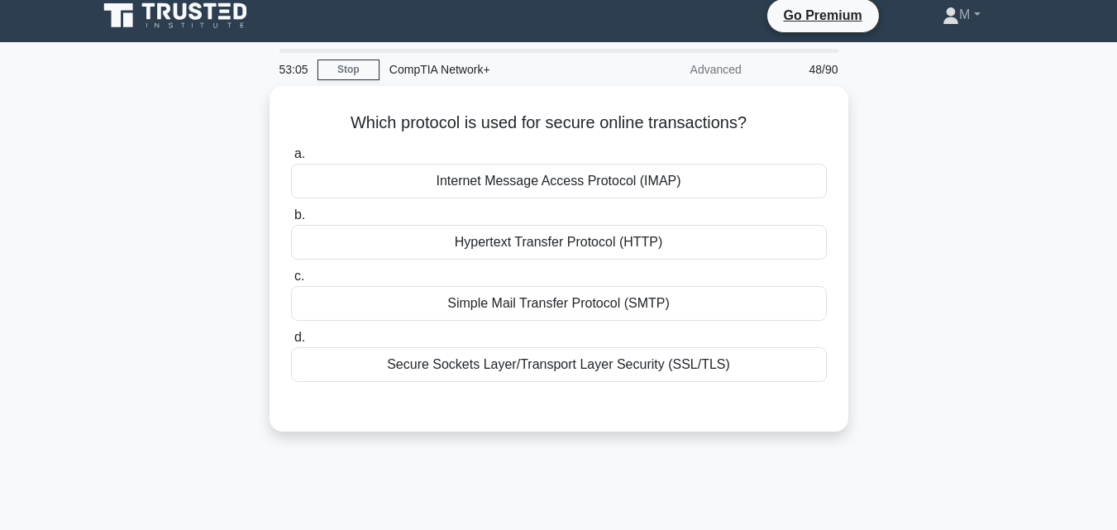
scroll to position [0, 0]
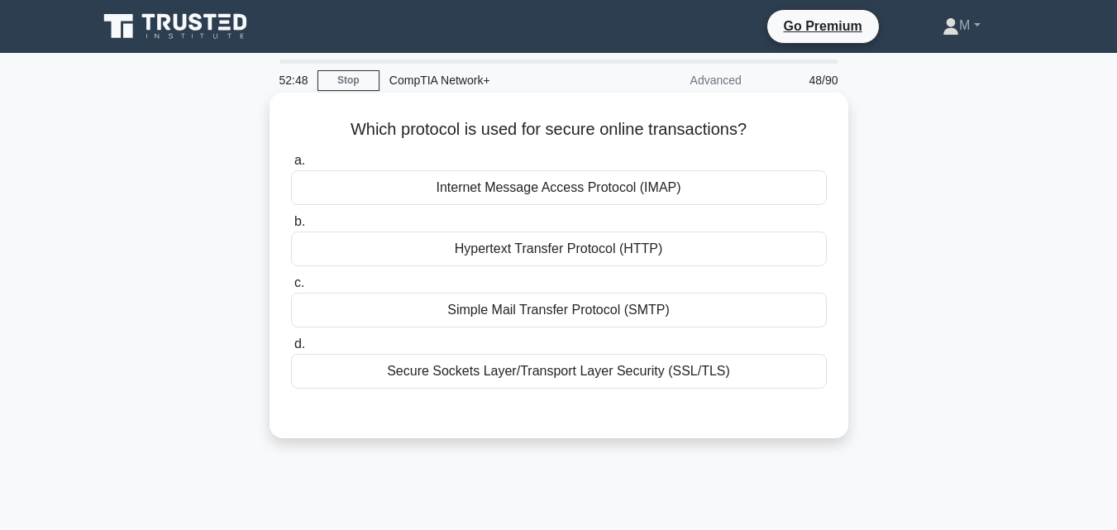
click at [575, 376] on div "Secure Sockets Layer/Transport Layer Security (SSL/TLS)" at bounding box center [559, 371] width 536 height 35
click at [291, 350] on input "d. Secure Sockets Layer/Transport Layer Security (SSL/TLS)" at bounding box center [291, 344] width 0 height 11
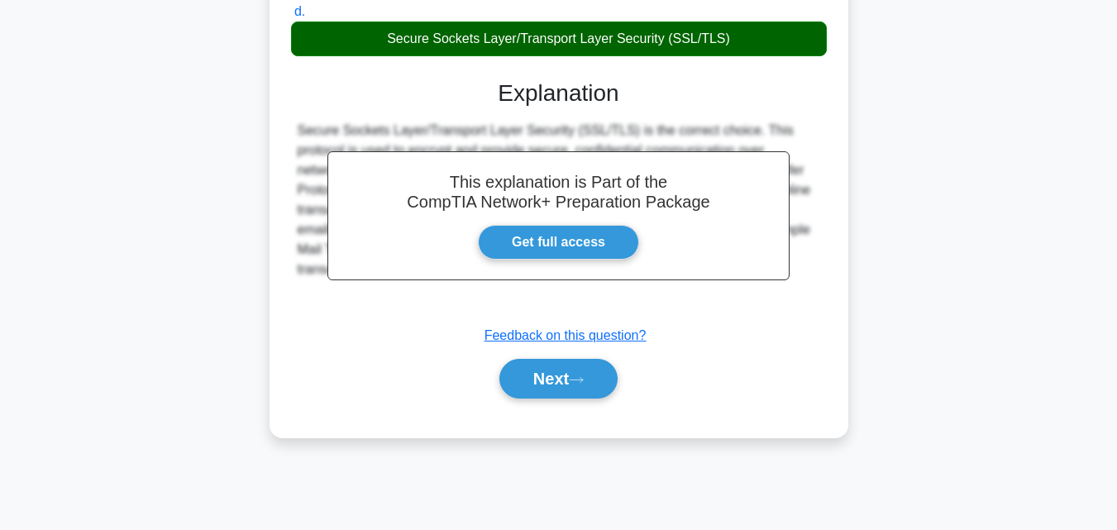
scroll to position [338, 0]
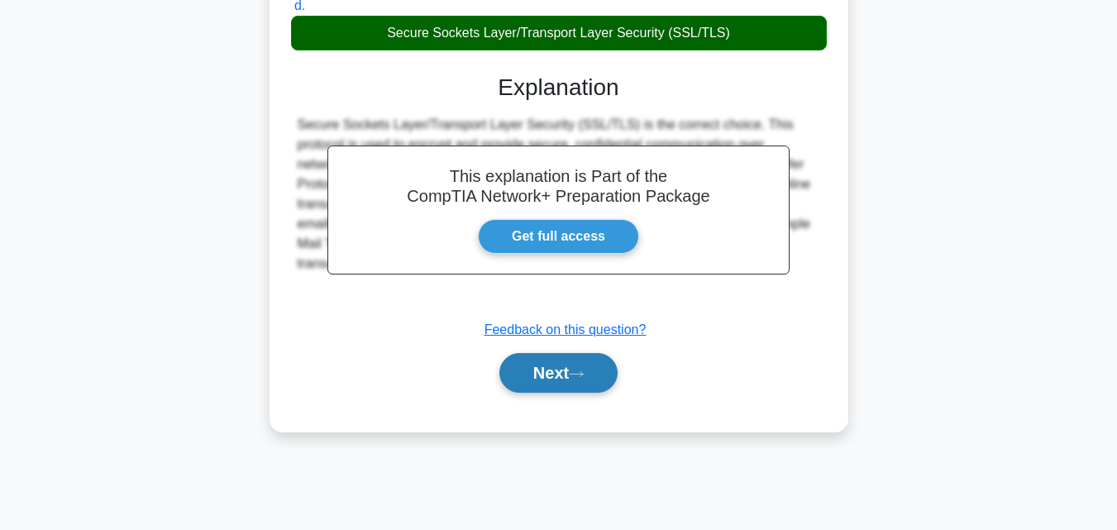
click at [544, 375] on button "Next" at bounding box center [558, 373] width 118 height 40
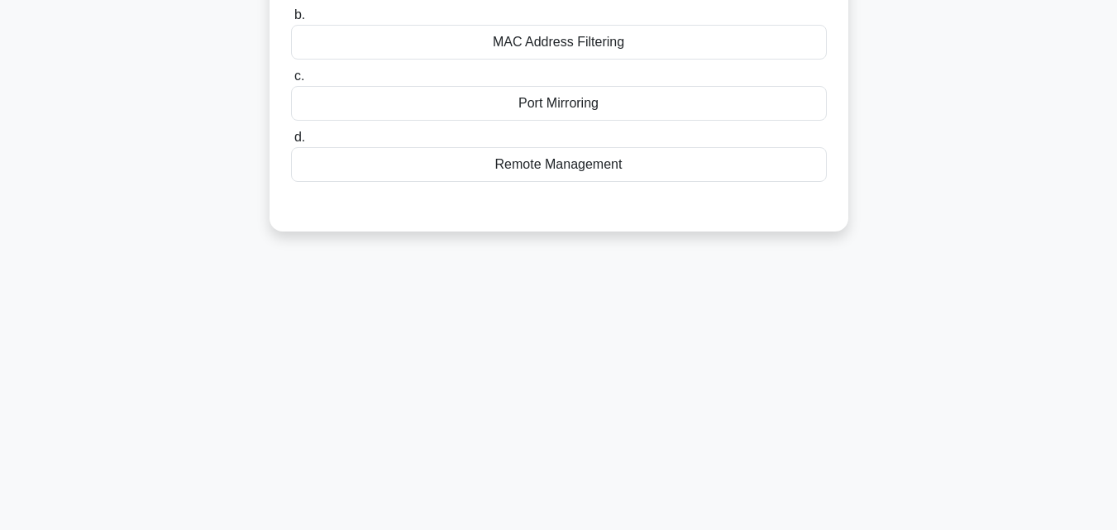
scroll to position [107, 0]
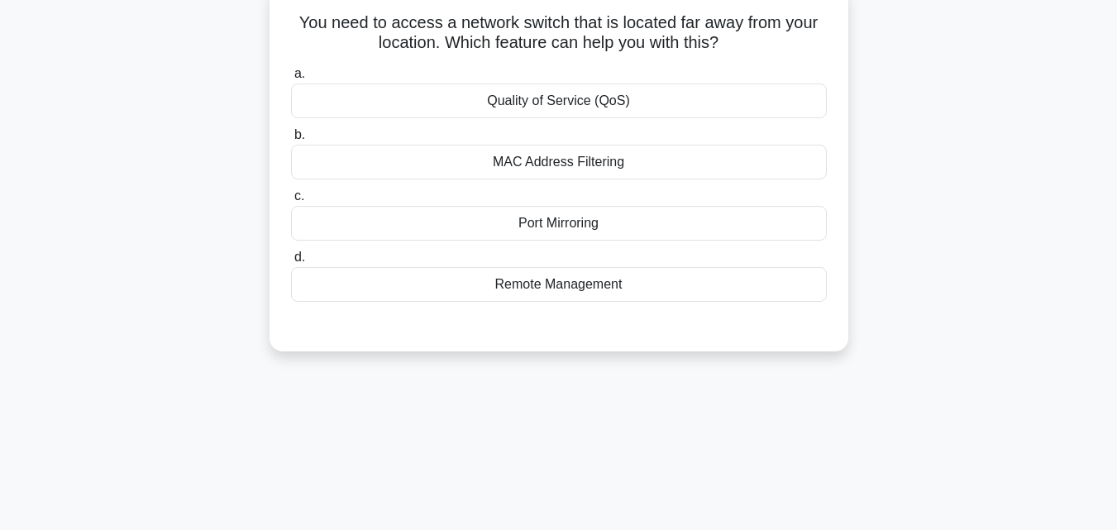
click at [536, 287] on div "Remote Management" at bounding box center [559, 284] width 536 height 35
click at [291, 263] on input "d. Remote Management" at bounding box center [291, 257] width 0 height 11
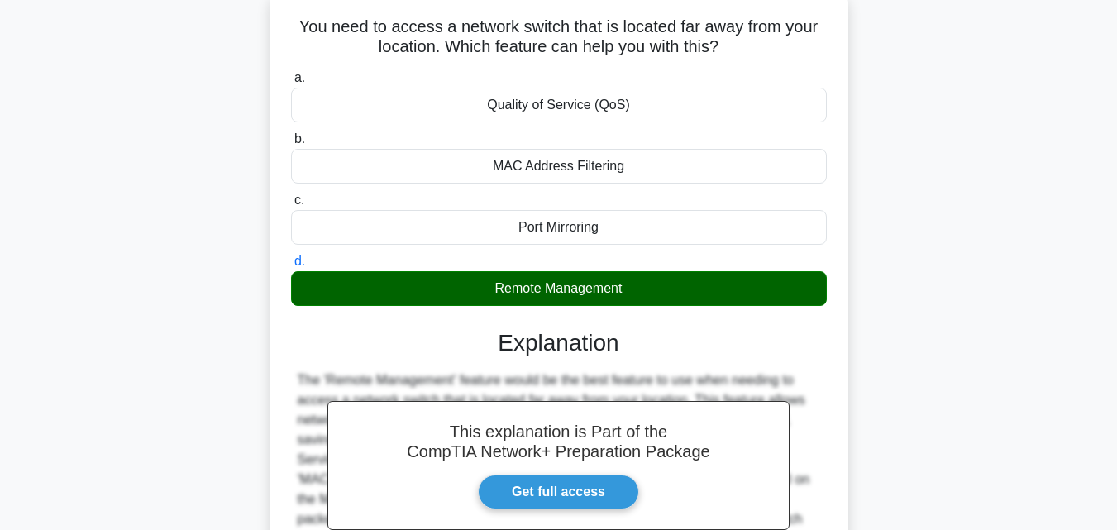
scroll to position [363, 0]
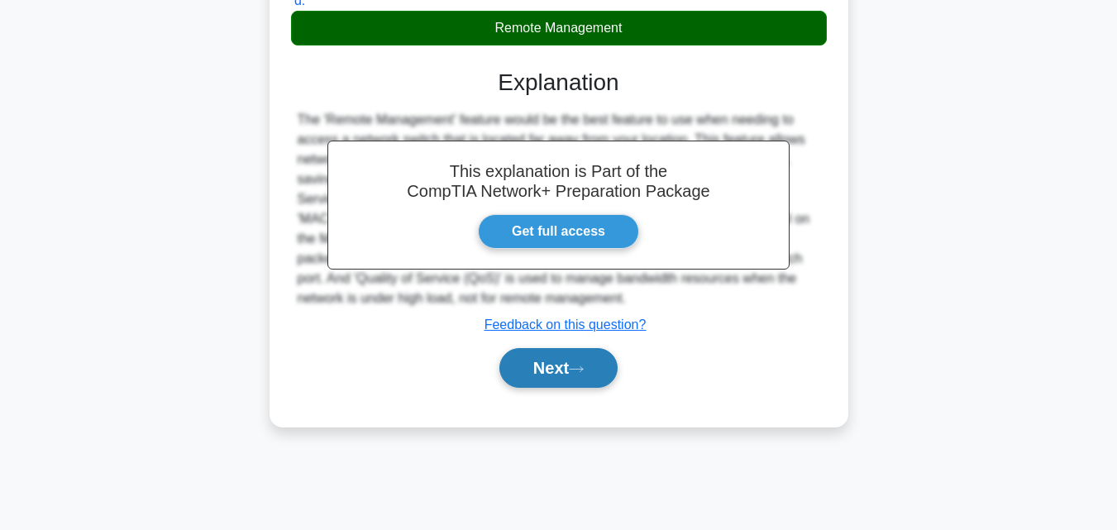
click at [562, 361] on button "Next" at bounding box center [558, 368] width 118 height 40
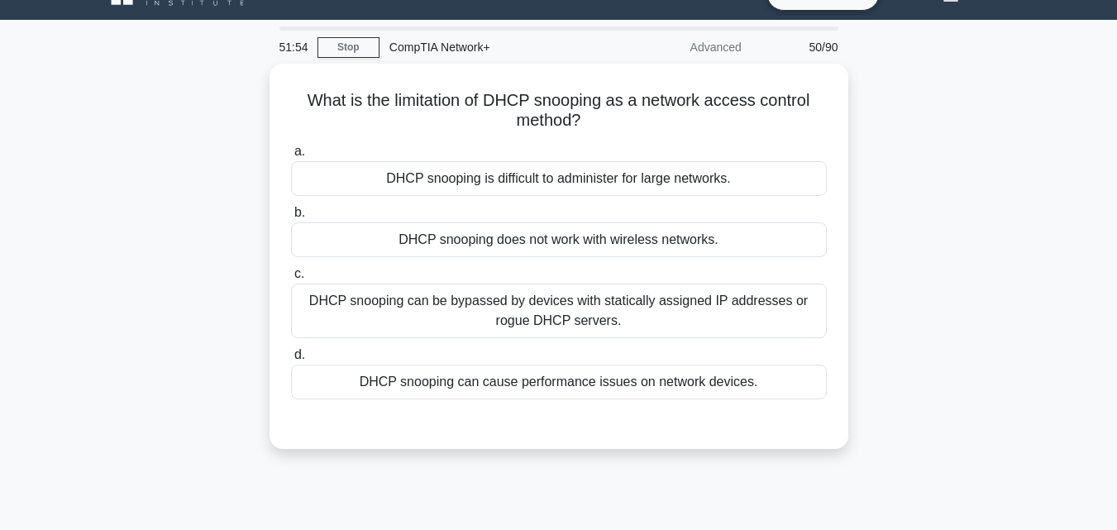
scroll to position [0, 0]
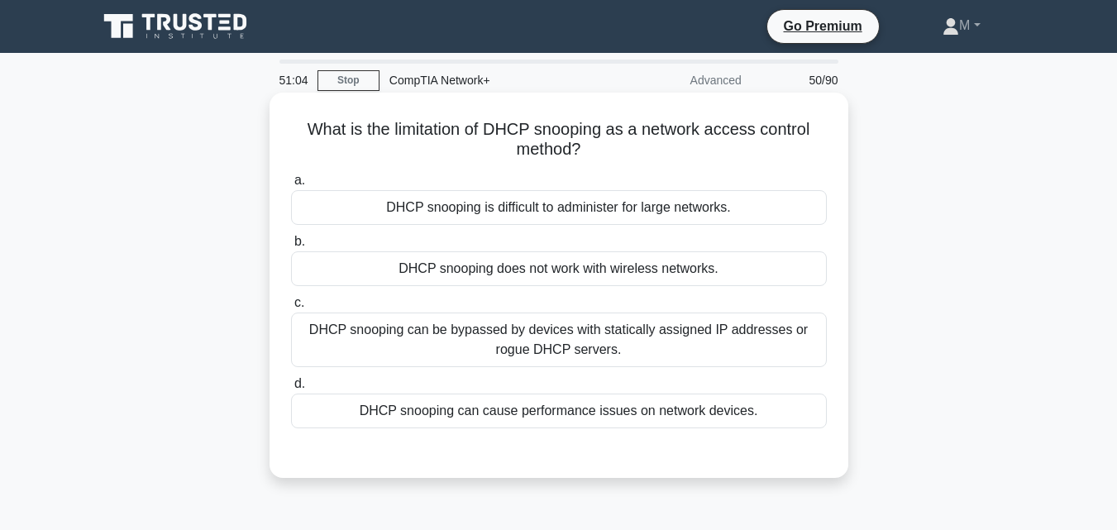
click at [473, 416] on div "DHCP snooping can cause performance issues on network devices." at bounding box center [559, 410] width 536 height 35
click at [291, 389] on input "d. DHCP snooping can cause performance issues on network devices." at bounding box center [291, 384] width 0 height 11
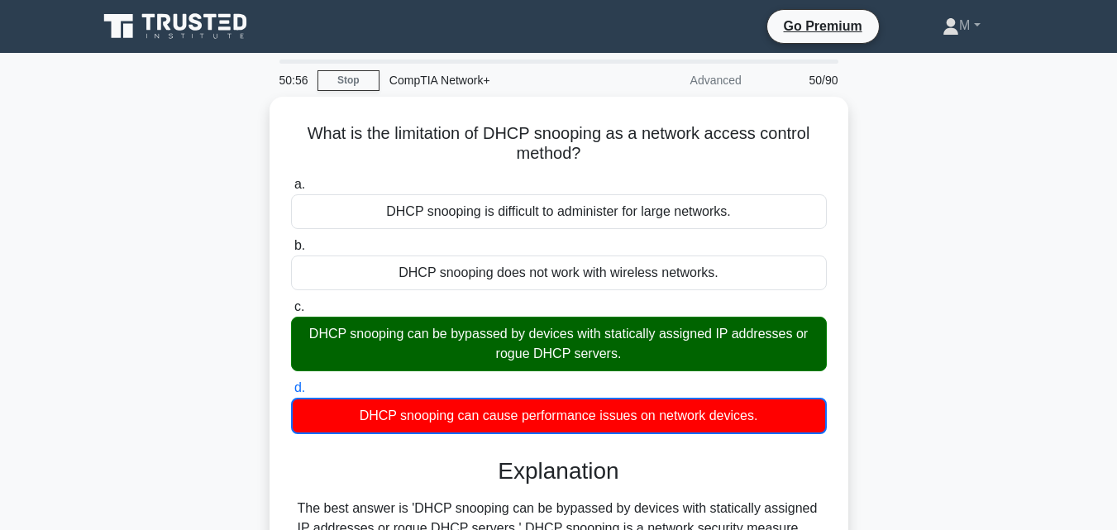
scroll to position [284, 0]
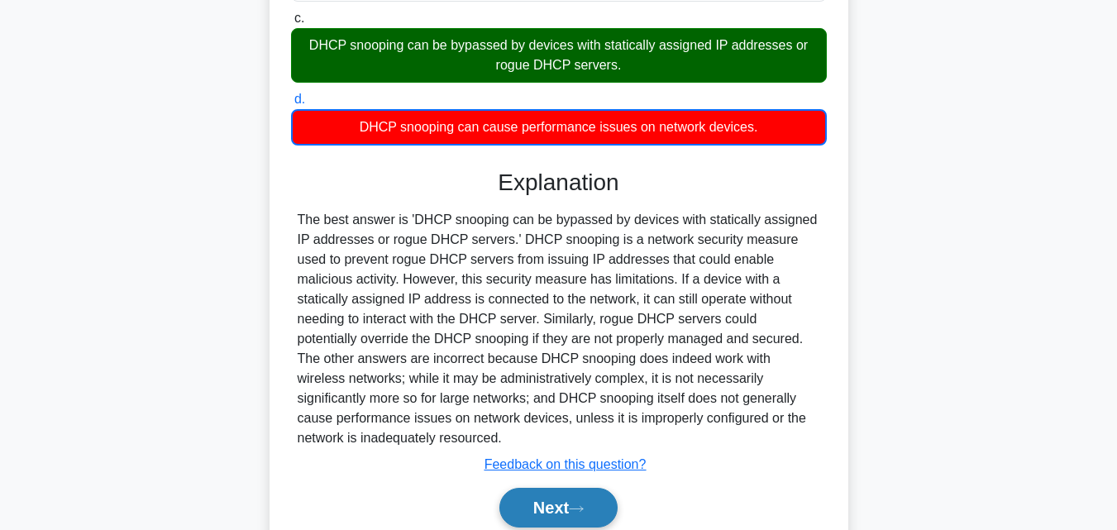
click at [544, 493] on button "Next" at bounding box center [558, 508] width 118 height 40
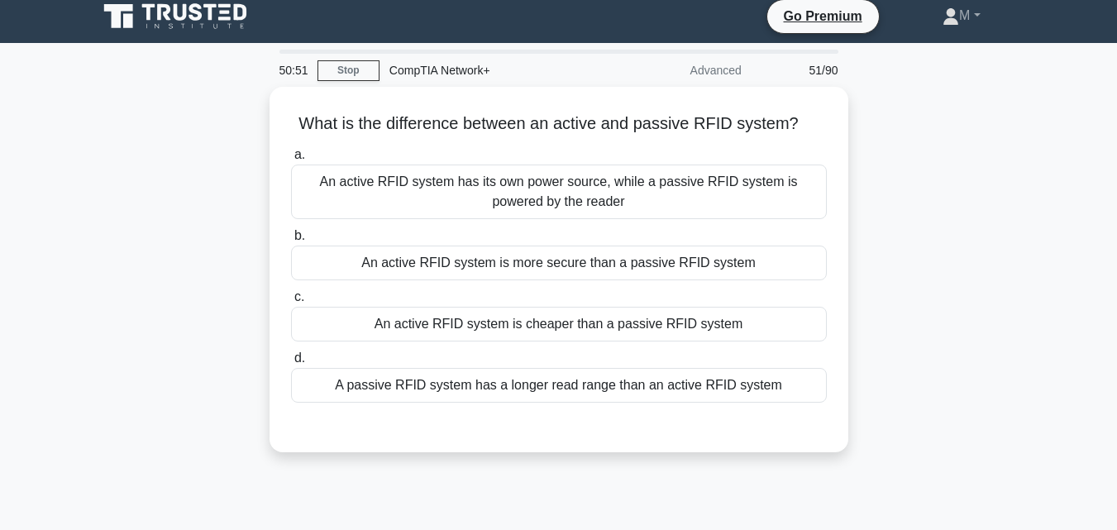
scroll to position [0, 0]
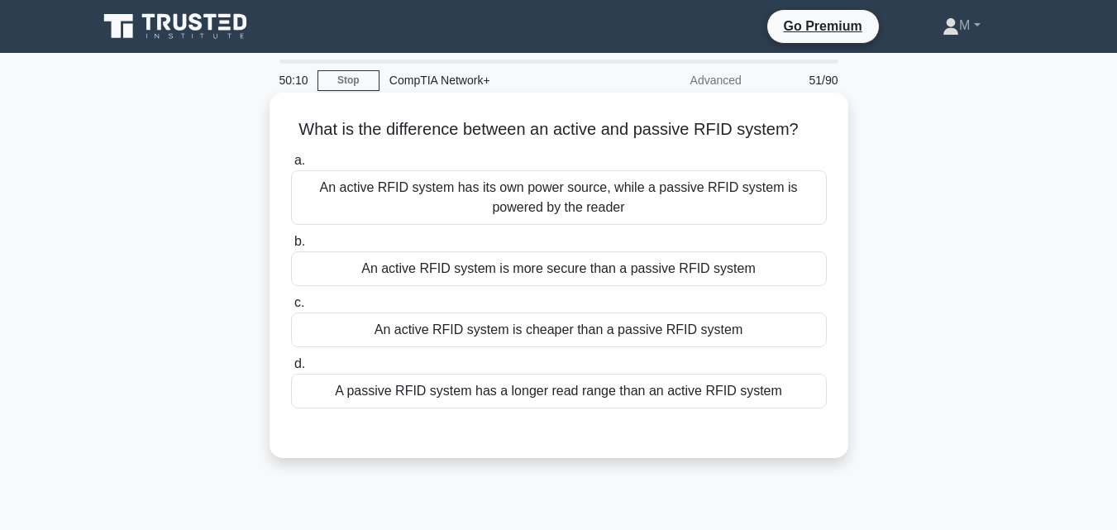
click at [507, 378] on div "A passive RFID system has a longer read range than an active RFID system" at bounding box center [559, 391] width 536 height 35
click at [291, 369] on input "d. A passive RFID system has a longer read range than an active RFID system" at bounding box center [291, 364] width 0 height 11
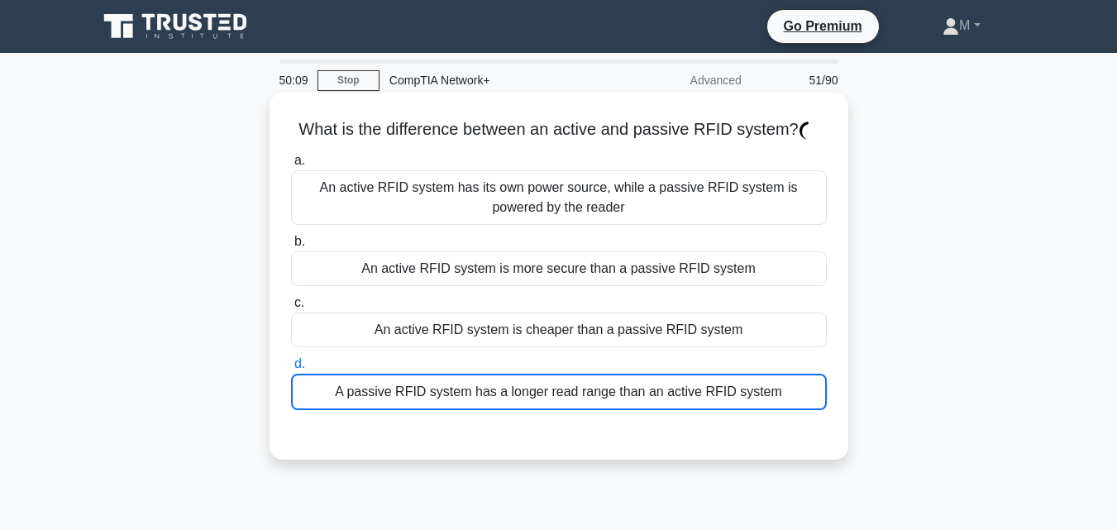
click at [507, 378] on div "A passive RFID system has a longer read range than an active RFID system" at bounding box center [559, 392] width 536 height 36
click at [291, 369] on input "d. A passive RFID system has a longer read range than an active RFID system" at bounding box center [291, 364] width 0 height 11
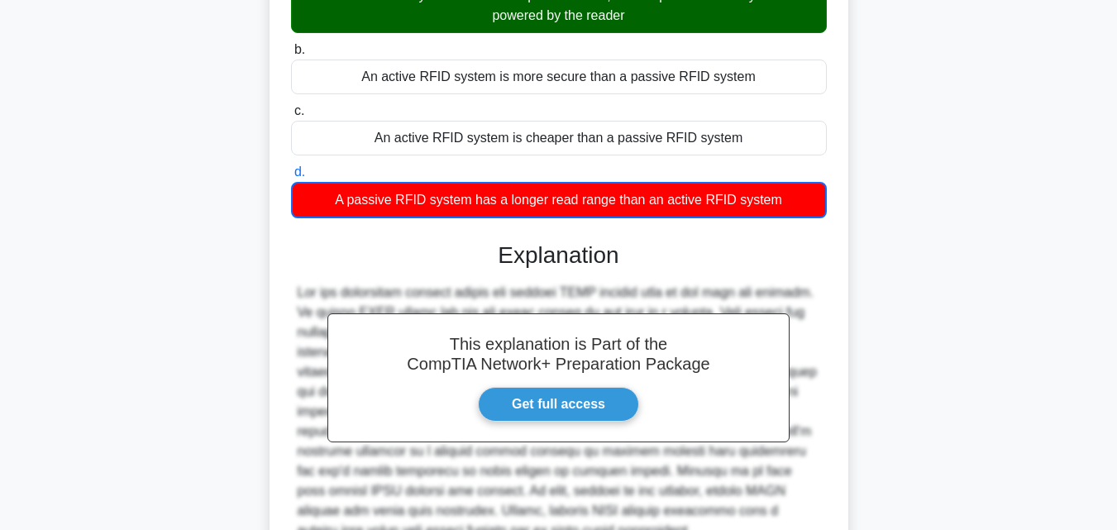
scroll to position [363, 0]
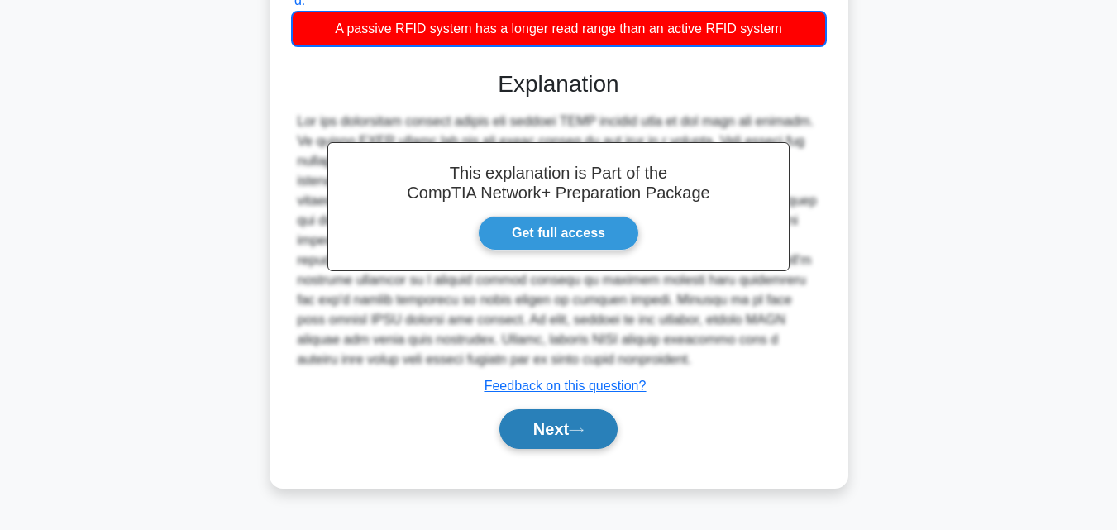
click at [553, 432] on button "Next" at bounding box center [558, 429] width 118 height 40
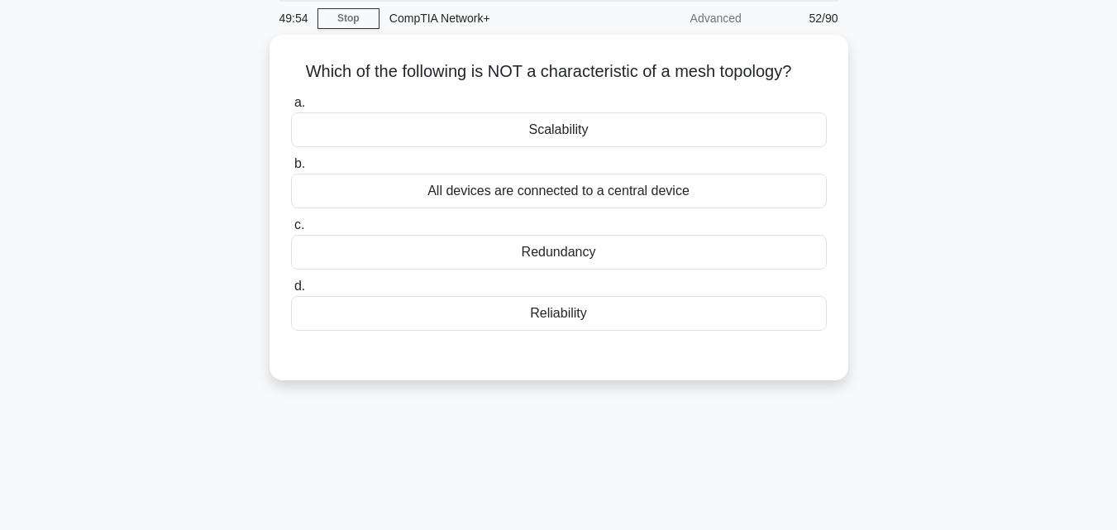
scroll to position [0, 0]
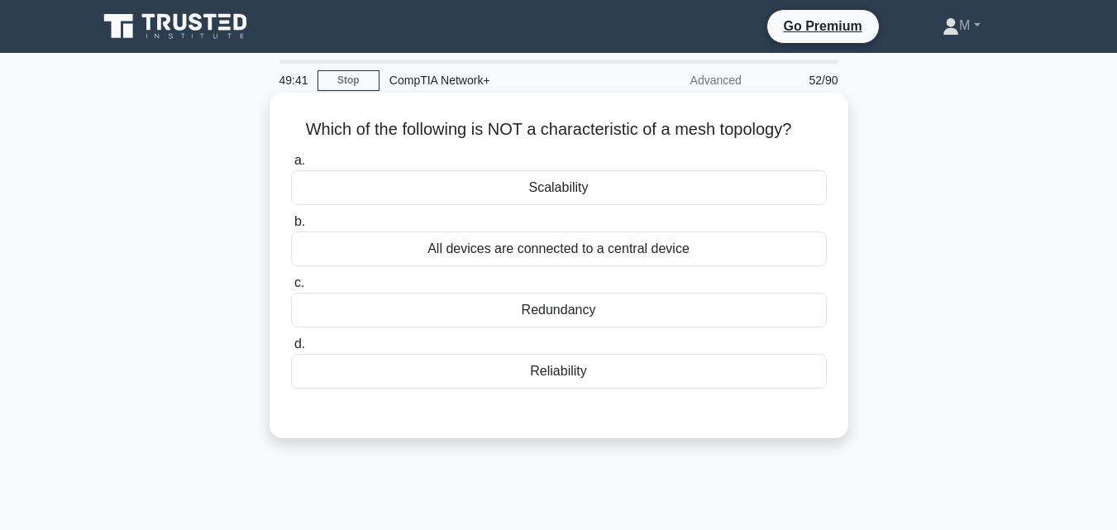
click at [617, 253] on div "All devices are connected to a central device" at bounding box center [559, 248] width 536 height 35
click at [291, 227] on input "b. All devices are connected to a central device" at bounding box center [291, 222] width 0 height 11
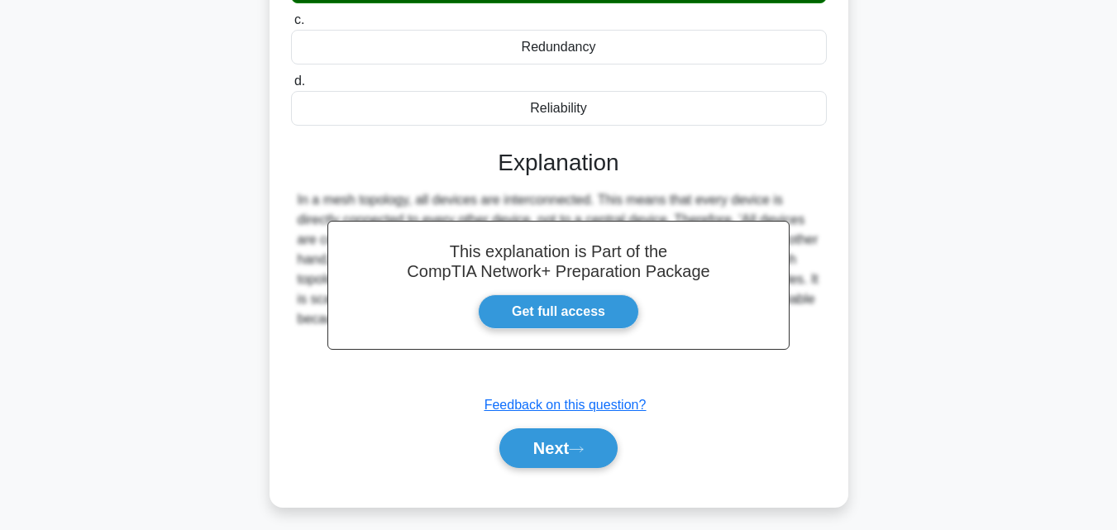
scroll to position [265, 0]
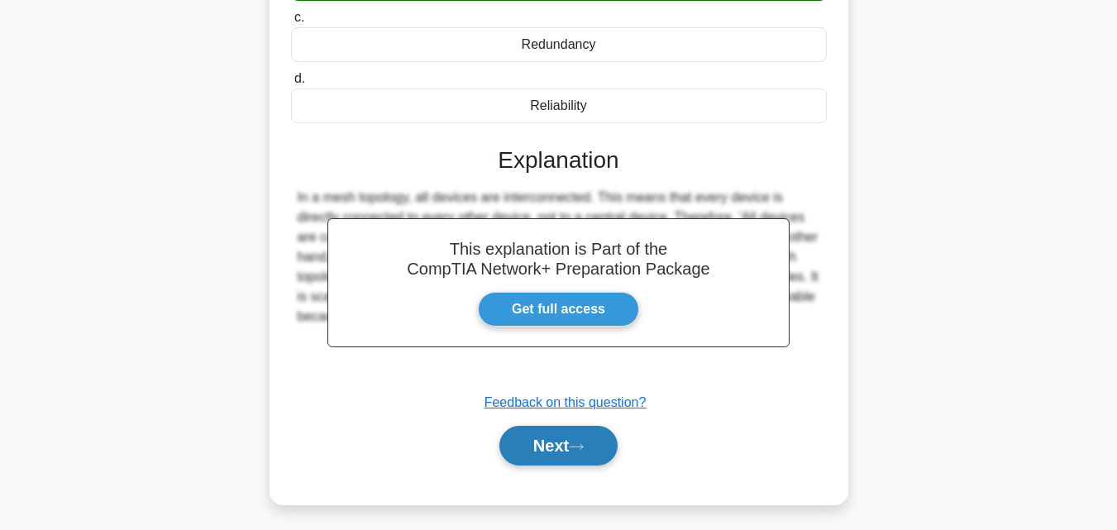
click at [577, 453] on button "Next" at bounding box center [558, 446] width 118 height 40
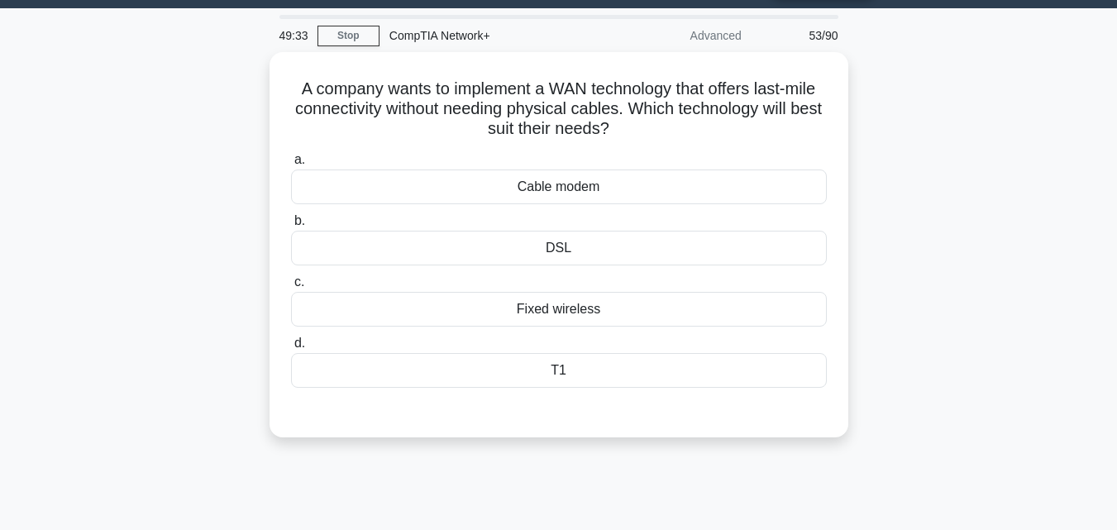
scroll to position [28, 0]
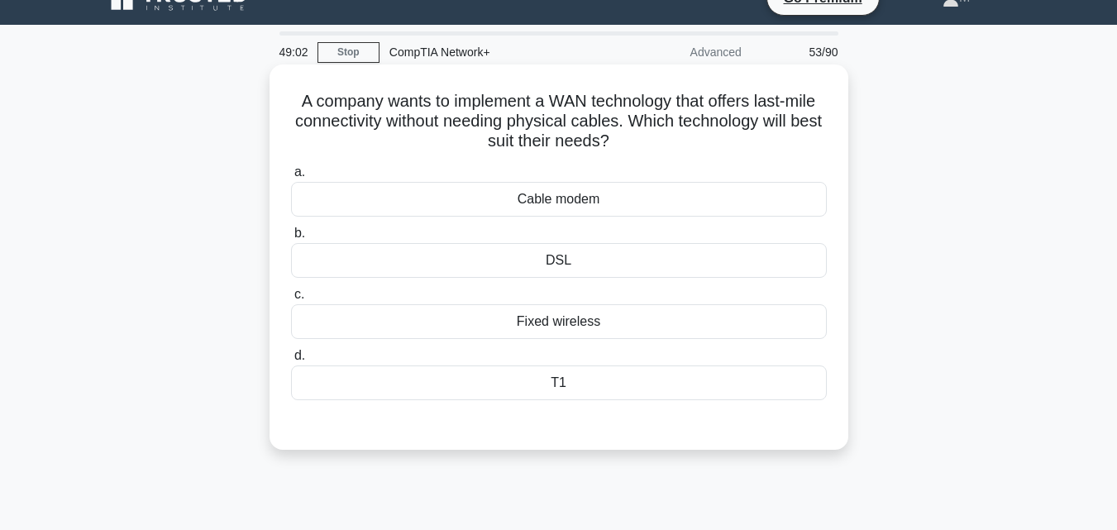
click at [558, 384] on div "T1" at bounding box center [559, 382] width 536 height 35
click at [291, 361] on input "d. T1" at bounding box center [291, 355] width 0 height 11
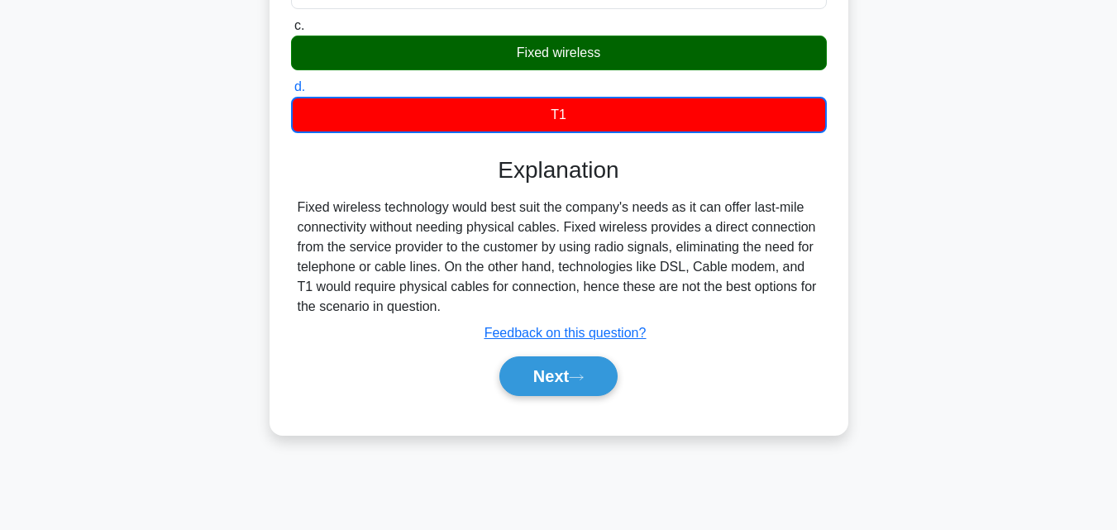
scroll to position [314, 0]
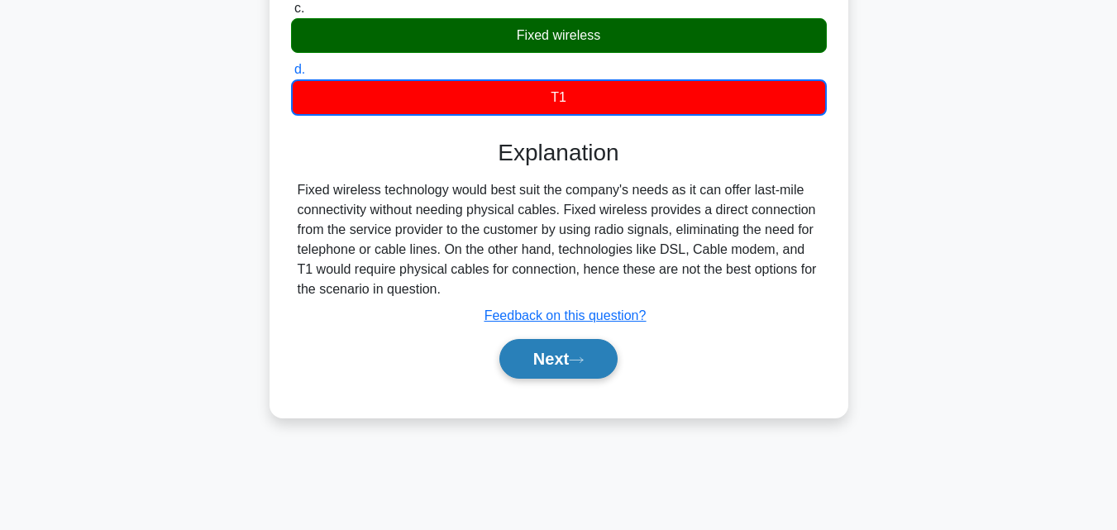
click at [569, 365] on button "Next" at bounding box center [558, 359] width 118 height 40
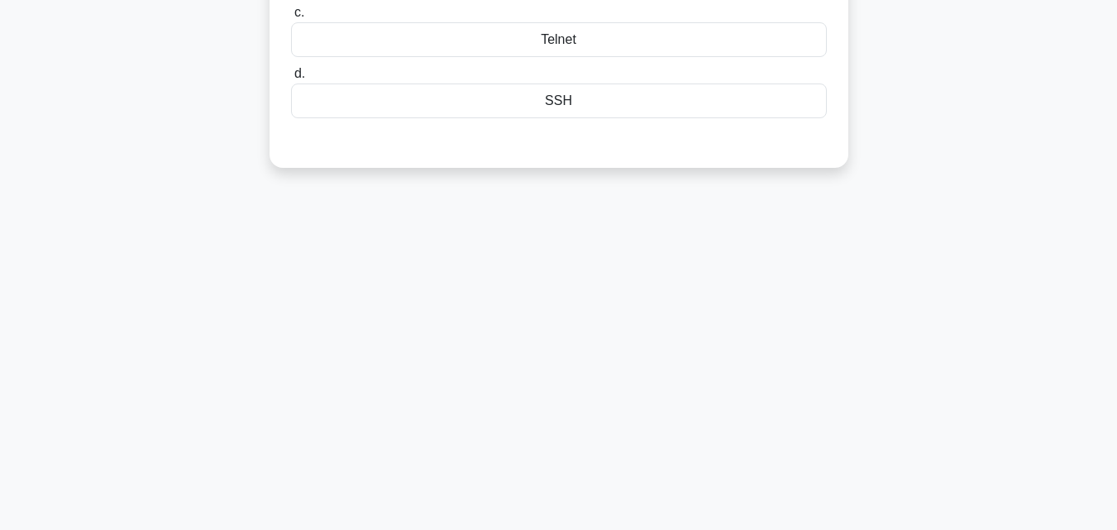
scroll to position [81, 0]
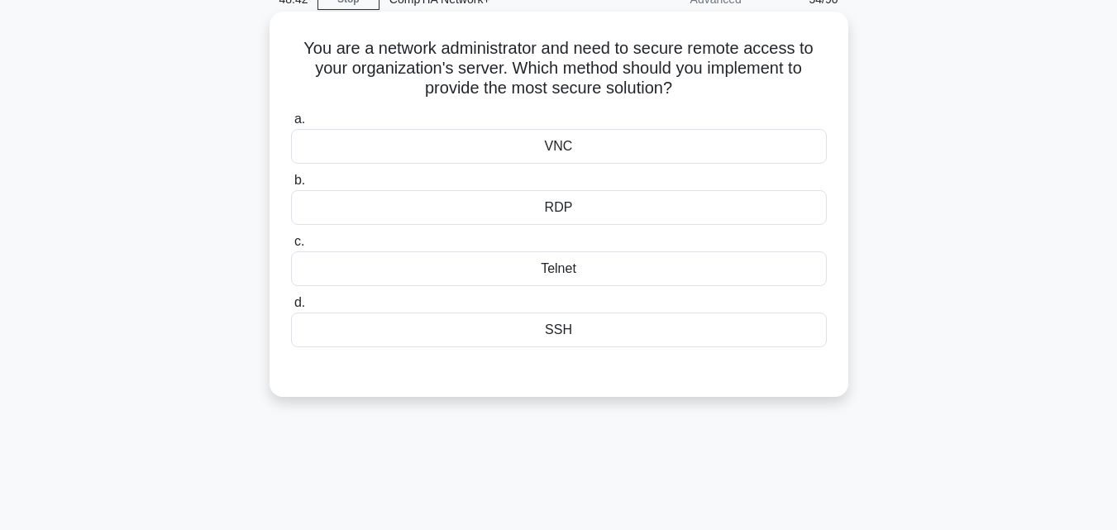
click at [562, 334] on div "SSH" at bounding box center [559, 329] width 536 height 35
click at [291, 308] on input "d. SSH" at bounding box center [291, 303] width 0 height 11
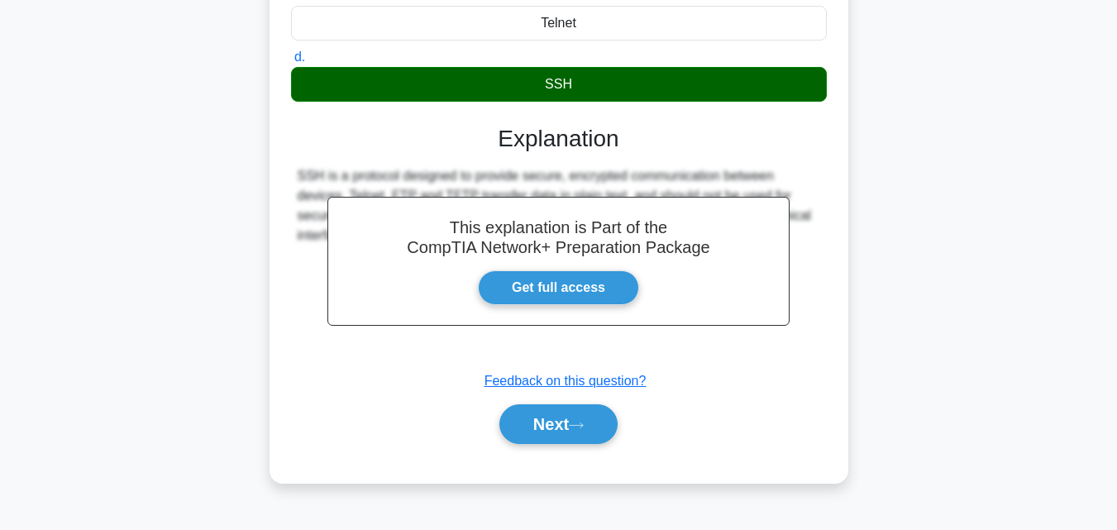
scroll to position [363, 0]
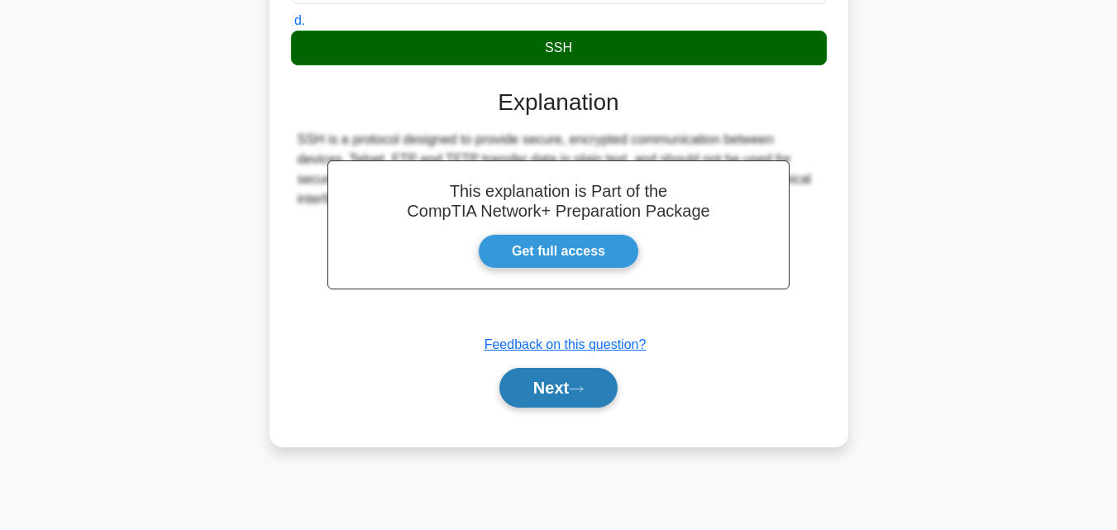
click at [559, 405] on button "Next" at bounding box center [558, 388] width 118 height 40
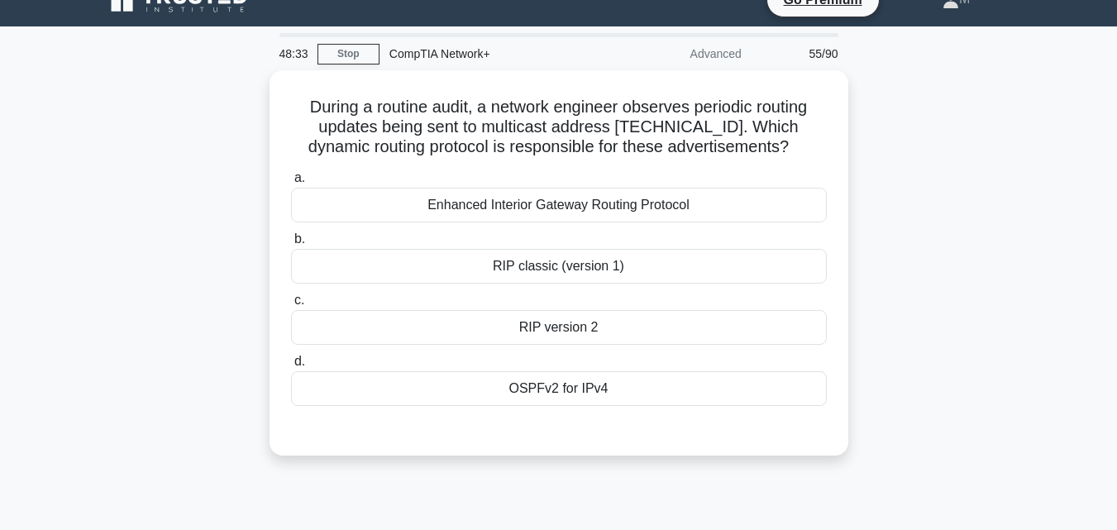
scroll to position [17, 0]
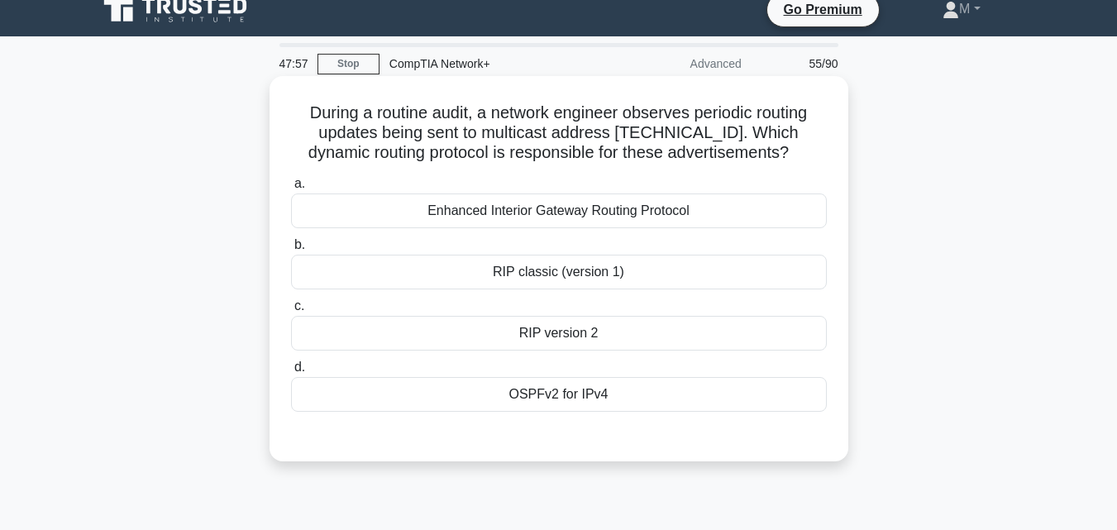
click at [561, 217] on div "Enhanced Interior Gateway Routing Protocol" at bounding box center [559, 210] width 536 height 35
click at [291, 189] on input "a. Enhanced Interior Gateway Routing Protocol" at bounding box center [291, 184] width 0 height 11
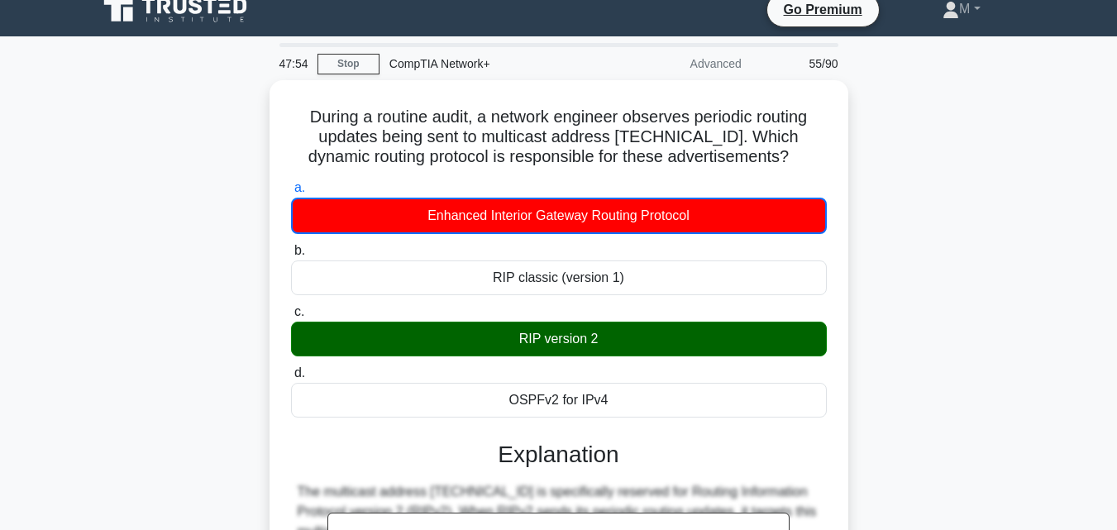
scroll to position [321, 0]
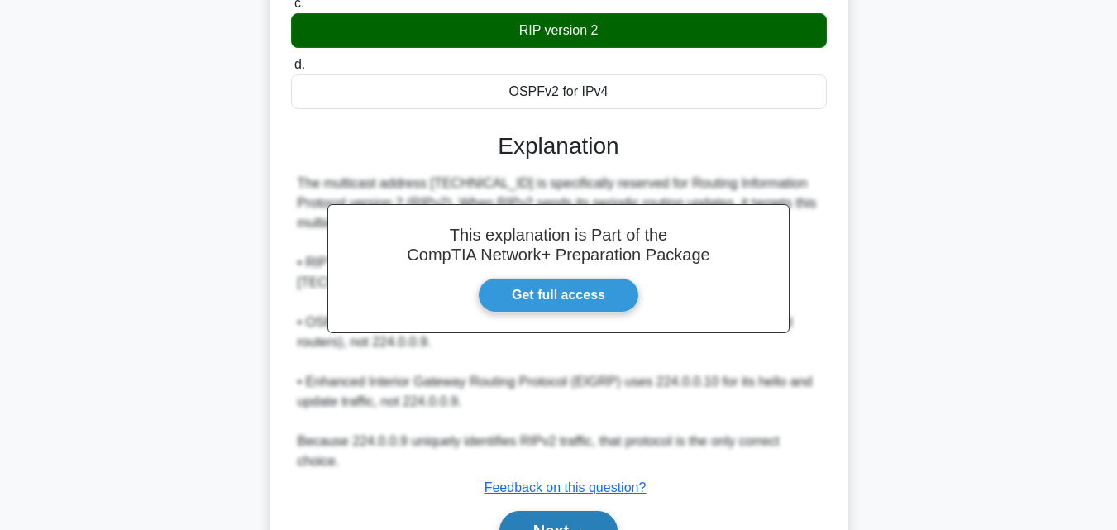
click at [582, 527] on icon at bounding box center [576, 531] width 15 height 9
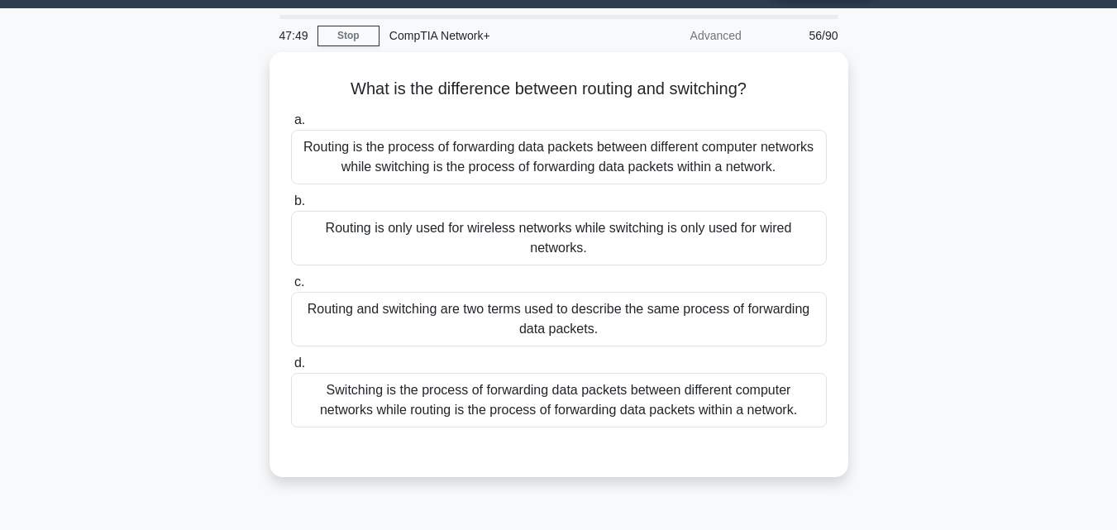
scroll to position [42, 0]
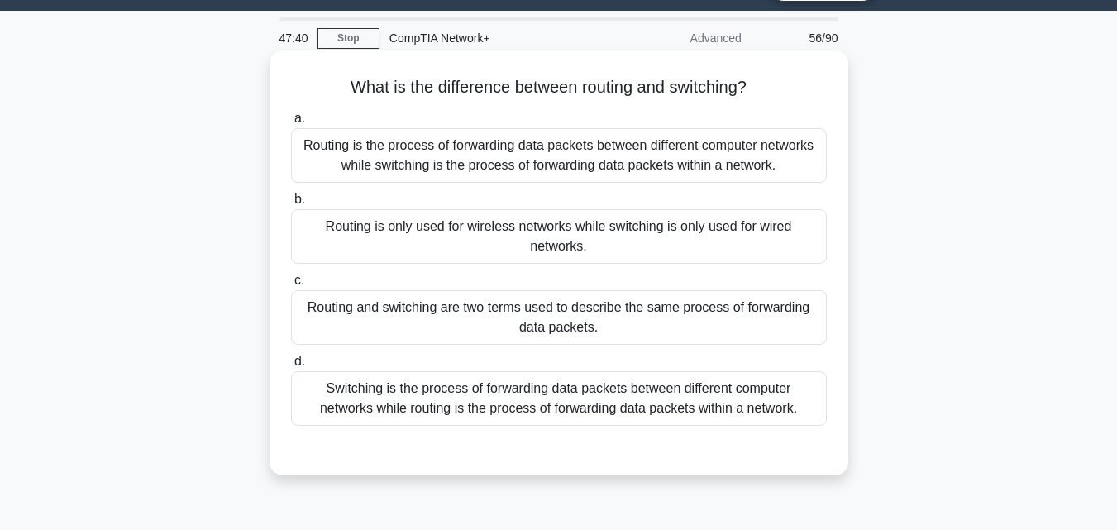
click at [560, 170] on div "Routing is the process of forwarding data packets between different computer ne…" at bounding box center [559, 155] width 536 height 55
click at [291, 124] on input "a. Routing is the process of forwarding data packets between different computer…" at bounding box center [291, 118] width 0 height 11
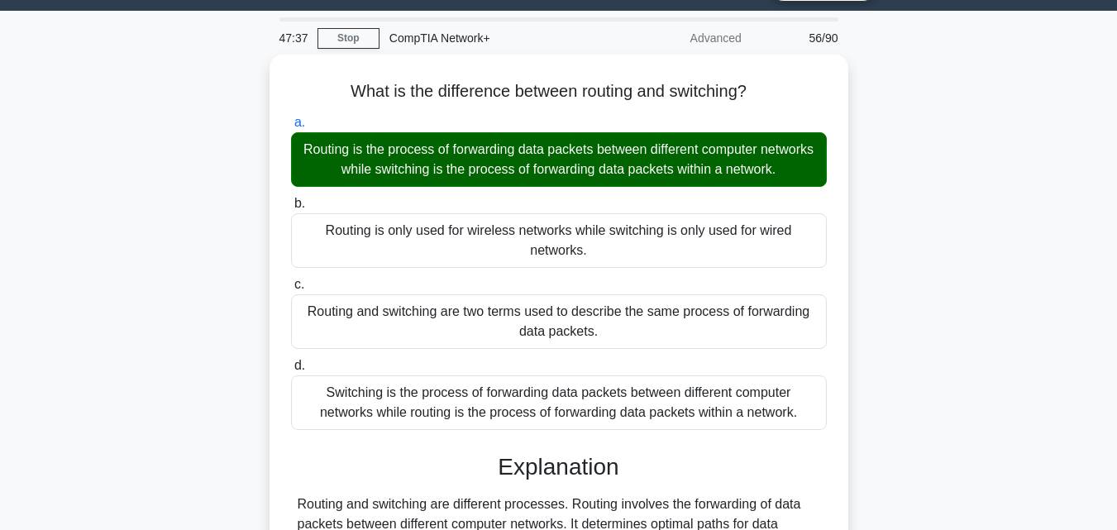
scroll to position [363, 0]
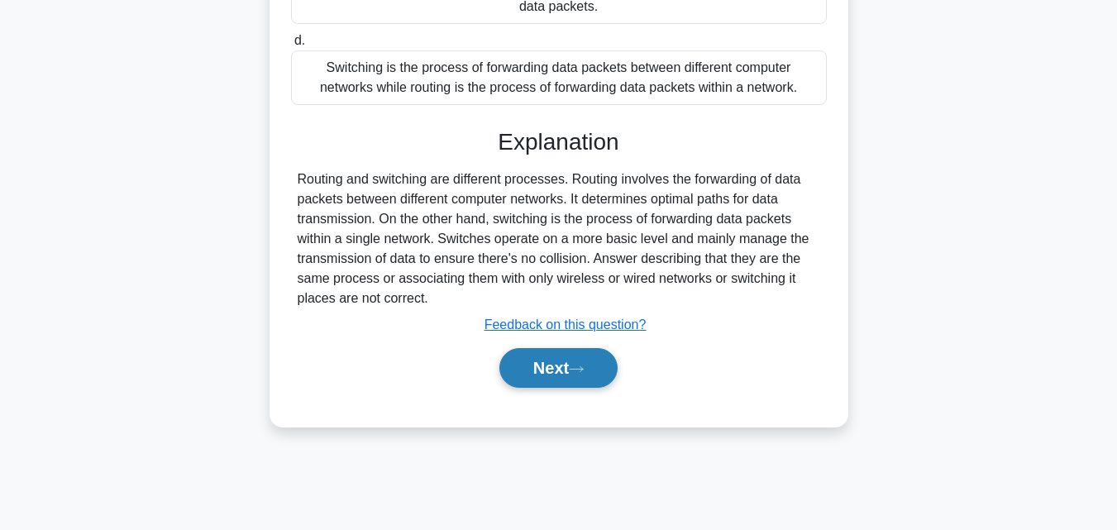
click at [539, 369] on button "Next" at bounding box center [558, 368] width 118 height 40
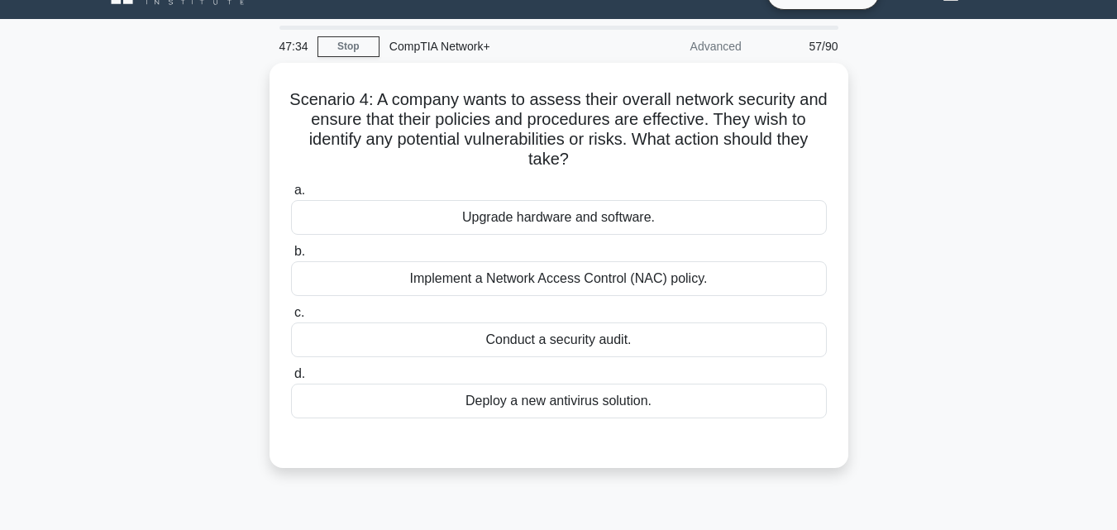
scroll to position [0, 0]
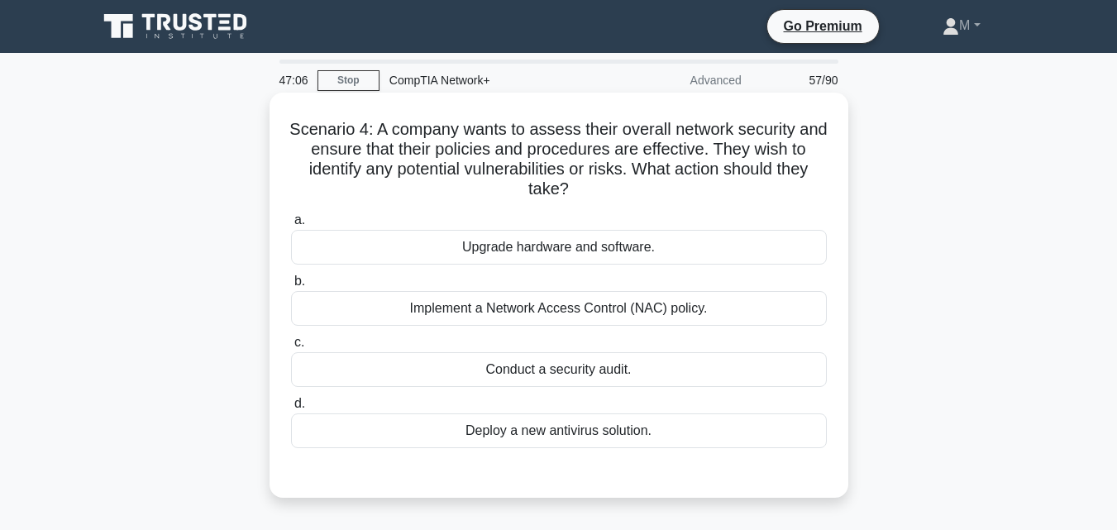
click at [603, 374] on div "Conduct a security audit." at bounding box center [559, 369] width 536 height 35
click at [291, 348] on input "c. Conduct a security audit." at bounding box center [291, 342] width 0 height 11
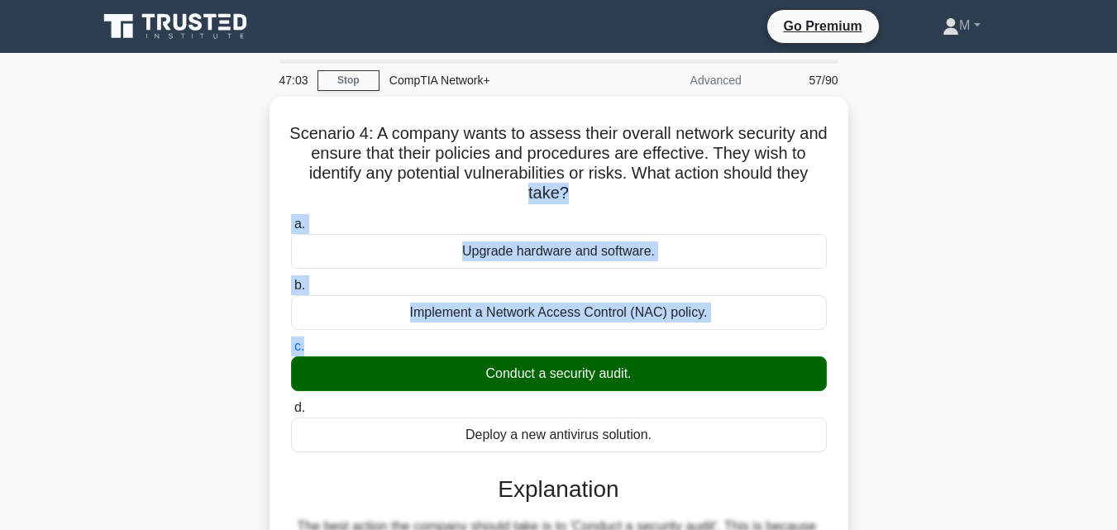
drag, startPoint x: 1113, startPoint y: 173, endPoint x: 1127, endPoint y: 352, distance: 179.8
click at [1116, 352] on html "Go Premium M" at bounding box center [558, 499] width 1117 height 999
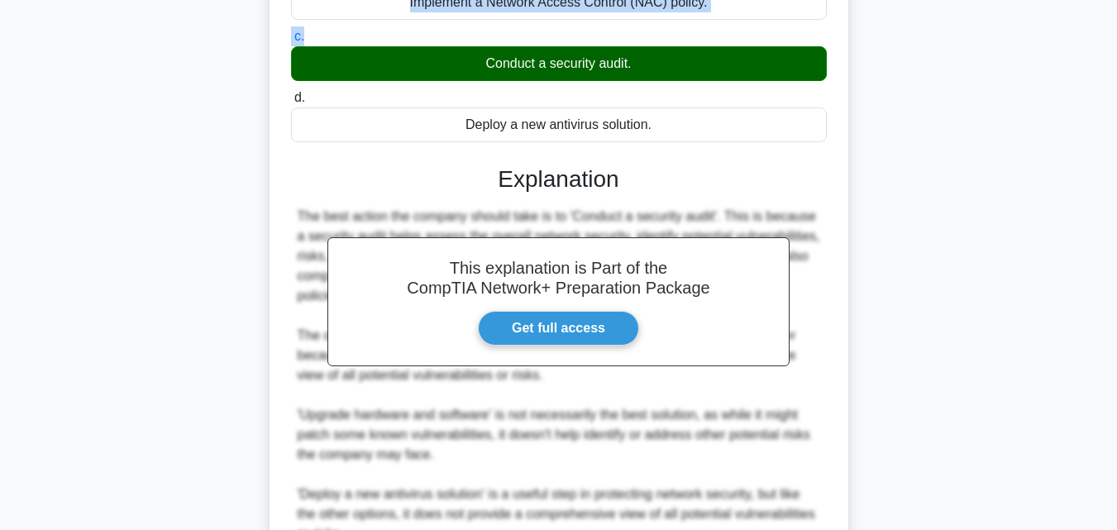
scroll to position [470, 0]
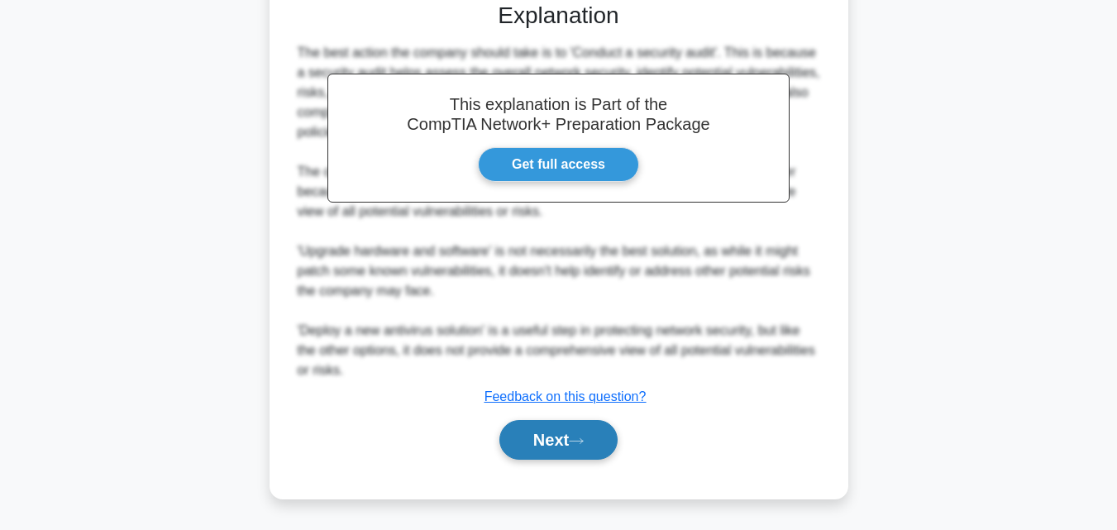
click at [549, 438] on button "Next" at bounding box center [558, 440] width 118 height 40
click at [536, 436] on button "Next" at bounding box center [558, 440] width 118 height 40
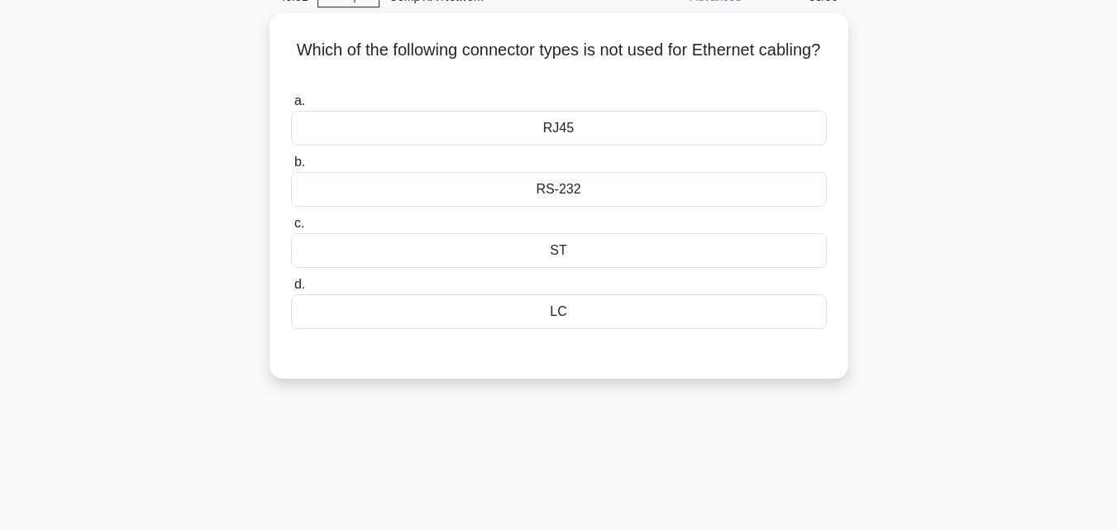
scroll to position [0, 0]
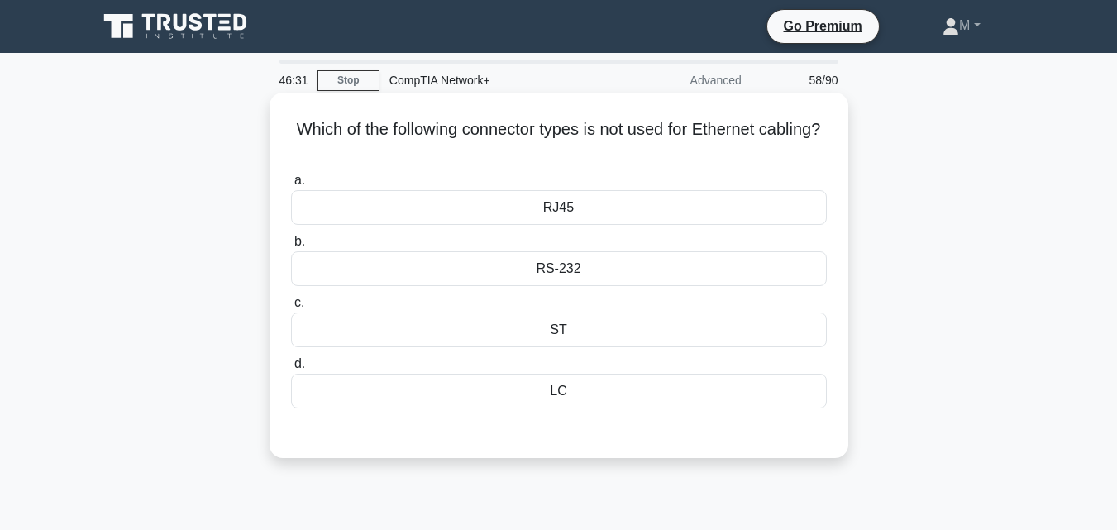
click at [558, 393] on div "LC" at bounding box center [559, 391] width 536 height 35
click at [291, 369] on input "d. LC" at bounding box center [291, 364] width 0 height 11
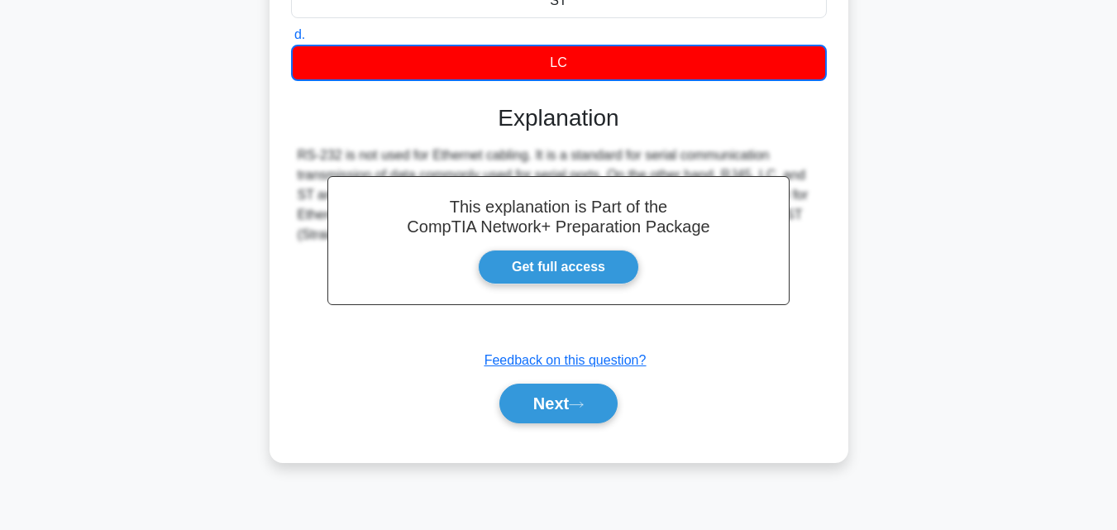
scroll to position [363, 0]
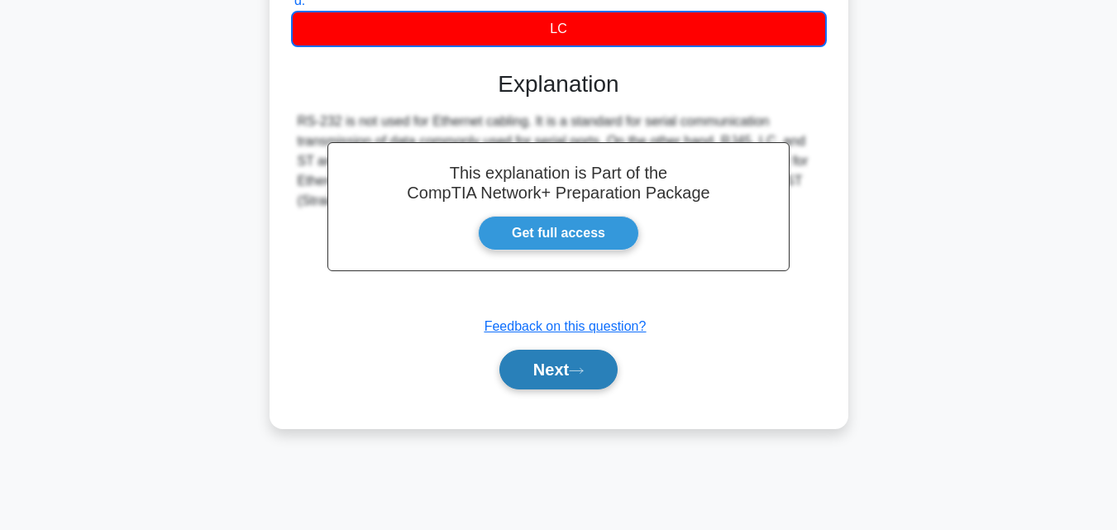
click at [544, 370] on button "Next" at bounding box center [558, 370] width 118 height 40
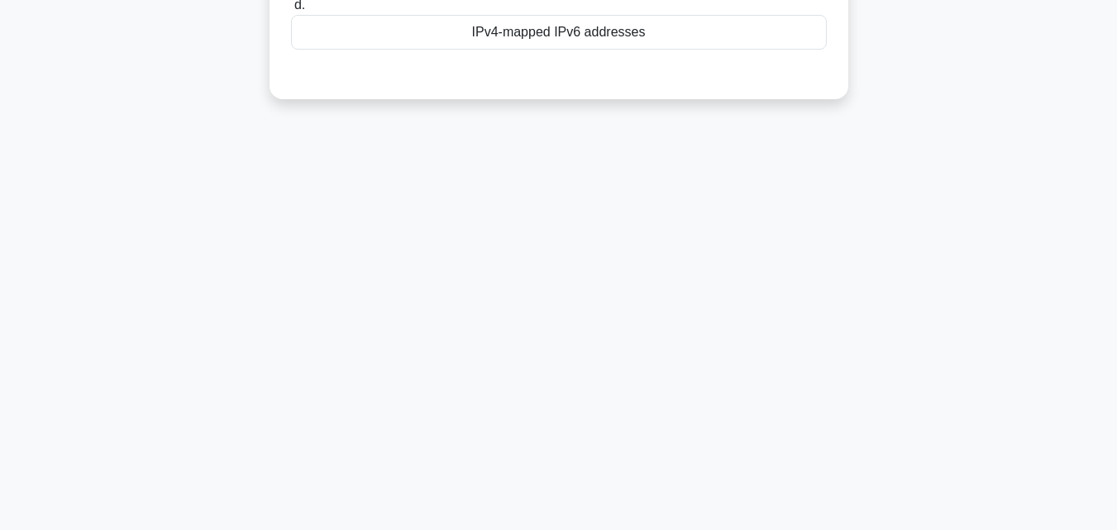
scroll to position [0, 0]
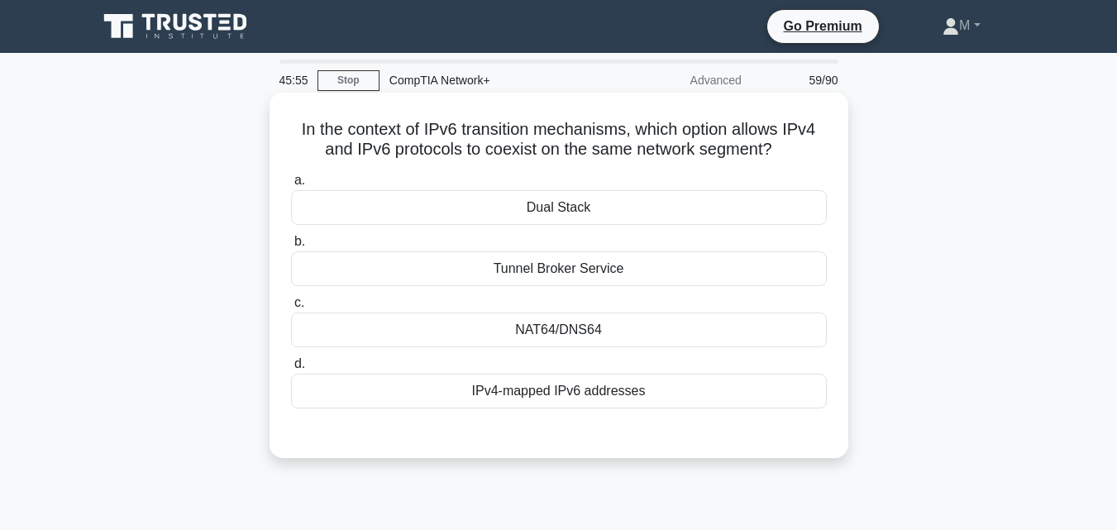
click at [579, 396] on div "IPv4-mapped IPv6 addresses" at bounding box center [559, 391] width 536 height 35
click at [291, 369] on input "d. IPv4-mapped IPv6 addresses" at bounding box center [291, 364] width 0 height 11
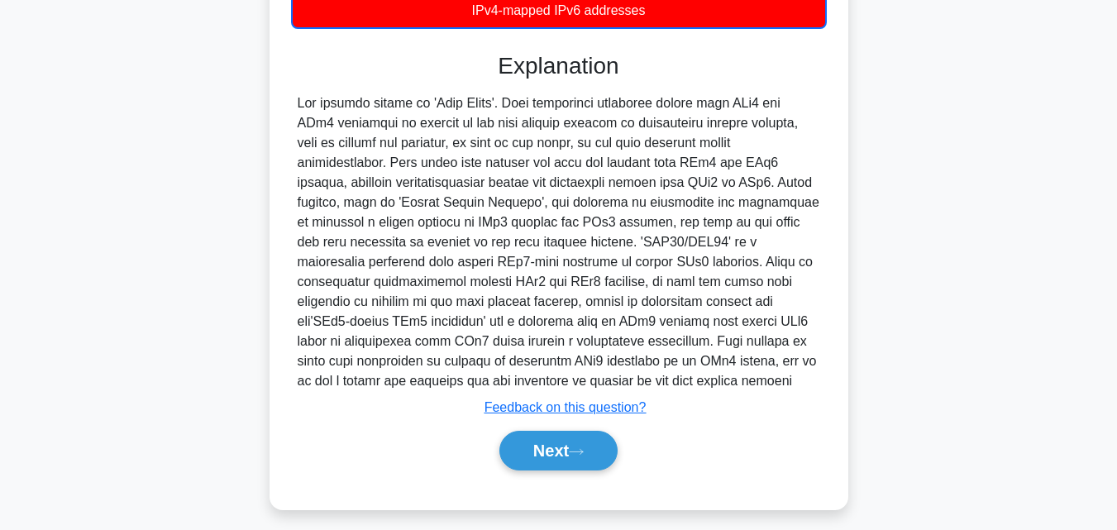
scroll to position [393, 0]
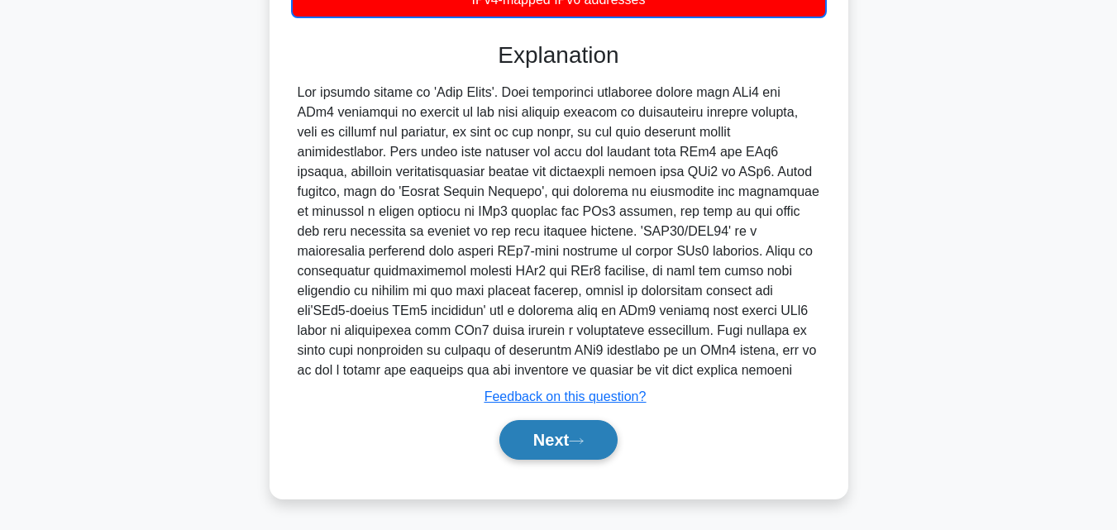
click at [541, 452] on button "Next" at bounding box center [558, 440] width 118 height 40
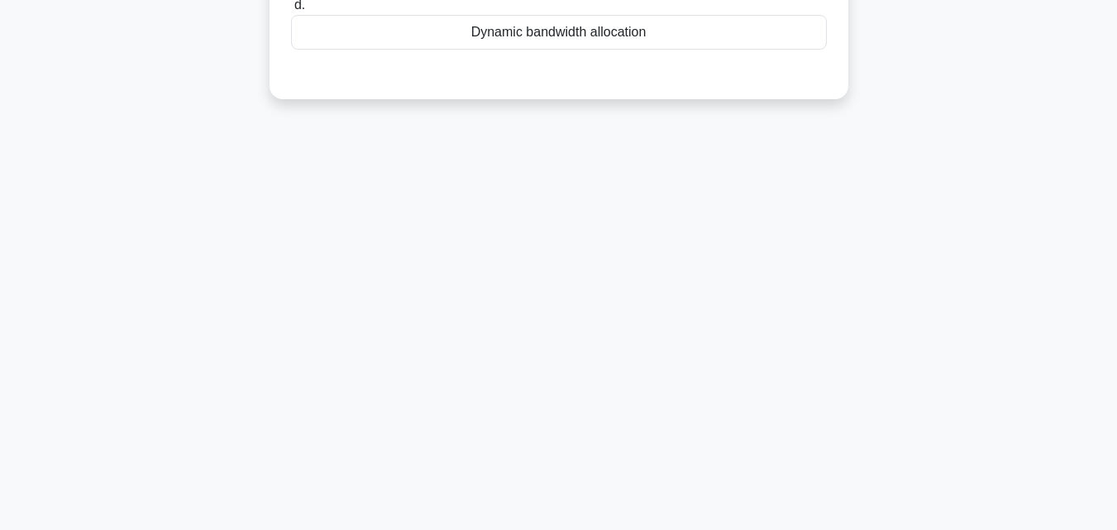
scroll to position [12, 0]
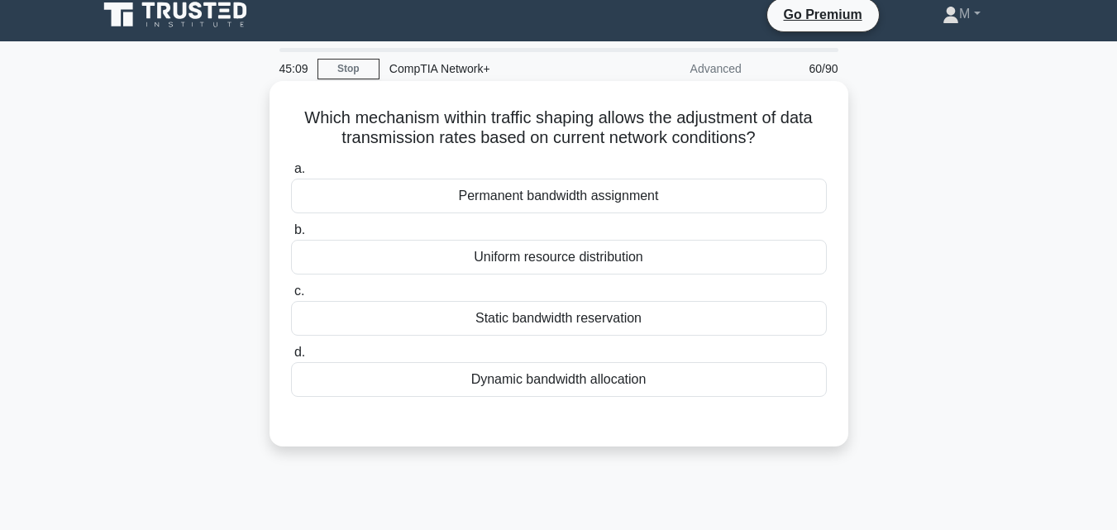
click at [589, 379] on div "Dynamic bandwidth allocation" at bounding box center [559, 379] width 536 height 35
click at [291, 358] on input "d. Dynamic bandwidth allocation" at bounding box center [291, 352] width 0 height 11
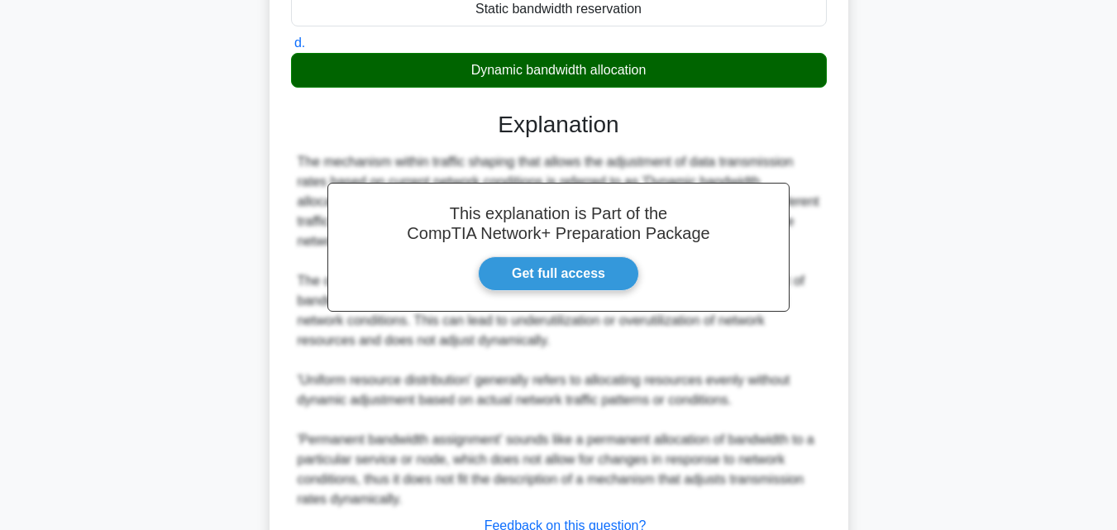
scroll to position [450, 0]
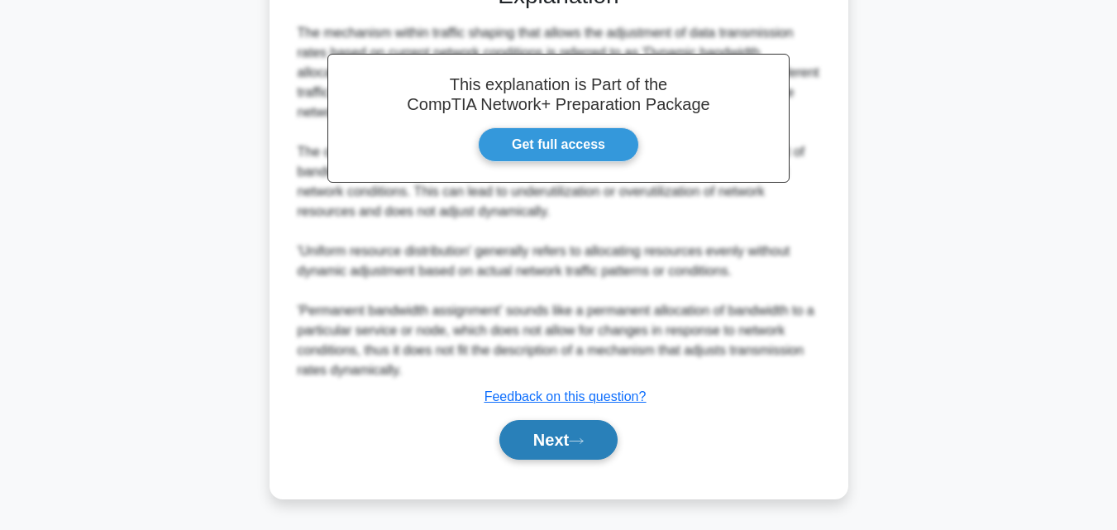
click at [572, 440] on button "Next" at bounding box center [558, 440] width 118 height 40
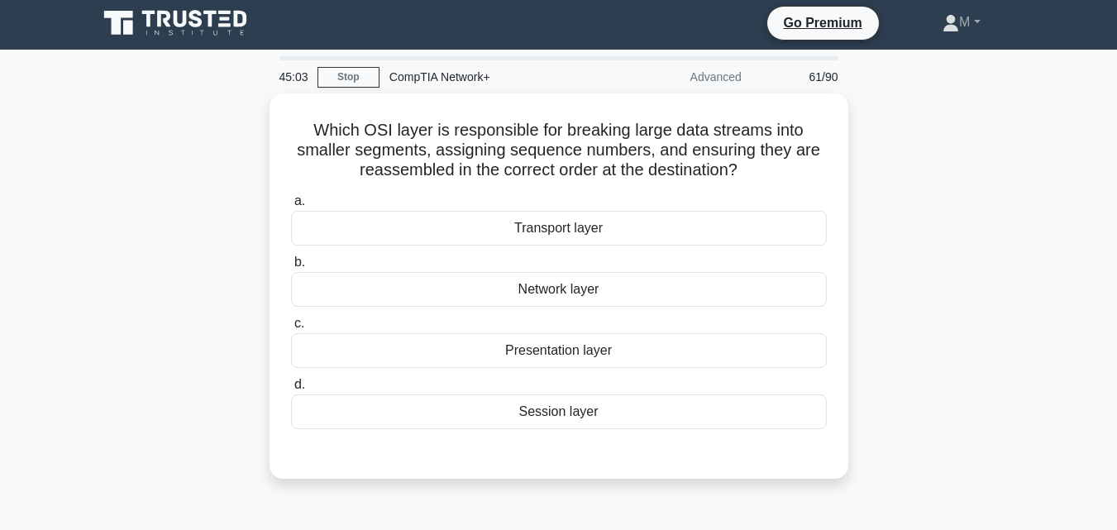
scroll to position [0, 0]
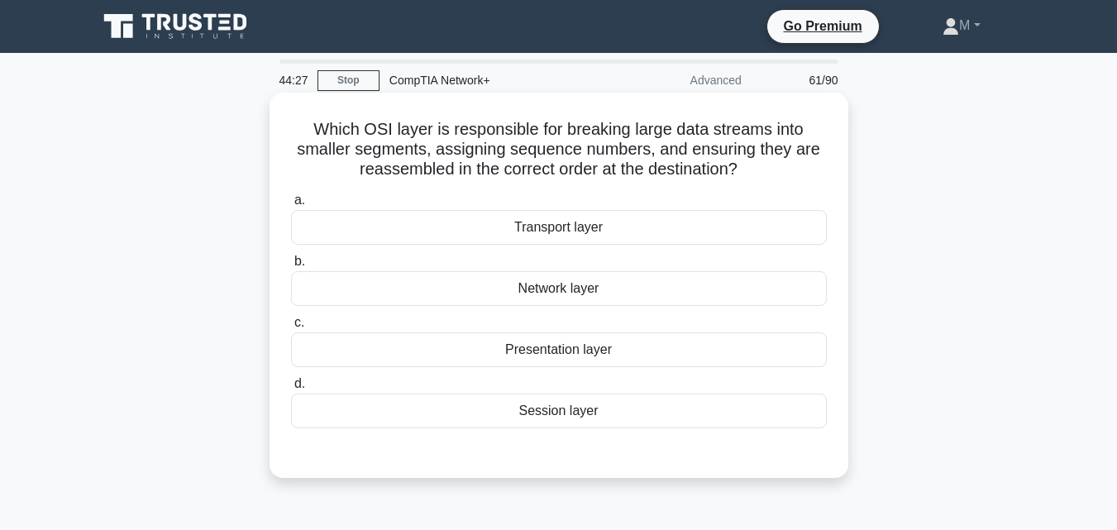
click at [562, 412] on div "Session layer" at bounding box center [559, 410] width 536 height 35
click at [291, 389] on input "d. Session layer" at bounding box center [291, 384] width 0 height 11
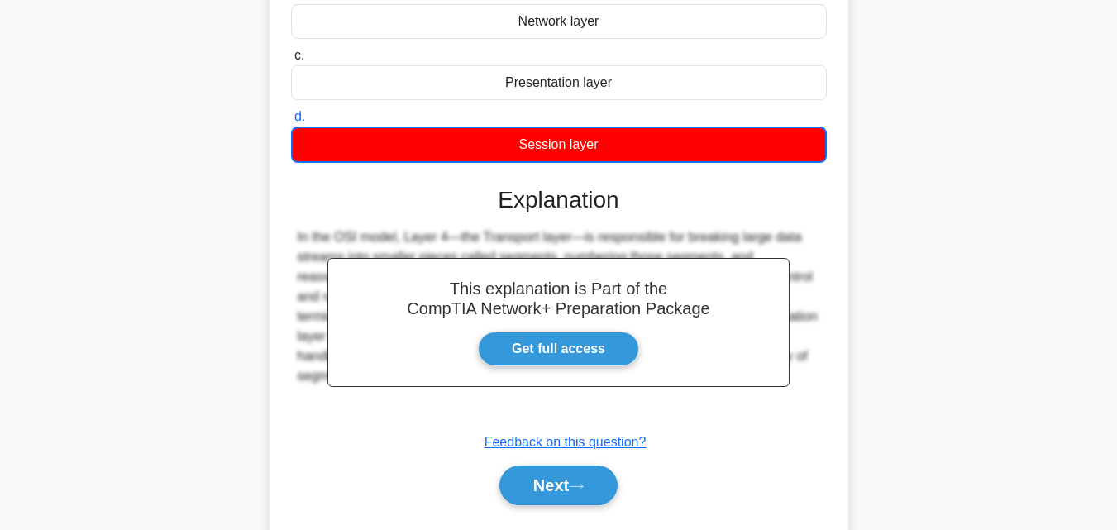
scroll to position [288, 0]
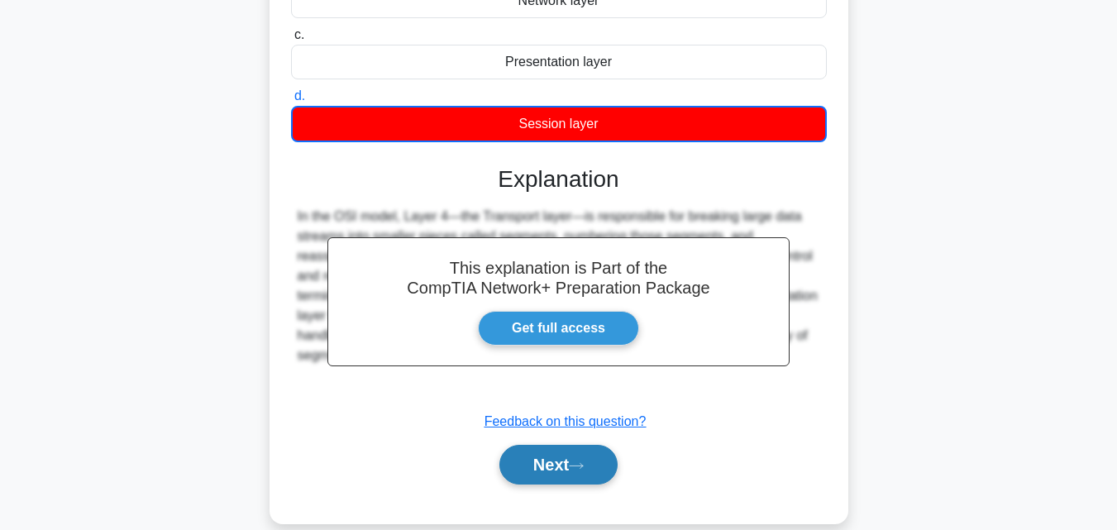
click at [549, 455] on button "Next" at bounding box center [558, 465] width 118 height 40
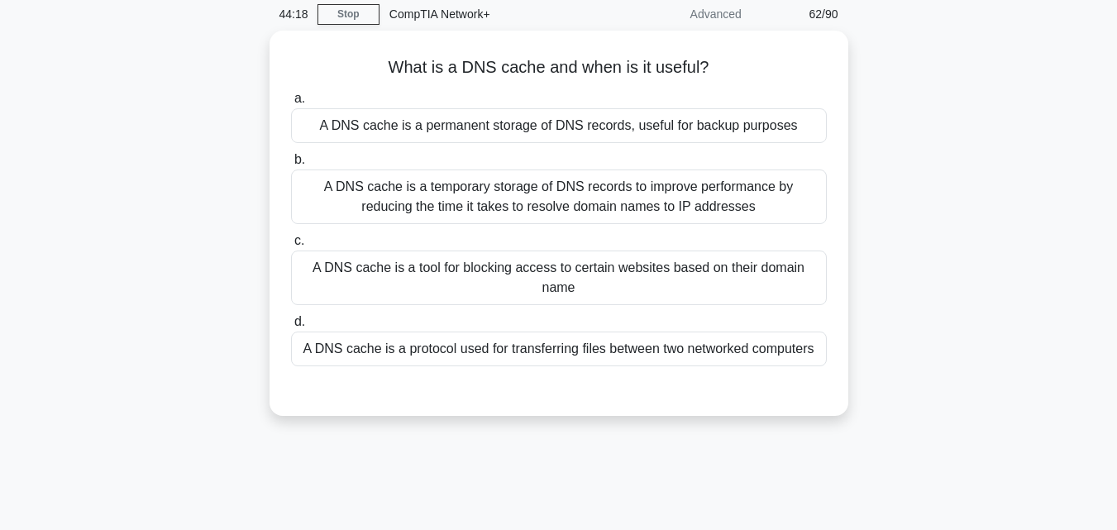
scroll to position [55, 0]
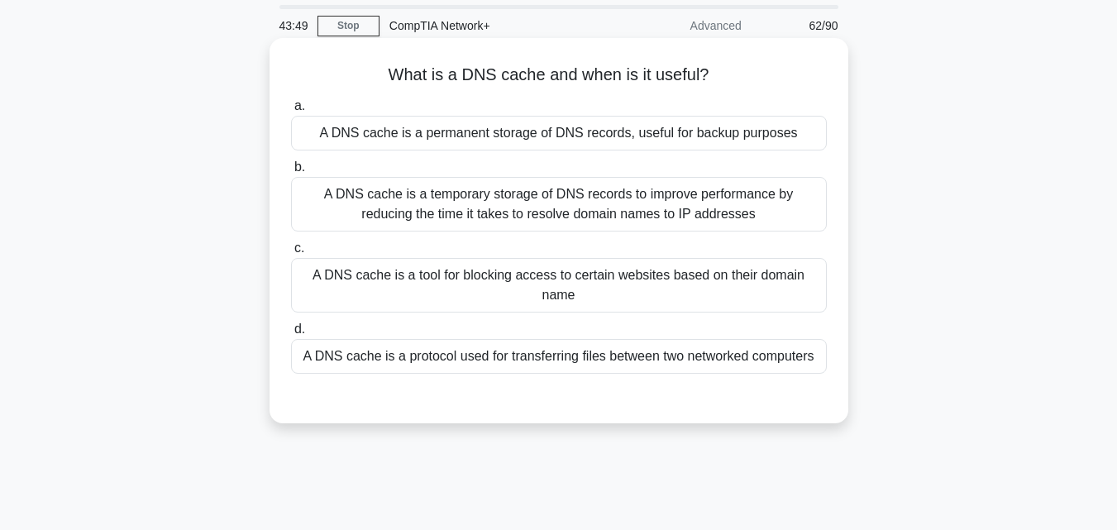
click at [570, 283] on div "A DNS cache is a tool for blocking access to certain websites based on their do…" at bounding box center [559, 285] width 536 height 55
click at [291, 254] on input "c. A DNS cache is a tool for blocking access to certain websites based on their…" at bounding box center [291, 248] width 0 height 11
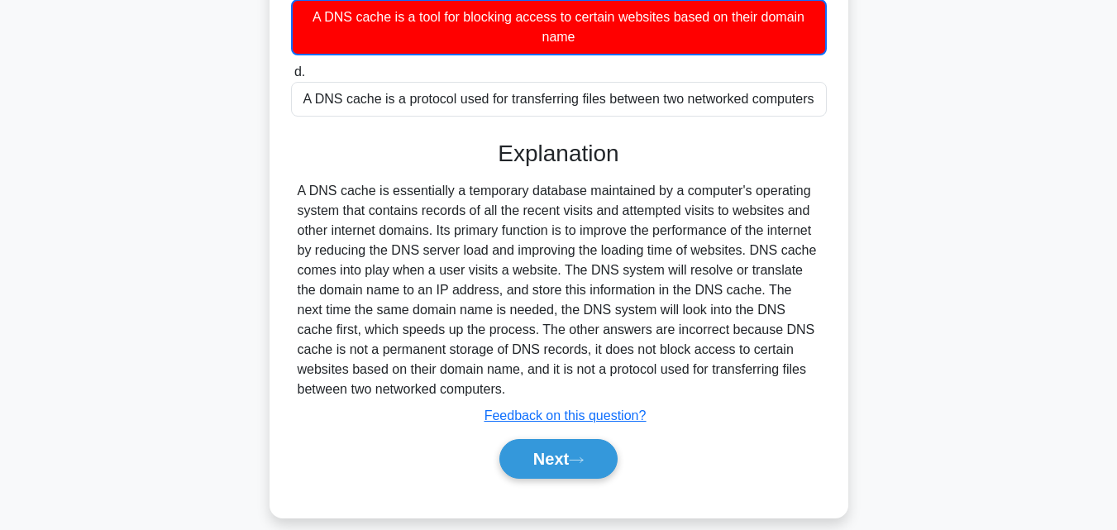
scroll to position [316, 0]
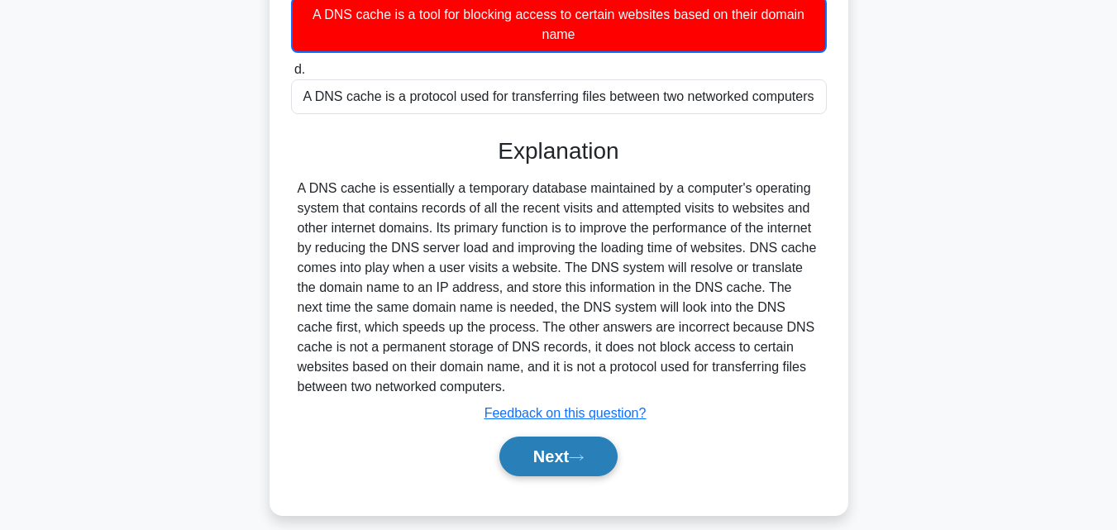
click at [542, 465] on button "Next" at bounding box center [558, 456] width 118 height 40
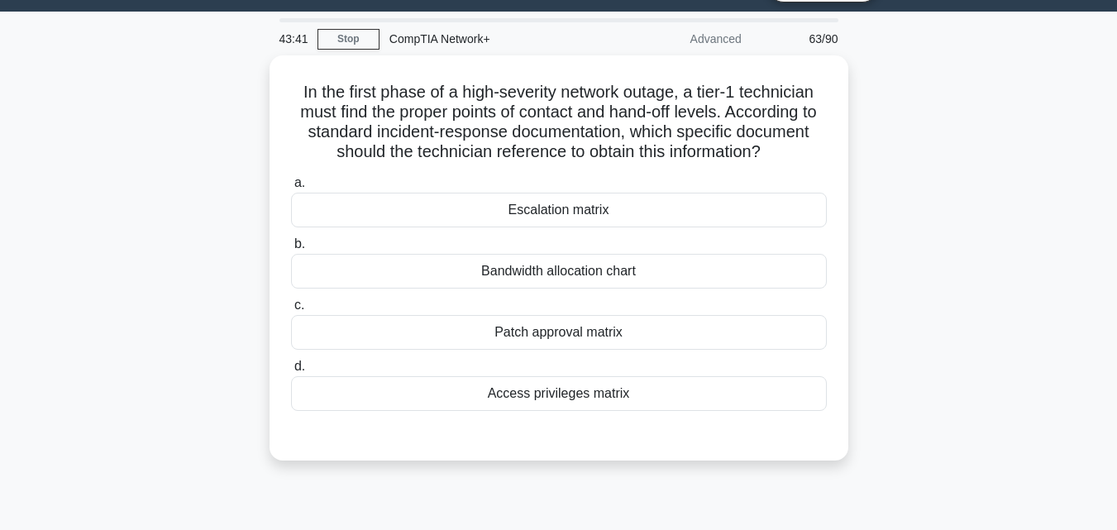
scroll to position [0, 0]
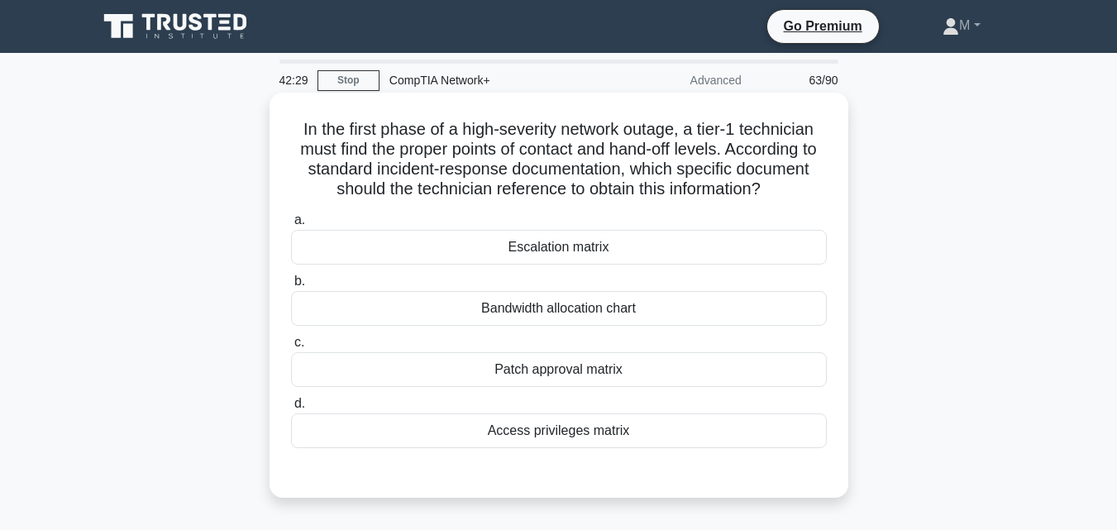
click at [574, 379] on div "Patch approval matrix" at bounding box center [559, 369] width 536 height 35
click at [291, 348] on input "c. Patch approval matrix" at bounding box center [291, 342] width 0 height 11
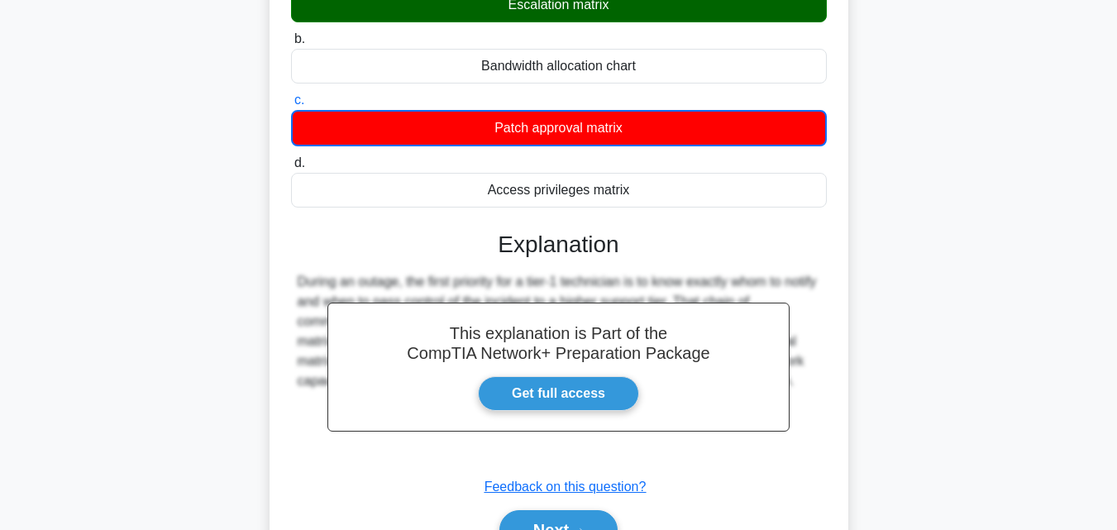
scroll to position [348, 0]
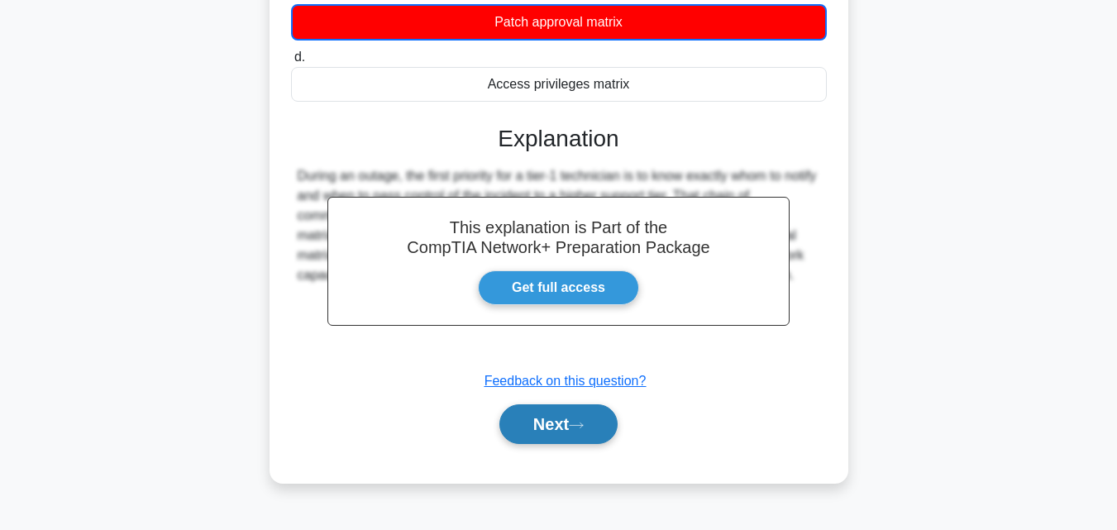
click at [560, 431] on button "Next" at bounding box center [558, 424] width 118 height 40
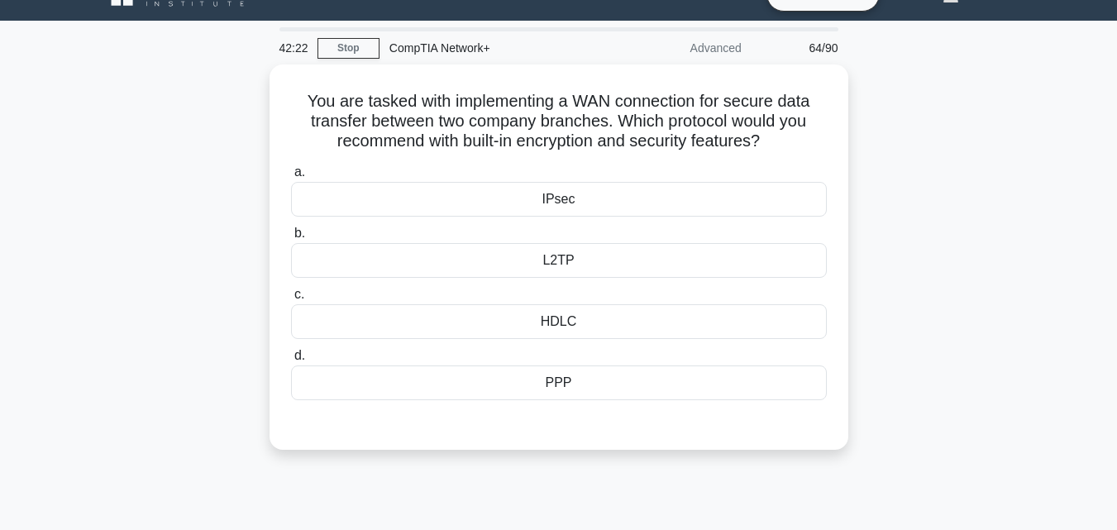
scroll to position [0, 0]
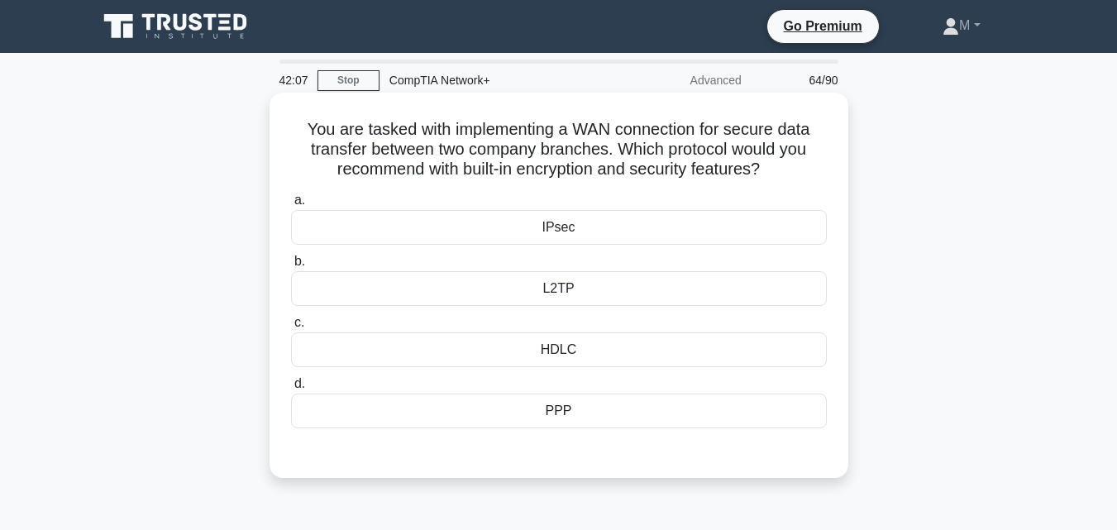
click at [557, 231] on div "IPsec" at bounding box center [559, 227] width 536 height 35
click at [291, 206] on input "a. IPsec" at bounding box center [291, 200] width 0 height 11
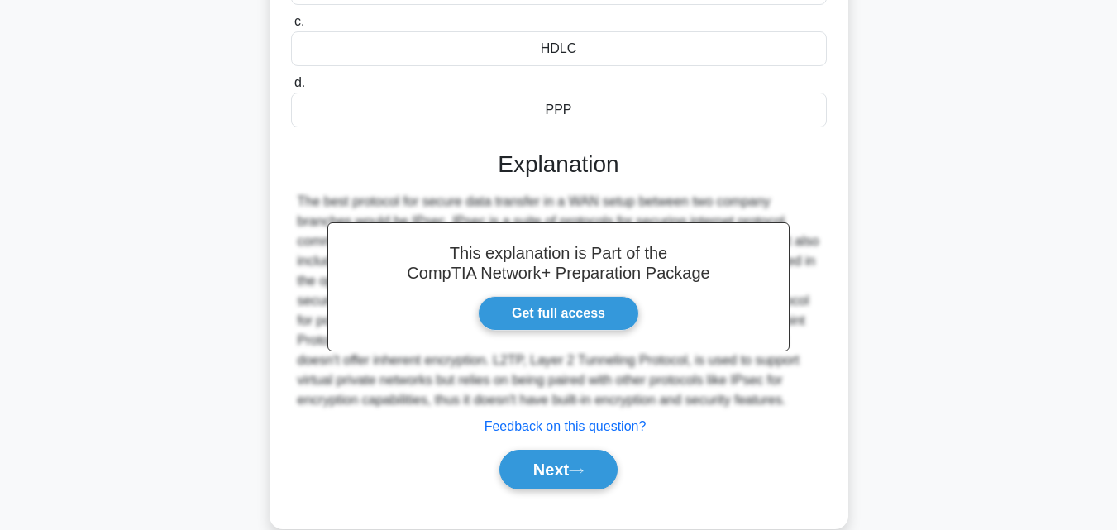
scroll to position [363, 0]
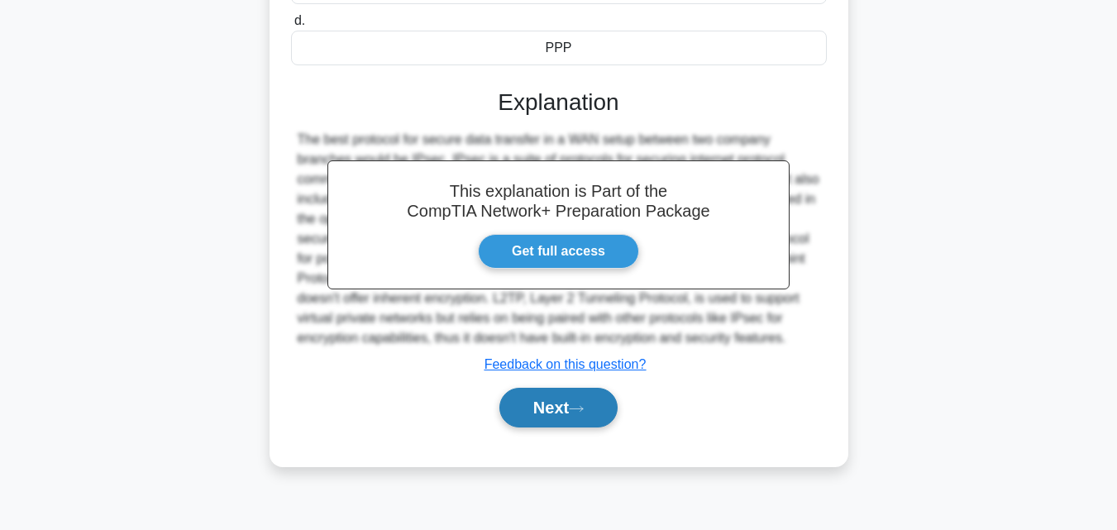
click at [522, 409] on button "Next" at bounding box center [558, 408] width 118 height 40
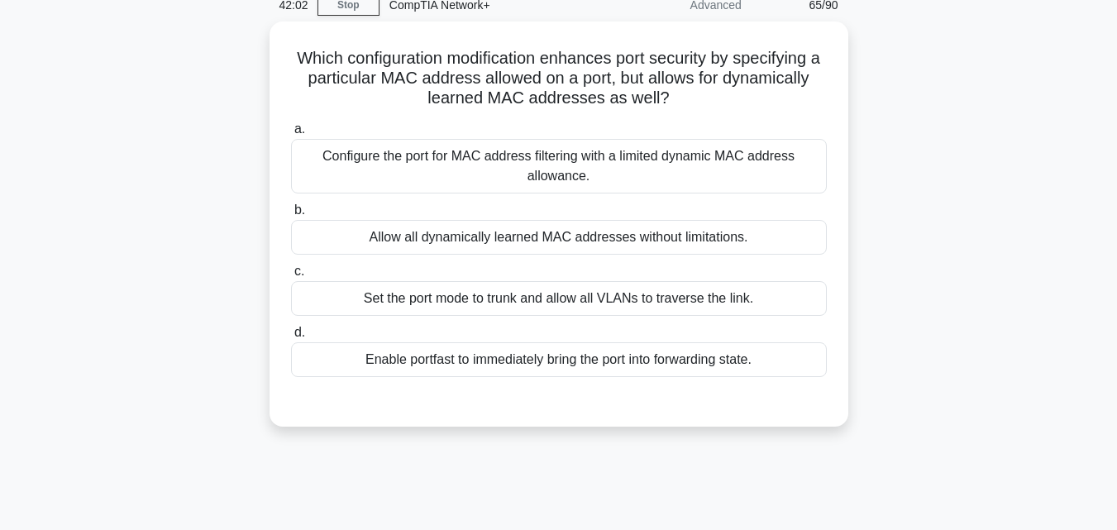
scroll to position [32, 0]
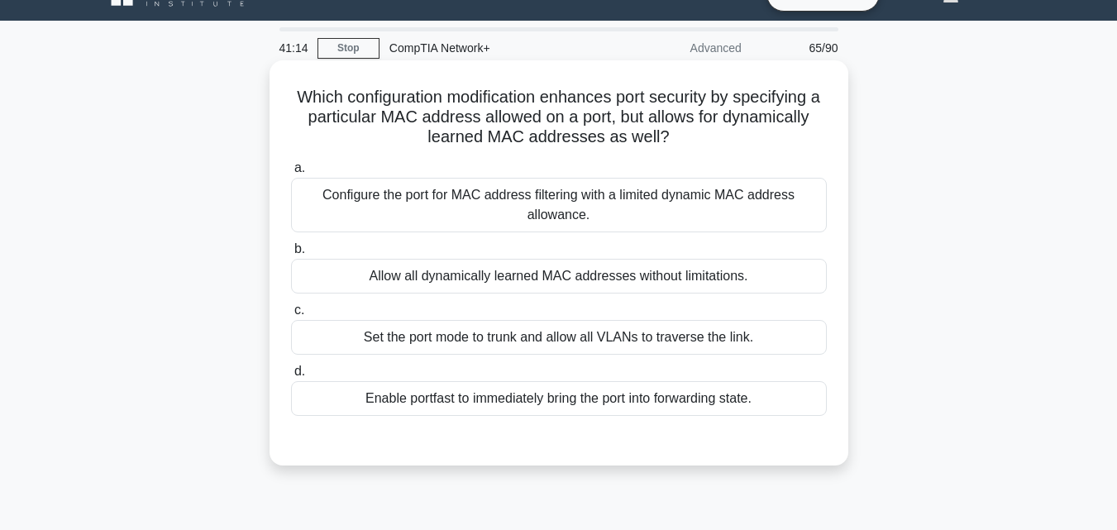
click at [502, 345] on div "Set the port mode to trunk and allow all VLANs to traverse the link." at bounding box center [559, 337] width 536 height 35
click at [291, 316] on input "c. Set the port mode to trunk and allow all VLANs to traverse the link." at bounding box center [291, 310] width 0 height 11
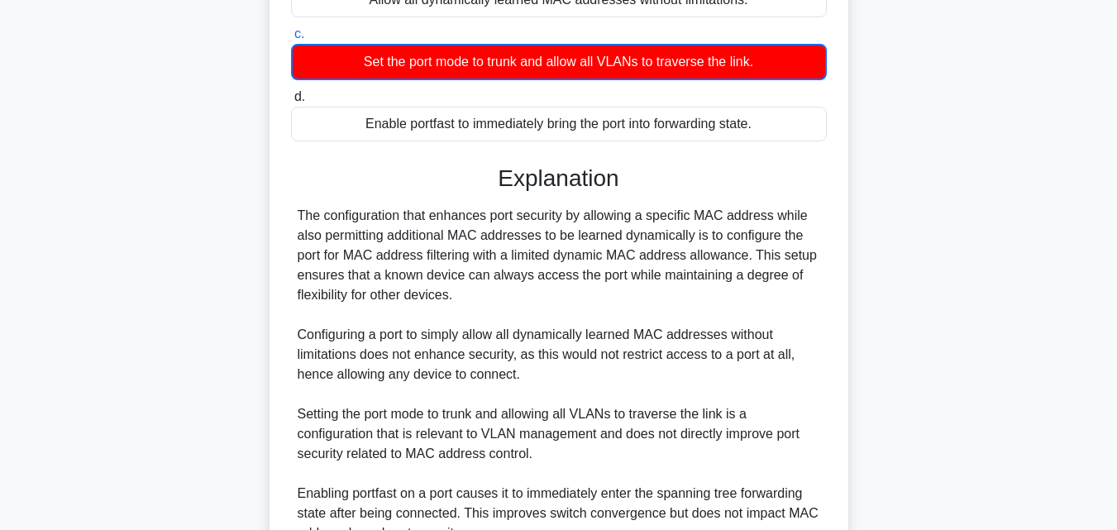
scroll to position [393, 0]
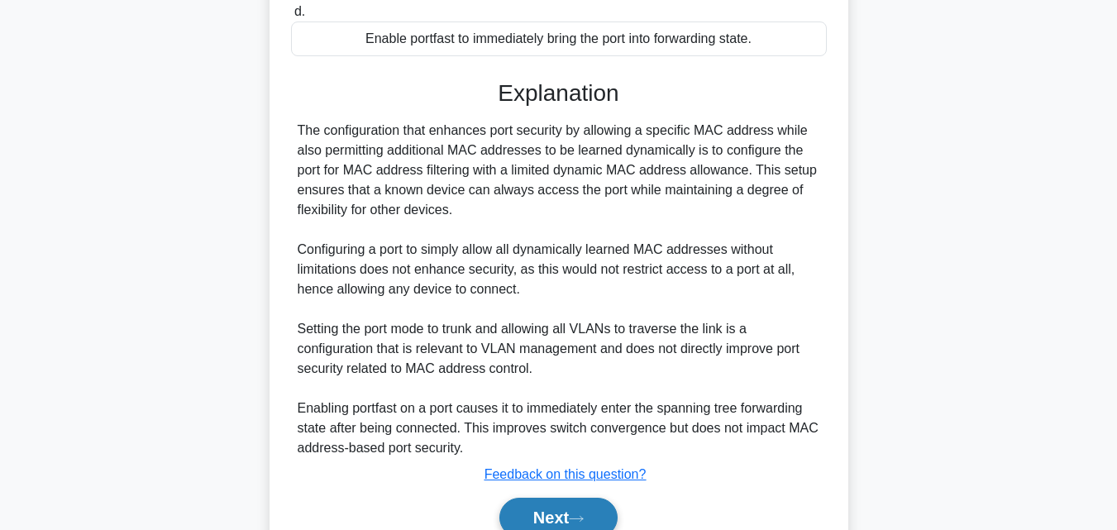
click at [579, 512] on button "Next" at bounding box center [558, 518] width 118 height 40
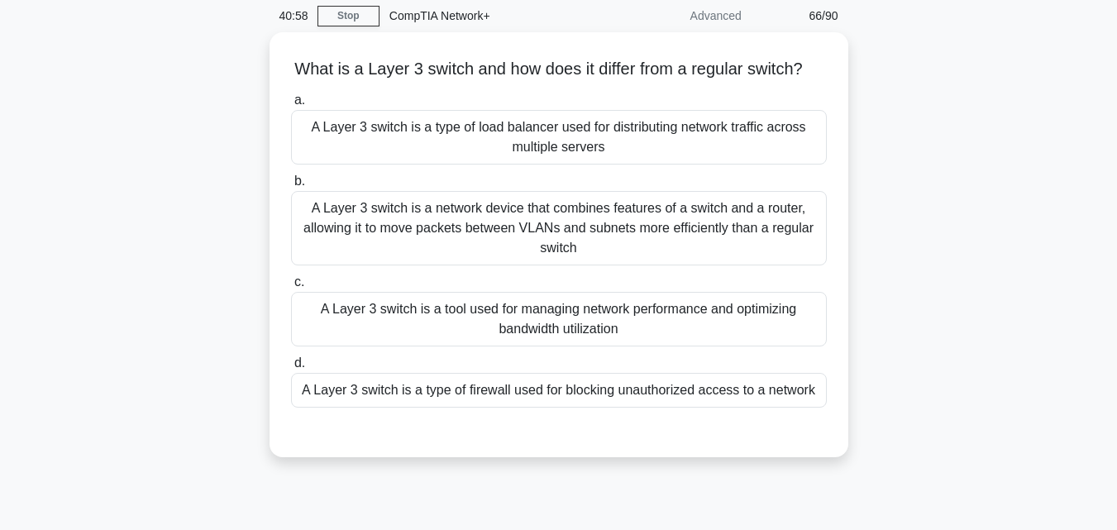
scroll to position [66, 0]
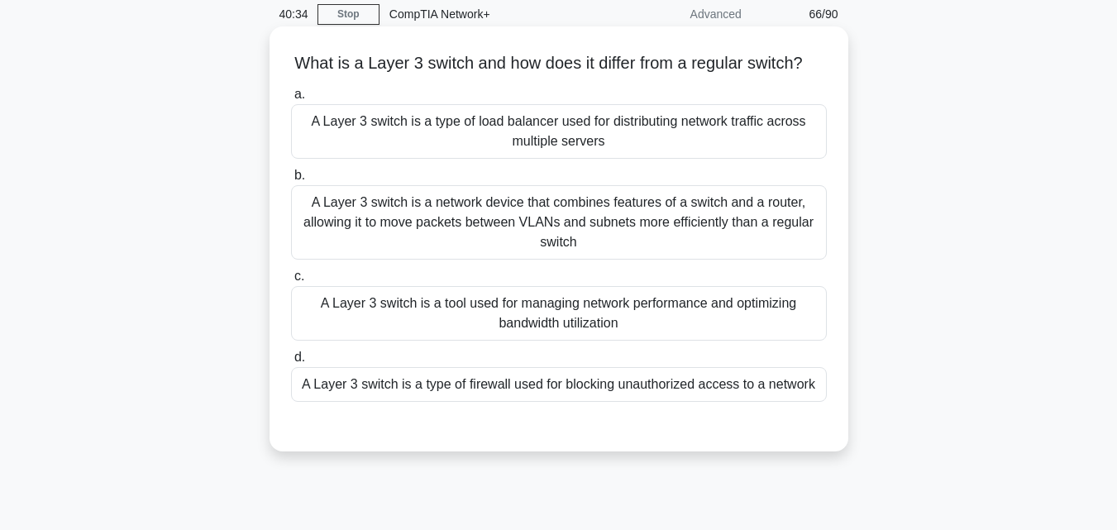
click at [634, 144] on div "A Layer 3 switch is a type of load balancer used for distributing network traff…" at bounding box center [559, 131] width 536 height 55
click at [291, 100] on input "a. A Layer 3 switch is a type of load balancer used for distributing network tr…" at bounding box center [291, 94] width 0 height 11
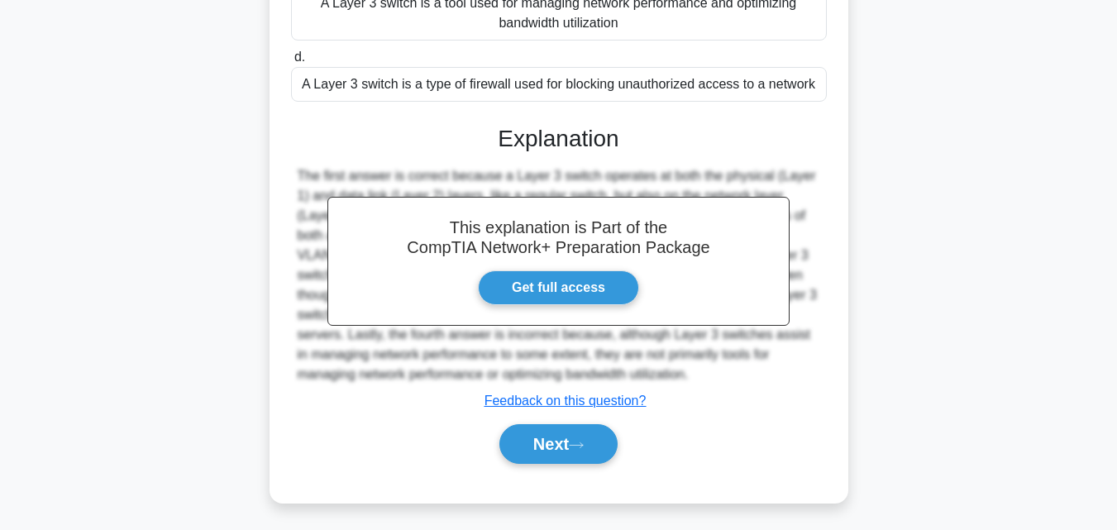
scroll to position [386, 0]
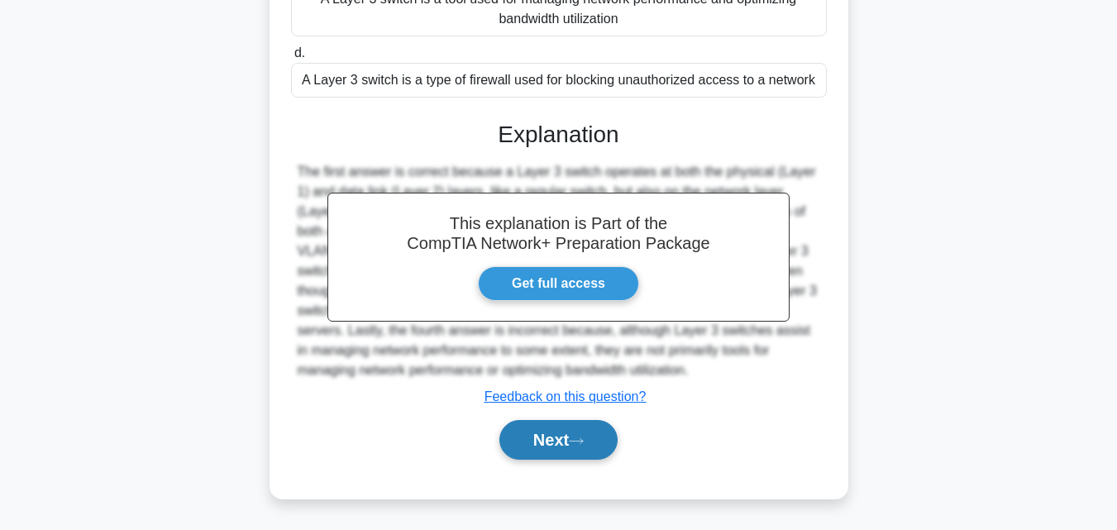
click at [573, 444] on button "Next" at bounding box center [558, 440] width 118 height 40
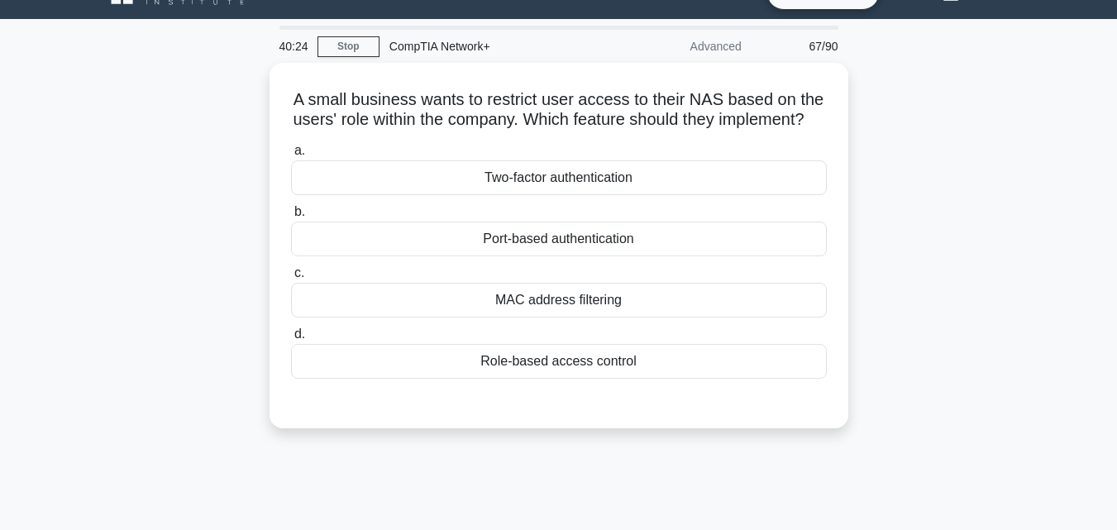
scroll to position [32, 0]
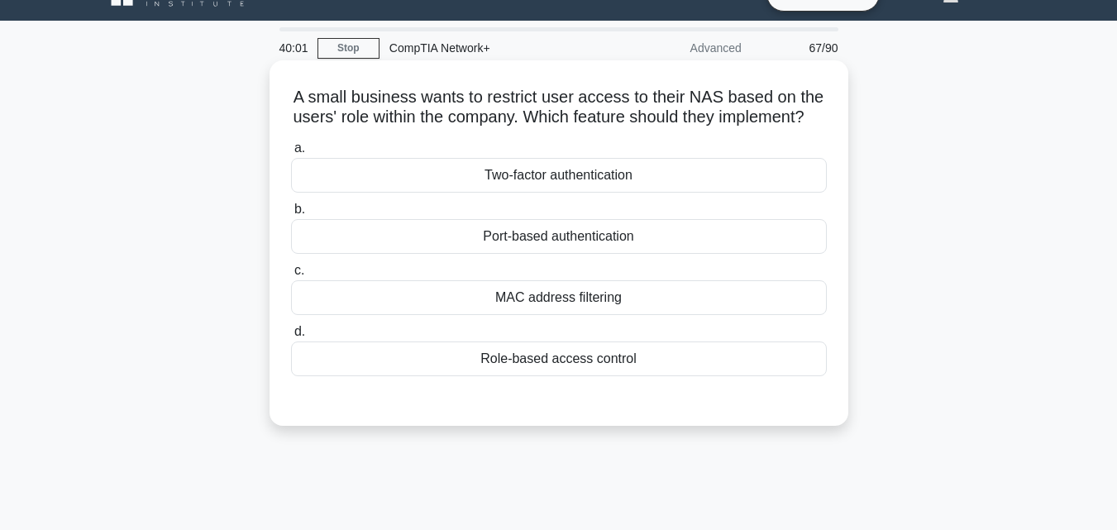
click at [576, 375] on div "Role-based access control" at bounding box center [559, 358] width 536 height 35
click at [291, 337] on input "d. Role-based access control" at bounding box center [291, 331] width 0 height 11
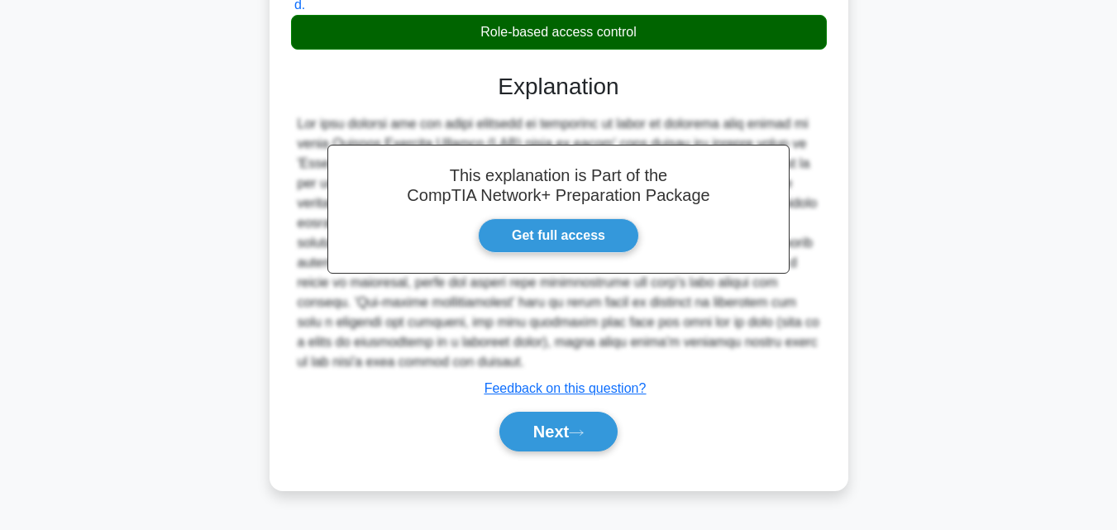
scroll to position [371, 0]
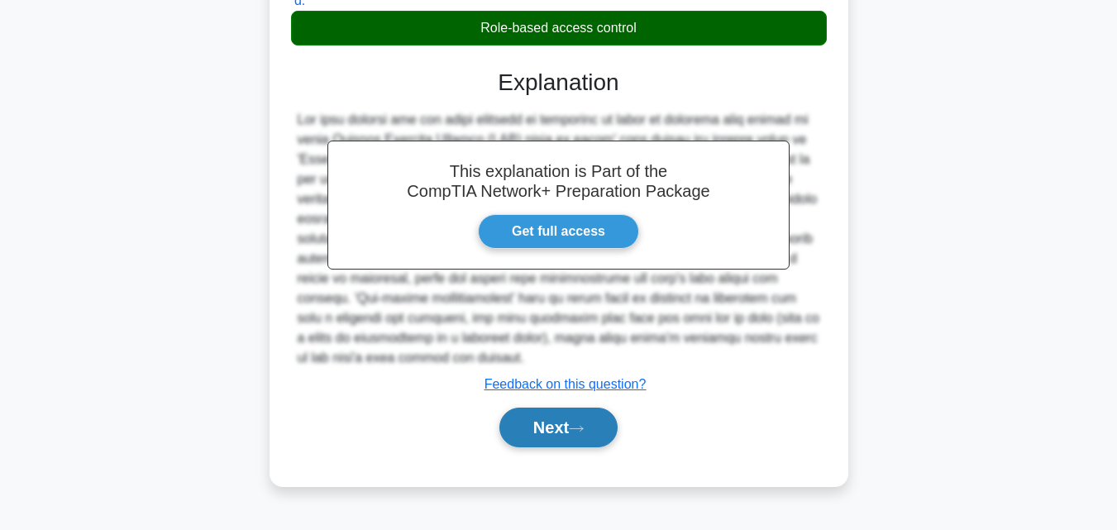
click at [535, 444] on button "Next" at bounding box center [558, 427] width 118 height 40
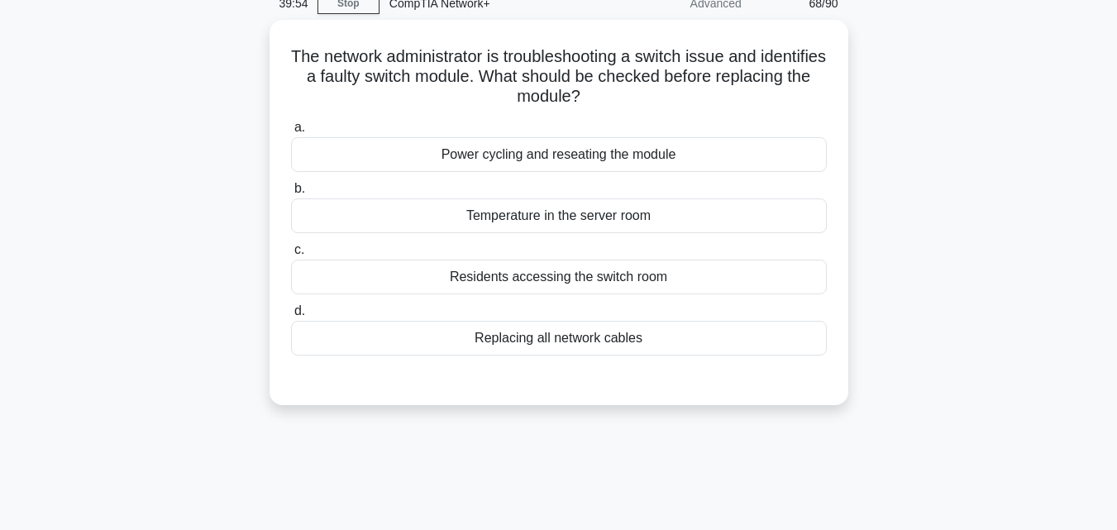
scroll to position [65, 0]
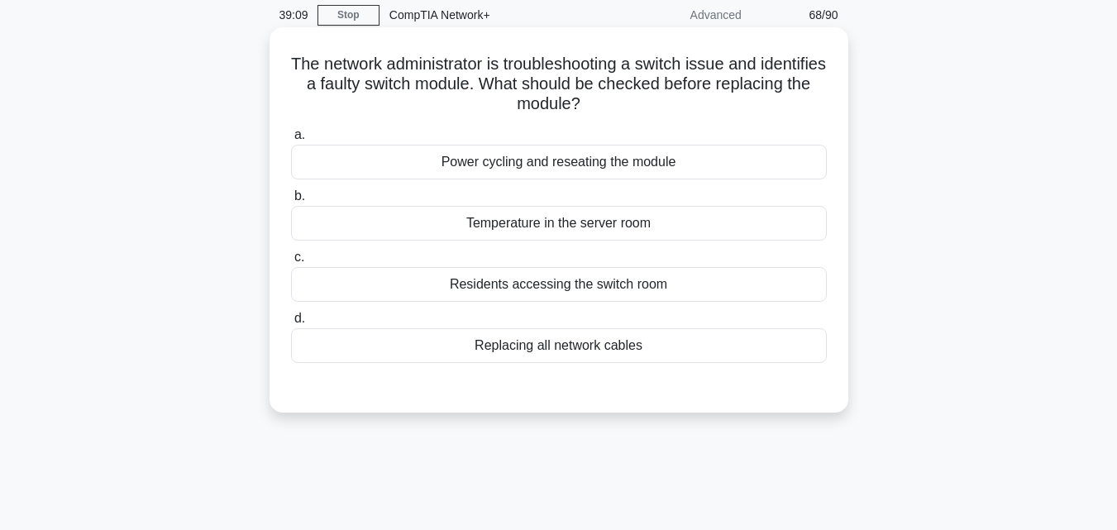
click at [586, 169] on div "Power cycling and reseating the module" at bounding box center [559, 162] width 536 height 35
click at [291, 141] on input "a. Power cycling and reseating the module" at bounding box center [291, 135] width 0 height 11
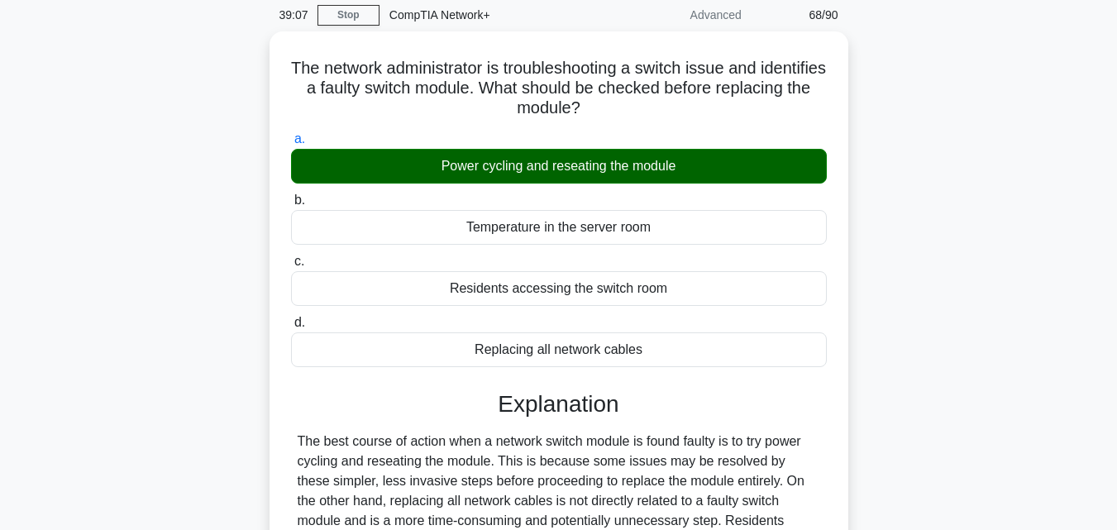
scroll to position [363, 0]
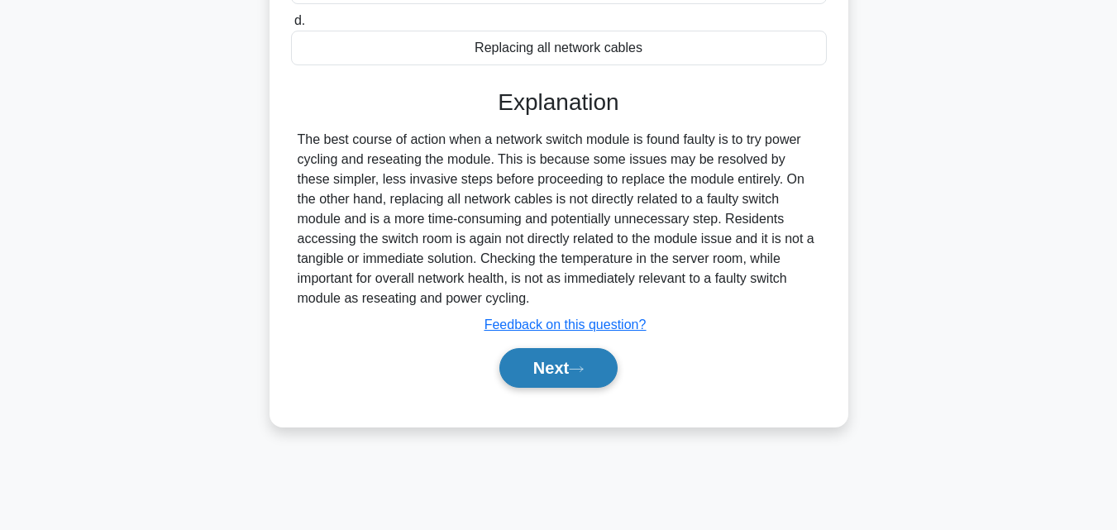
click at [574, 370] on button "Next" at bounding box center [558, 368] width 118 height 40
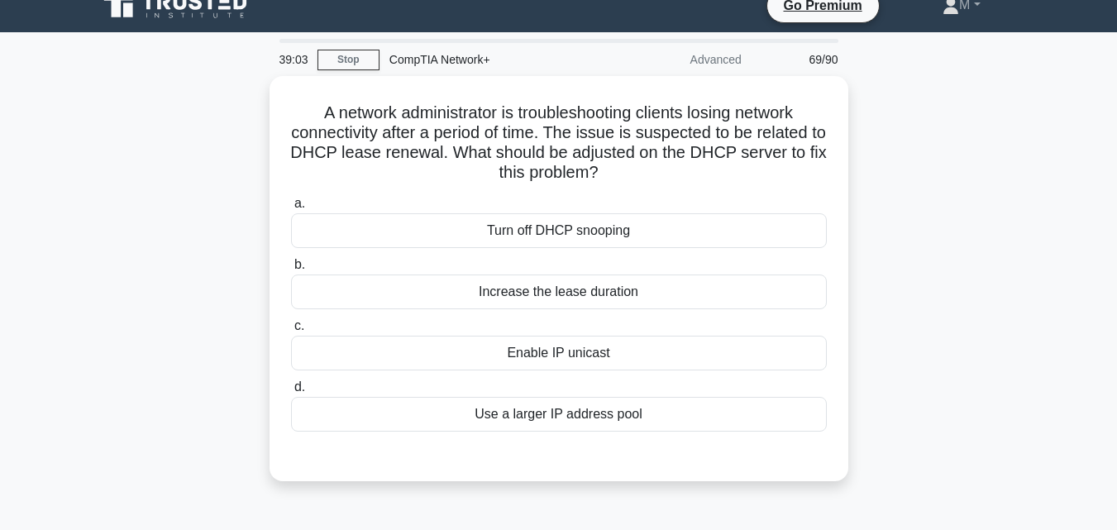
scroll to position [0, 0]
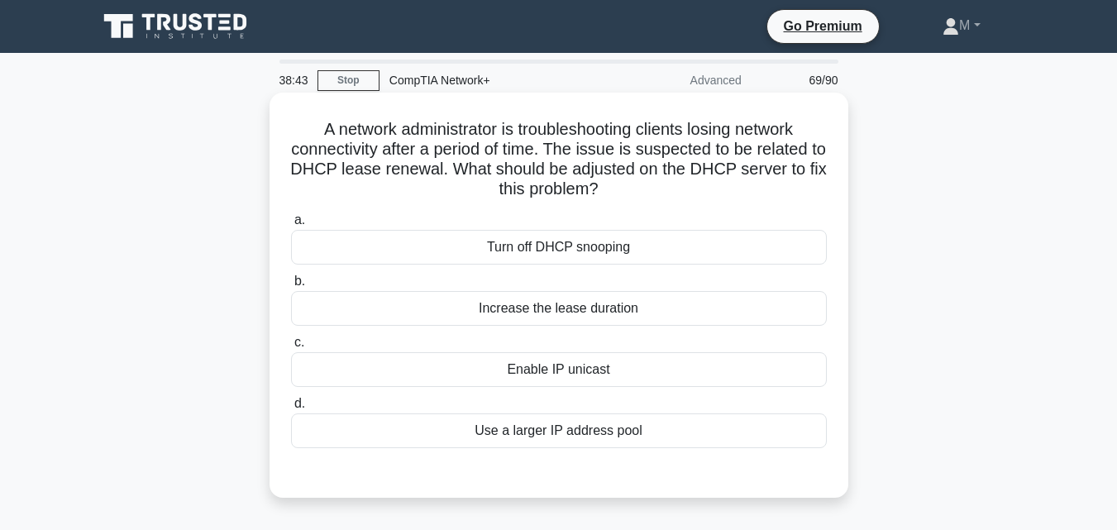
click at [602, 309] on div "Increase the lease duration" at bounding box center [559, 308] width 536 height 35
click at [291, 287] on input "b. Increase the lease duration" at bounding box center [291, 281] width 0 height 11
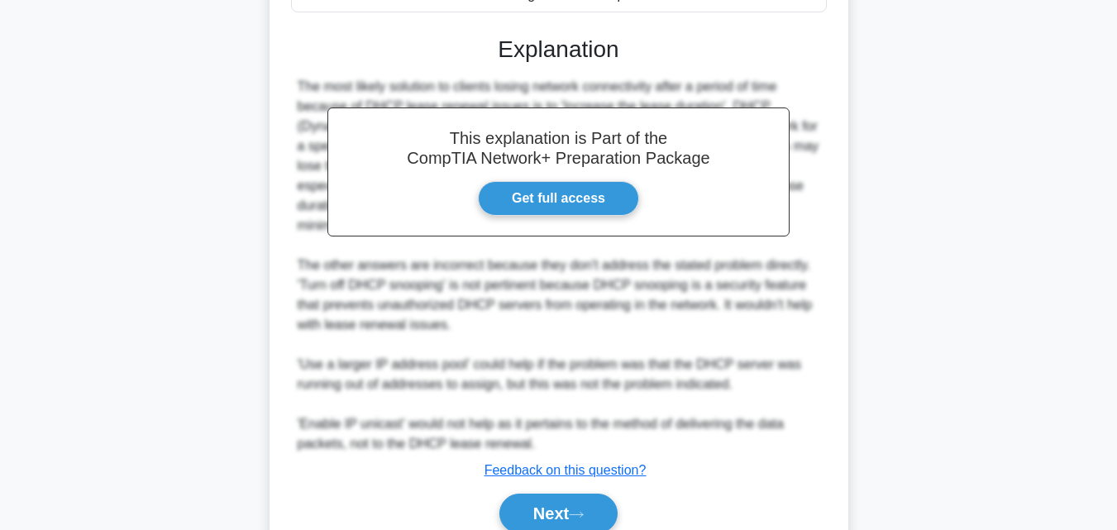
scroll to position [443, 0]
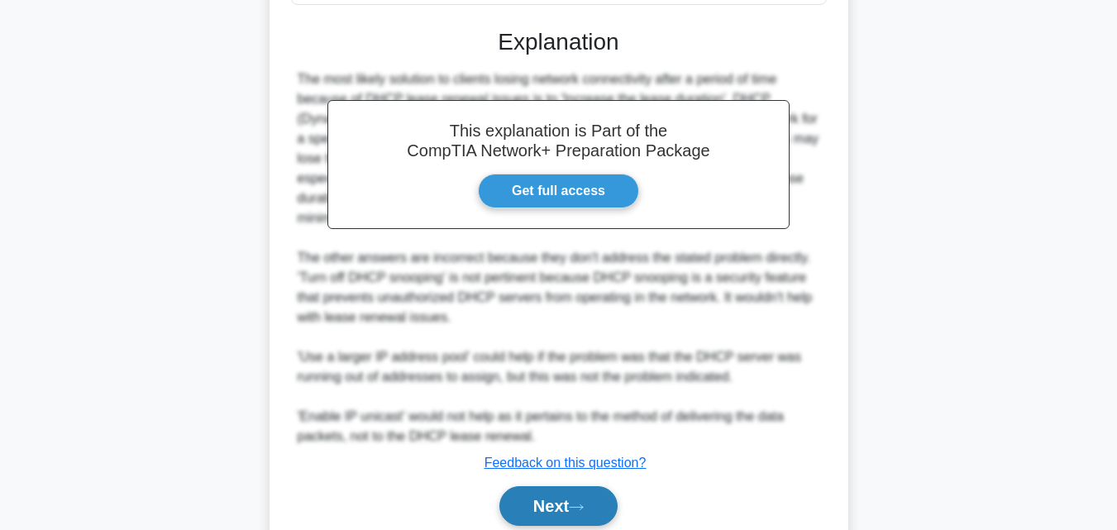
click at [544, 498] on button "Next" at bounding box center [558, 506] width 118 height 40
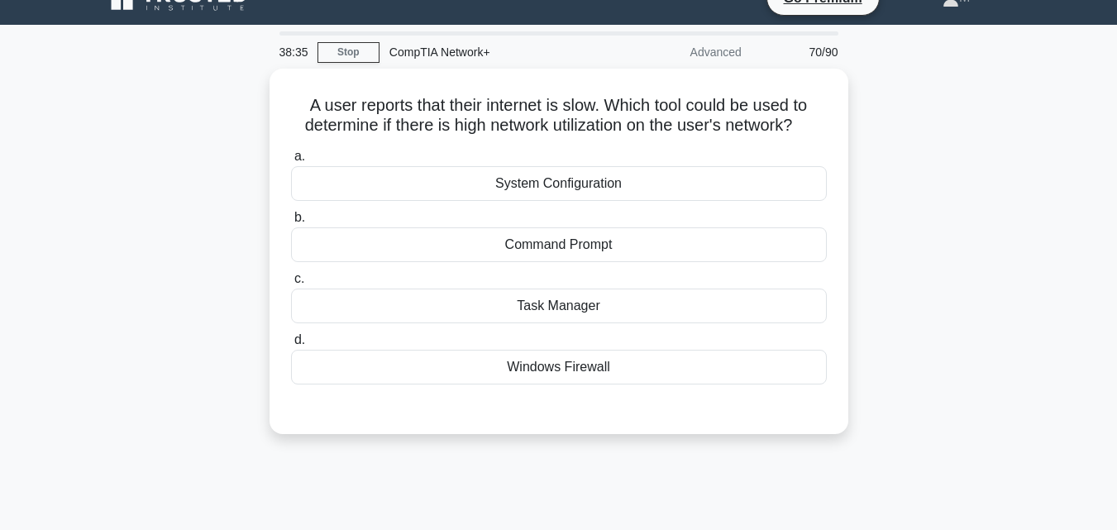
scroll to position [0, 0]
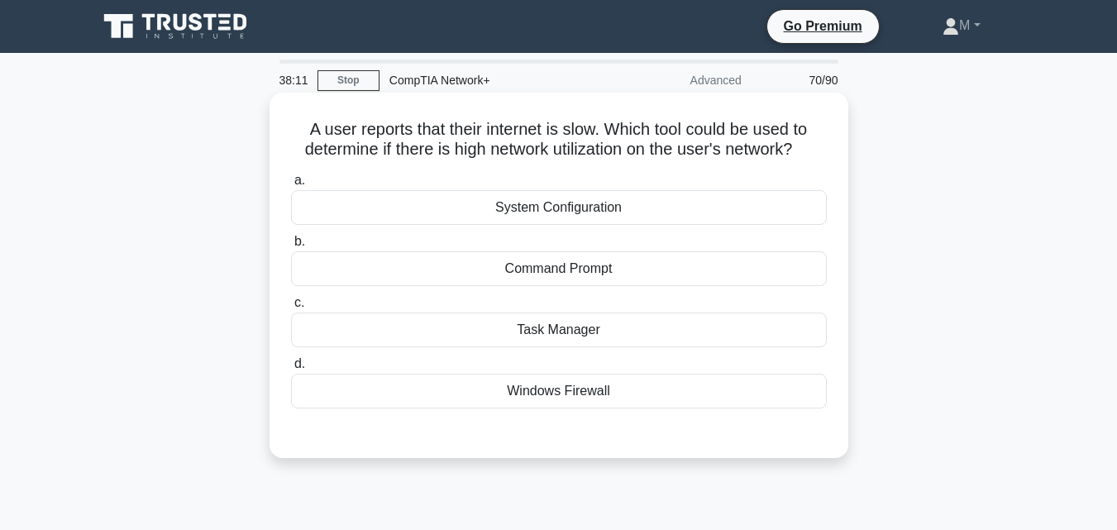
click at [560, 332] on div "Task Manager" at bounding box center [559, 329] width 536 height 35
click at [291, 308] on input "c. Task Manager" at bounding box center [291, 303] width 0 height 11
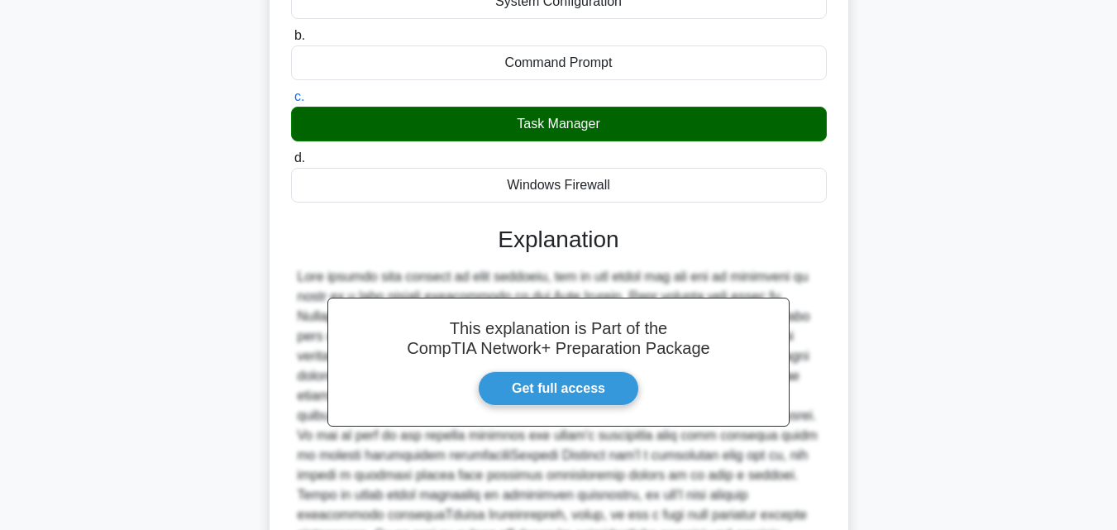
scroll to position [371, 0]
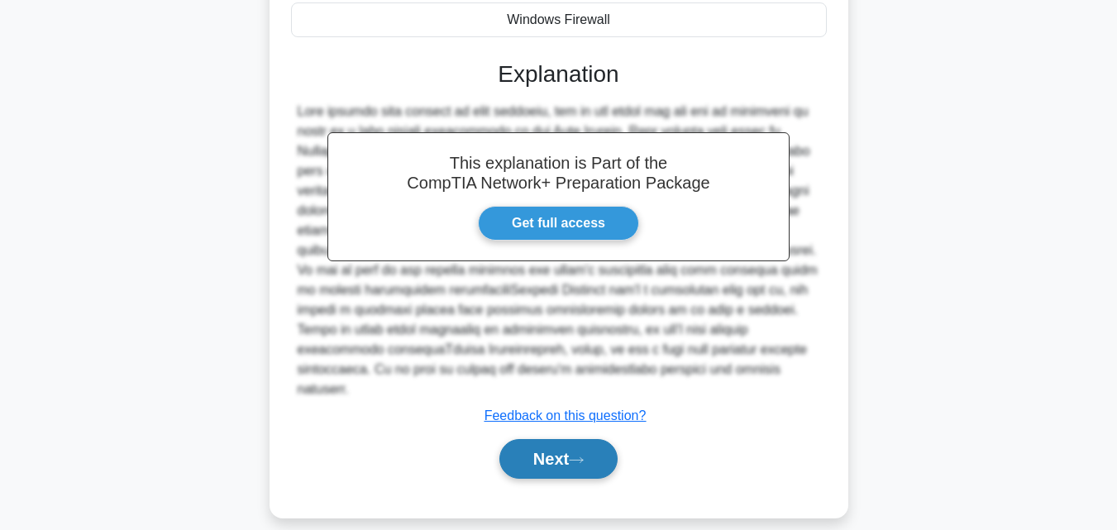
click at [545, 446] on button "Next" at bounding box center [558, 459] width 118 height 40
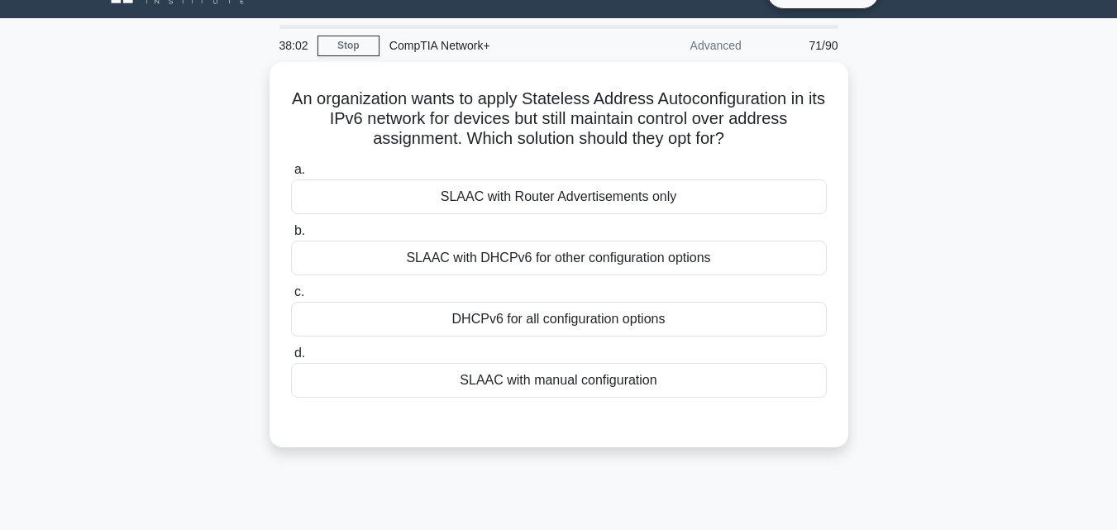
scroll to position [32, 0]
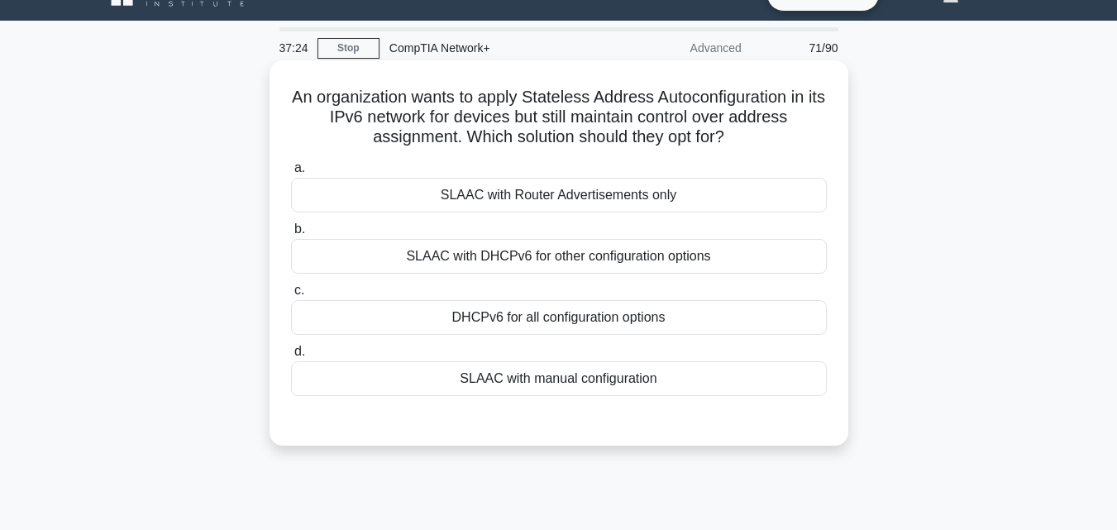
click at [520, 257] on div "SLAAC with DHCPv6 for other configuration options" at bounding box center [559, 256] width 536 height 35
click at [291, 235] on input "b. SLAAC with DHCPv6 for other configuration options" at bounding box center [291, 229] width 0 height 11
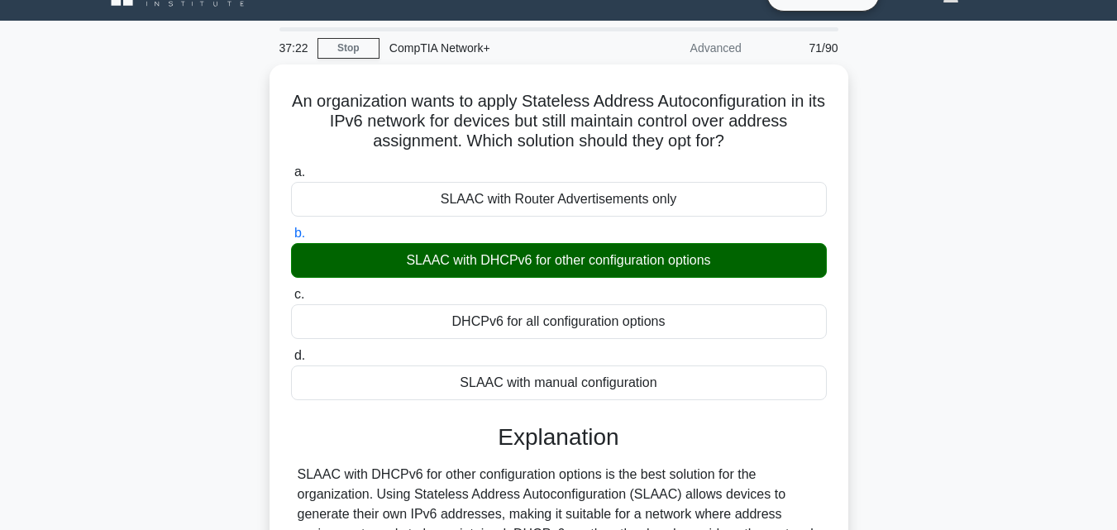
scroll to position [363, 0]
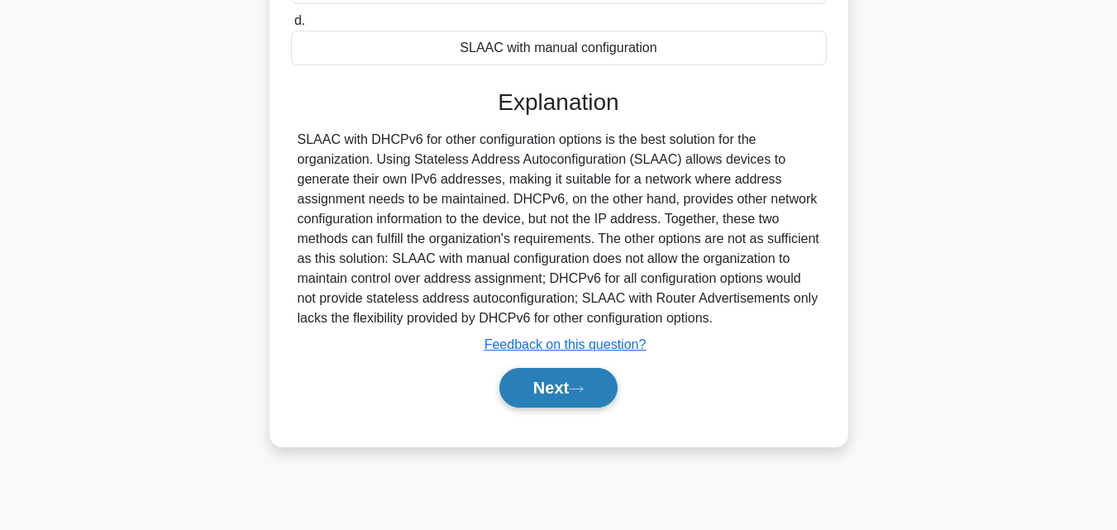
click at [531, 400] on button "Next" at bounding box center [558, 388] width 118 height 40
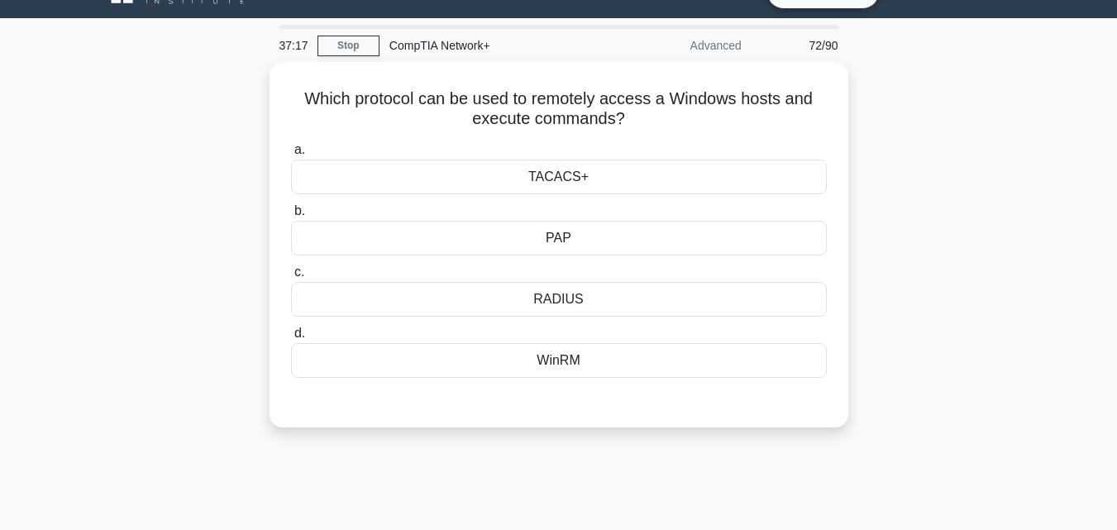
scroll to position [0, 0]
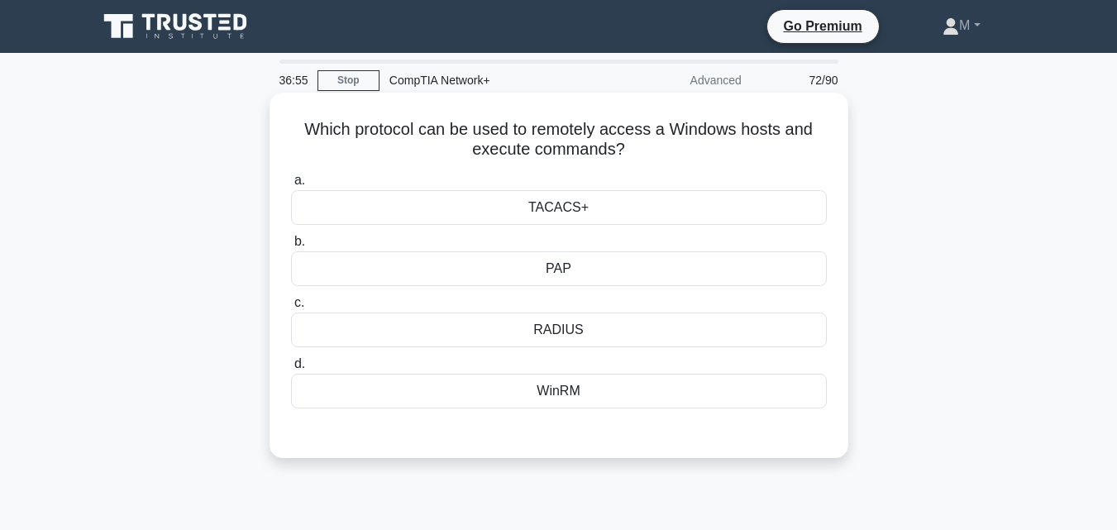
click at [562, 389] on div "WinRM" at bounding box center [559, 391] width 536 height 35
click at [291, 369] on input "d. WinRM" at bounding box center [291, 364] width 0 height 11
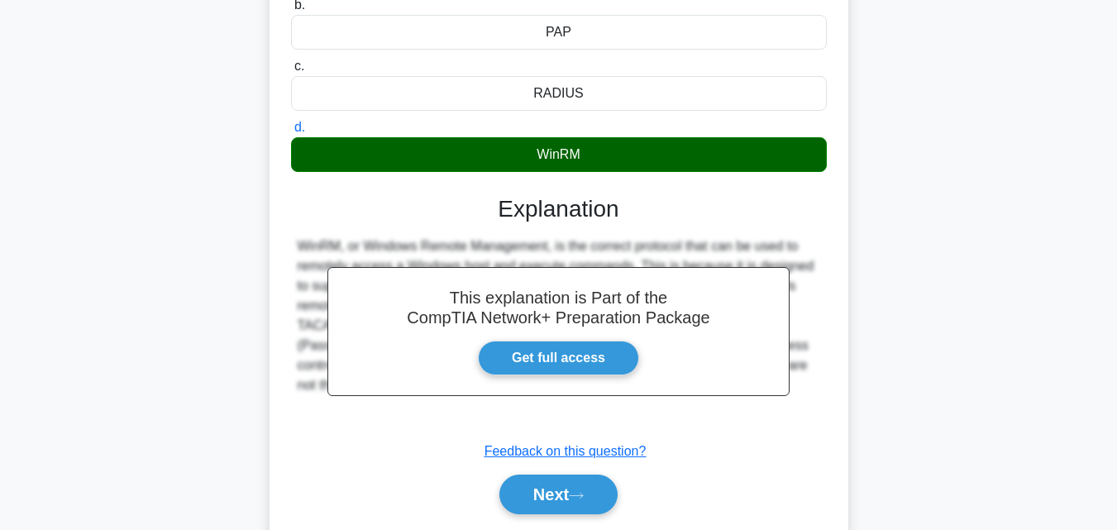
scroll to position [363, 0]
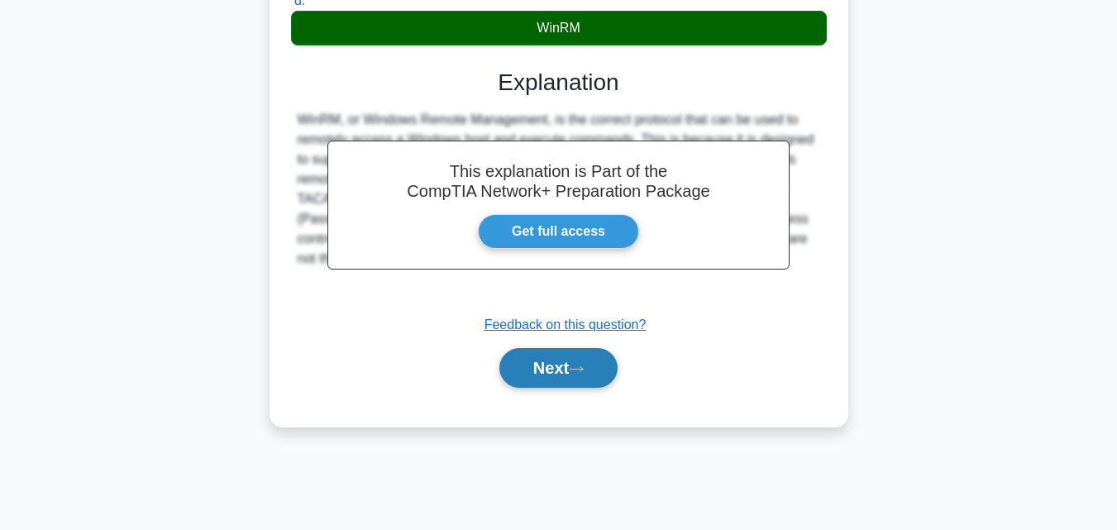
click at [565, 367] on button "Next" at bounding box center [558, 368] width 118 height 40
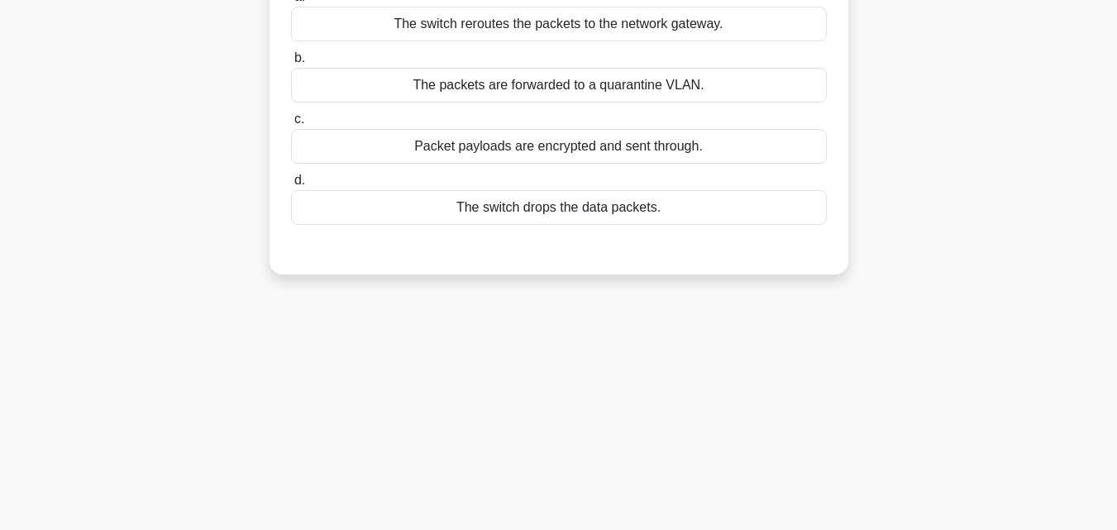
scroll to position [0, 0]
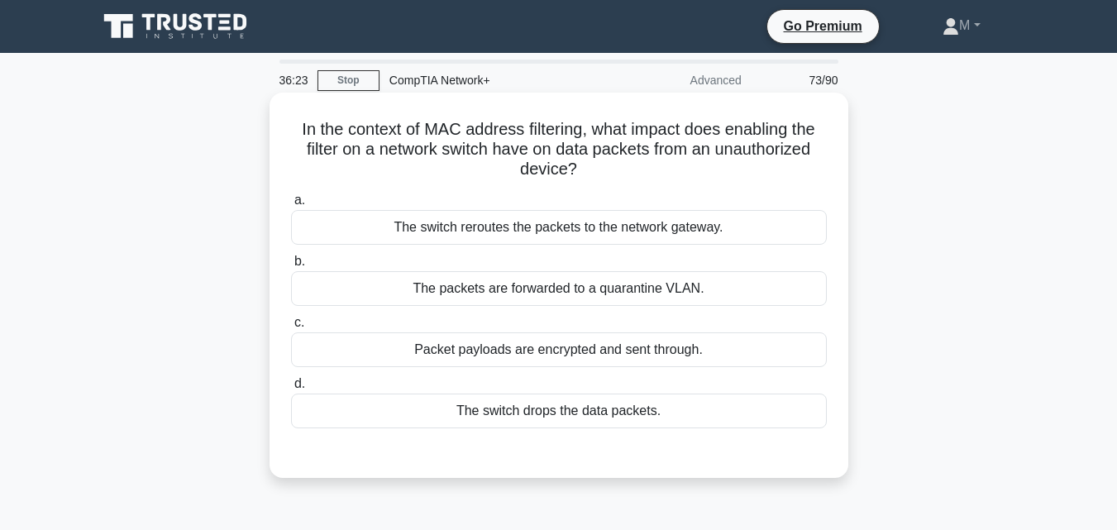
click at [613, 410] on div "The switch drops the data packets." at bounding box center [559, 410] width 536 height 35
click at [291, 389] on input "d. The switch drops the data packets." at bounding box center [291, 384] width 0 height 11
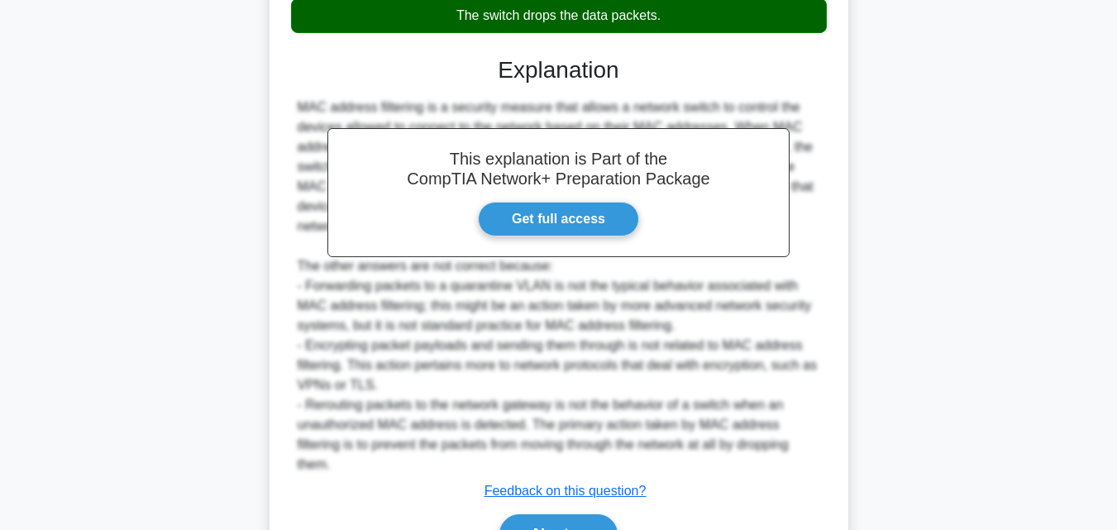
scroll to position [490, 0]
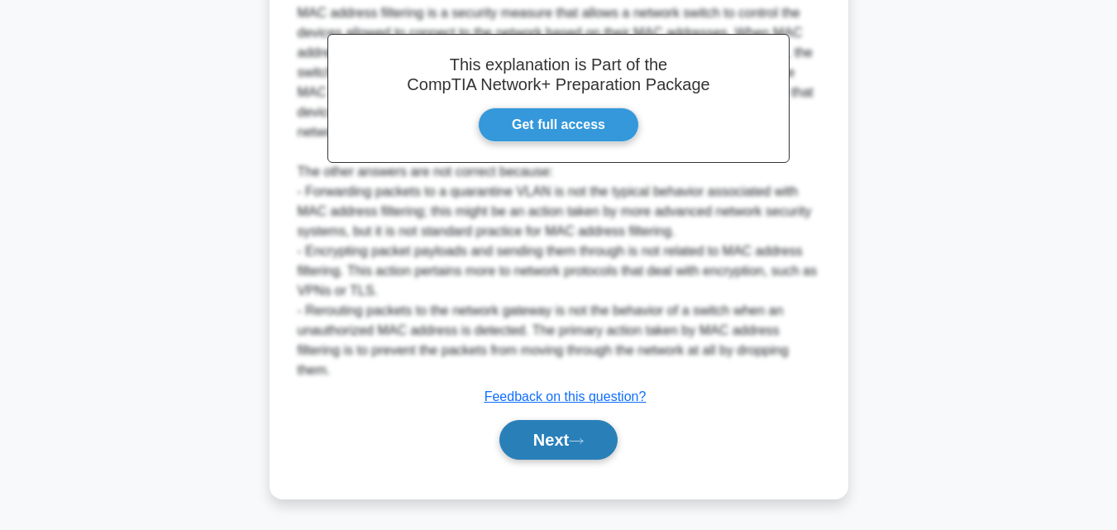
click at [560, 439] on button "Next" at bounding box center [558, 440] width 118 height 40
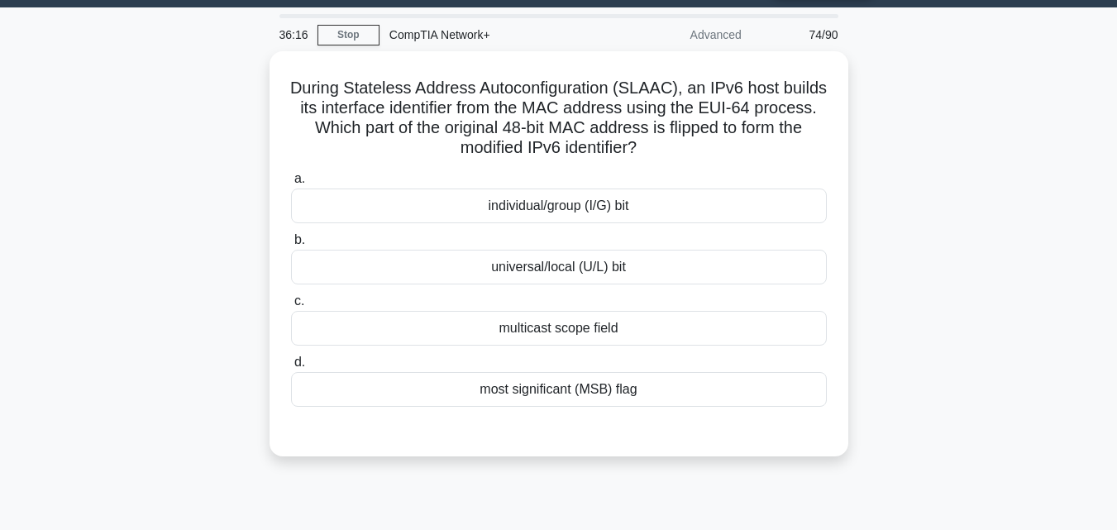
scroll to position [0, 0]
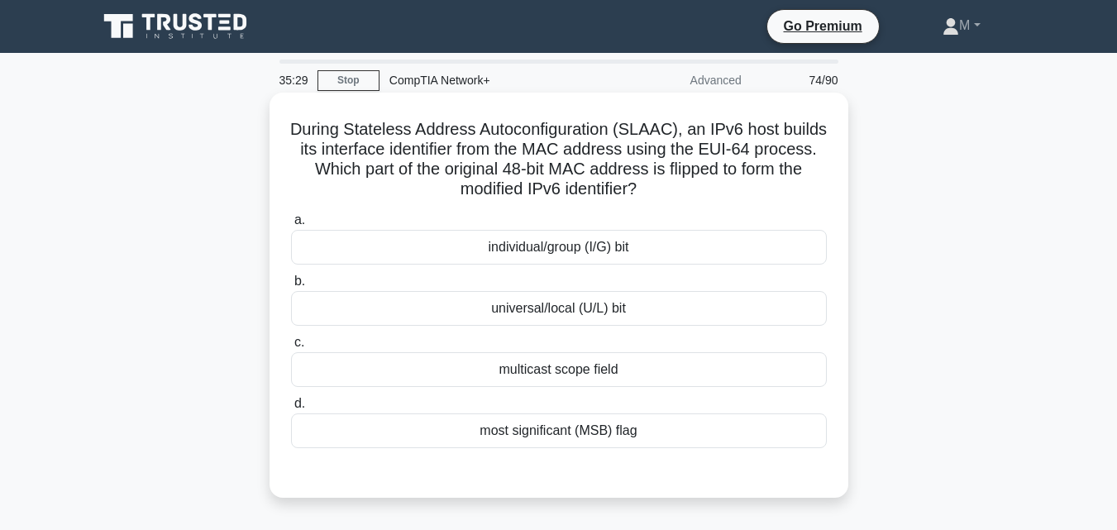
click at [550, 436] on div "most significant (MSB) flag" at bounding box center [559, 430] width 536 height 35
click at [291, 409] on input "d. most significant (MSB) flag" at bounding box center [291, 403] width 0 height 11
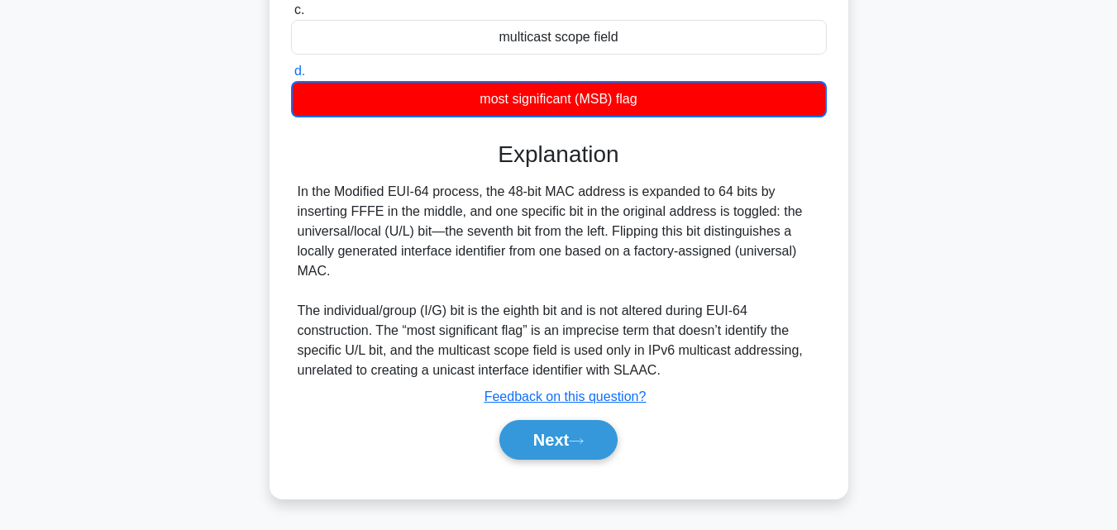
scroll to position [344, 0]
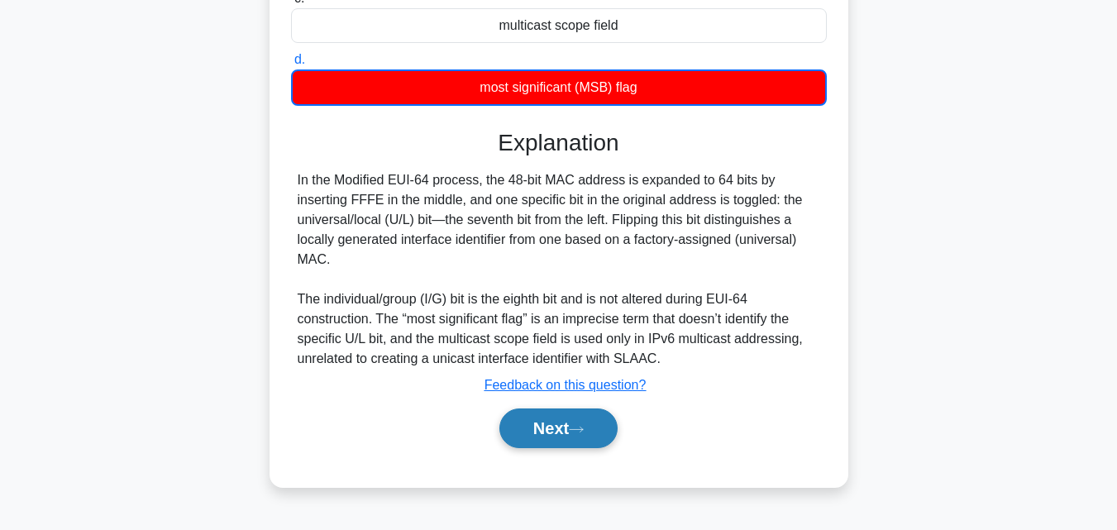
click at [536, 426] on button "Next" at bounding box center [558, 428] width 118 height 40
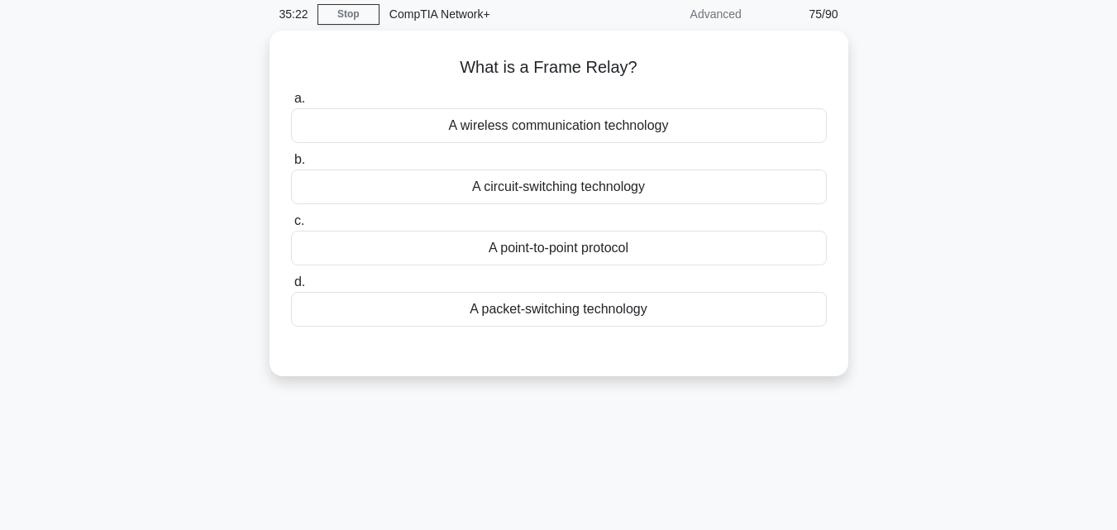
scroll to position [0, 0]
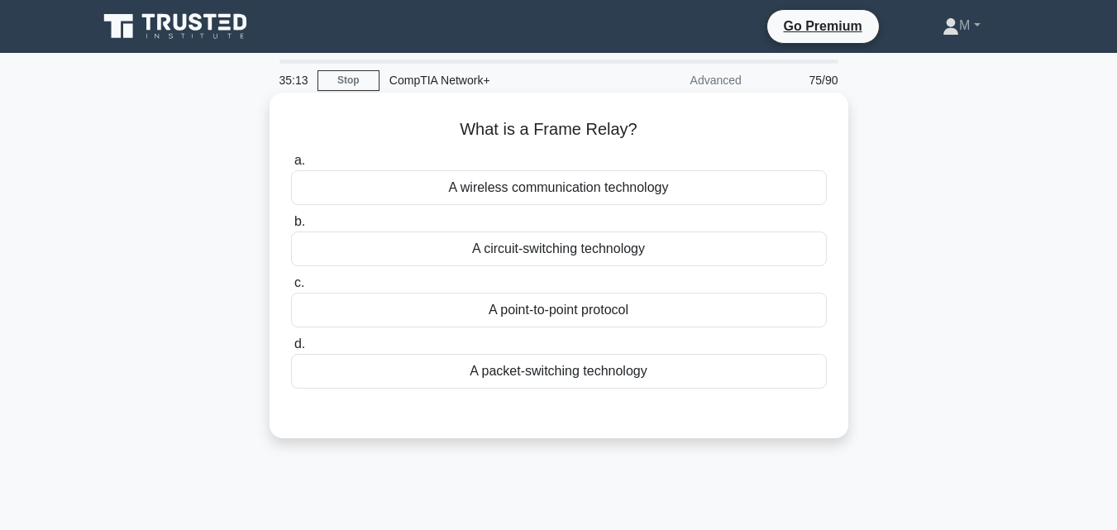
click at [583, 253] on div "A circuit-switching technology" at bounding box center [559, 248] width 536 height 35
click at [291, 227] on input "b. A circuit-switching technology" at bounding box center [291, 222] width 0 height 11
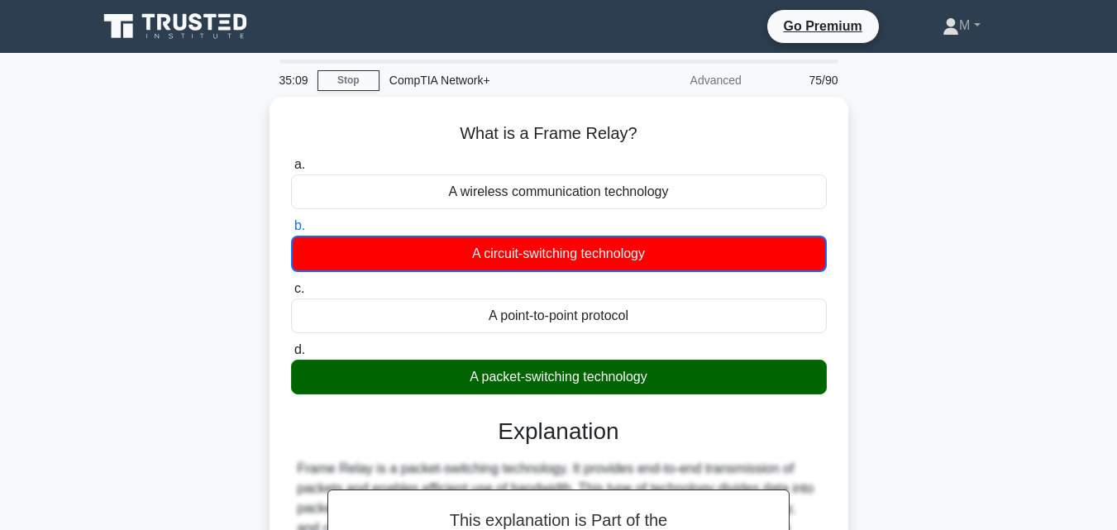
drag, startPoint x: 1115, startPoint y: 173, endPoint x: 1128, endPoint y: 322, distance: 150.2
click at [1116, 322] on html "Go Premium M" at bounding box center [558, 446] width 1117 height 893
click at [1025, 303] on div "What is a Frame Relay? .spinner_0XTQ{transform-origin:center;animation:spinner_…" at bounding box center [559, 446] width 942 height 698
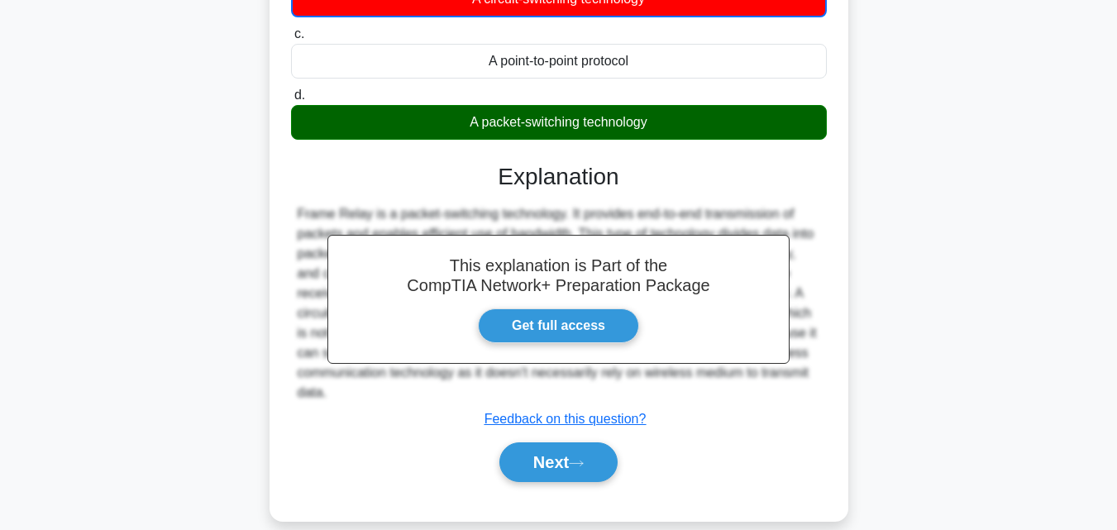
scroll to position [363, 0]
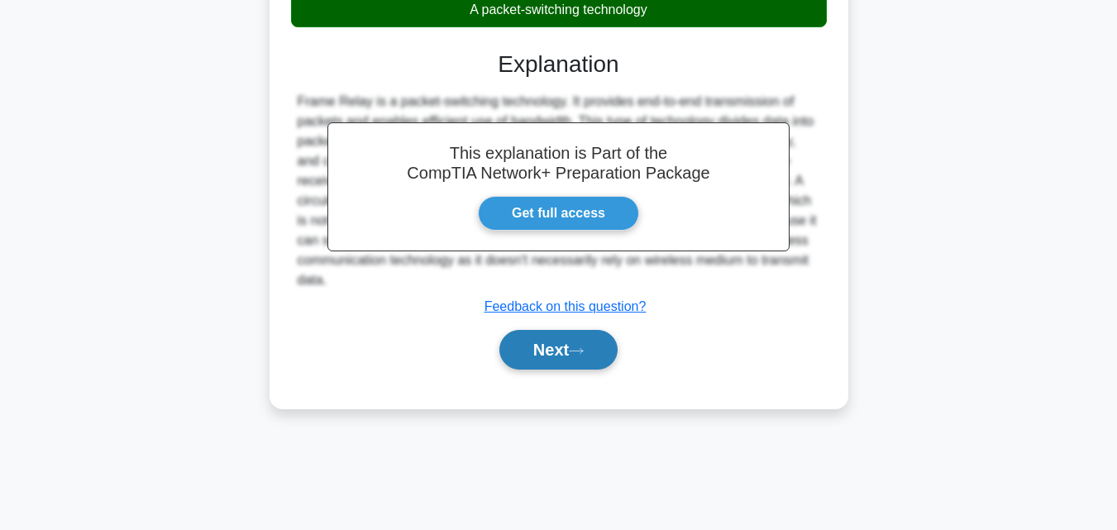
click at [560, 359] on button "Next" at bounding box center [558, 350] width 118 height 40
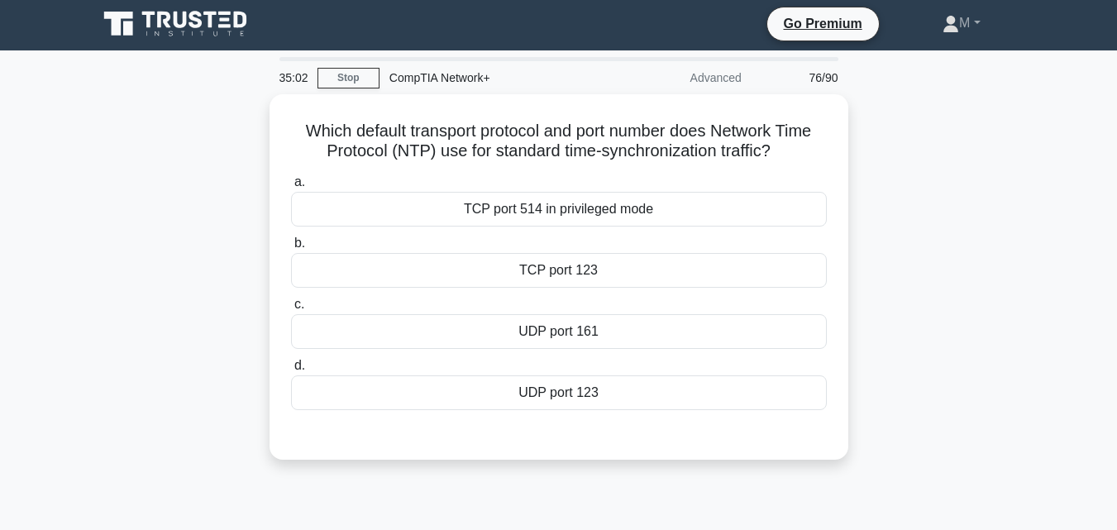
scroll to position [0, 0]
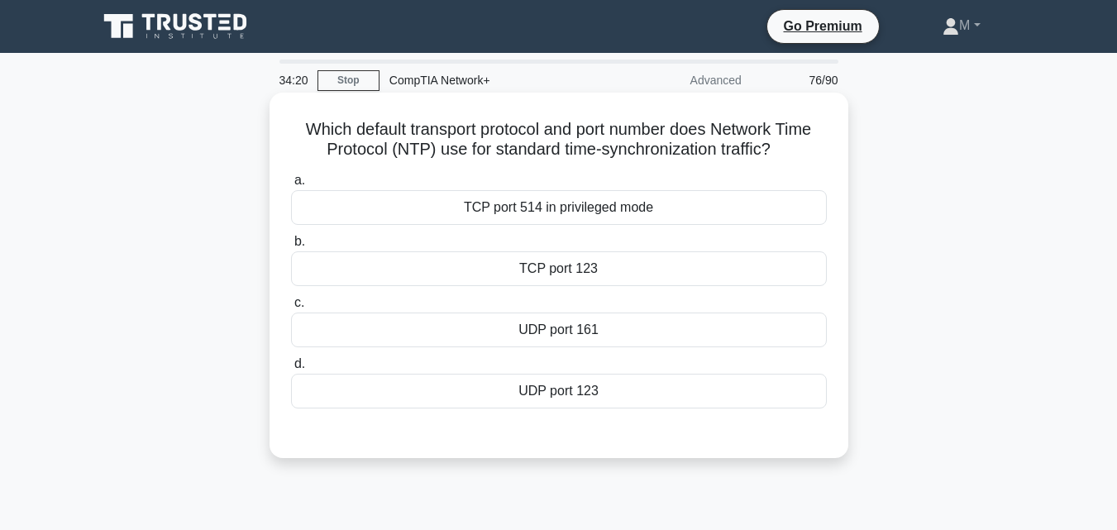
click at [558, 399] on div "UDP port 123" at bounding box center [559, 391] width 536 height 35
click at [291, 369] on input "d. UDP port 123" at bounding box center [291, 364] width 0 height 11
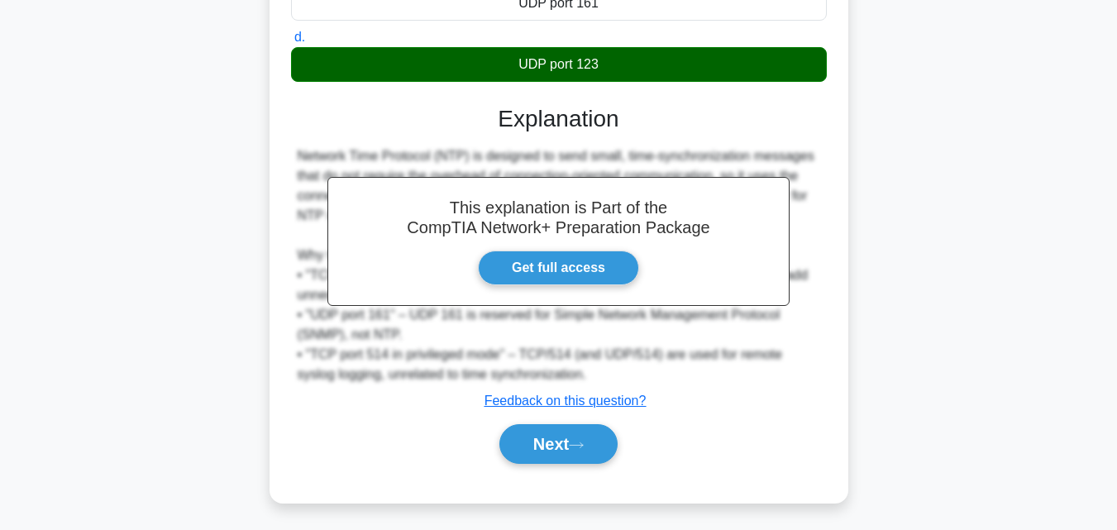
scroll to position [327, 0]
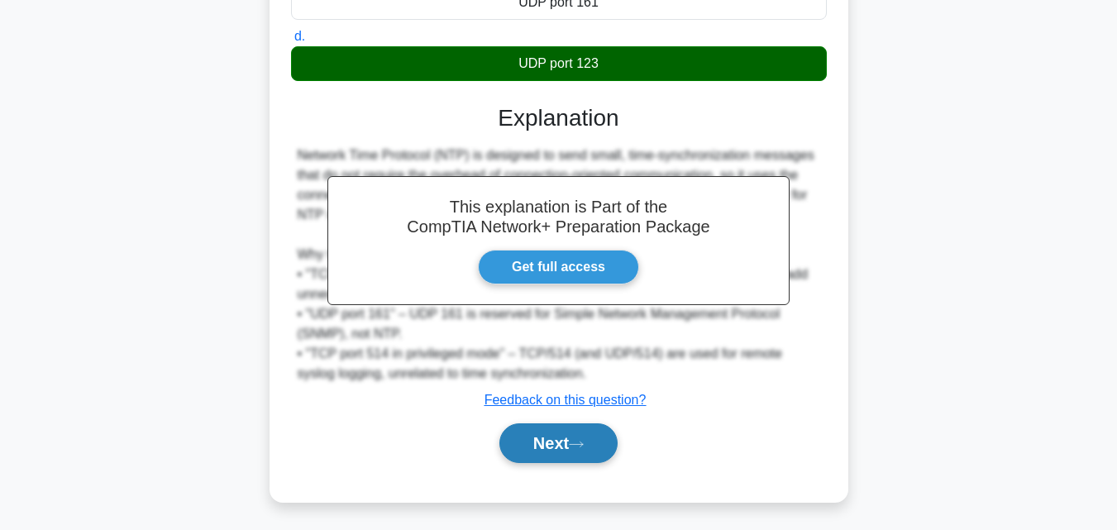
click at [544, 443] on button "Next" at bounding box center [558, 443] width 118 height 40
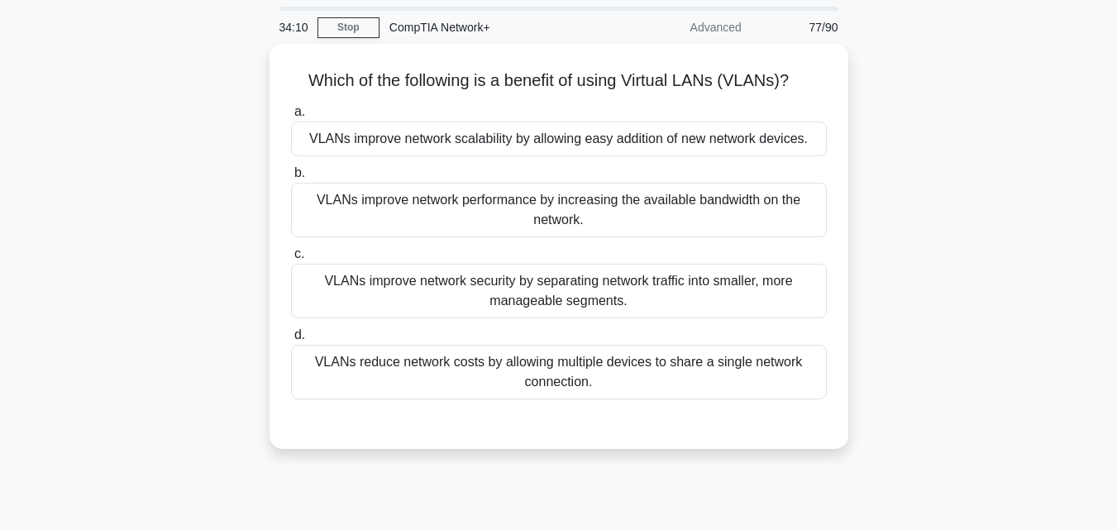
scroll to position [30, 0]
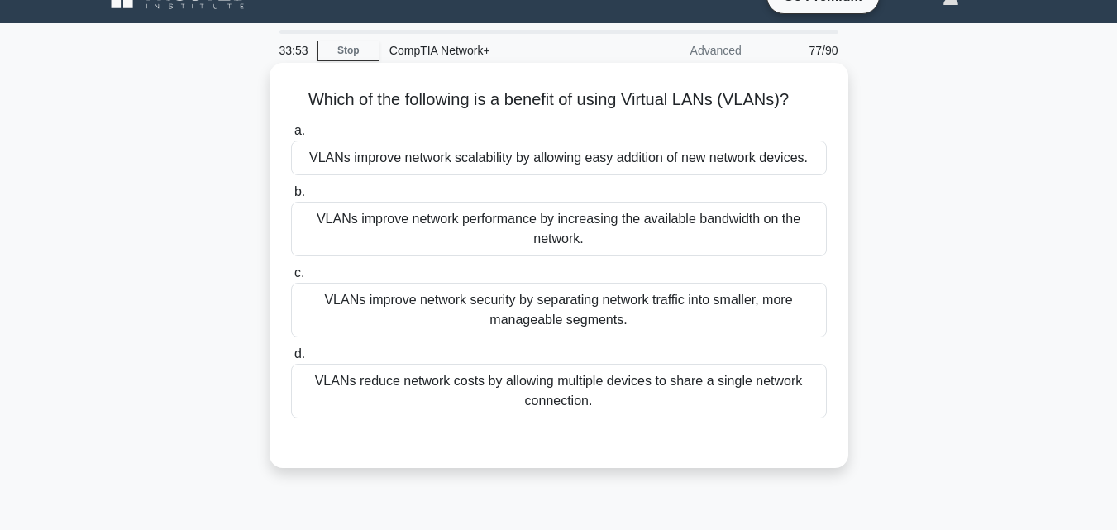
click at [536, 307] on div "VLANs improve network security by separating network traffic into smaller, more…" at bounding box center [559, 310] width 536 height 55
click at [291, 279] on input "c. VLANs improve network security by separating network traffic into smaller, m…" at bounding box center [291, 273] width 0 height 11
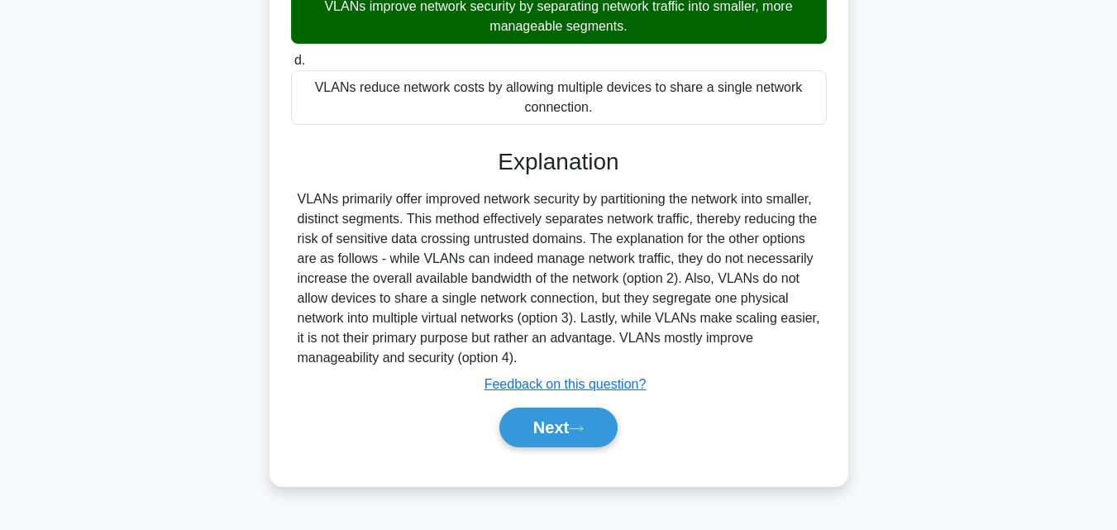
scroll to position [363, 0]
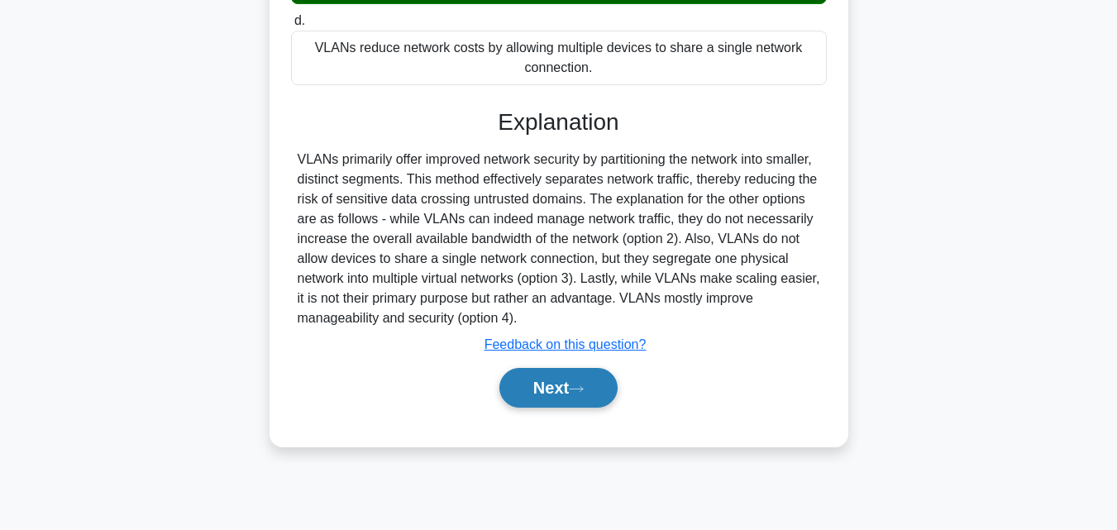
click at [536, 400] on button "Next" at bounding box center [558, 388] width 118 height 40
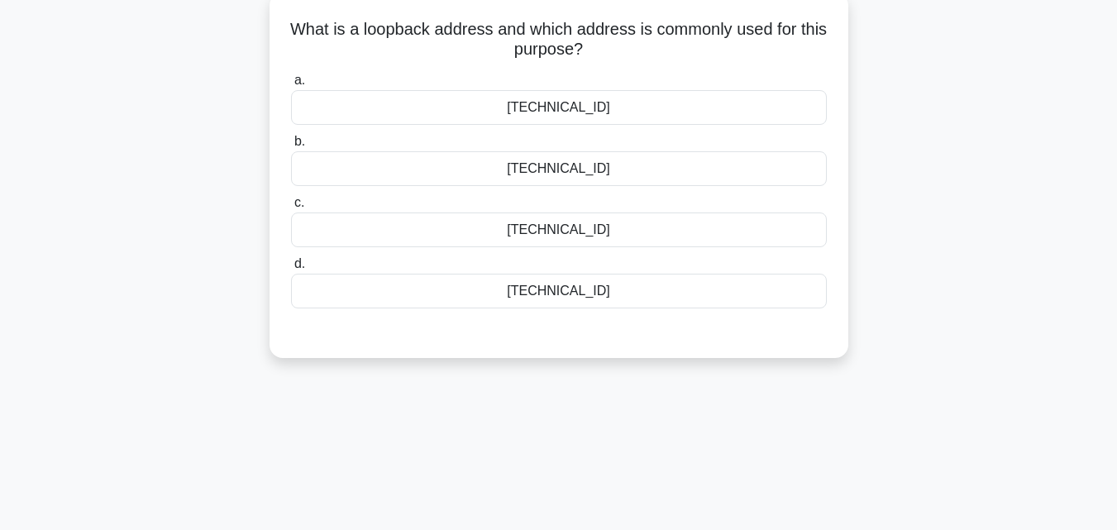
scroll to position [0, 0]
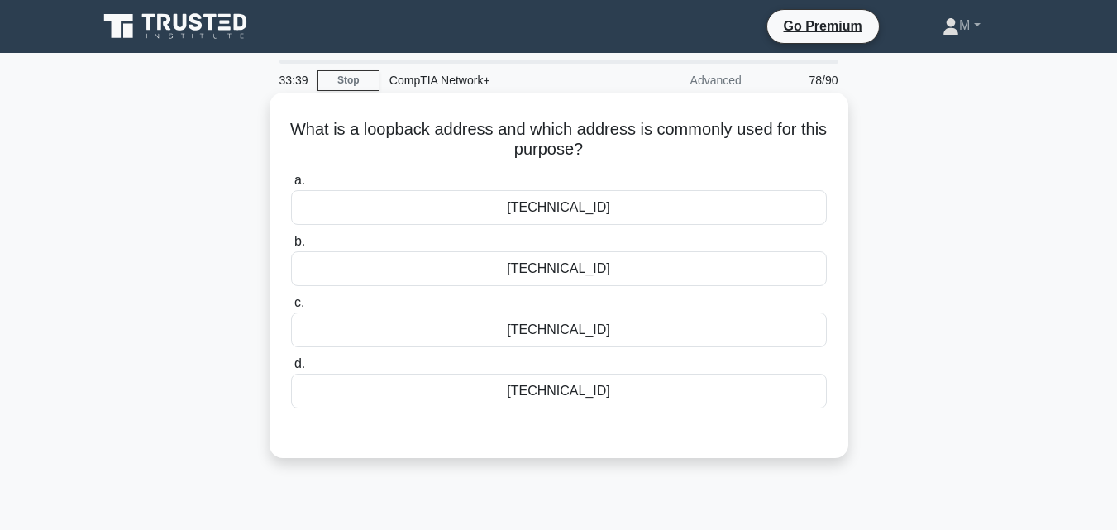
click at [564, 394] on div "127.0.0.1" at bounding box center [559, 391] width 536 height 35
click at [291, 369] on input "d. 127.0.0.1" at bounding box center [291, 364] width 0 height 11
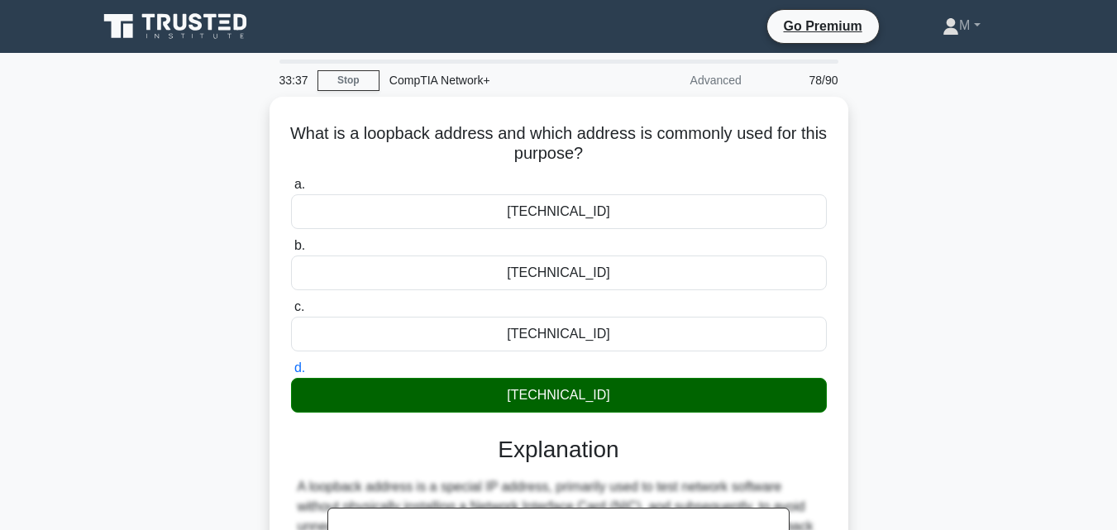
scroll to position [363, 0]
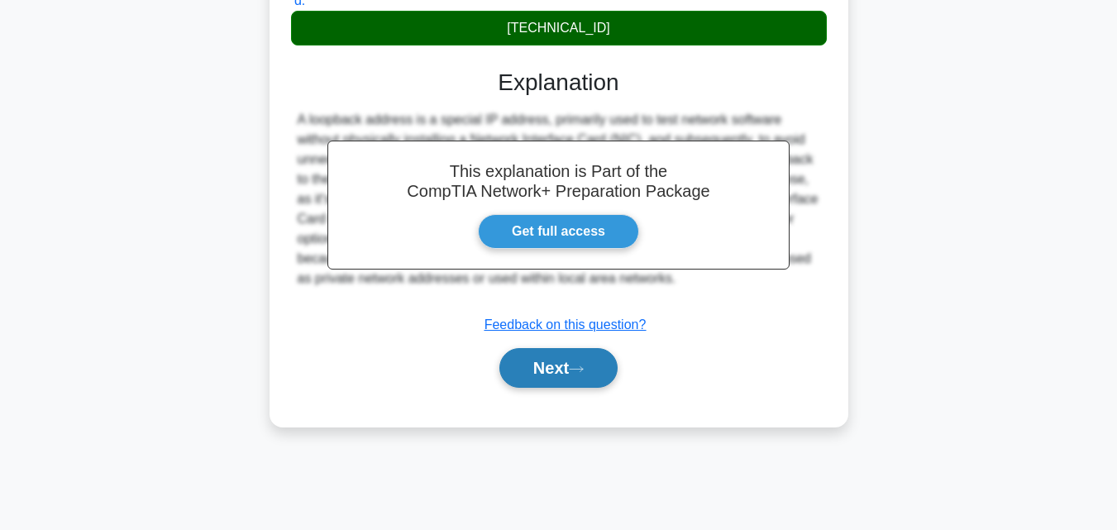
click at [555, 374] on button "Next" at bounding box center [558, 368] width 118 height 40
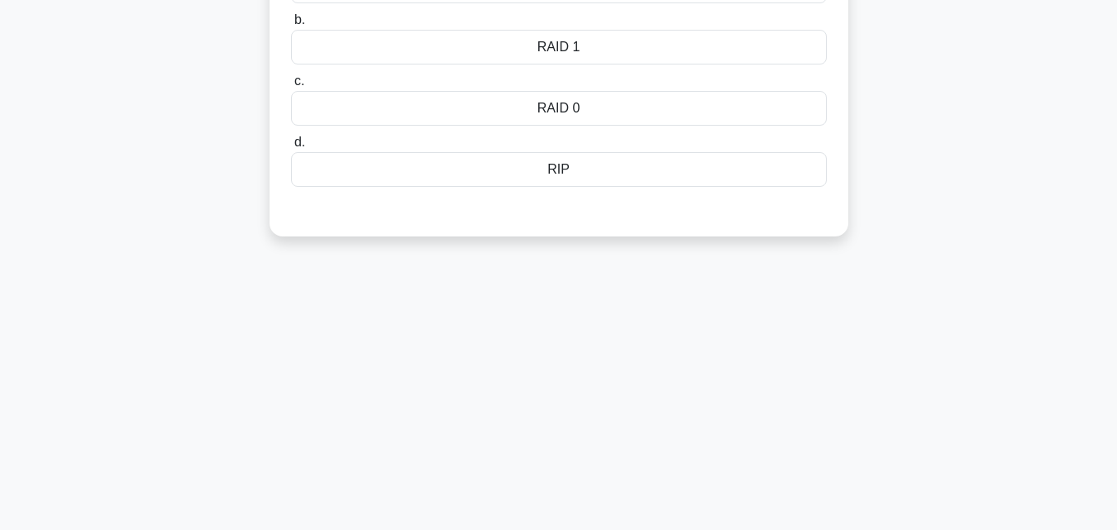
scroll to position [0, 0]
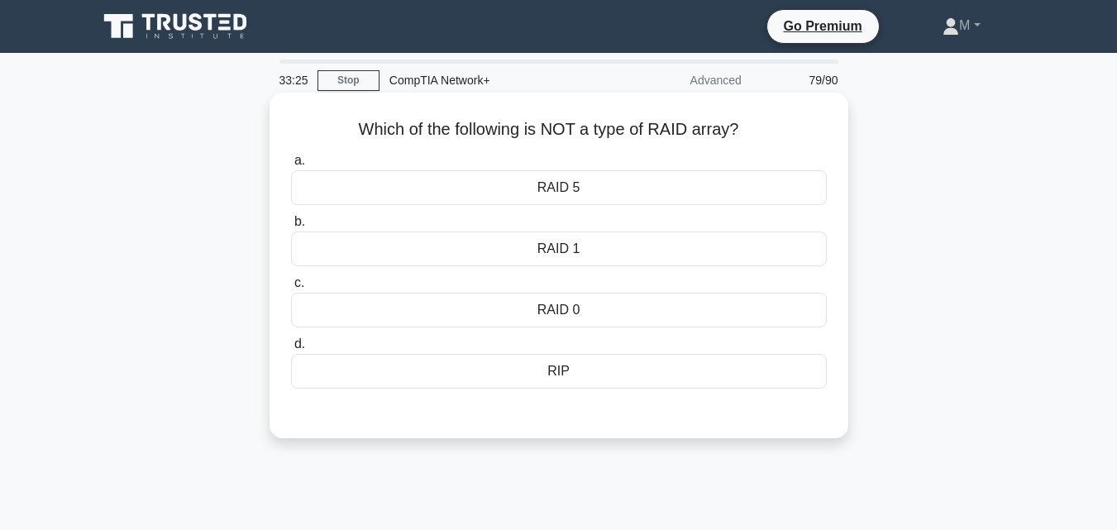
click at [564, 371] on div "RIP" at bounding box center [559, 371] width 536 height 35
click at [291, 350] on input "d. RIP" at bounding box center [291, 344] width 0 height 11
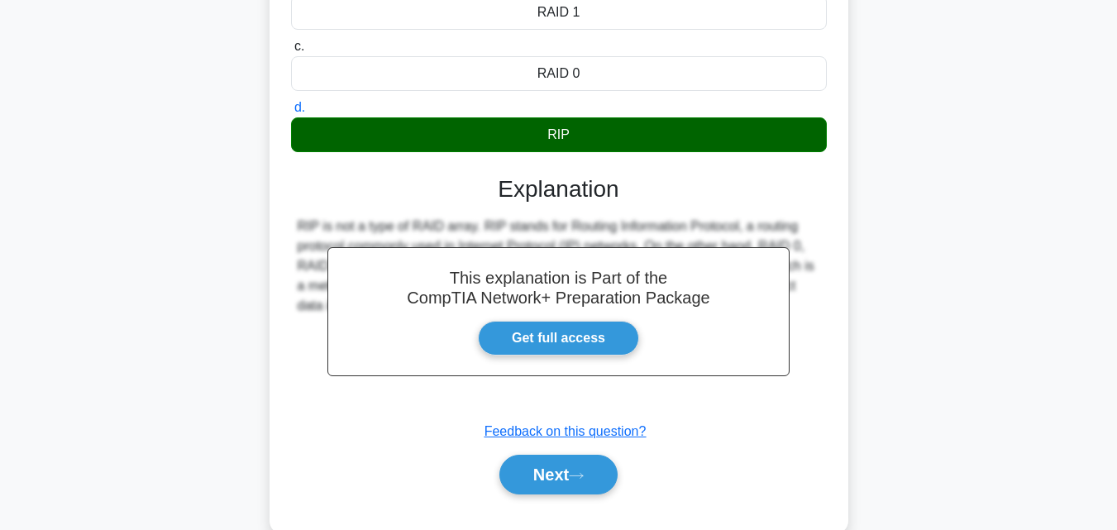
scroll to position [363, 0]
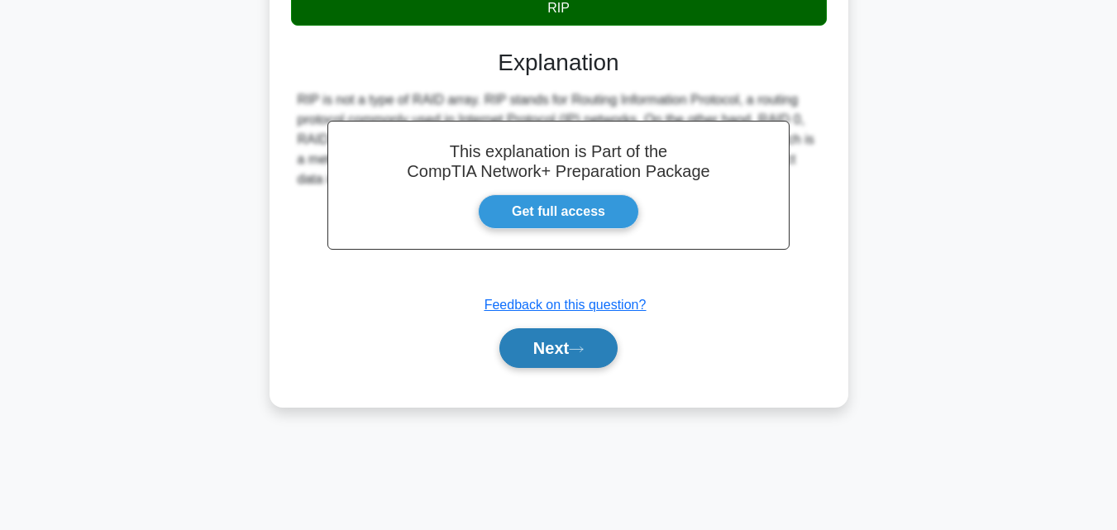
click at [566, 345] on button "Next" at bounding box center [558, 348] width 118 height 40
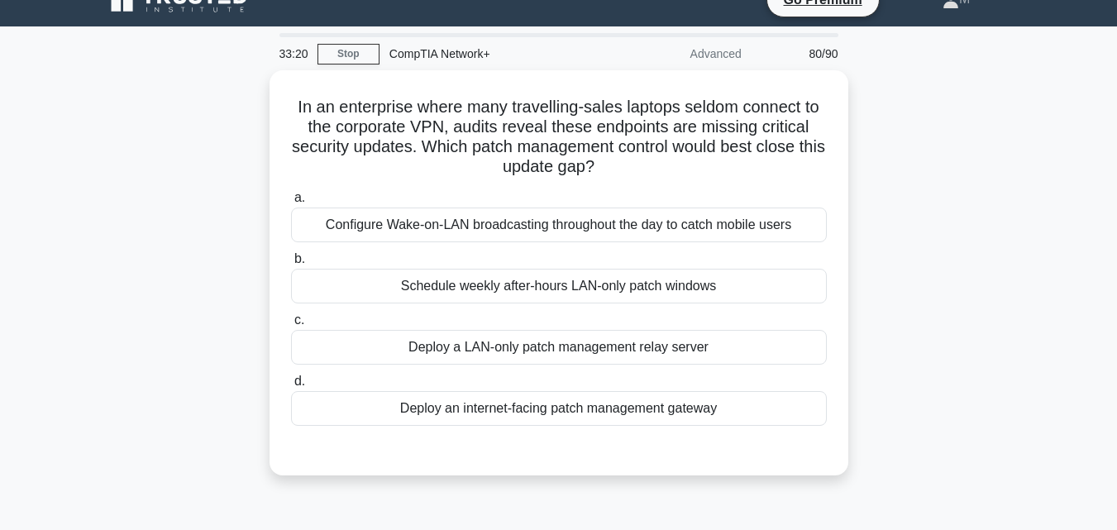
scroll to position [0, 0]
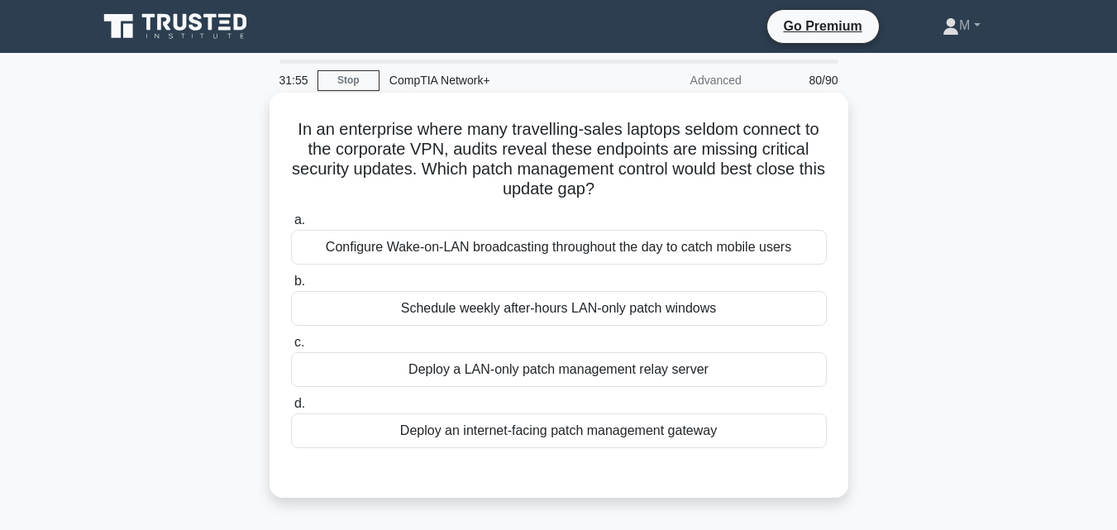
click at [541, 435] on div "Deploy an internet-facing patch management gateway" at bounding box center [559, 430] width 536 height 35
click at [291, 409] on input "d. Deploy an internet-facing patch management gateway" at bounding box center [291, 403] width 0 height 11
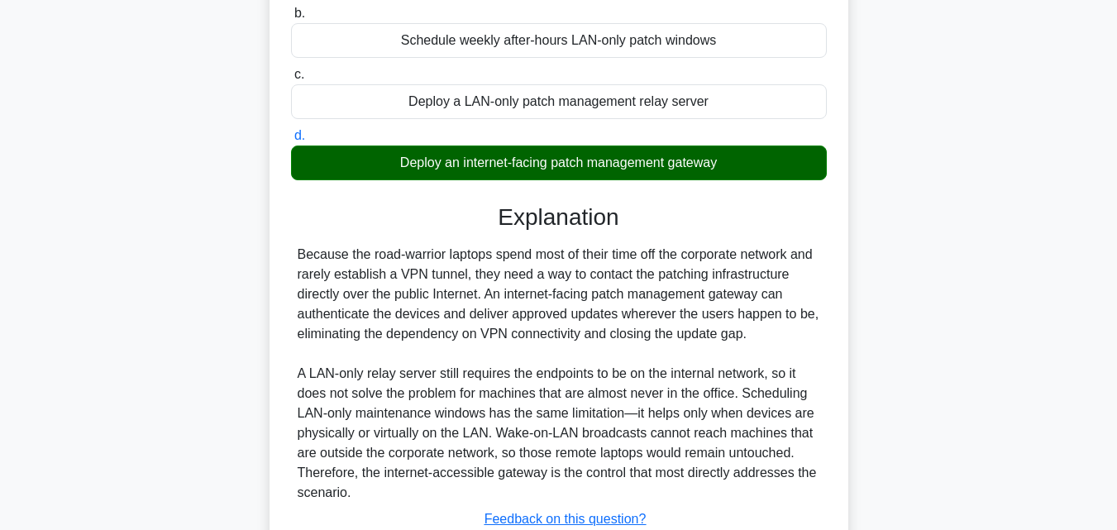
scroll to position [391, 0]
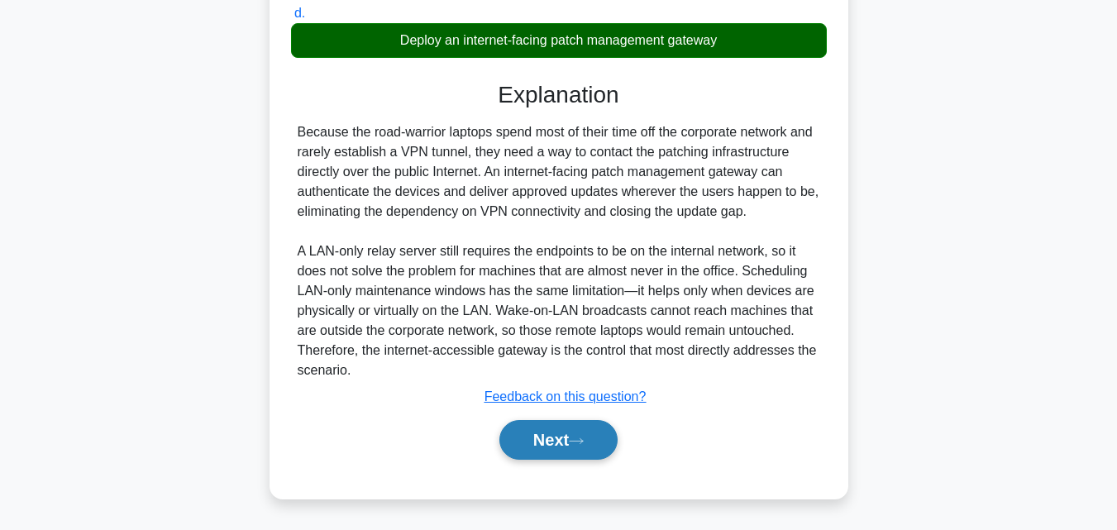
click at [509, 445] on button "Next" at bounding box center [558, 440] width 118 height 40
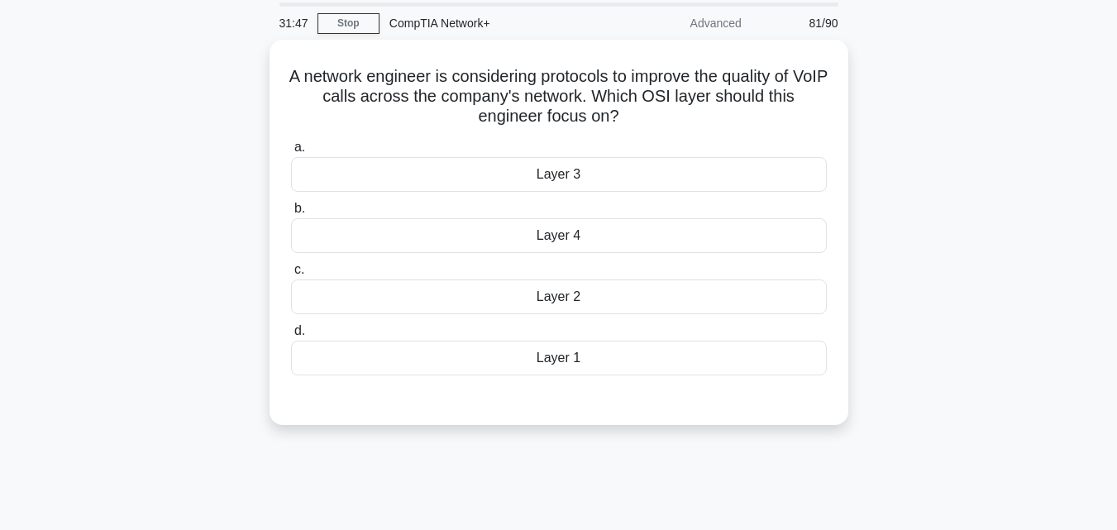
scroll to position [0, 0]
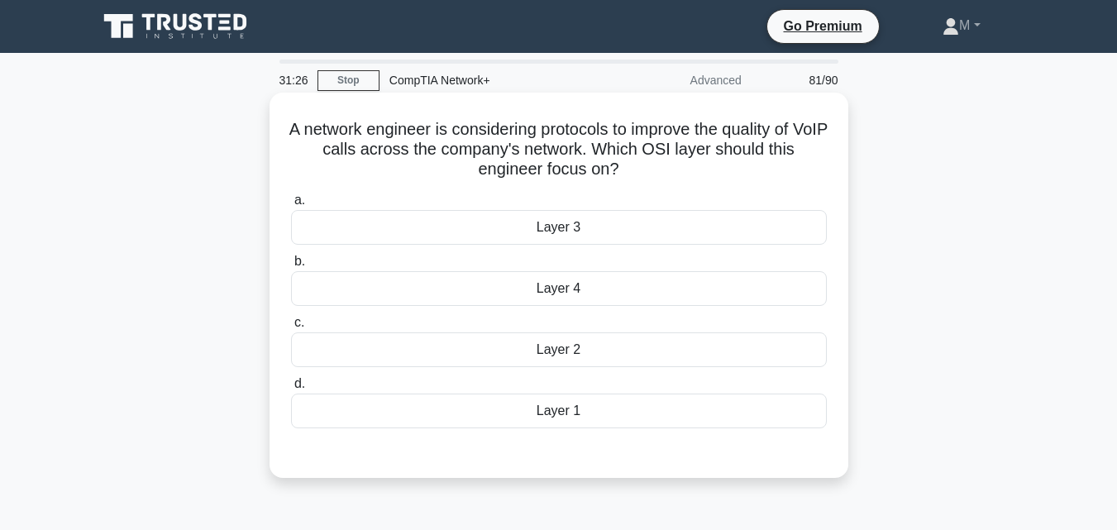
click at [573, 297] on div "Layer 4" at bounding box center [559, 288] width 536 height 35
click at [291, 267] on input "b. Layer 4" at bounding box center [291, 261] width 0 height 11
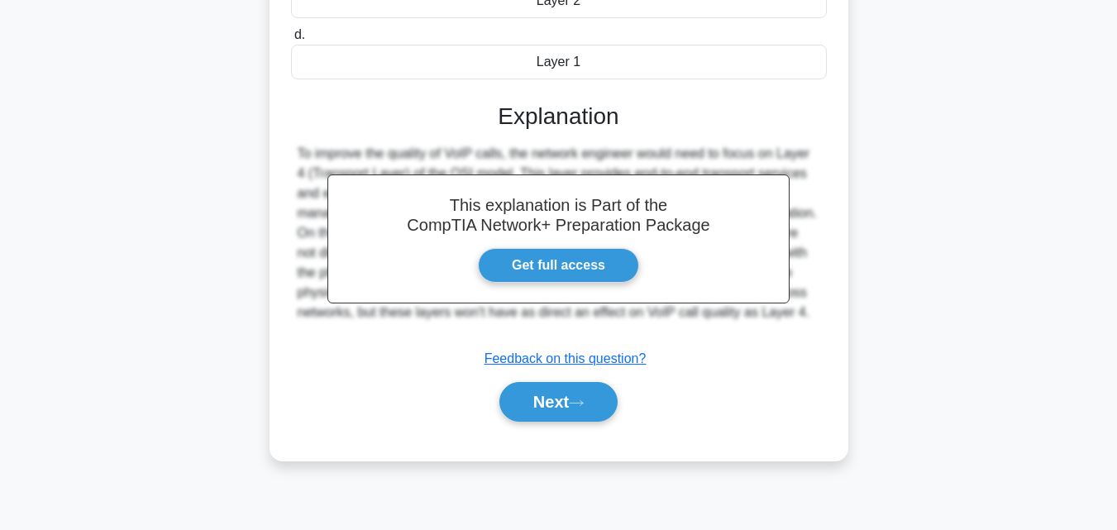
scroll to position [363, 0]
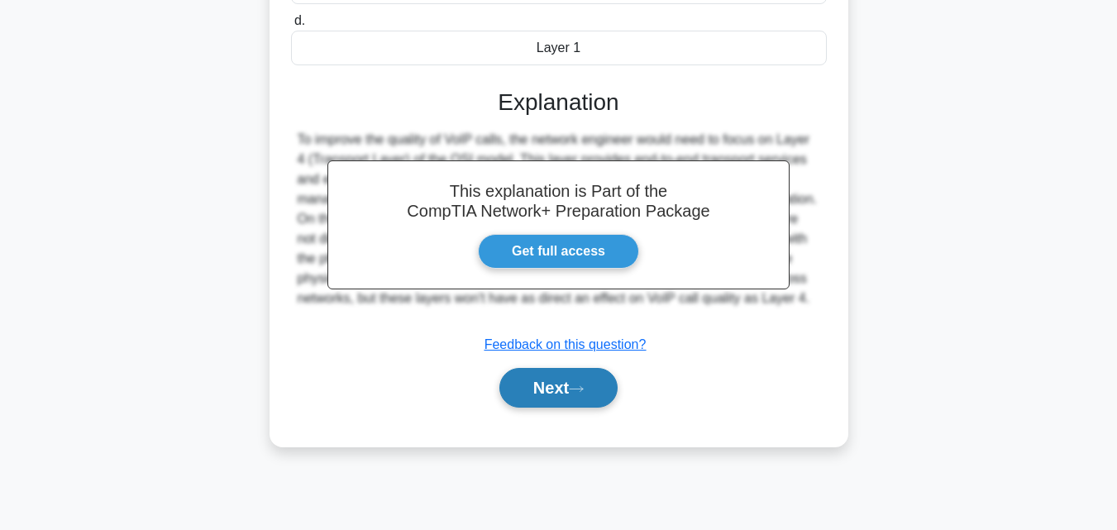
click at [546, 393] on button "Next" at bounding box center [558, 388] width 118 height 40
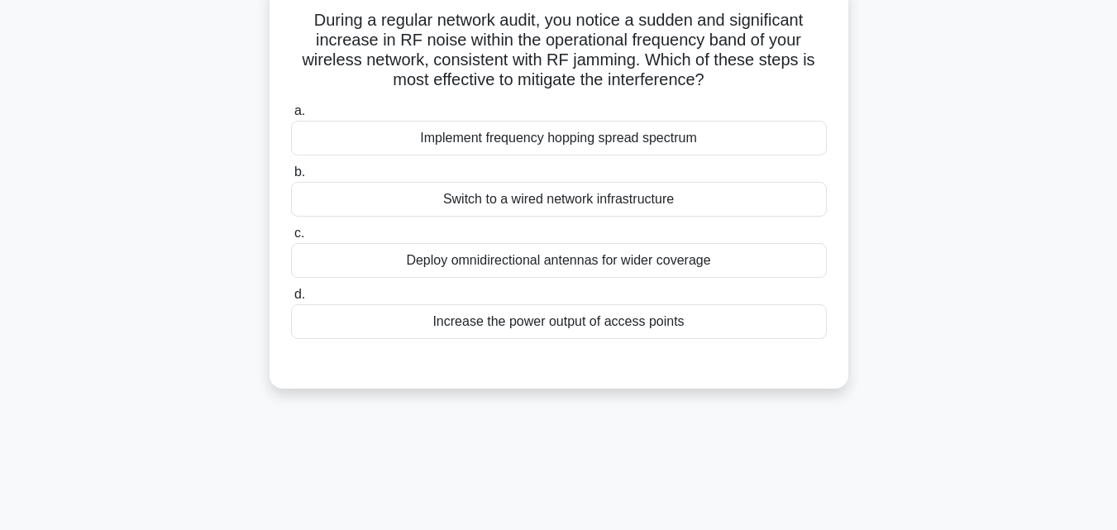
scroll to position [62, 0]
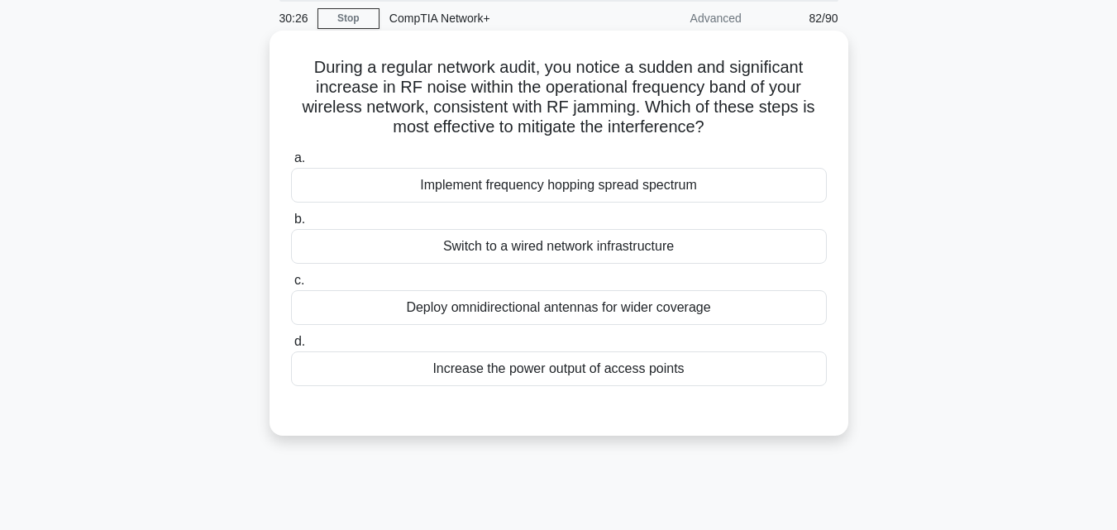
click at [512, 311] on div "Deploy omnidirectional antennas for wider coverage" at bounding box center [559, 307] width 536 height 35
click at [291, 286] on input "c. Deploy omnidirectional antennas for wider coverage" at bounding box center [291, 280] width 0 height 11
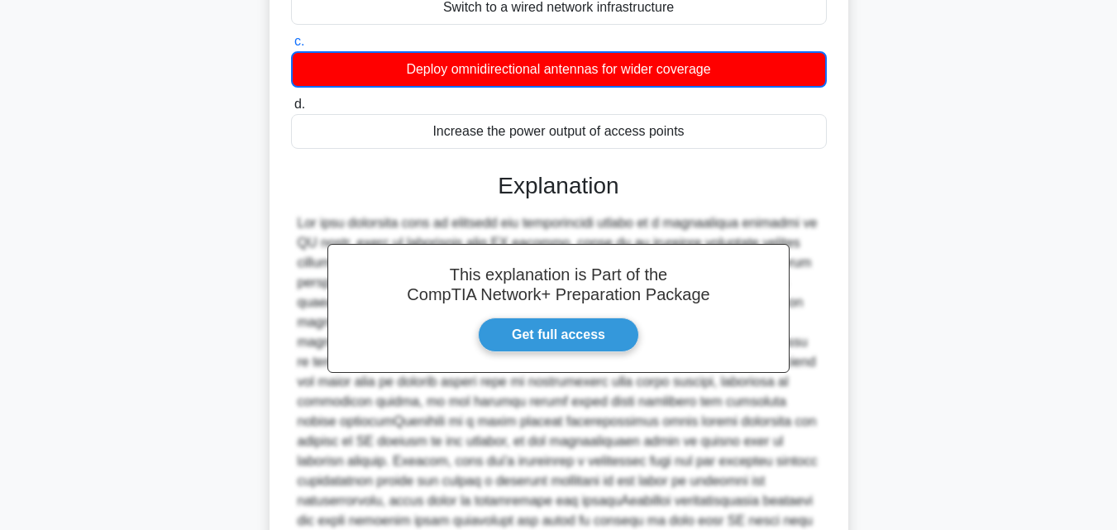
scroll to position [492, 0]
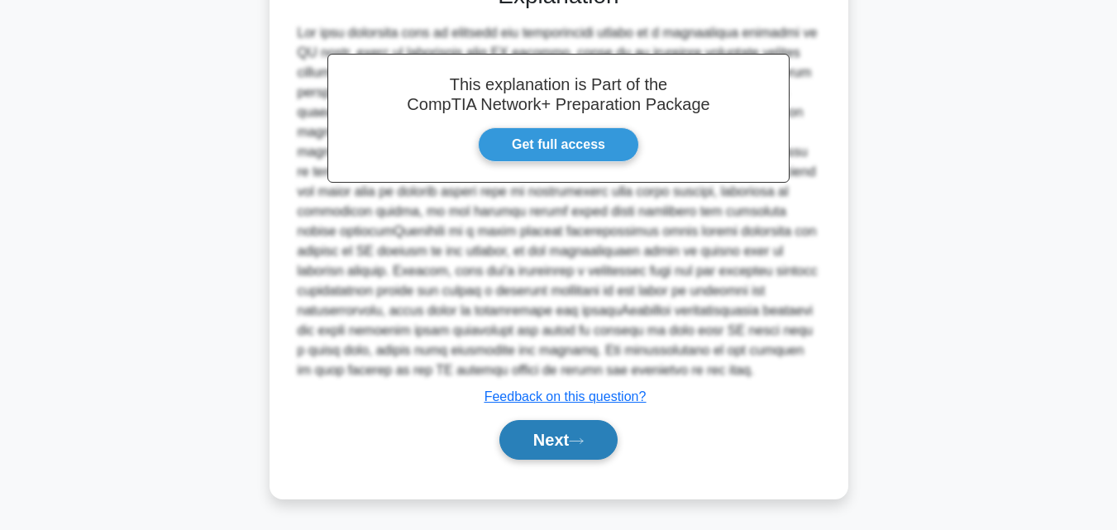
click at [530, 427] on button "Next" at bounding box center [558, 440] width 118 height 40
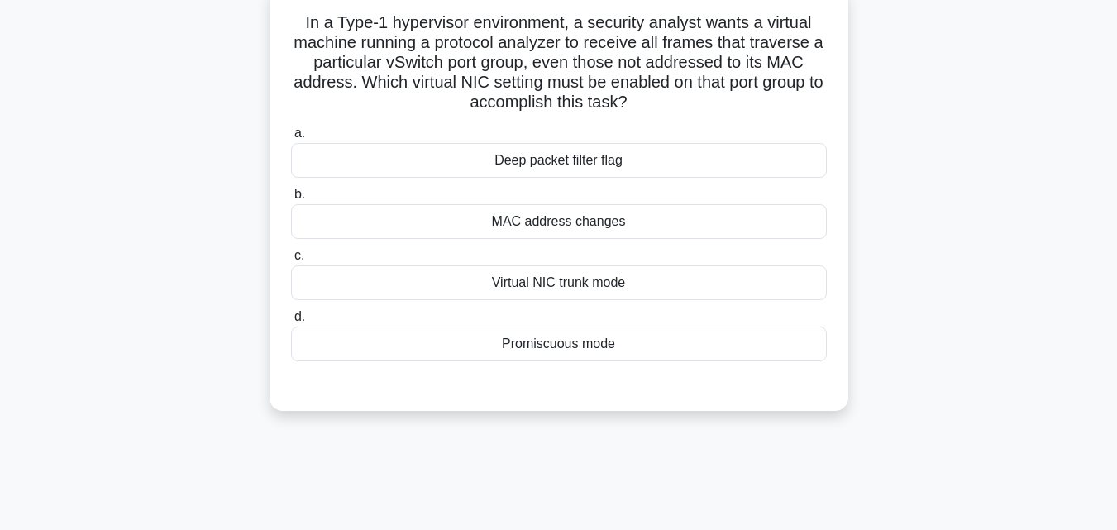
scroll to position [32, 0]
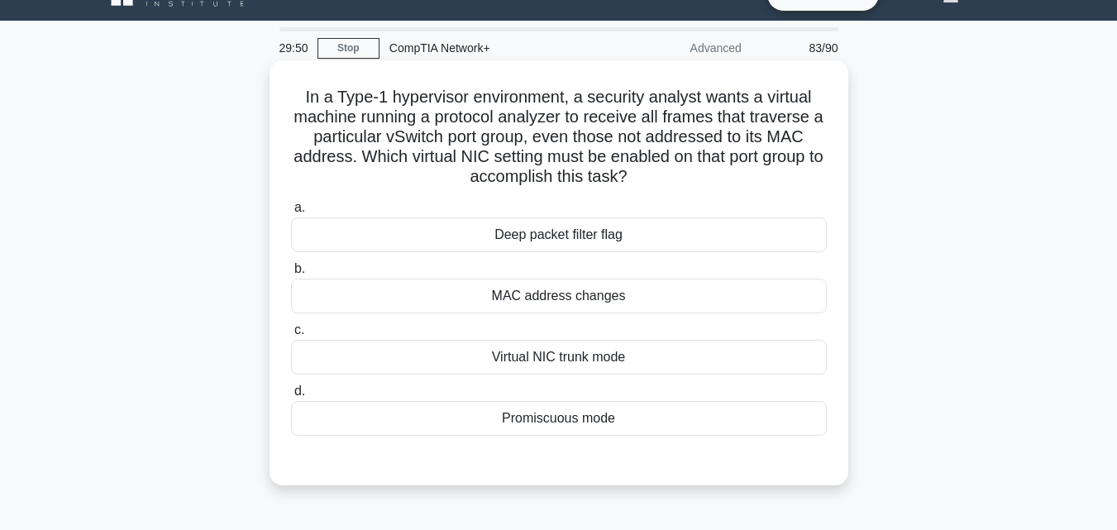
click at [593, 365] on div "Virtual NIC trunk mode" at bounding box center [559, 357] width 536 height 35
click at [291, 336] on input "c. Virtual NIC trunk mode" at bounding box center [291, 330] width 0 height 11
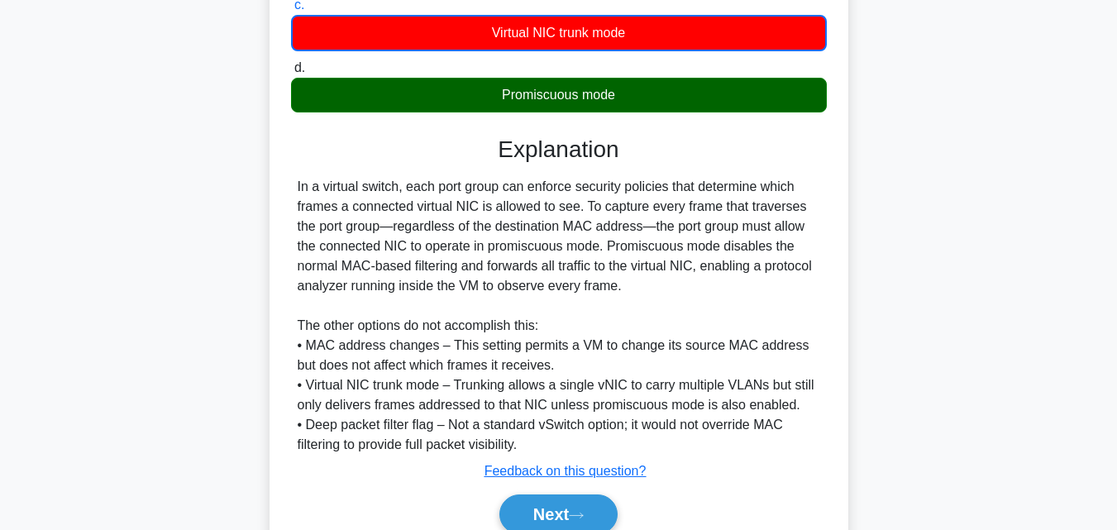
scroll to position [432, 0]
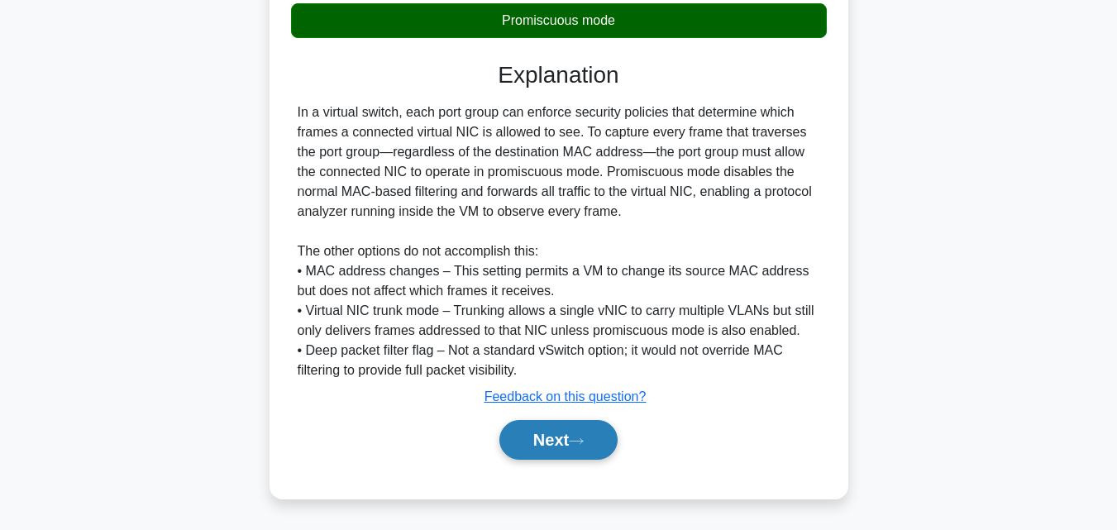
click at [546, 443] on button "Next" at bounding box center [558, 440] width 118 height 40
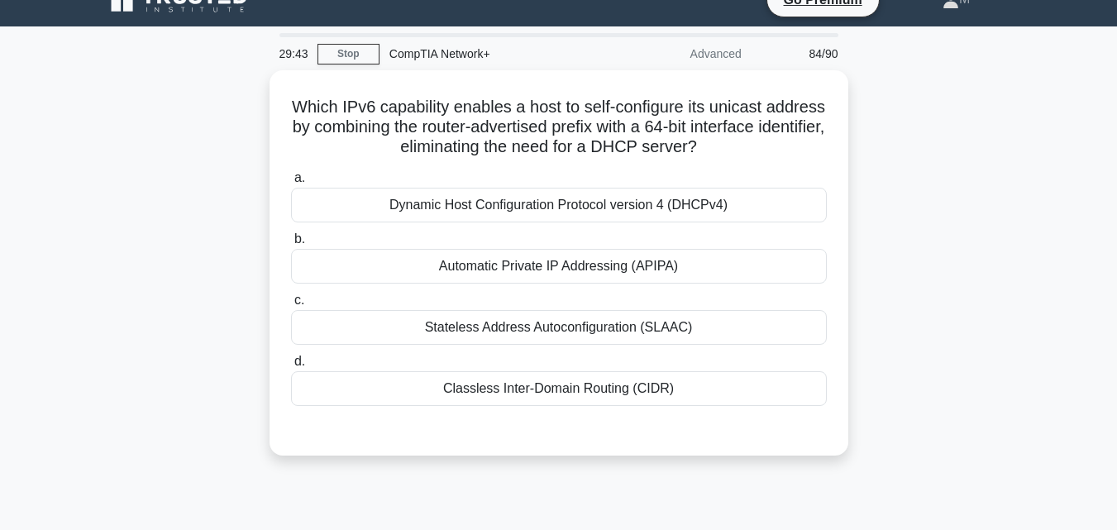
scroll to position [0, 0]
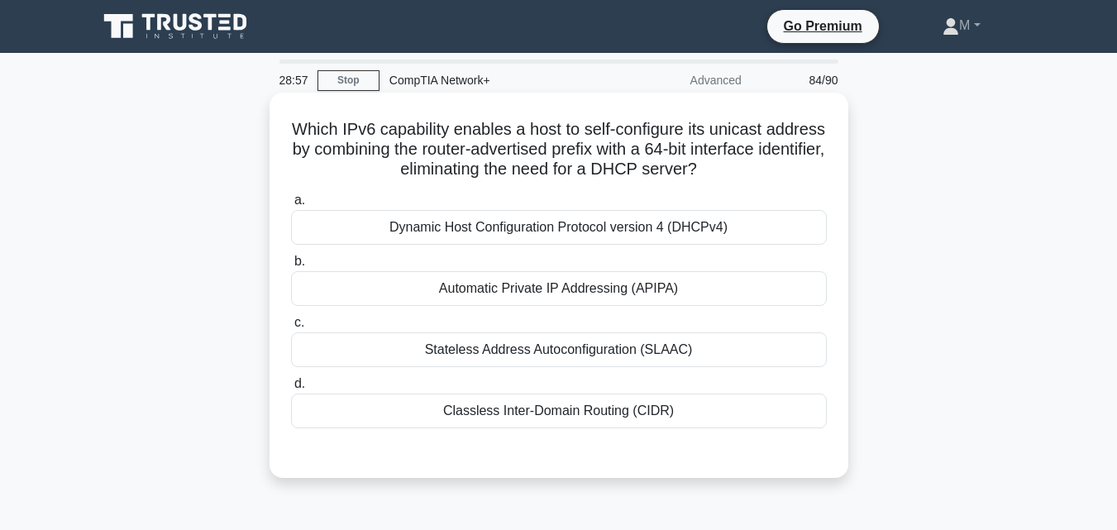
click at [554, 418] on div "Classless Inter-Domain Routing (CIDR)" at bounding box center [559, 410] width 536 height 35
click at [291, 389] on input "d. Classless Inter-Domain Routing (CIDR)" at bounding box center [291, 384] width 0 height 11
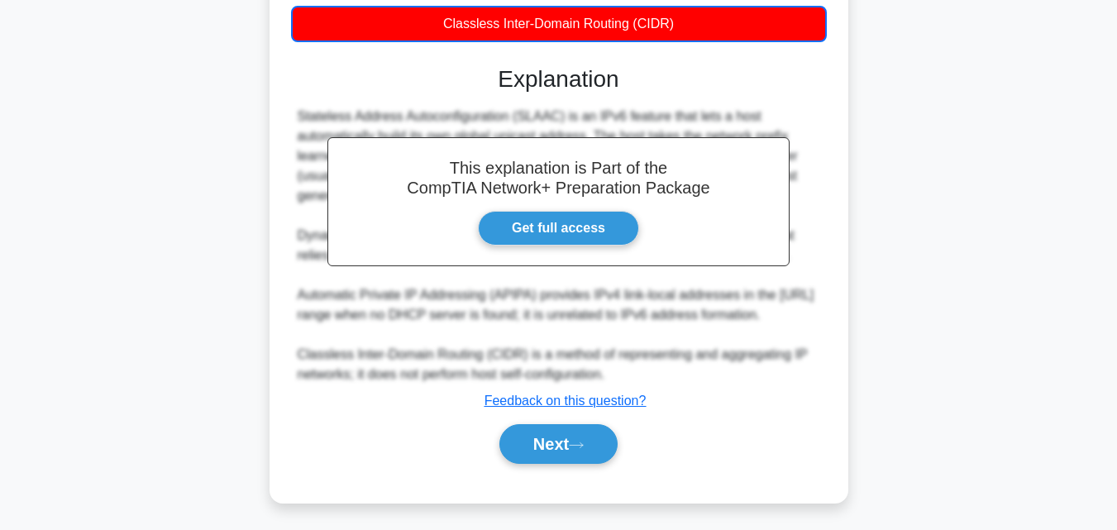
scroll to position [412, 0]
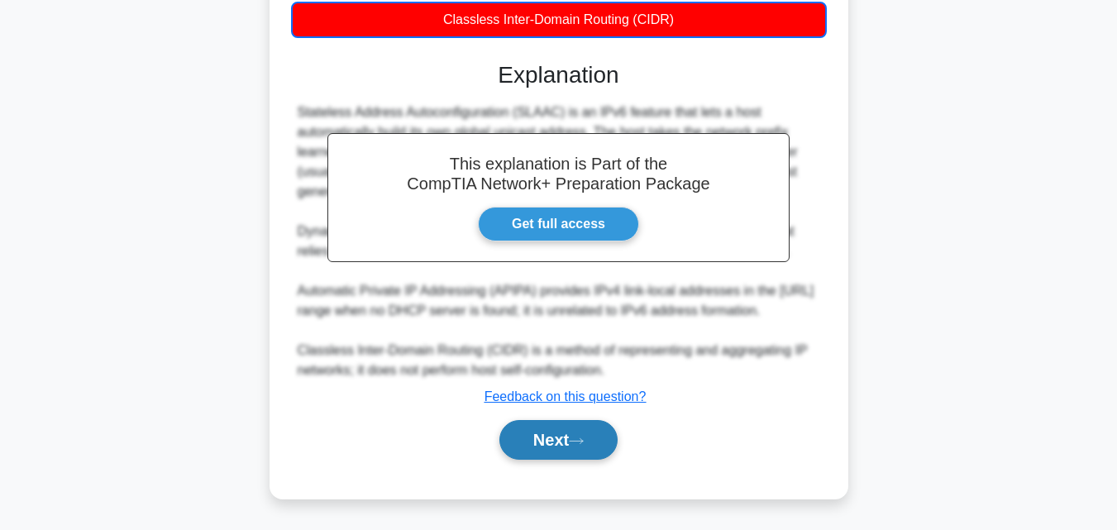
click at [563, 436] on button "Next" at bounding box center [558, 440] width 118 height 40
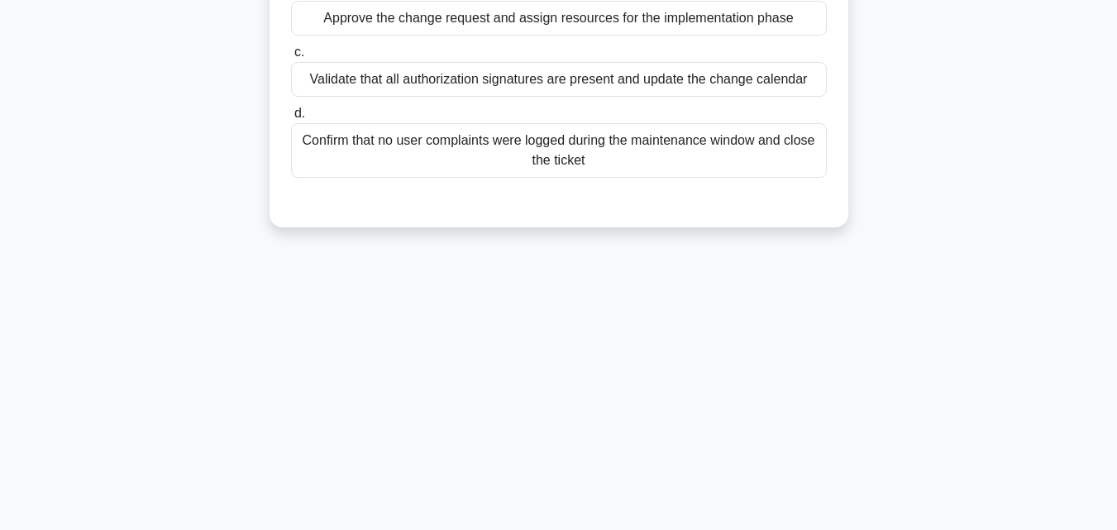
scroll to position [0, 0]
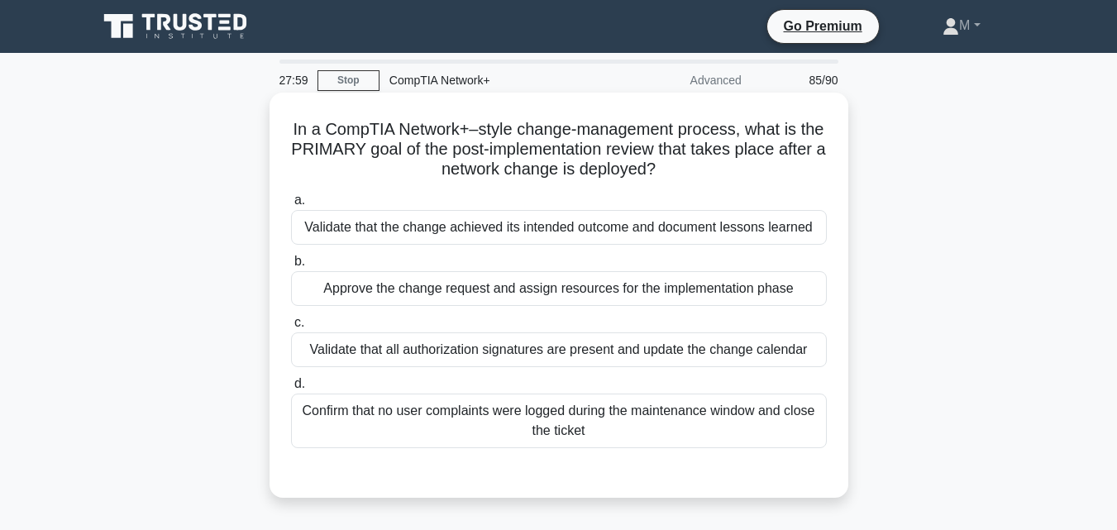
click at [480, 293] on div "Approve the change request and assign resources for the implementation phase" at bounding box center [559, 288] width 536 height 35
click at [291, 267] on input "b. Approve the change request and assign resources for the implementation phase" at bounding box center [291, 261] width 0 height 11
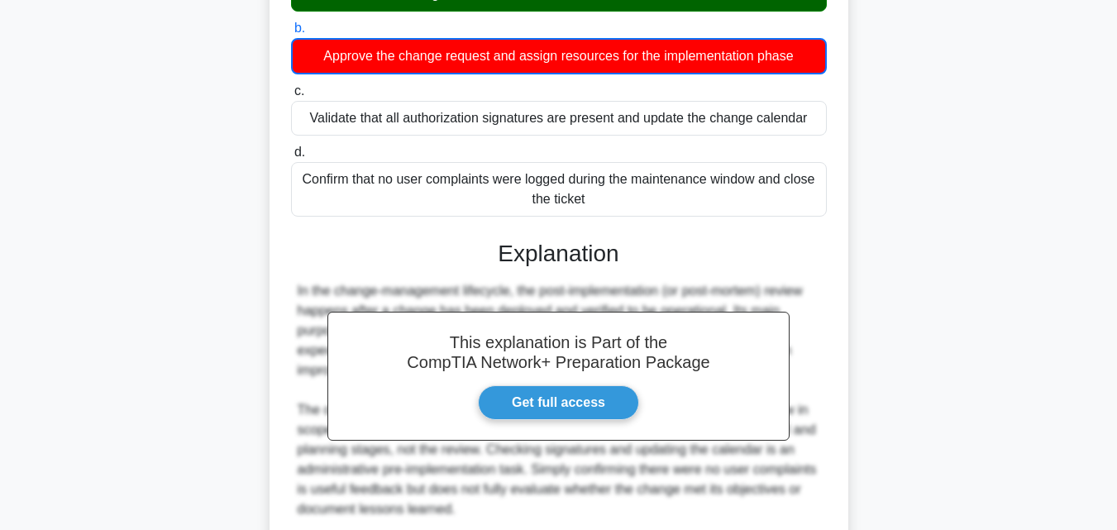
scroll to position [304, 0]
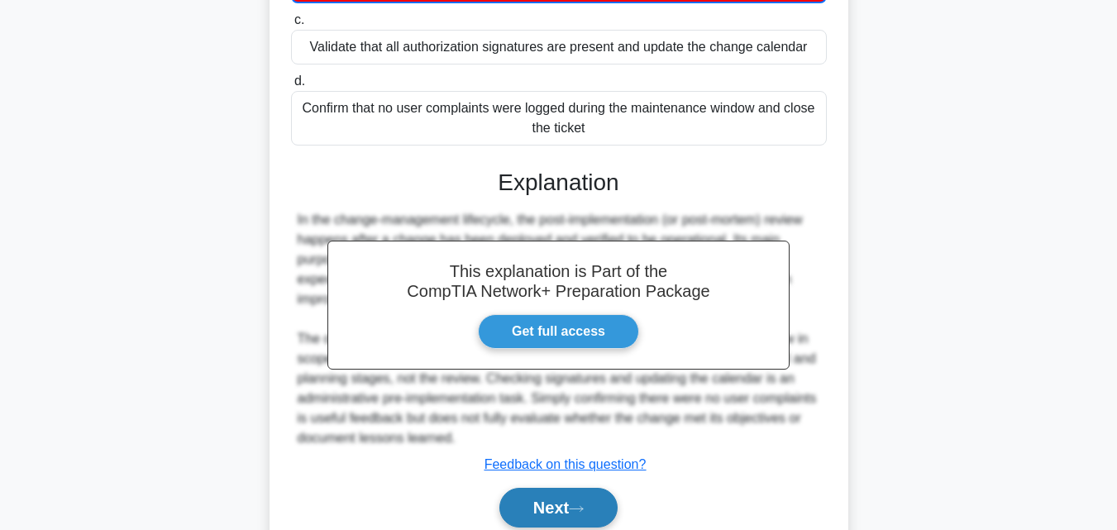
click at [541, 500] on button "Next" at bounding box center [558, 508] width 118 height 40
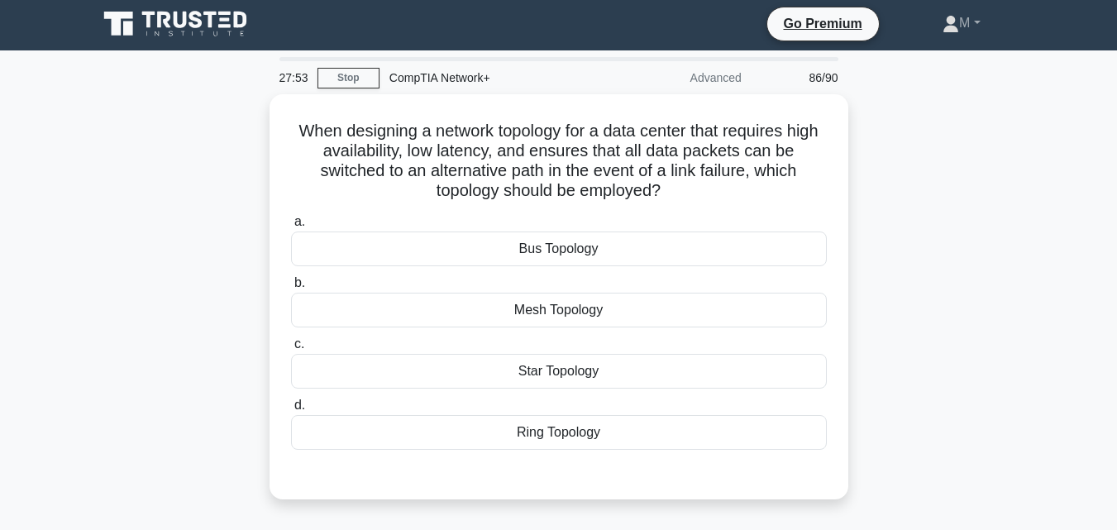
scroll to position [0, 0]
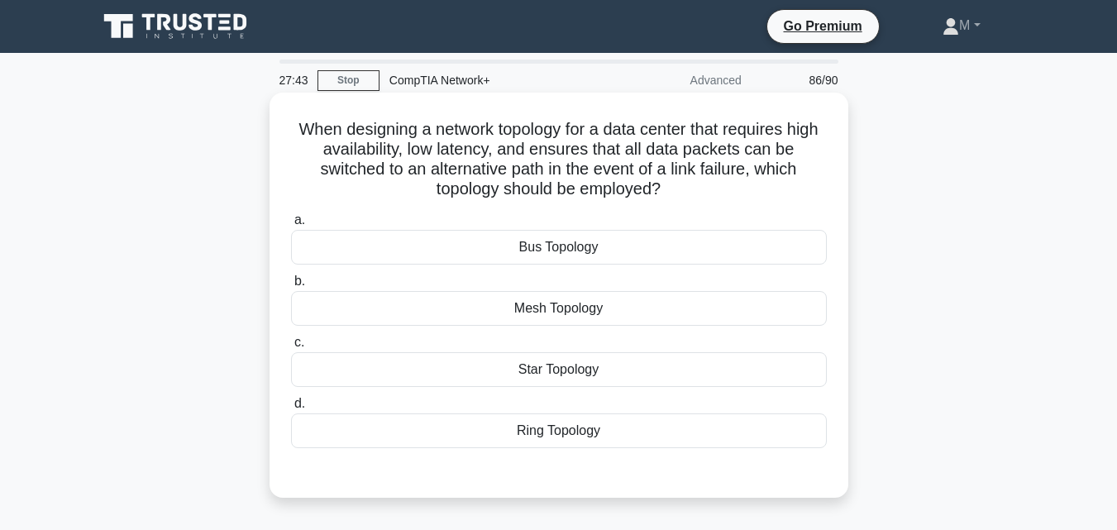
click at [551, 311] on div "Mesh Topology" at bounding box center [559, 308] width 536 height 35
click at [291, 287] on input "b. Mesh Topology" at bounding box center [291, 281] width 0 height 11
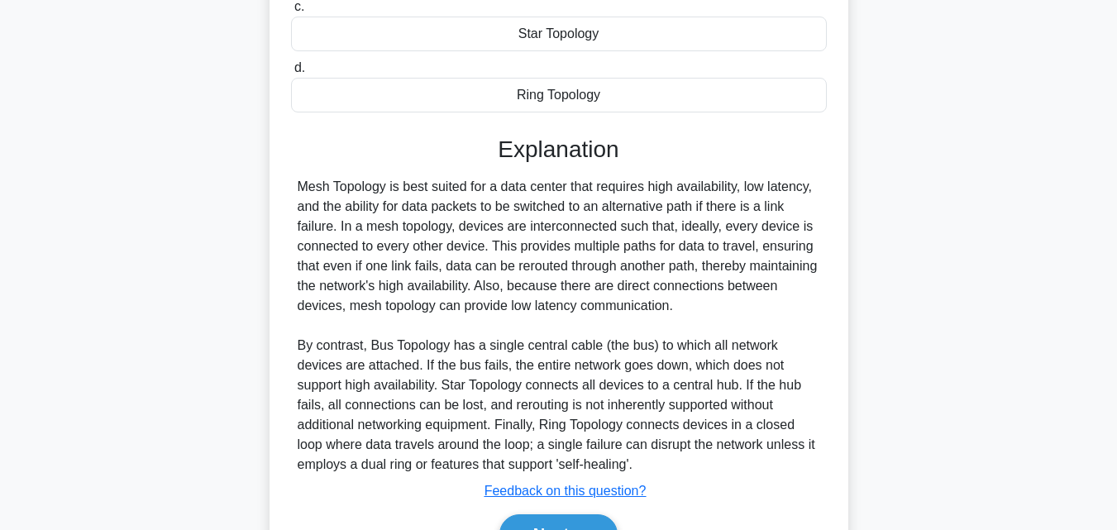
scroll to position [431, 0]
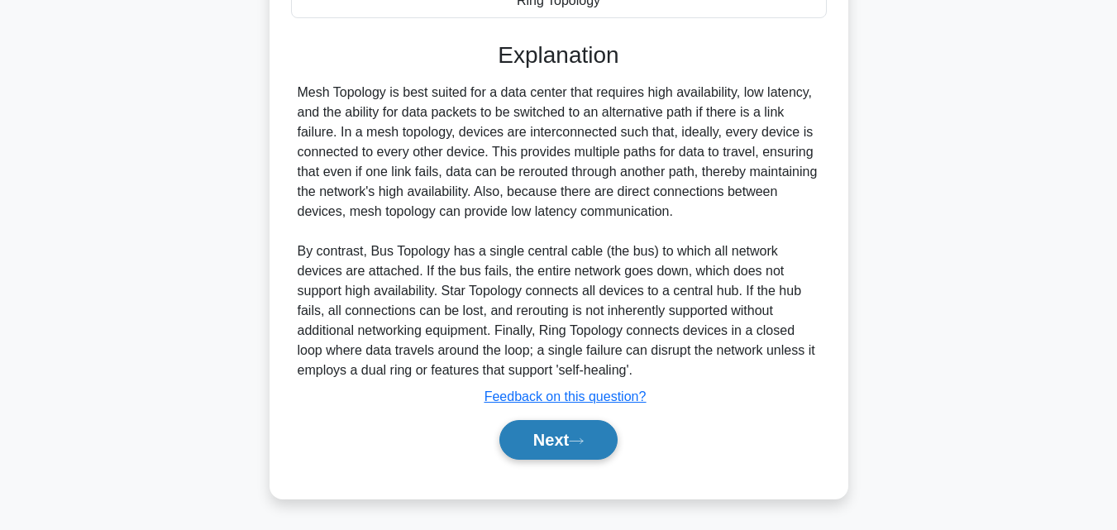
click at [553, 436] on button "Next" at bounding box center [558, 440] width 118 height 40
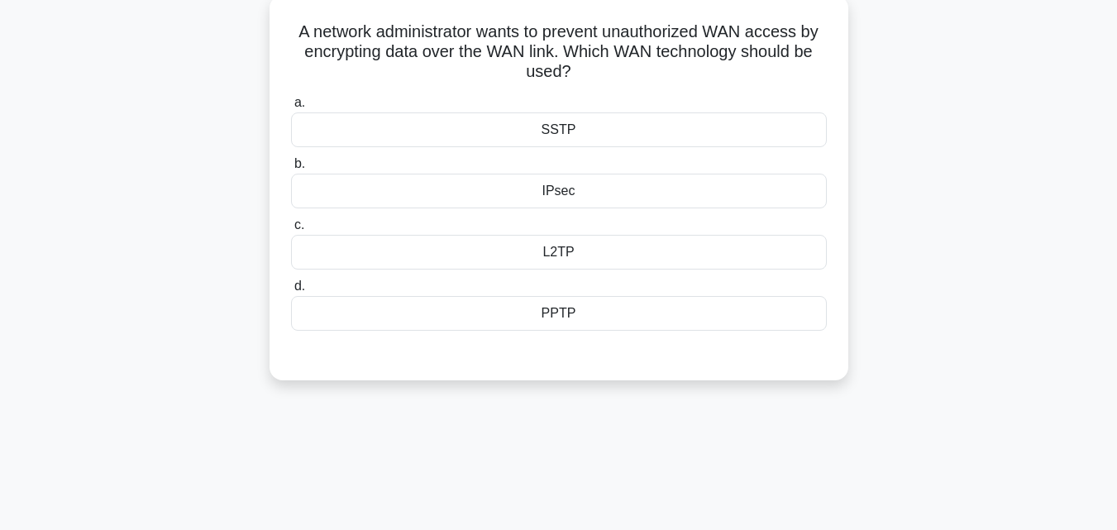
scroll to position [65, 0]
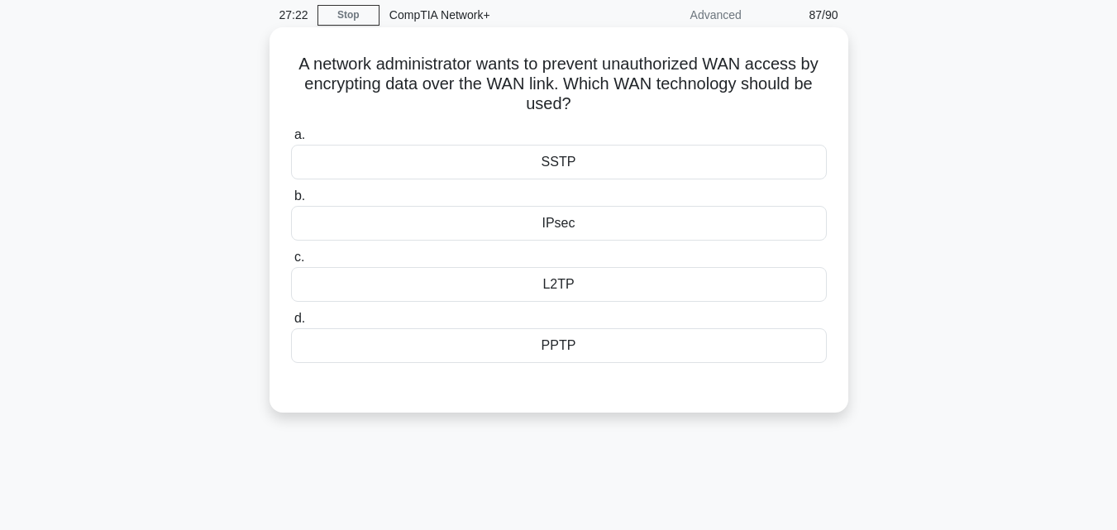
click at [564, 231] on div "IPsec" at bounding box center [559, 223] width 536 height 35
click at [291, 202] on input "b. IPsec" at bounding box center [291, 196] width 0 height 11
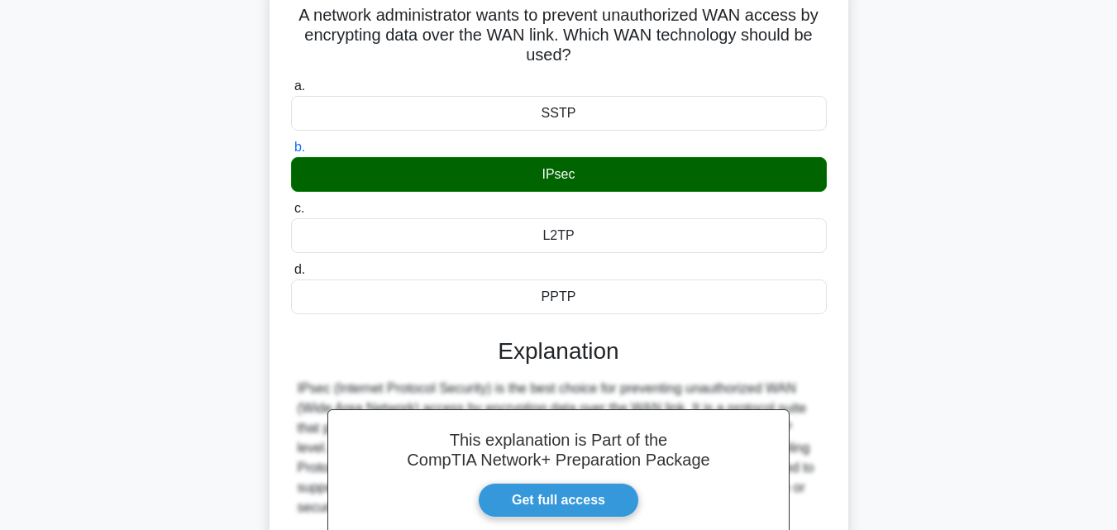
scroll to position [363, 0]
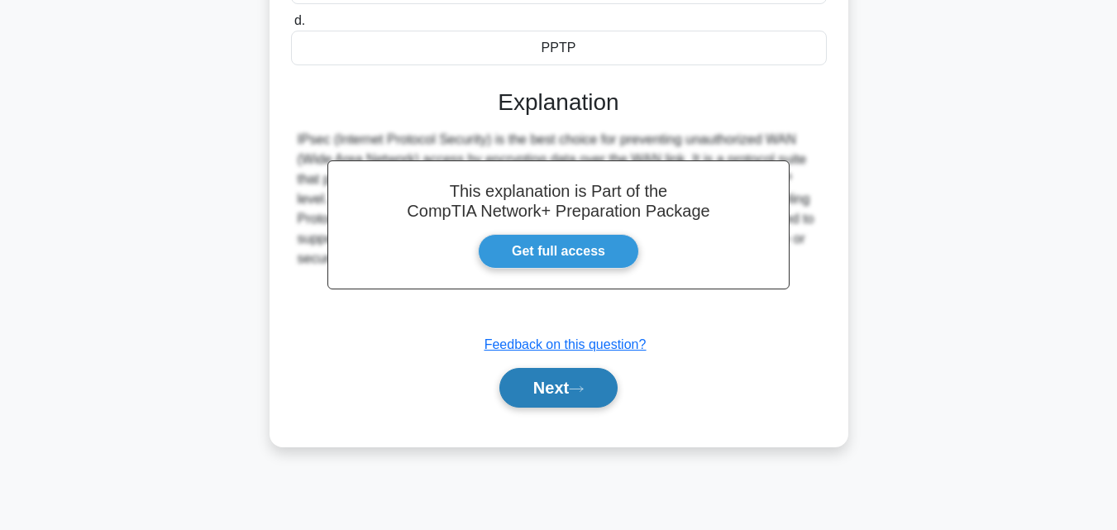
click at [549, 387] on button "Next" at bounding box center [558, 388] width 118 height 40
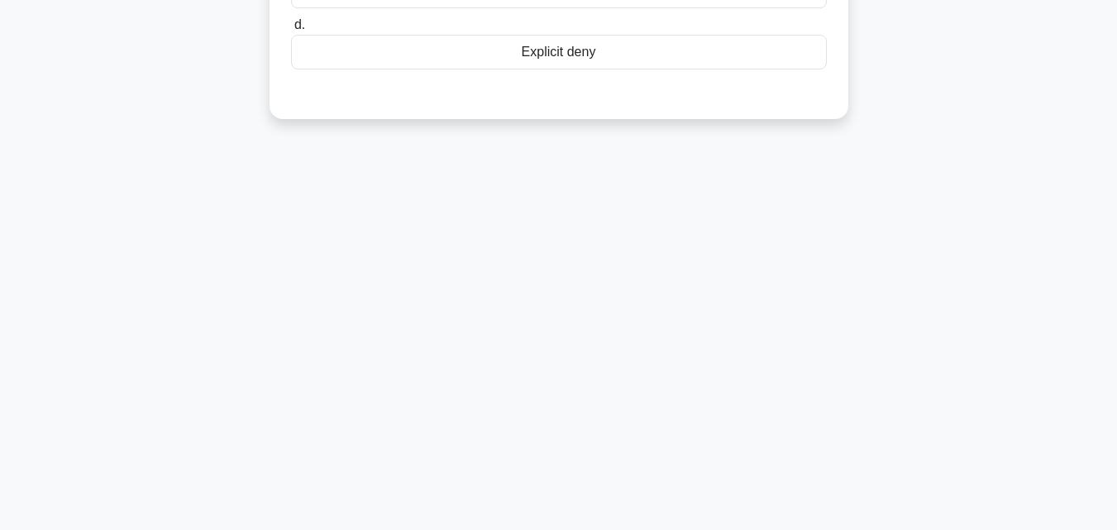
scroll to position [56, 0]
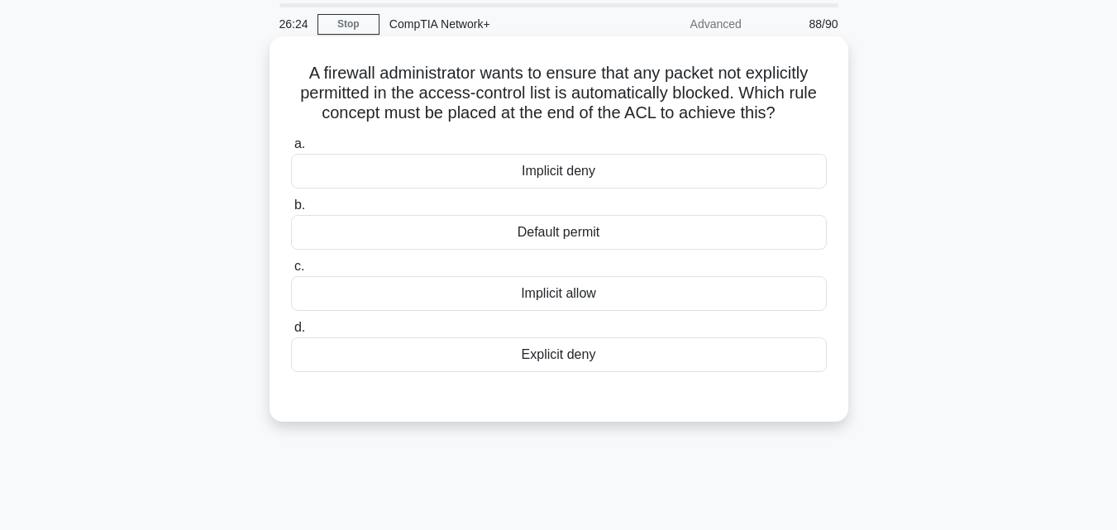
click at [548, 358] on div "Explicit deny" at bounding box center [559, 354] width 536 height 35
click at [291, 333] on input "d. Explicit deny" at bounding box center [291, 327] width 0 height 11
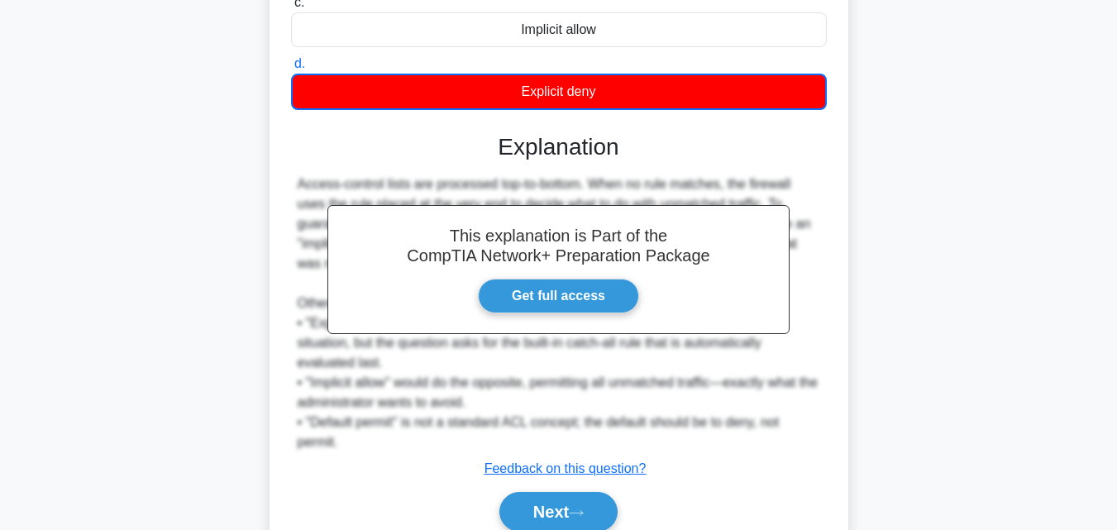
scroll to position [393, 0]
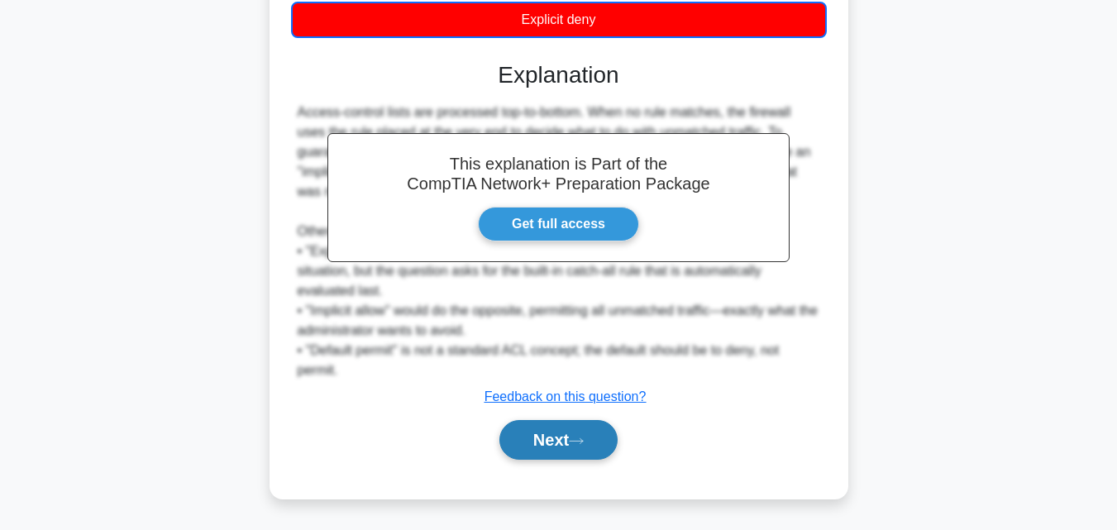
click at [564, 444] on button "Next" at bounding box center [558, 440] width 118 height 40
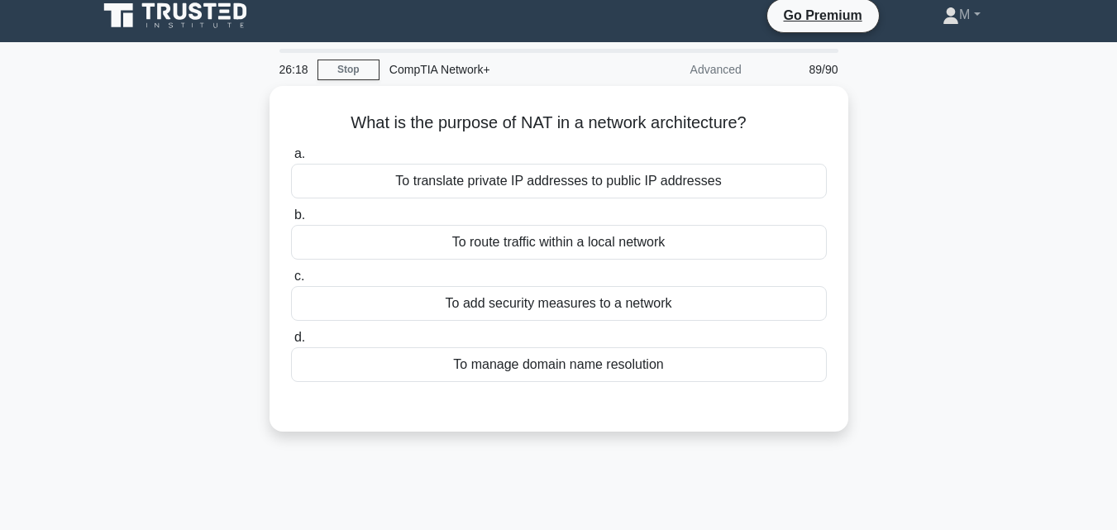
scroll to position [0, 0]
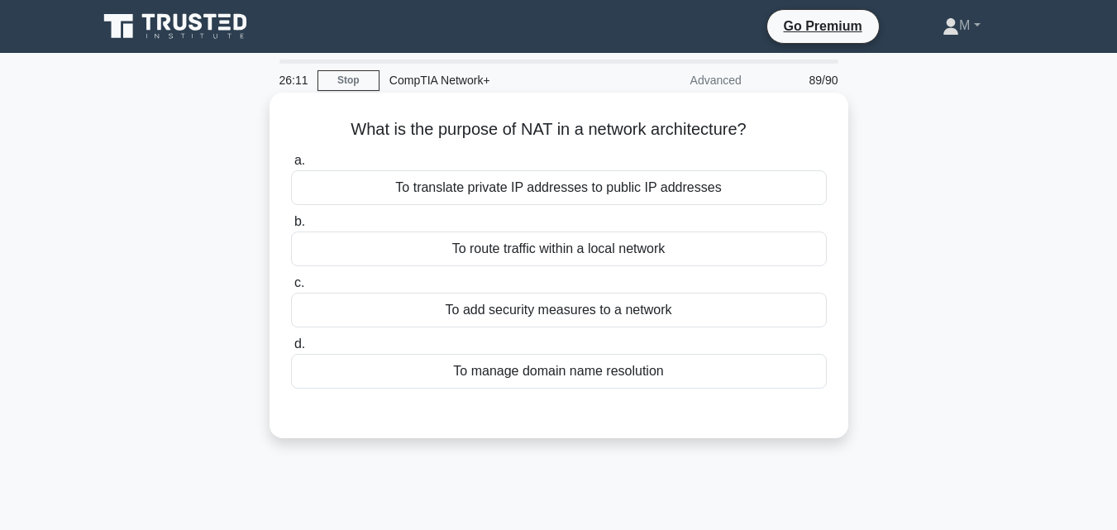
click at [566, 188] on div "To translate private IP addresses to public IP addresses" at bounding box center [559, 187] width 536 height 35
click at [291, 166] on input "a. To translate private IP addresses to public IP addresses" at bounding box center [291, 160] width 0 height 11
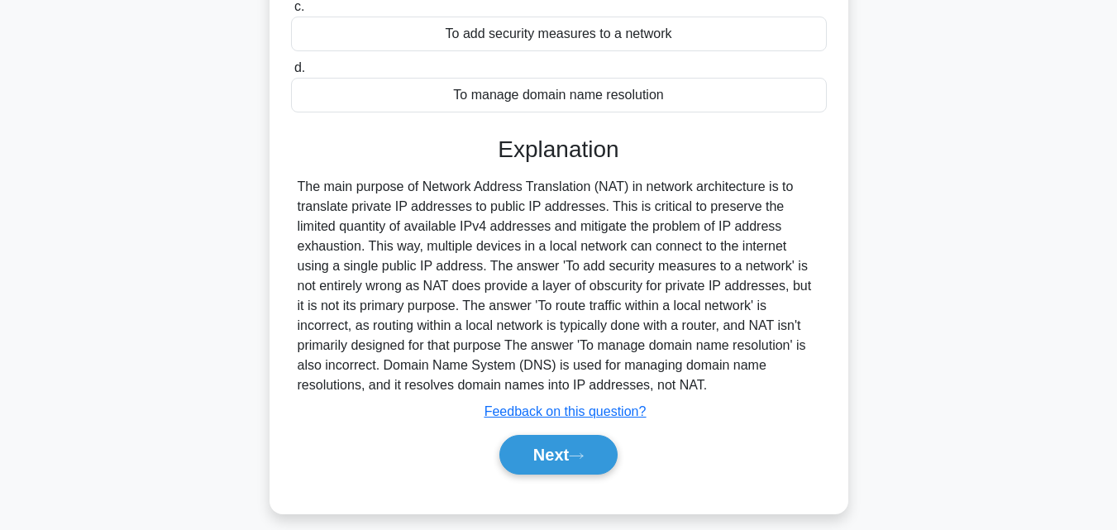
scroll to position [363, 0]
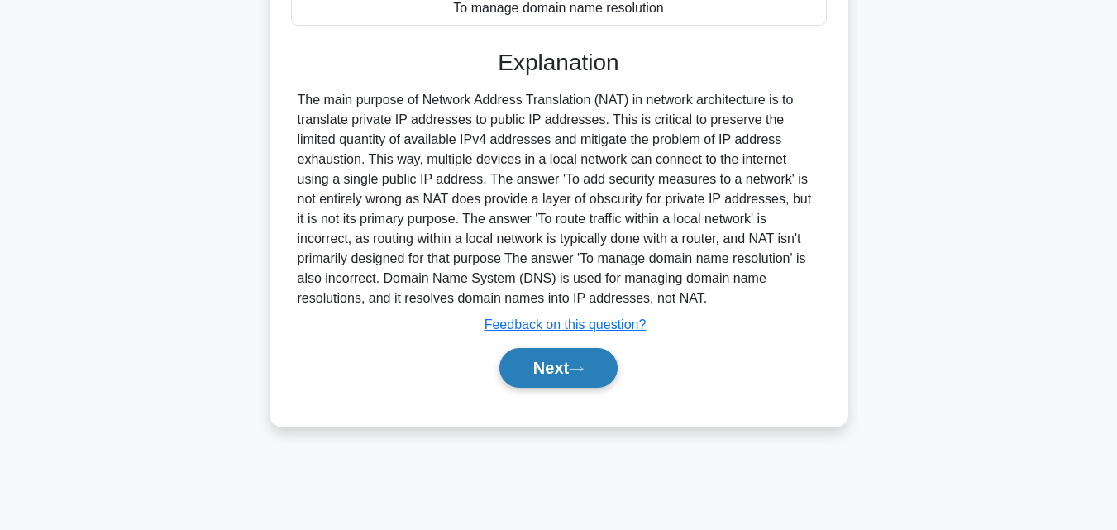
click at [531, 375] on button "Next" at bounding box center [558, 368] width 118 height 40
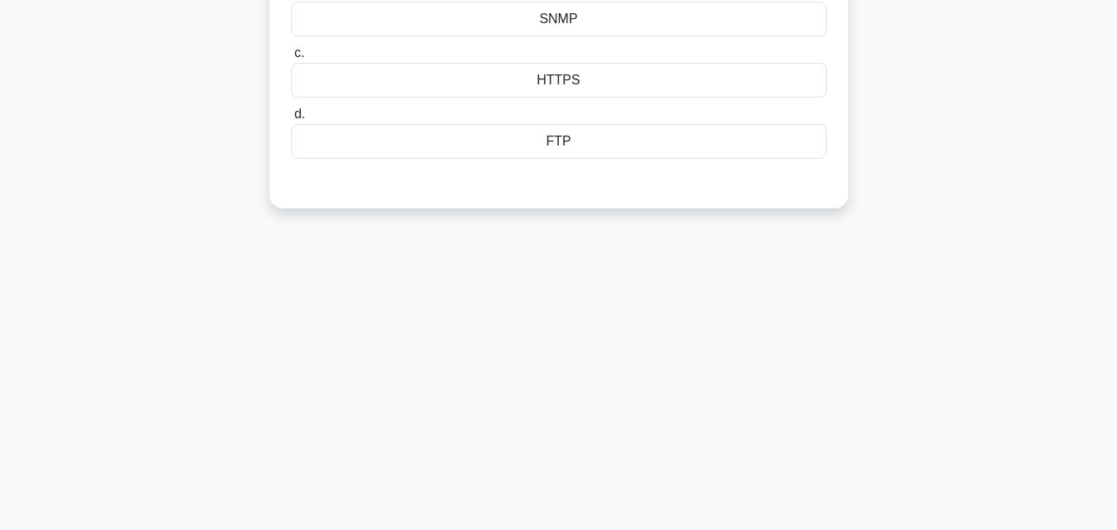
scroll to position [0, 0]
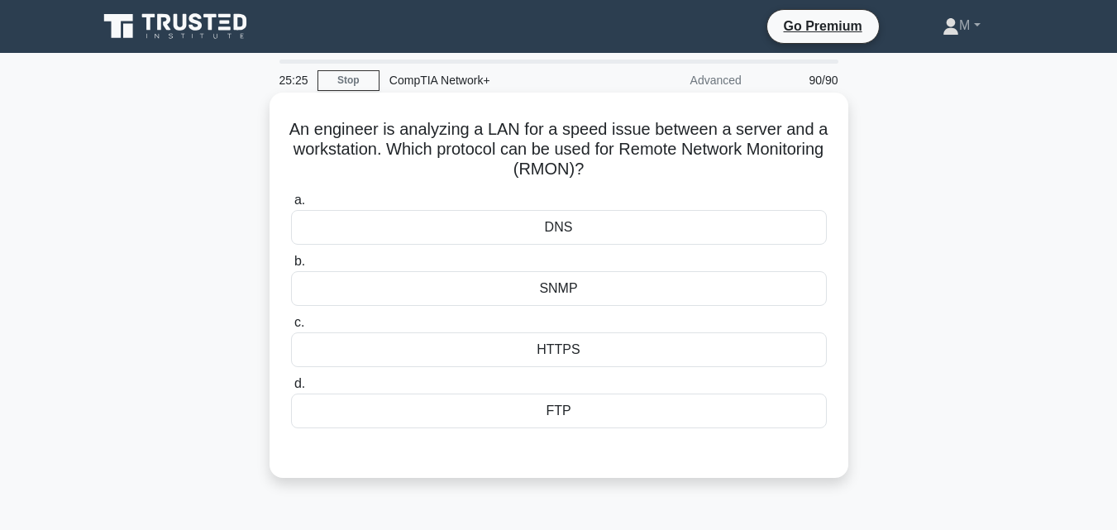
click at [553, 414] on div "FTP" at bounding box center [559, 410] width 536 height 35
click at [291, 389] on input "d. FTP" at bounding box center [291, 384] width 0 height 11
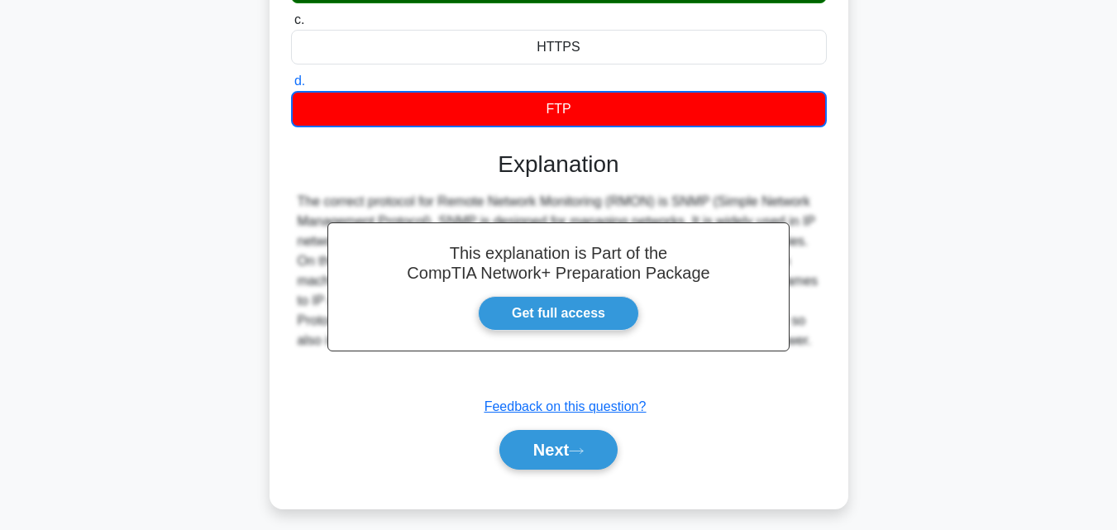
scroll to position [363, 0]
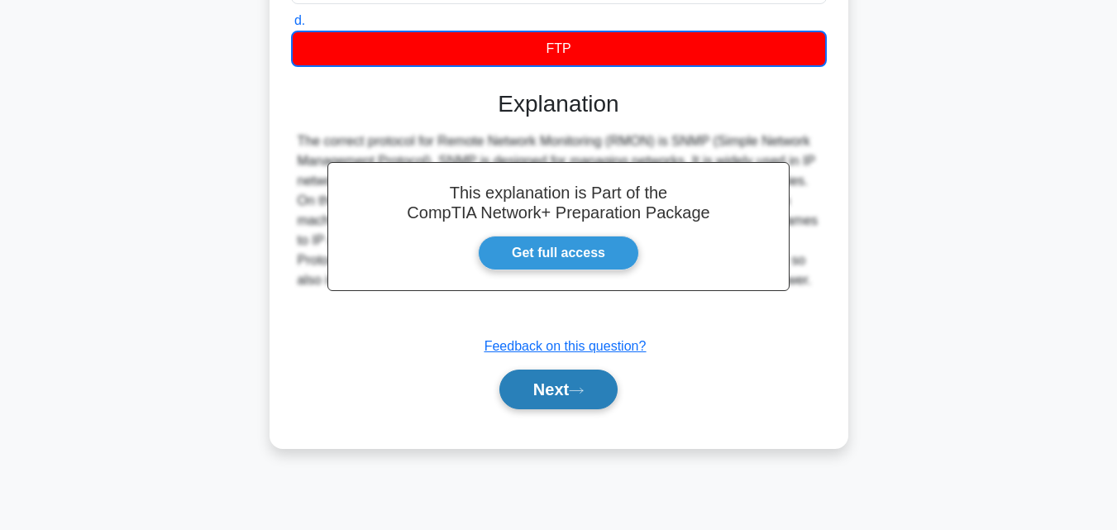
click at [562, 393] on button "Next" at bounding box center [558, 389] width 118 height 40
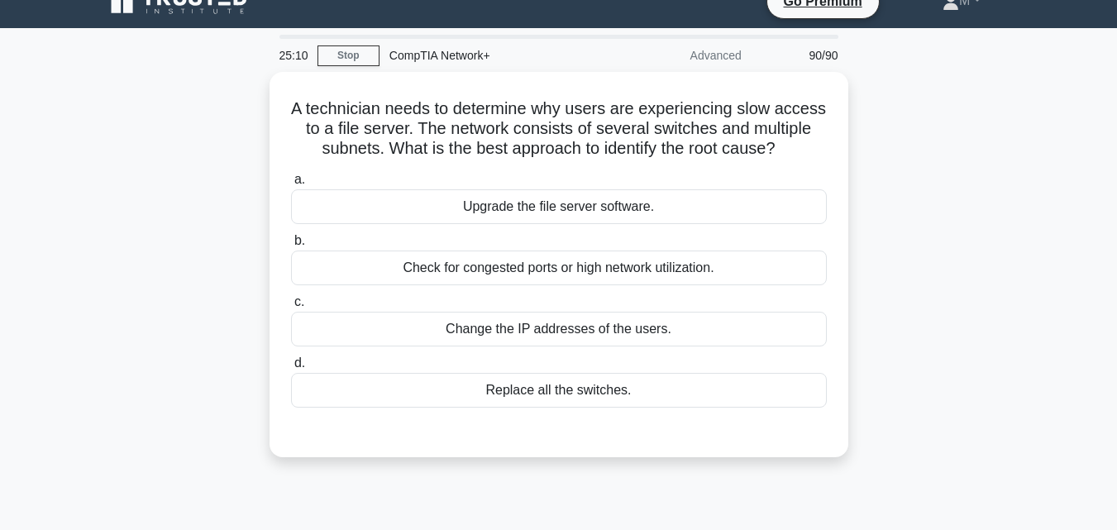
scroll to position [0, 0]
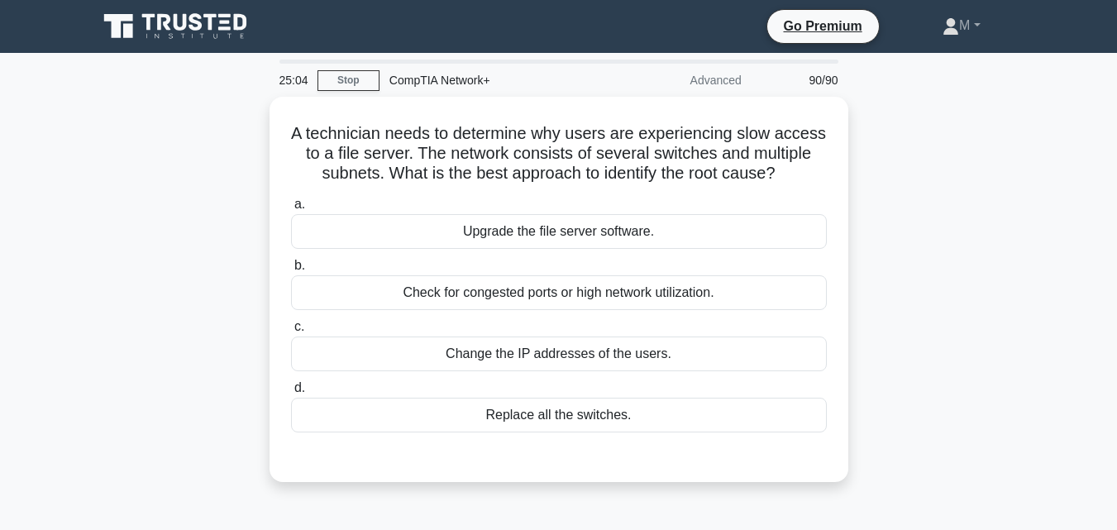
click at [167, 341] on div "A technician needs to determine why users are experiencing slow access to a fil…" at bounding box center [559, 299] width 942 height 405
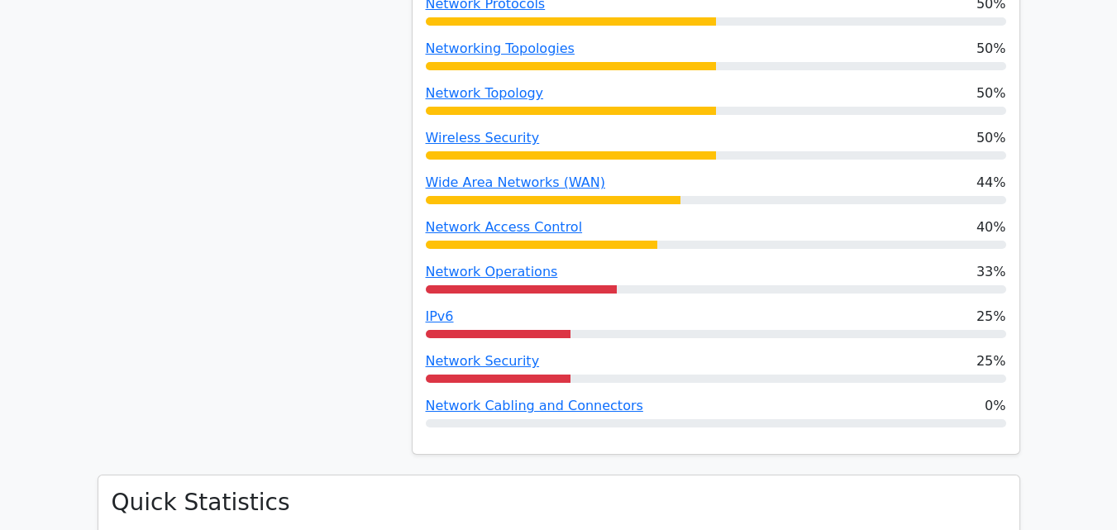
scroll to position [1217, 0]
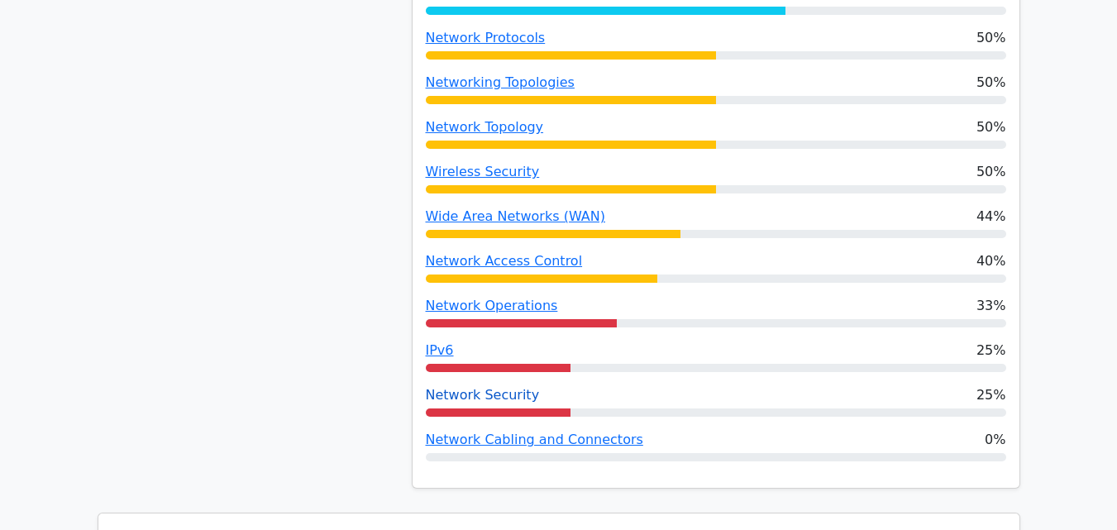
click at [444, 387] on link "Network Security" at bounding box center [483, 395] width 114 height 16
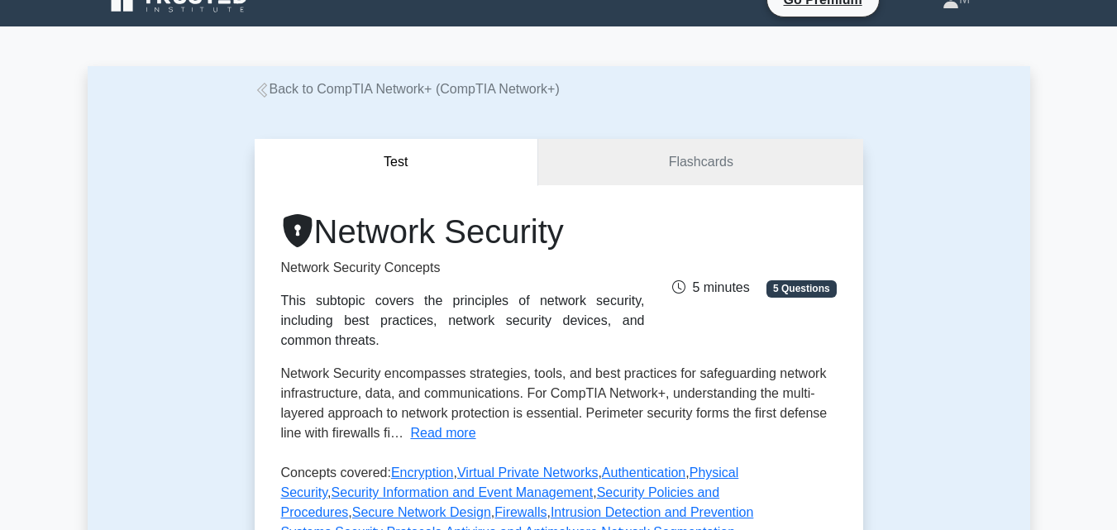
scroll to position [31, 0]
